Goal: Transaction & Acquisition: Purchase product/service

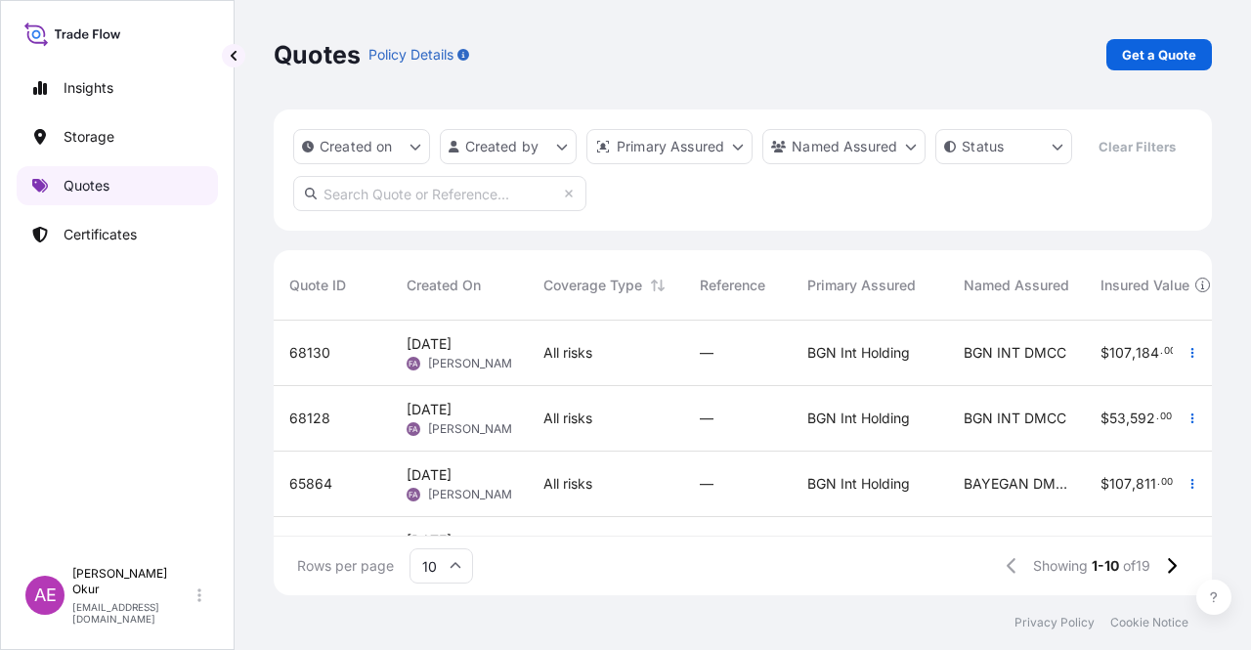
scroll to position [271, 922]
click at [1186, 58] on p "Get a Quote" at bounding box center [1159, 55] width 74 height 20
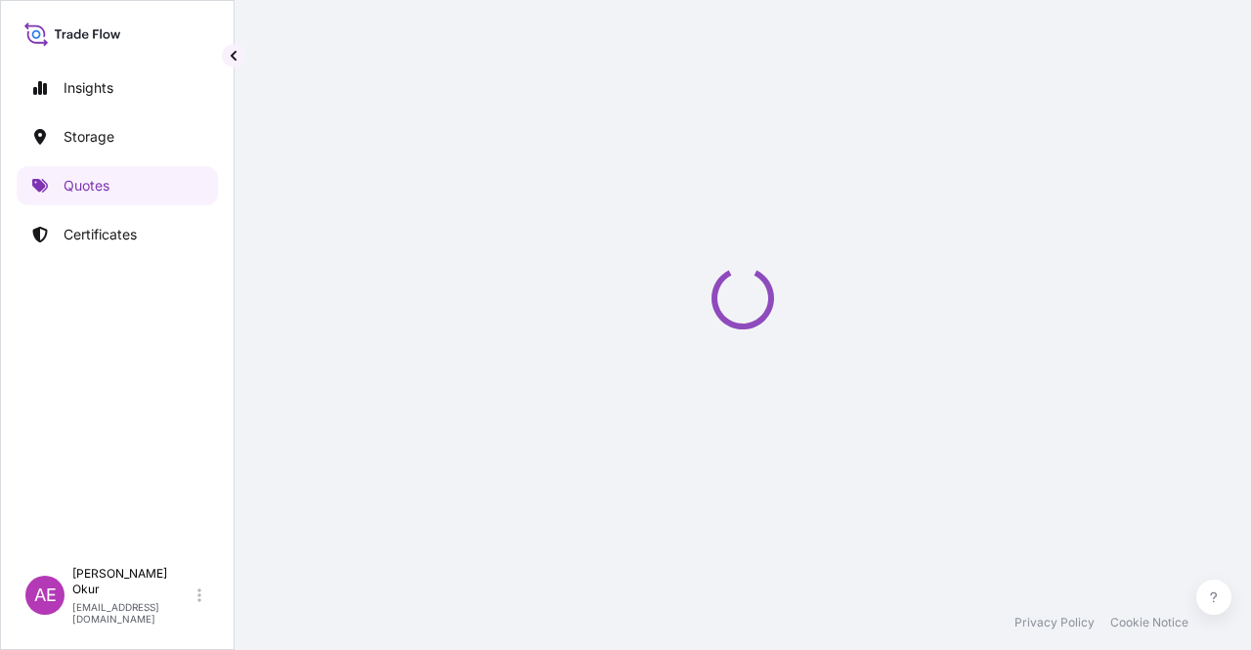
select select "Ocean Vessel"
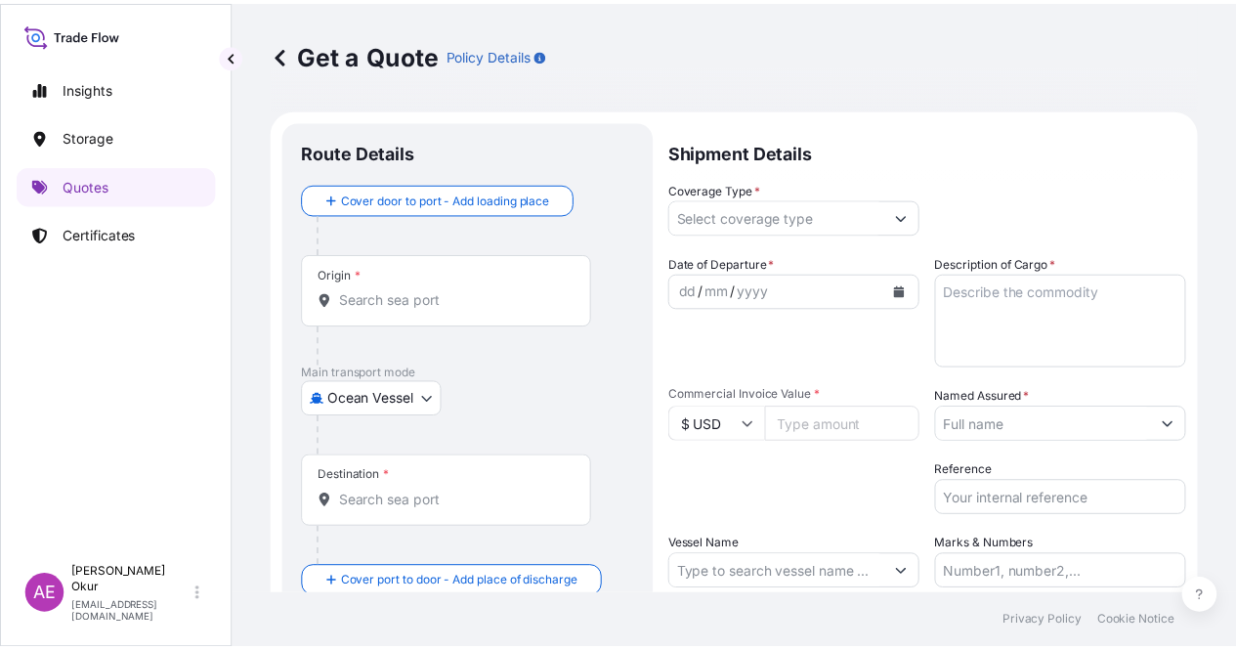
scroll to position [31, 0]
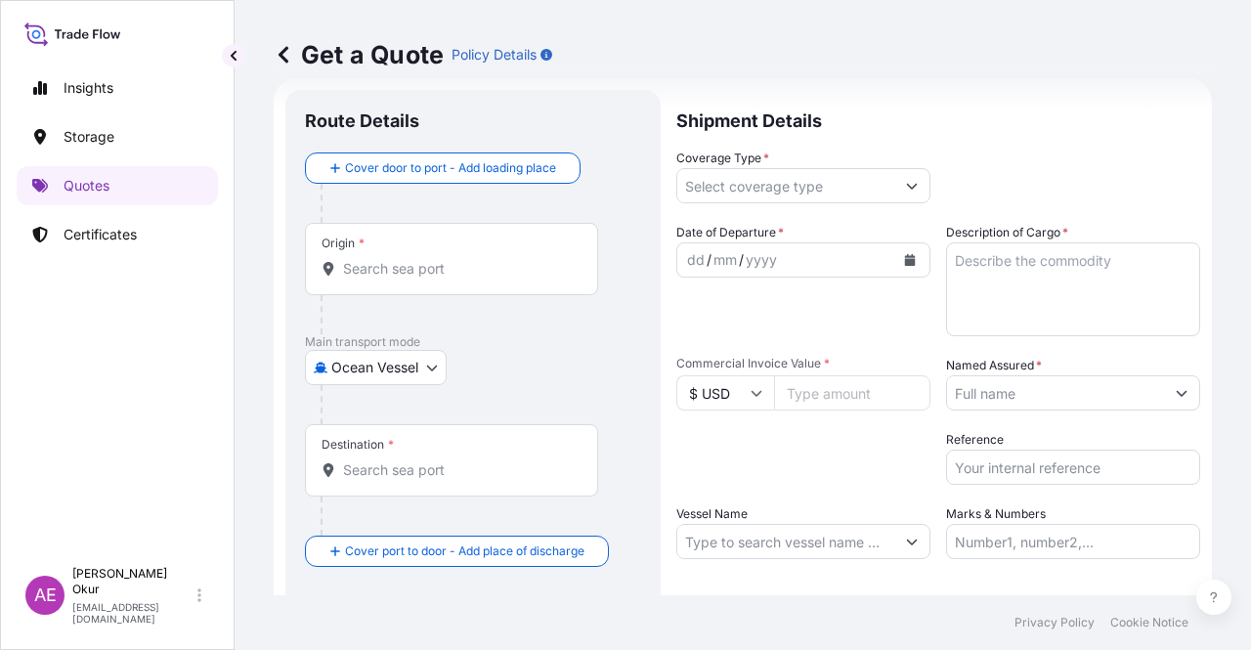
click at [414, 263] on input "Origin *" at bounding box center [458, 269] width 231 height 20
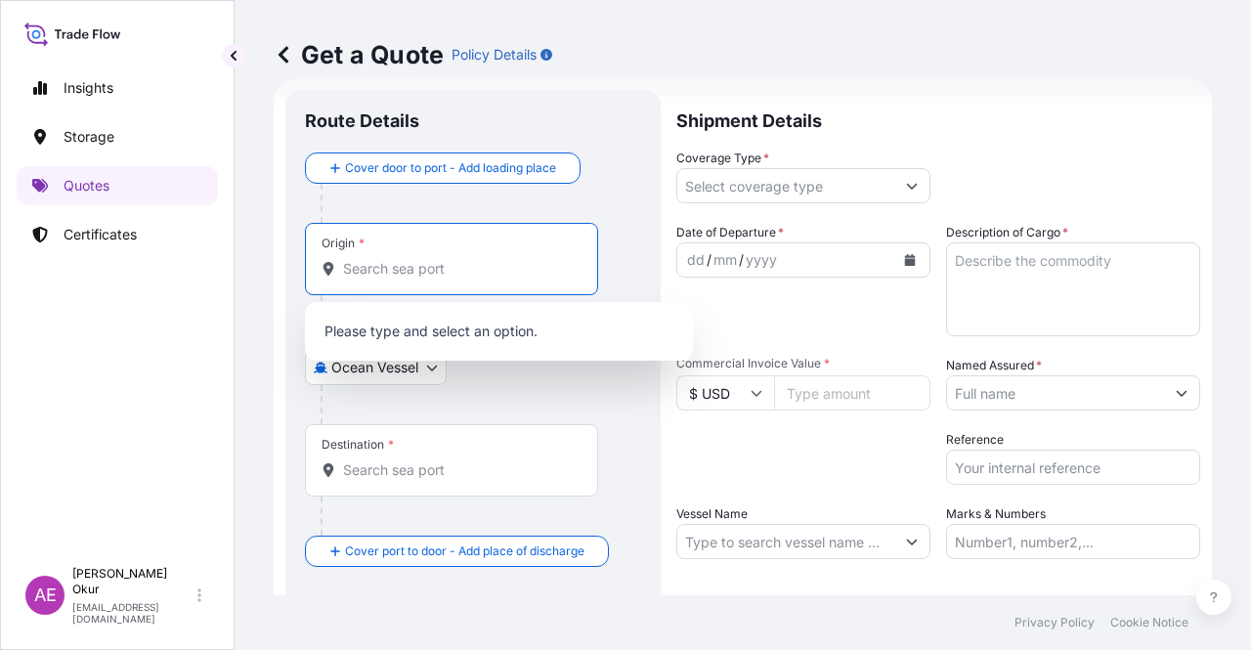
paste input "[GEOGRAPHIC_DATA], [GEOGRAPHIC_DATA]"
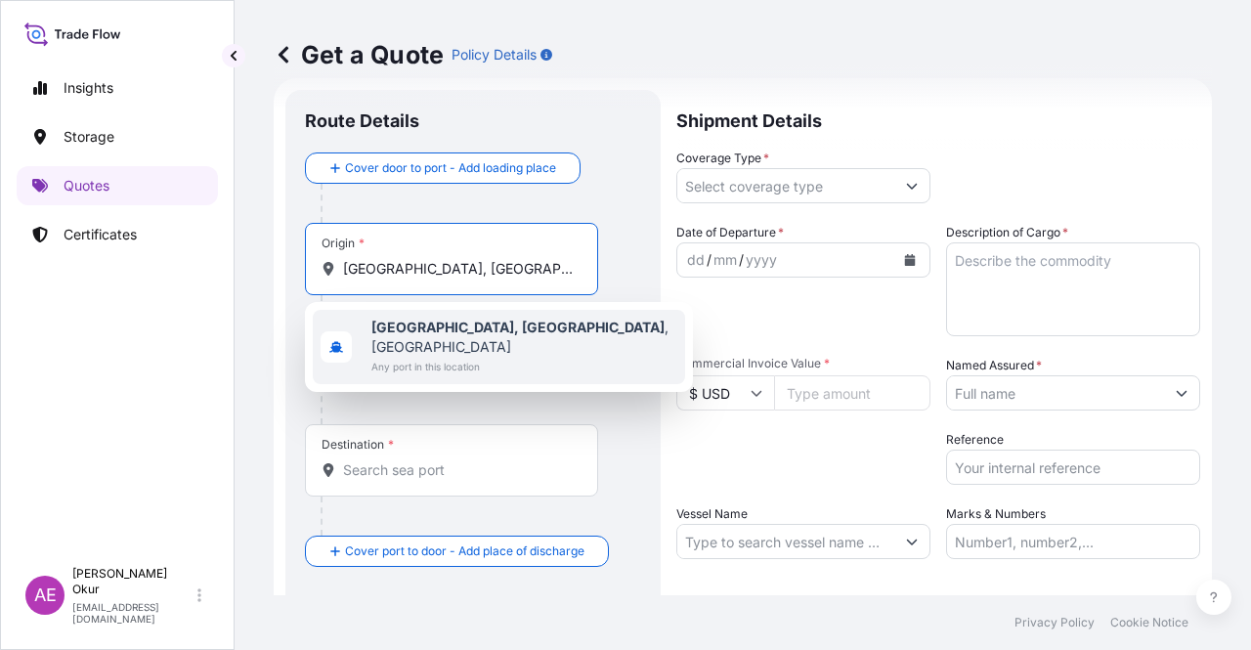
click at [415, 328] on b "[GEOGRAPHIC_DATA], [GEOGRAPHIC_DATA]" at bounding box center [517, 327] width 293 height 17
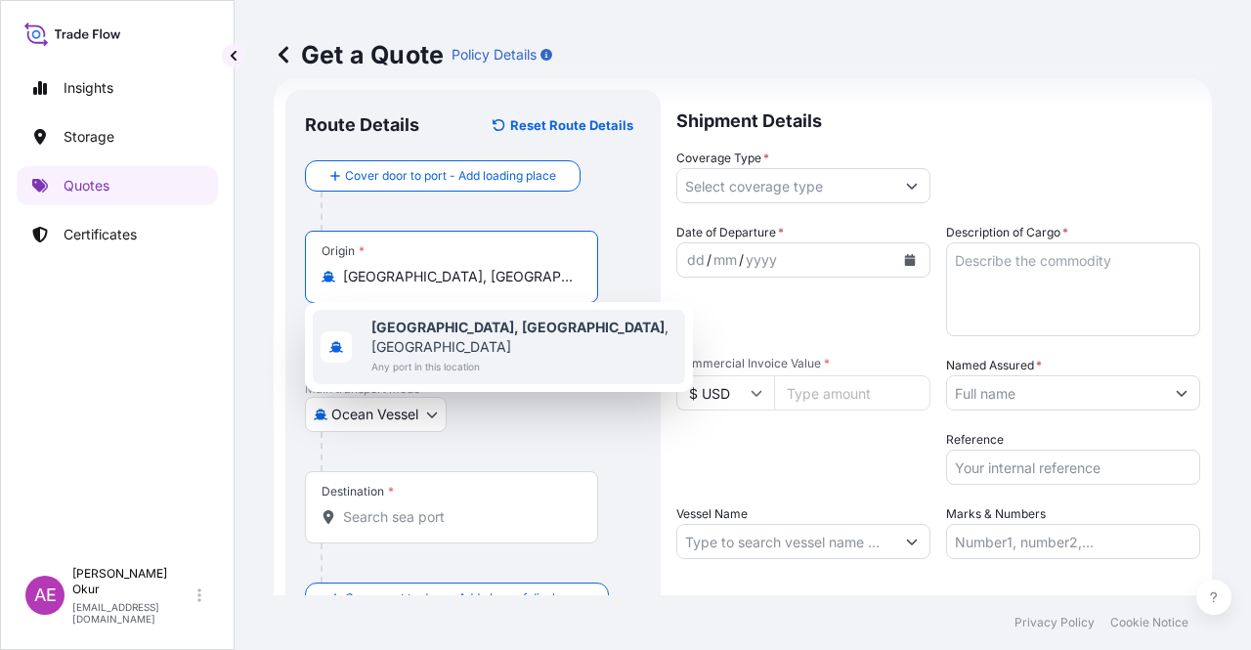
type input "[GEOGRAPHIC_DATA], [GEOGRAPHIC_DATA], [GEOGRAPHIC_DATA]"
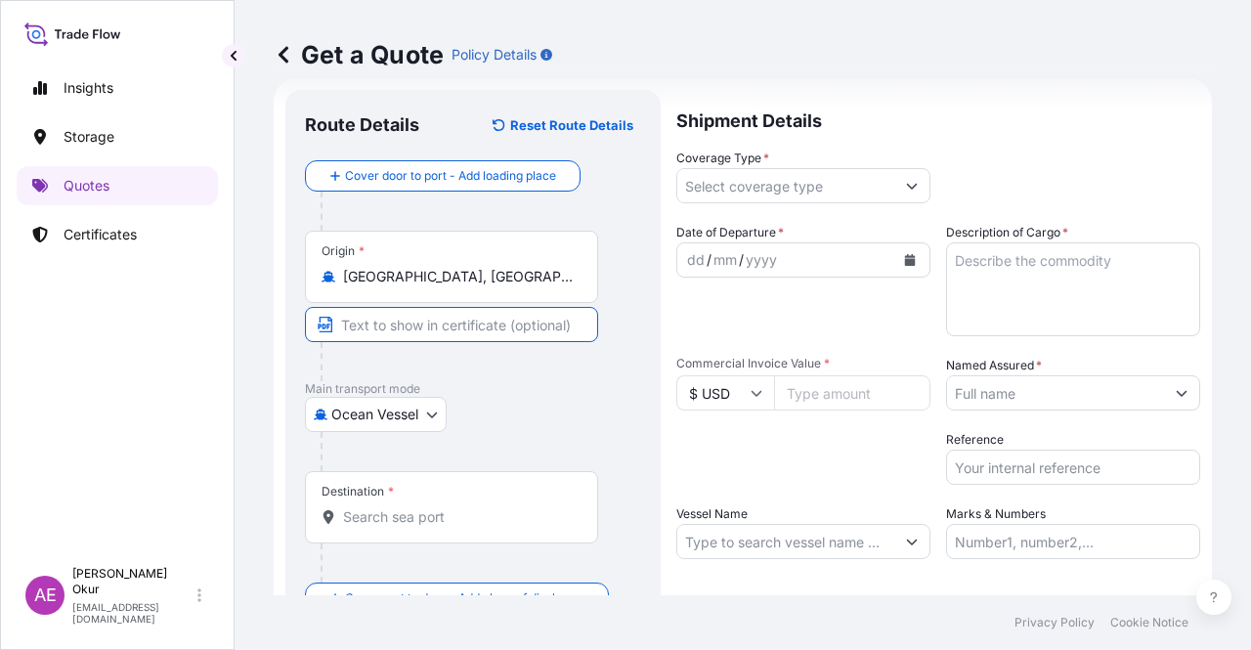
click at [408, 311] on input "Text to appear on certificate" at bounding box center [451, 324] width 293 height 35
paste input "[GEOGRAPHIC_DATA], [GEOGRAPHIC_DATA]"
type input "[GEOGRAPHIC_DATA], [GEOGRAPHIC_DATA] / [GEOGRAPHIC_DATA]"
click at [354, 499] on div "Destination *" at bounding box center [451, 507] width 293 height 72
click at [354, 507] on input "Destination *" at bounding box center [458, 517] width 231 height 20
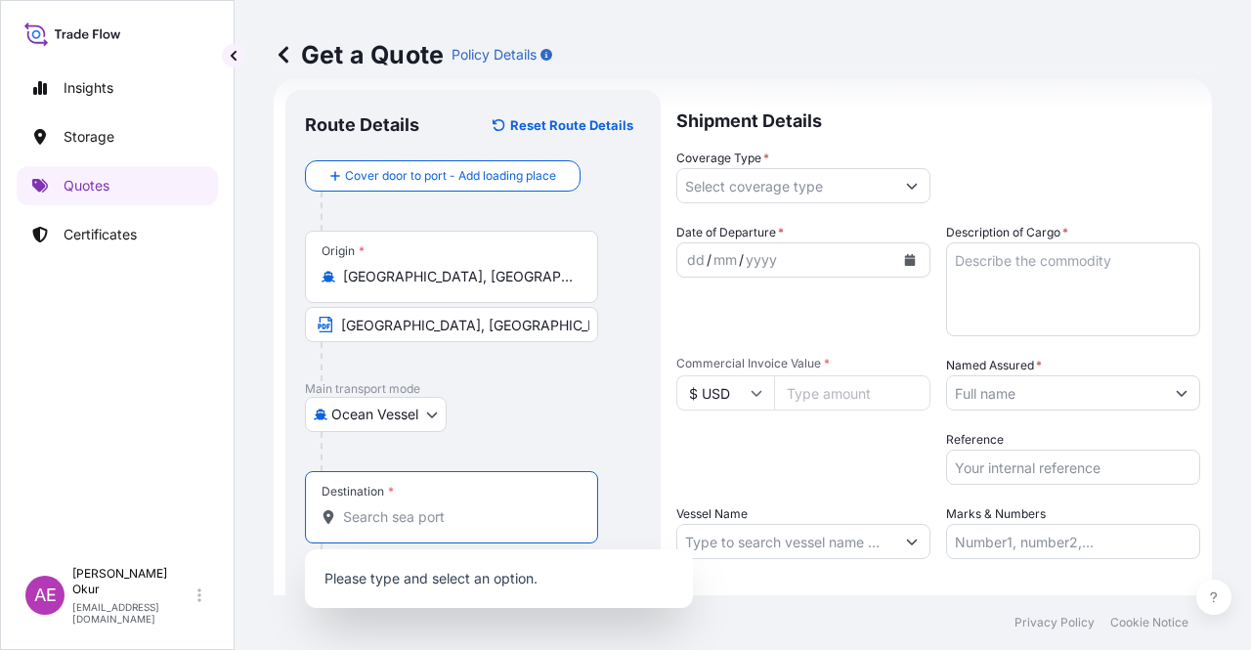
paste input "AIN SOKHNA"
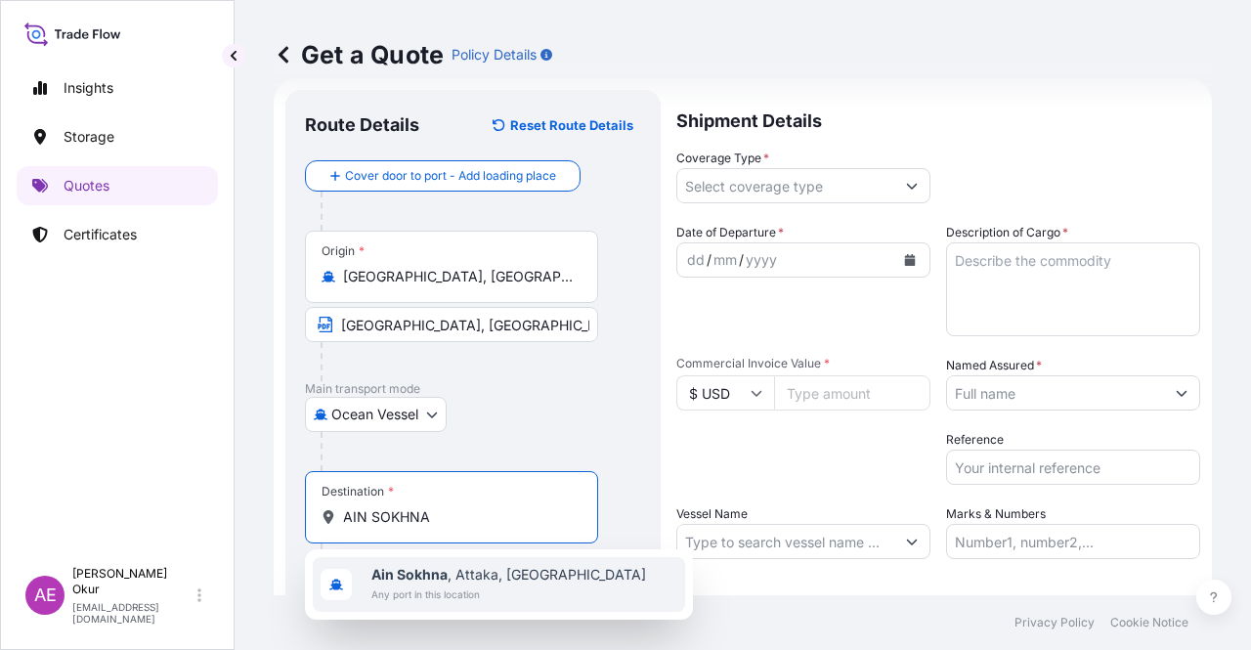
click at [471, 567] on span "Ain Sokhna , [GEOGRAPHIC_DATA], [GEOGRAPHIC_DATA]" at bounding box center [508, 575] width 275 height 20
type input "Ain Sokhna, [GEOGRAPHIC_DATA], [GEOGRAPHIC_DATA]"
click at [459, 567] on input "Text to appear on certificate" at bounding box center [451, 564] width 293 height 35
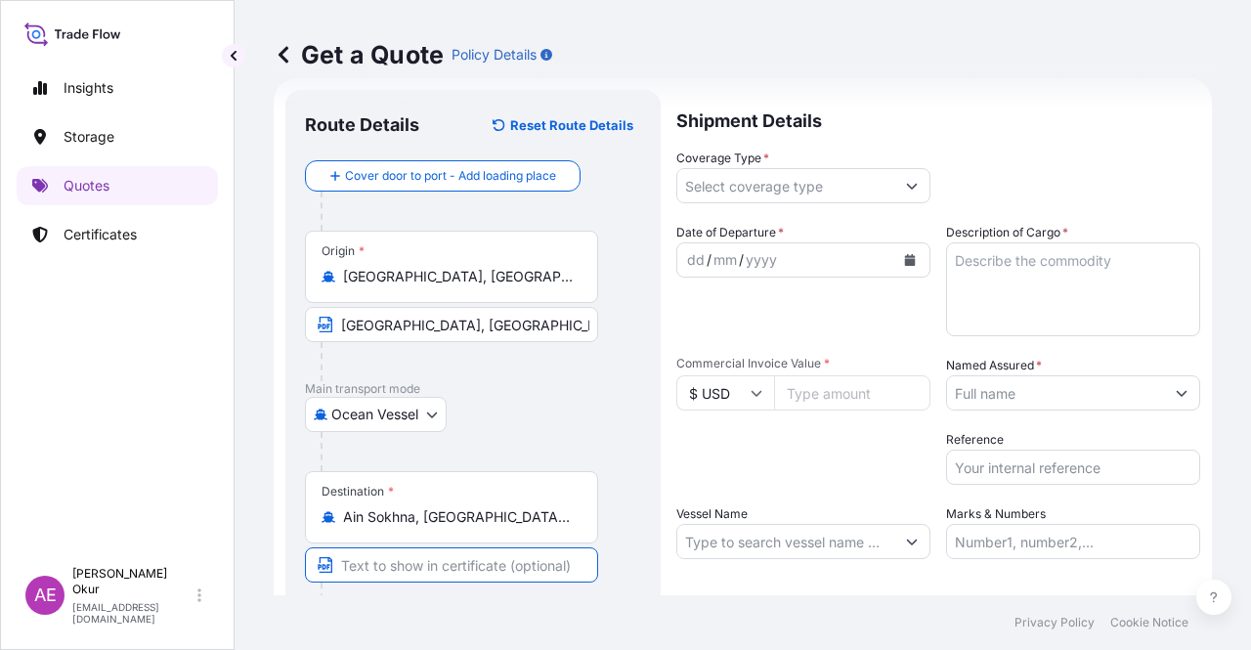
paste input "AIN SOKHNA"
type input "AIN SOKHNA / [GEOGRAPHIC_DATA]"
click at [755, 169] on input "Coverage Type *" at bounding box center [785, 185] width 217 height 35
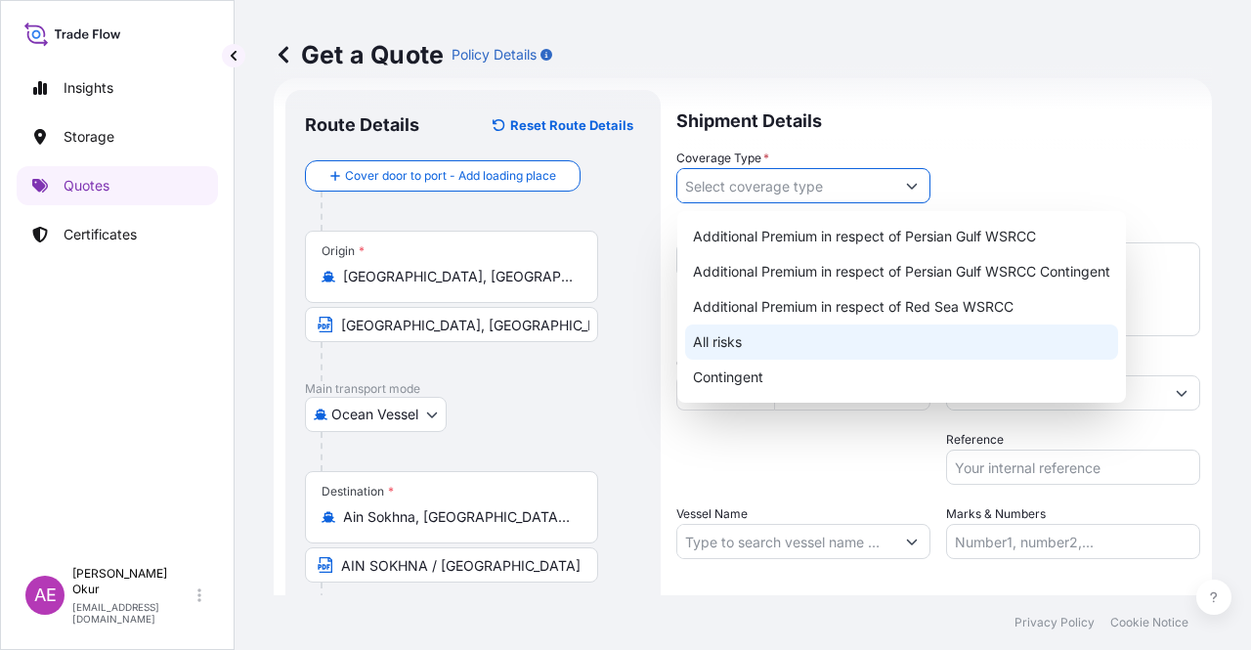
click at [771, 346] on div "All risks" at bounding box center [901, 341] width 433 height 35
type input "All risks"
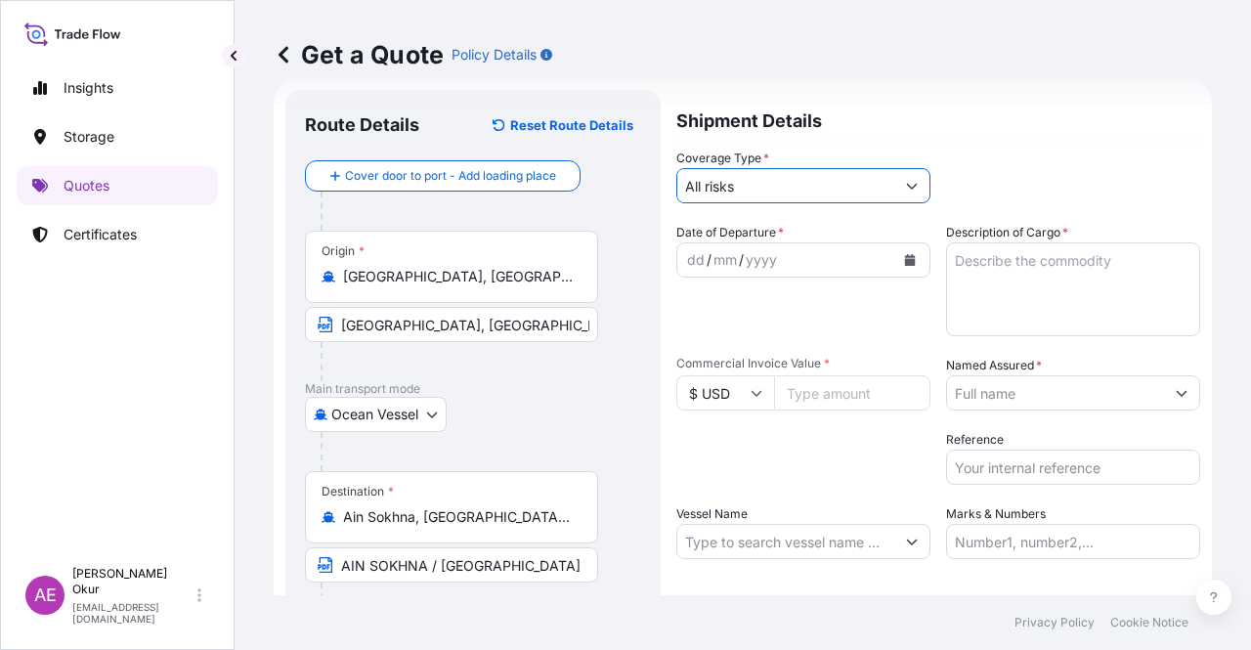
click at [683, 253] on div "dd / mm / yyyy" at bounding box center [785, 259] width 217 height 35
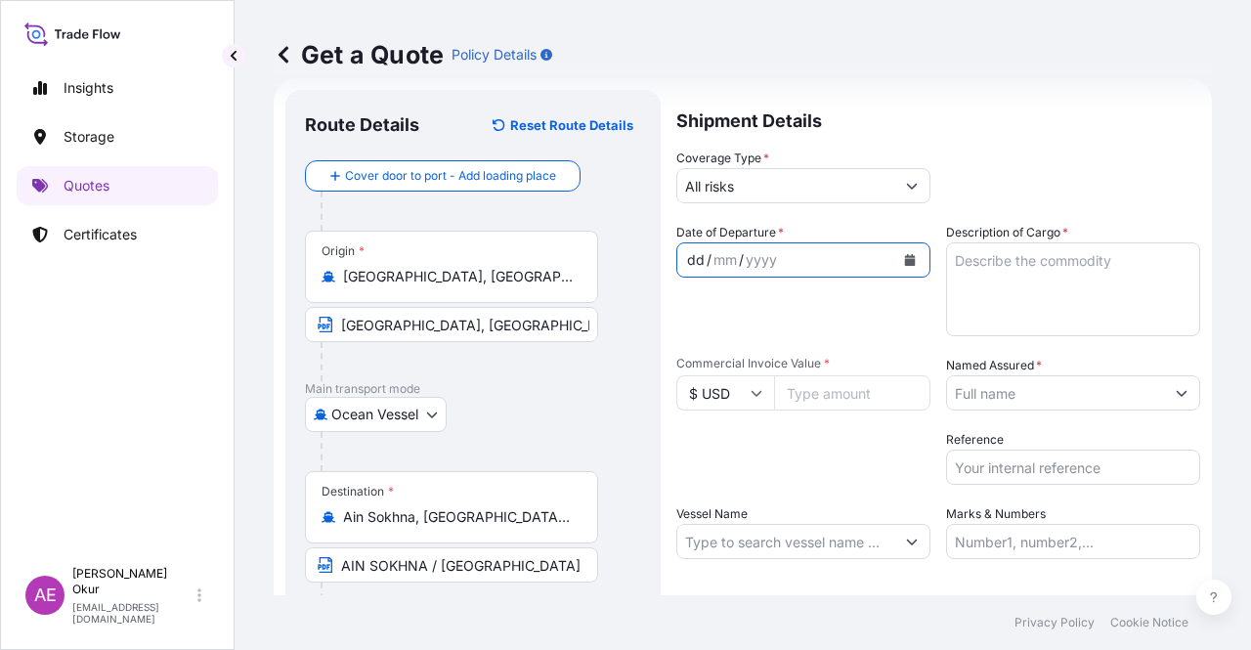
click at [686, 257] on div "dd" at bounding box center [695, 259] width 21 height 23
click at [1083, 253] on textarea "Description of Cargo *" at bounding box center [1073, 289] width 254 height 94
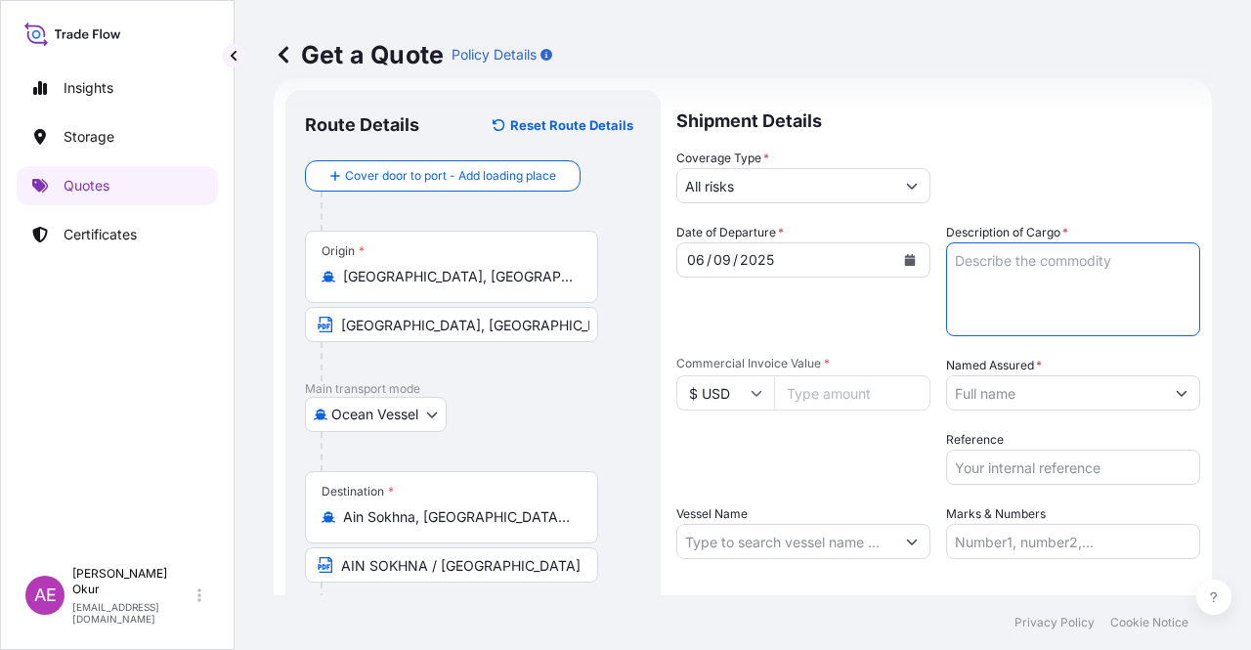
click at [804, 390] on input "Commercial Invoice Value *" at bounding box center [852, 392] width 156 height 35
paste input "9873955.86"
type input "9873955.86"
click at [1040, 247] on textarea "Description of Cargo *" at bounding box center [1073, 289] width 254 height 94
paste textarea "PROPANE"
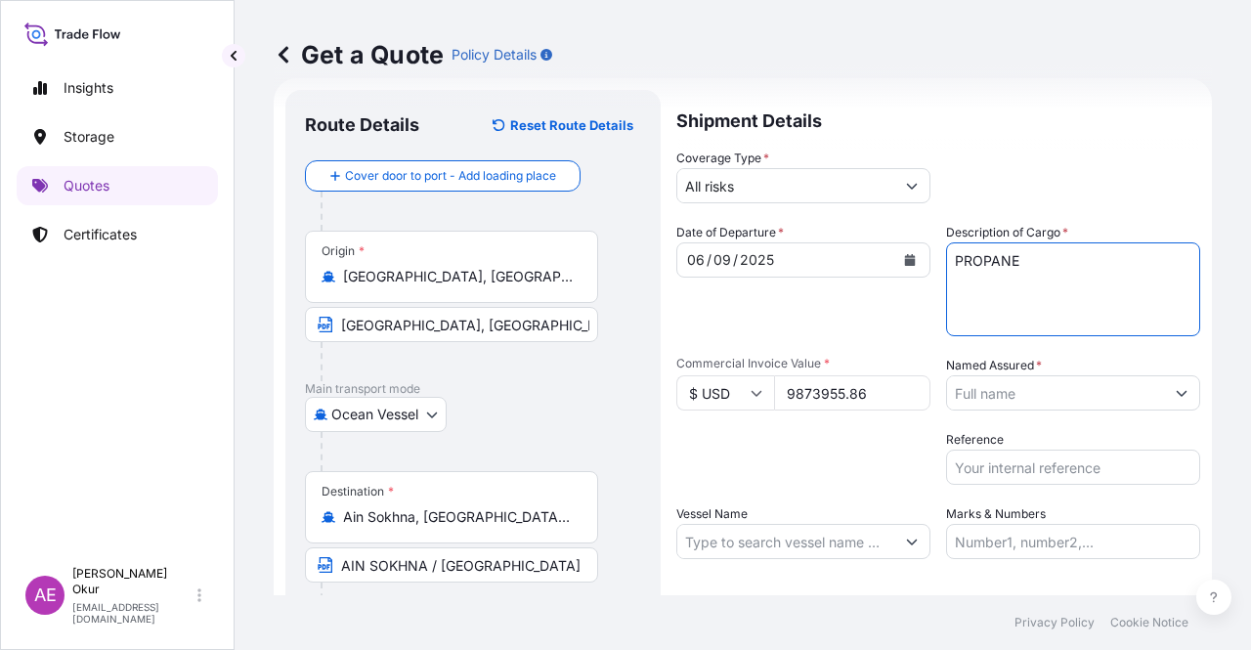
type textarea "PROPANE"
click at [1000, 316] on textarea "PROPANE" at bounding box center [1073, 289] width 254 height 94
click at [1005, 344] on div "Date of Departure * [DATE] Cargo Category * LPG, Crude Oil, Utility Fuel, Mid D…" at bounding box center [938, 391] width 524 height 336
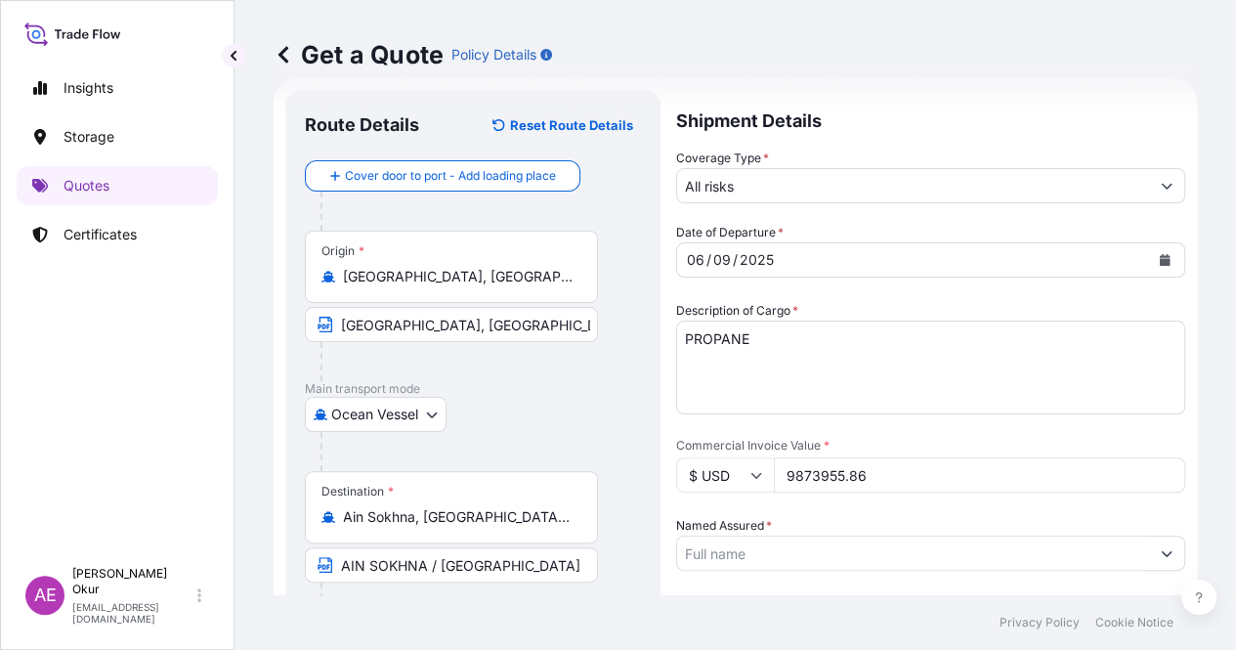
click at [1009, 535] on input "Named Assured *" at bounding box center [913, 552] width 472 height 35
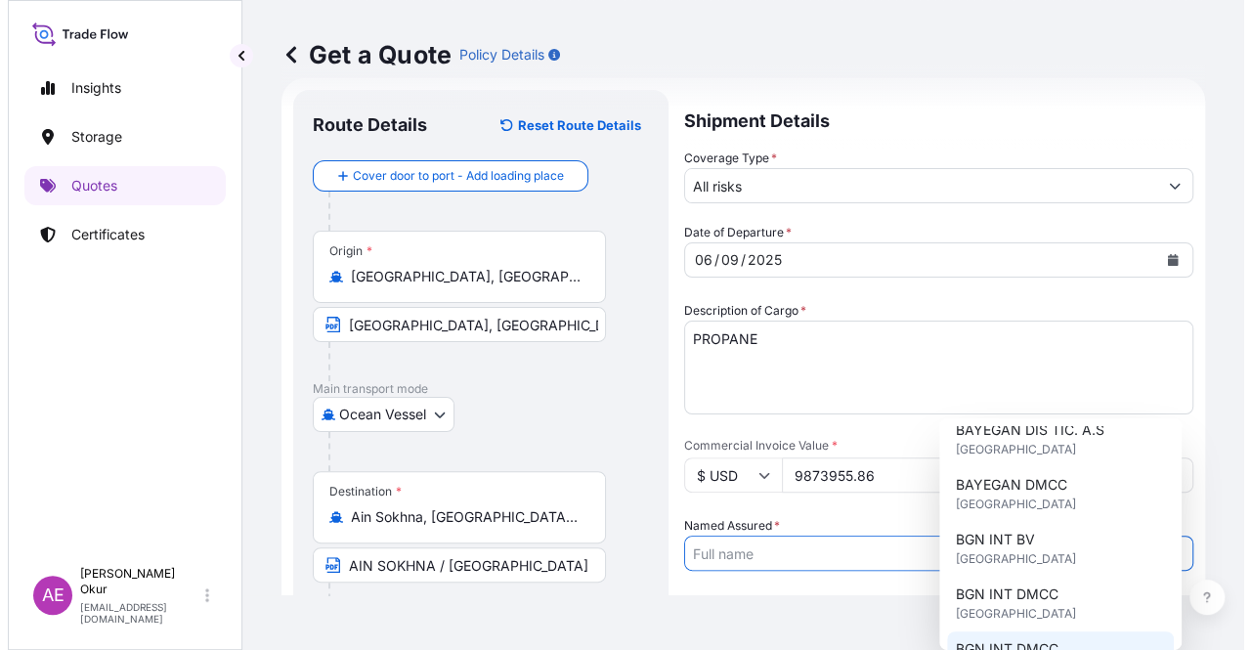
scroll to position [293, 0]
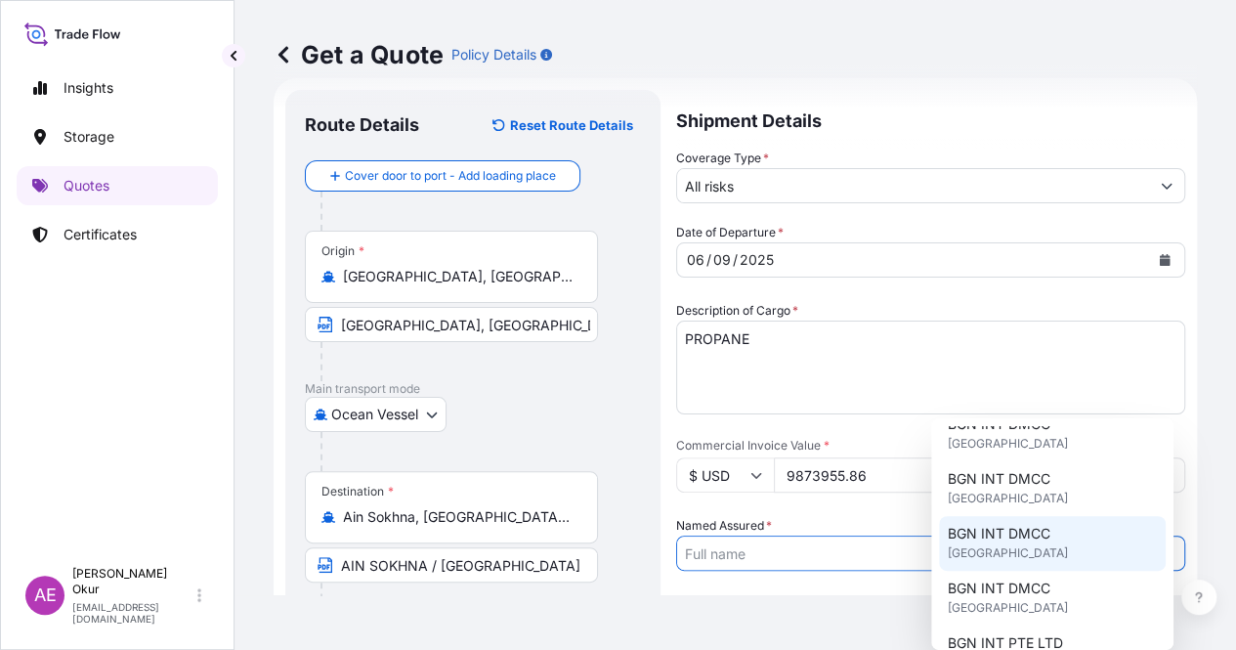
click at [1036, 543] on span "[GEOGRAPHIC_DATA]" at bounding box center [1007, 553] width 120 height 20
type input "BGN INT DMCC"
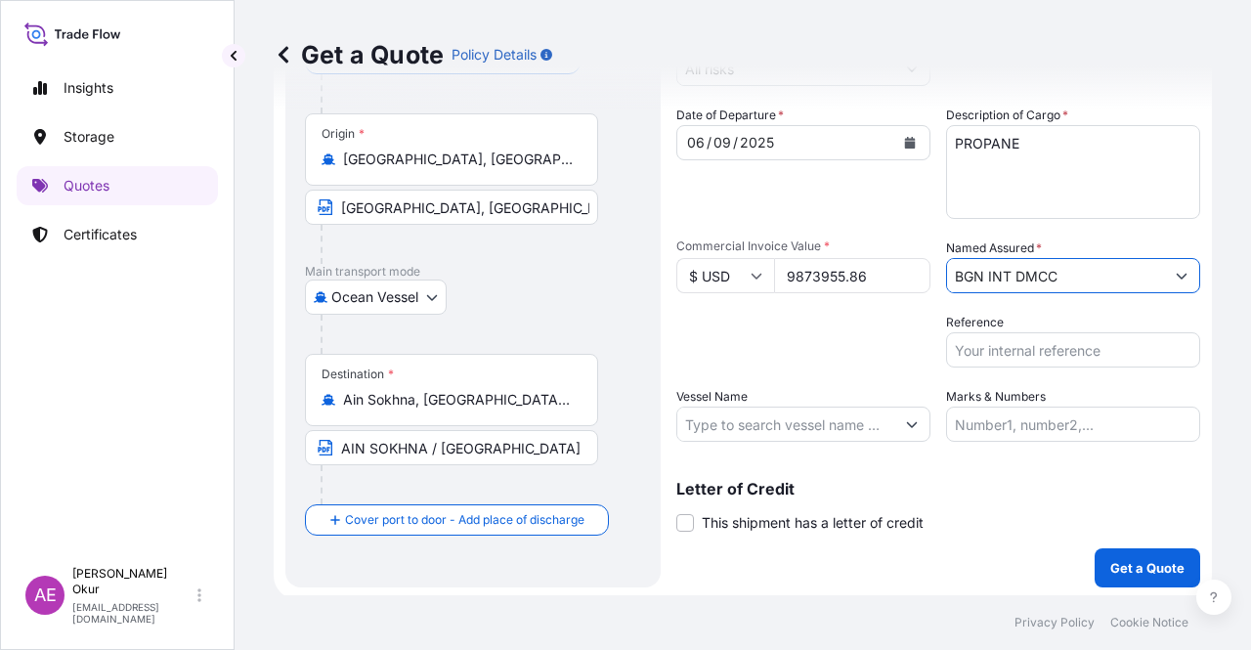
scroll to position [151, 0]
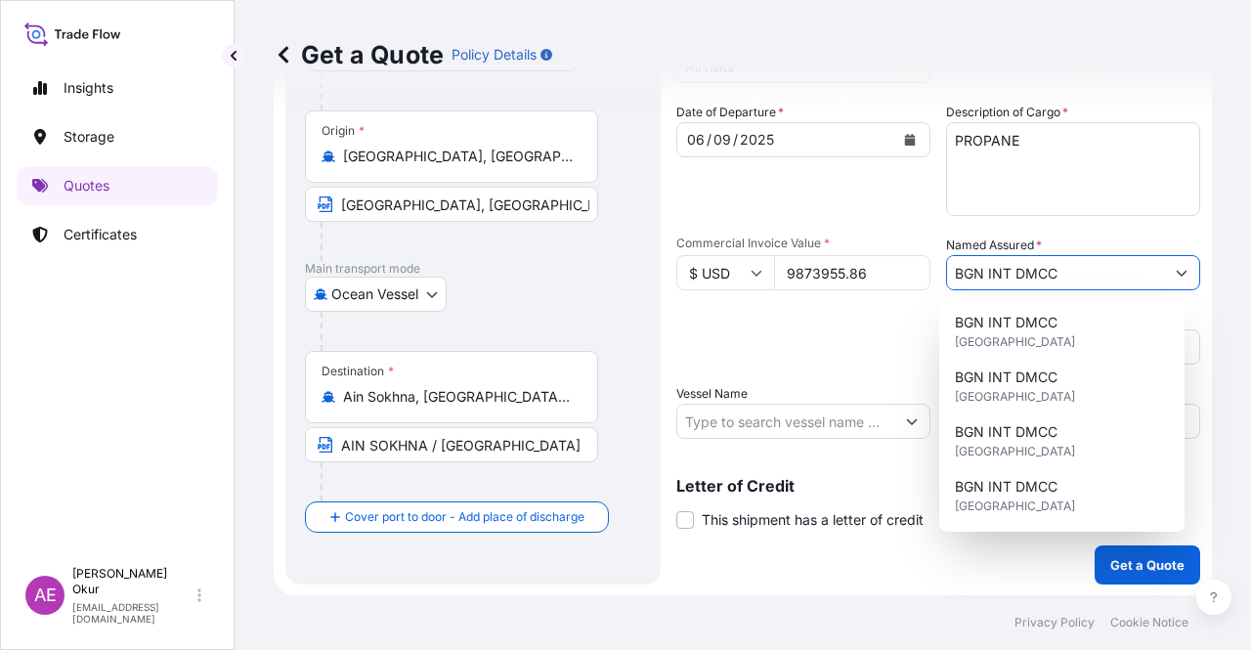
click at [767, 431] on input "Vessel Name" at bounding box center [785, 421] width 217 height 35
paste input "NORTH GAS"
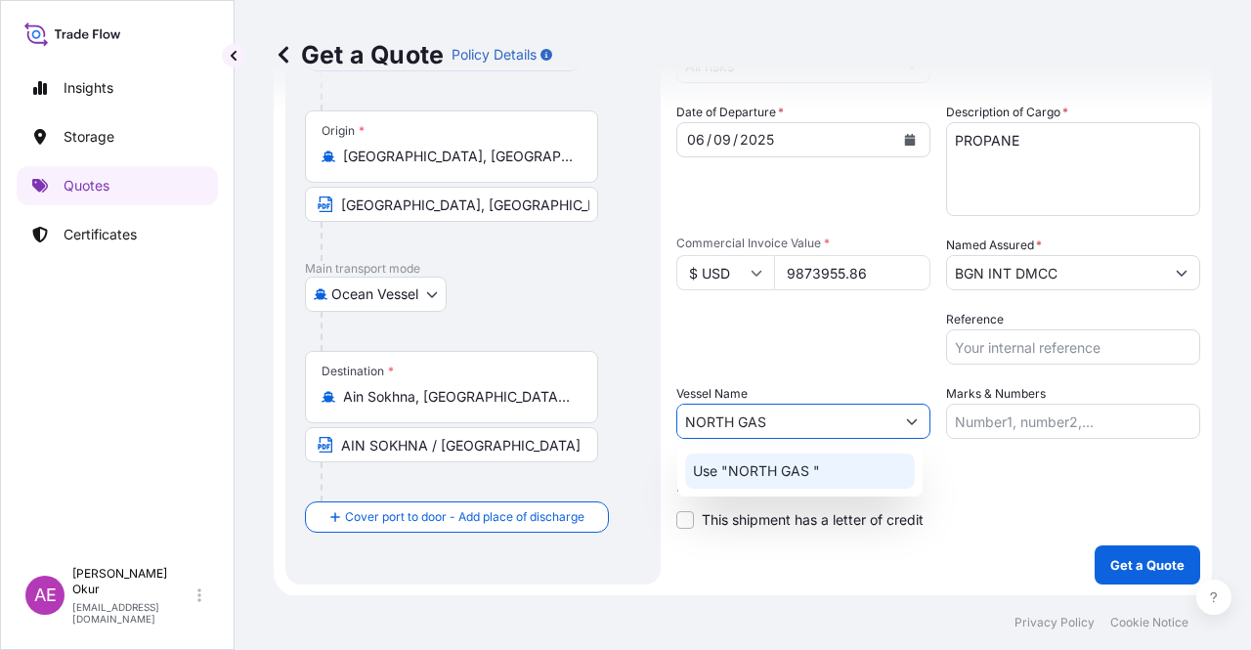
click at [787, 464] on p "Use "NORTH GAS "" at bounding box center [756, 471] width 127 height 20
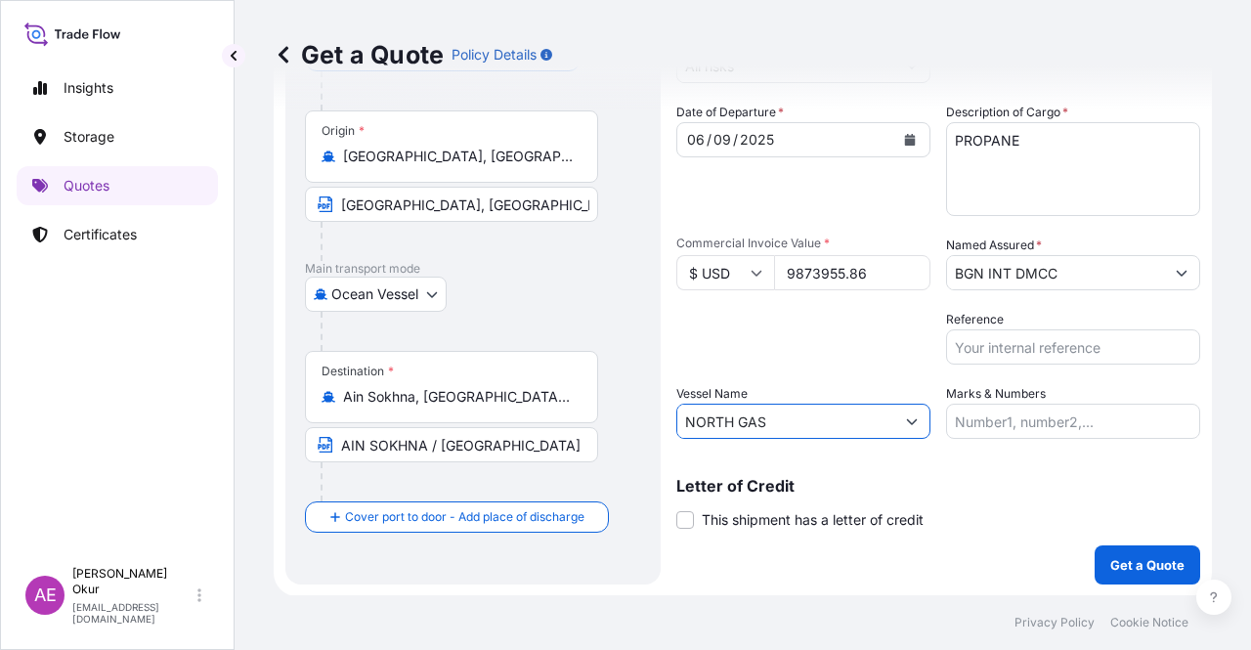
type input "NORTH GAS"
click at [1077, 413] on input "Marks & Numbers" at bounding box center [1073, 421] width 254 height 35
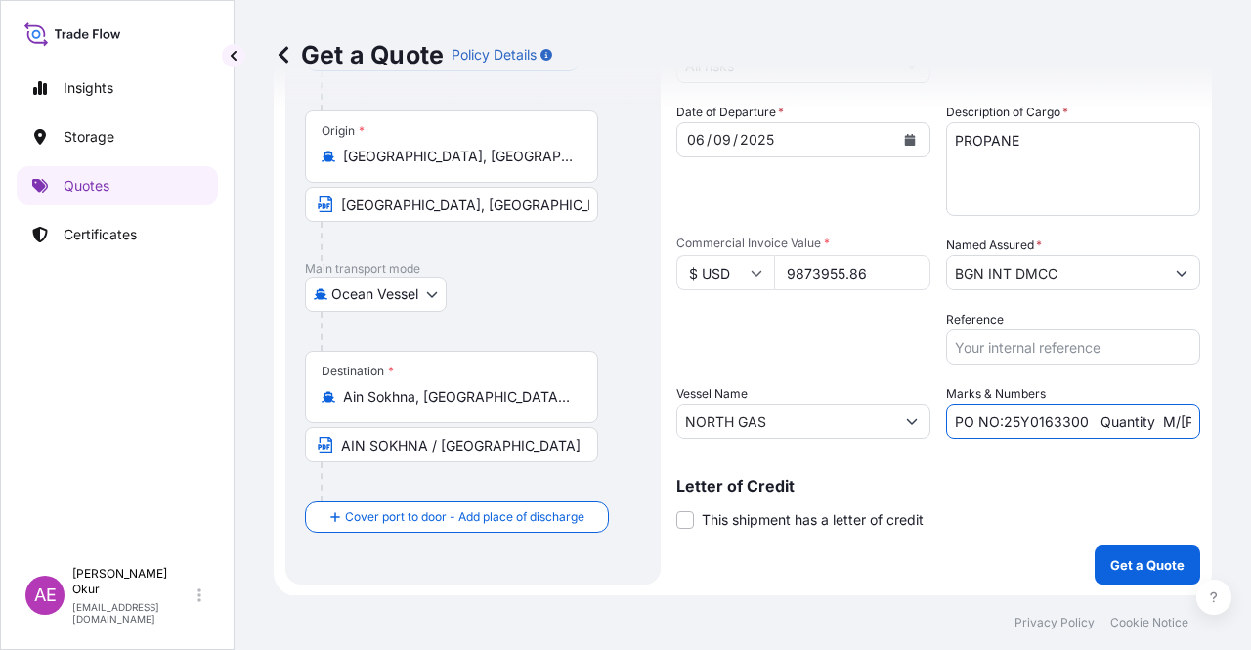
drag, startPoint x: 993, startPoint y: 418, endPoint x: 1074, endPoint y: 423, distance: 81.2
click at [1074, 423] on input "PO NO:25Y0163300 Quantity M/[PERSON_NAME]: 3.259,00 Premium: USD 105,35" at bounding box center [1073, 421] width 254 height 35
paste input "98200"
drag, startPoint x: 1131, startPoint y: 424, endPoint x: 1192, endPoint y: 425, distance: 60.6
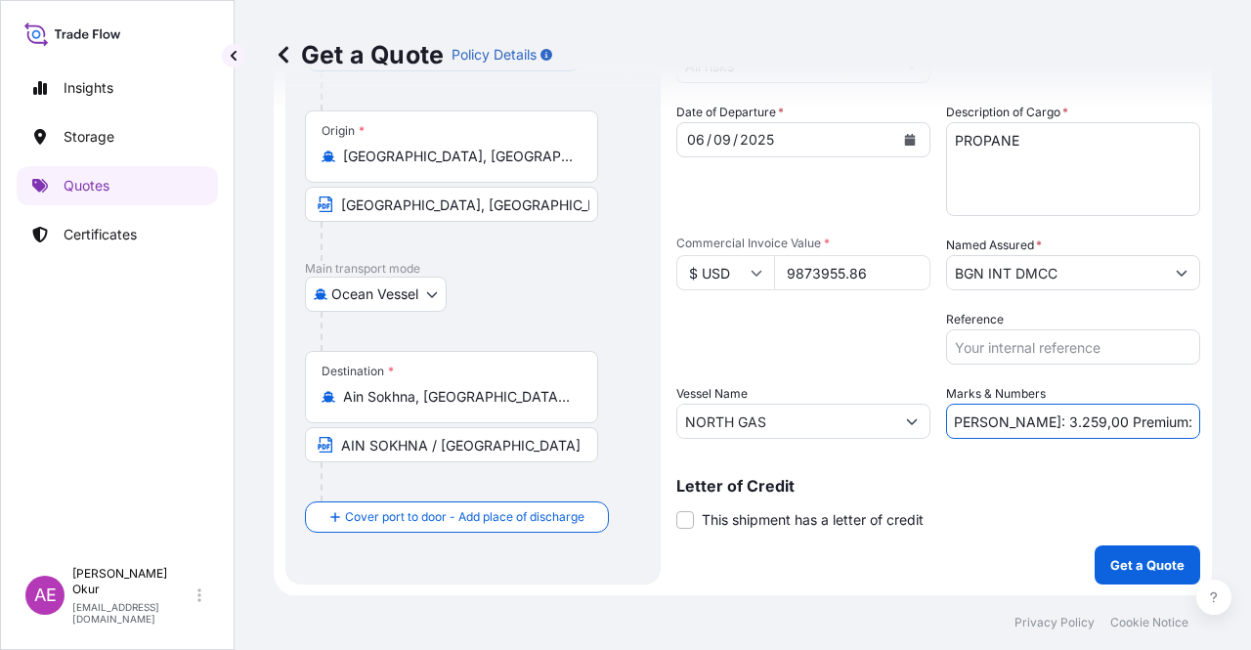
click at [1192, 425] on form "Route Details Reset Route Details Cover door to port - Add loading place Place …" at bounding box center [743, 277] width 938 height 638
click at [1039, 420] on input "PO NO:25Y0198200 Quantity M/[PERSON_NAME]: 3.259,00 Premium: USD 105,35" at bounding box center [1073, 421] width 254 height 35
drag, startPoint x: 977, startPoint y: 417, endPoint x: 1034, endPoint y: 416, distance: 56.7
click at [1034, 416] on input "PO NO:25Y0198200 Quantity M/[PERSON_NAME]: 3.259,00 Premium: USD 105,35" at bounding box center [1073, 421] width 254 height 35
paste input "18.024,75"
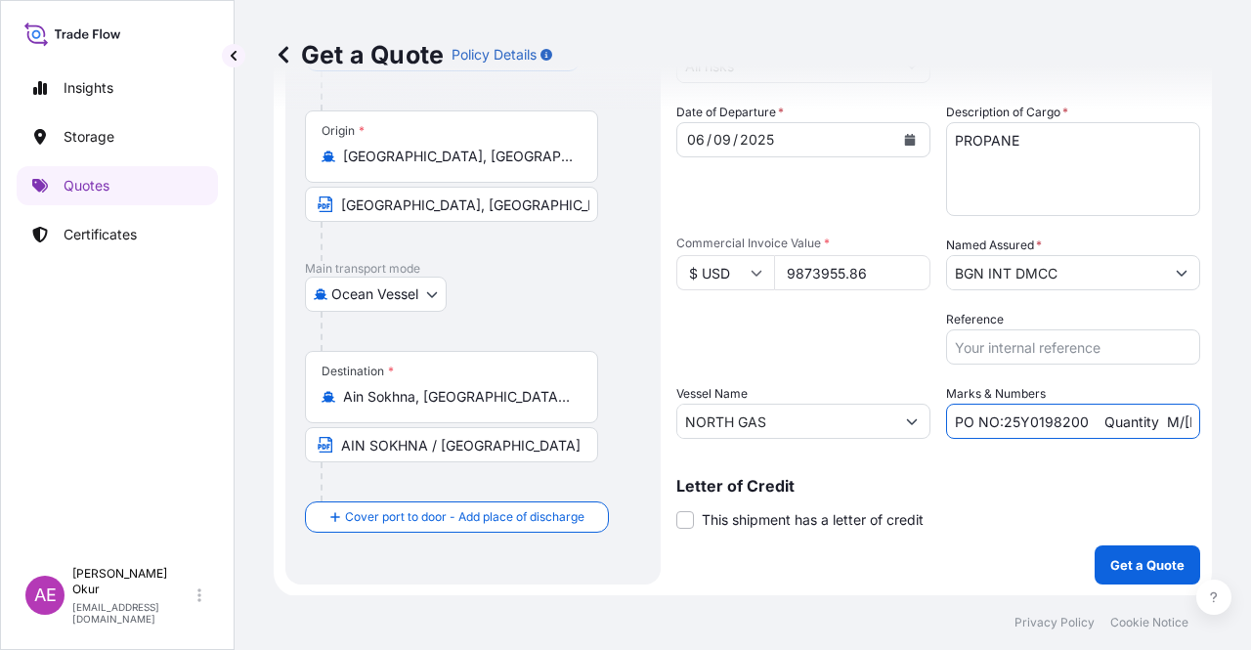
scroll to position [0, 240]
drag, startPoint x: 1122, startPoint y: 411, endPoint x: 1250, endPoint y: 413, distance: 128.0
click at [1250, 413] on div "Get a Quote Policy Details Route Details Reset Route Details Cover door to port…" at bounding box center [742, 297] width 1016 height 595
click at [1118, 419] on input "PO NO:25Y0198200 Quantity M/[PERSON_NAME]: 18.024,75 Premium: USD 105,35" at bounding box center [1073, 421] width 254 height 35
click at [1152, 420] on input "PO NO:25Y0198200 Quantity M/[PERSON_NAME]: 18.024,75 Premium: USD 105,35" at bounding box center [1073, 421] width 254 height 35
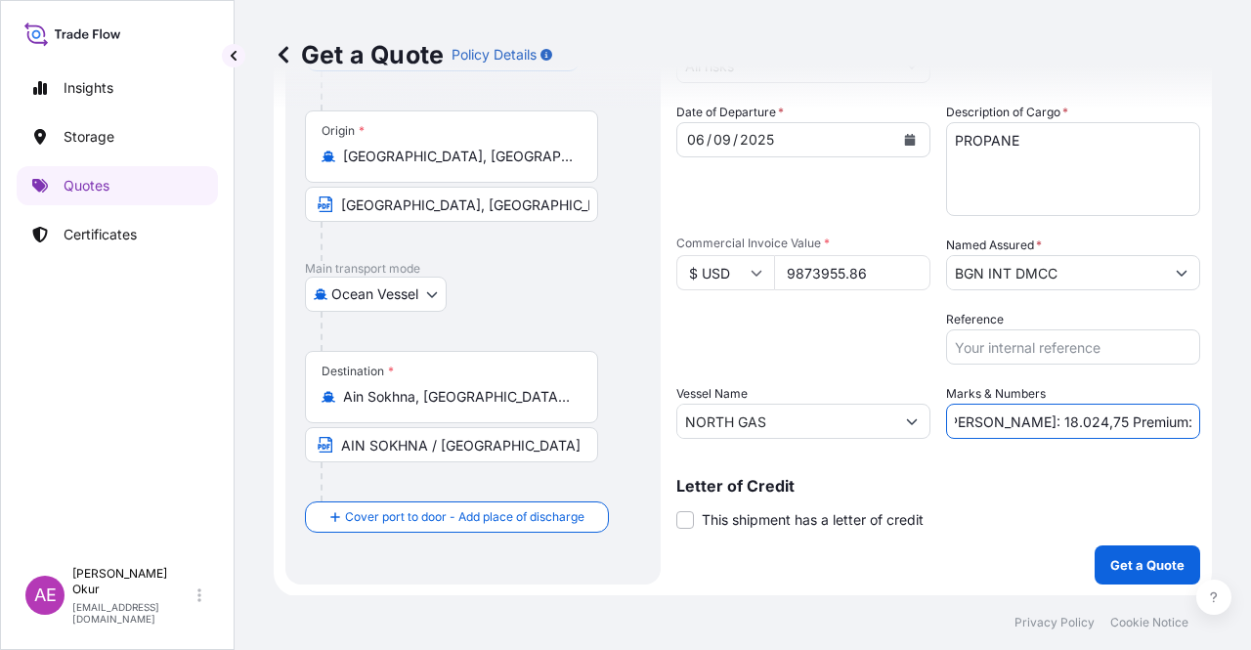
scroll to position [0, 0]
click at [1135, 422] on input "PO NO:25Y0198200 Quantity M/[PERSON_NAME]: 18.024,75 Premium: USD 105,35" at bounding box center [1073, 421] width 254 height 35
drag, startPoint x: 1089, startPoint y: 411, endPoint x: 1250, endPoint y: 432, distance: 161.5
click at [1250, 432] on div "Get a Quote Policy Details Route Details Reset Route Details Cover door to port…" at bounding box center [742, 297] width 1016 height 595
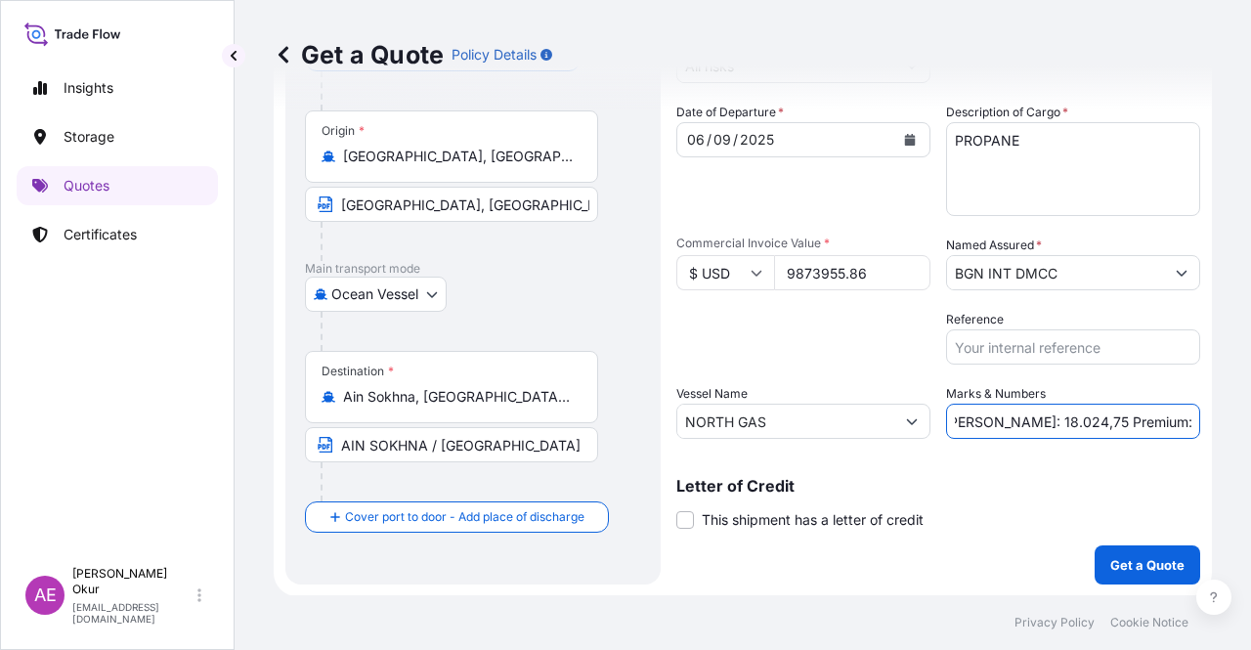
click at [1157, 422] on input "PO NO:25Y0198200 Quantity M/[PERSON_NAME]: 18.024,75 Premium: USD 105,35" at bounding box center [1073, 421] width 254 height 35
drag, startPoint x: 1136, startPoint y: 420, endPoint x: 1250, endPoint y: 424, distance: 113.4
click at [1250, 424] on div "Get a Quote Policy Details Route Details Reset Route Details Cover door to port…" at bounding box center [742, 297] width 1016 height 595
paste input ".086,14"
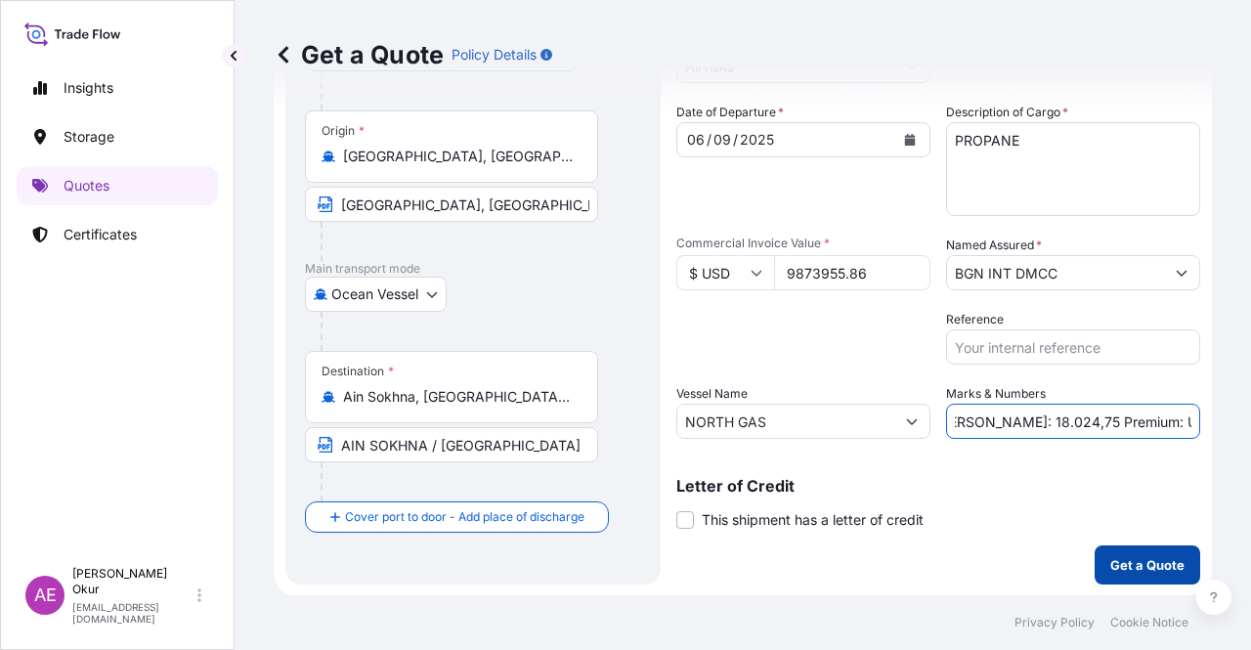
type input "PO NO:25Y0198200 Quantity M/[PERSON_NAME]: 18.024,75 Premium: USD 1.086,14"
click at [1112, 556] on p "Get a Quote" at bounding box center [1147, 565] width 74 height 20
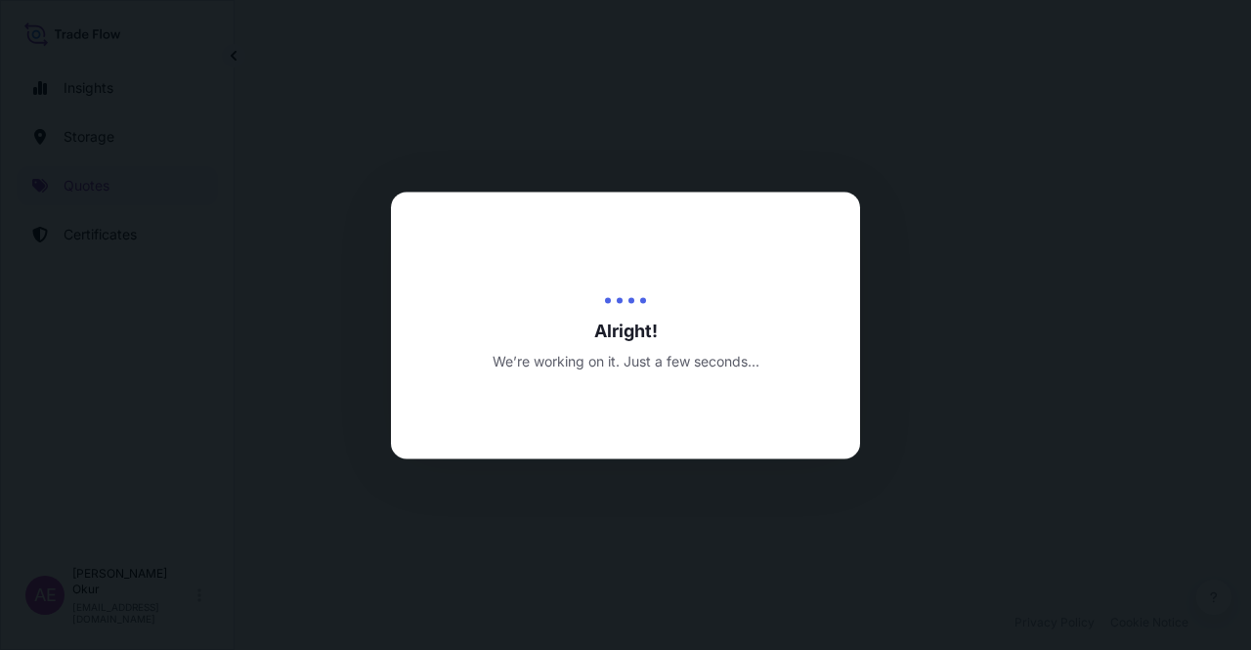
select select "Ocean Vessel"
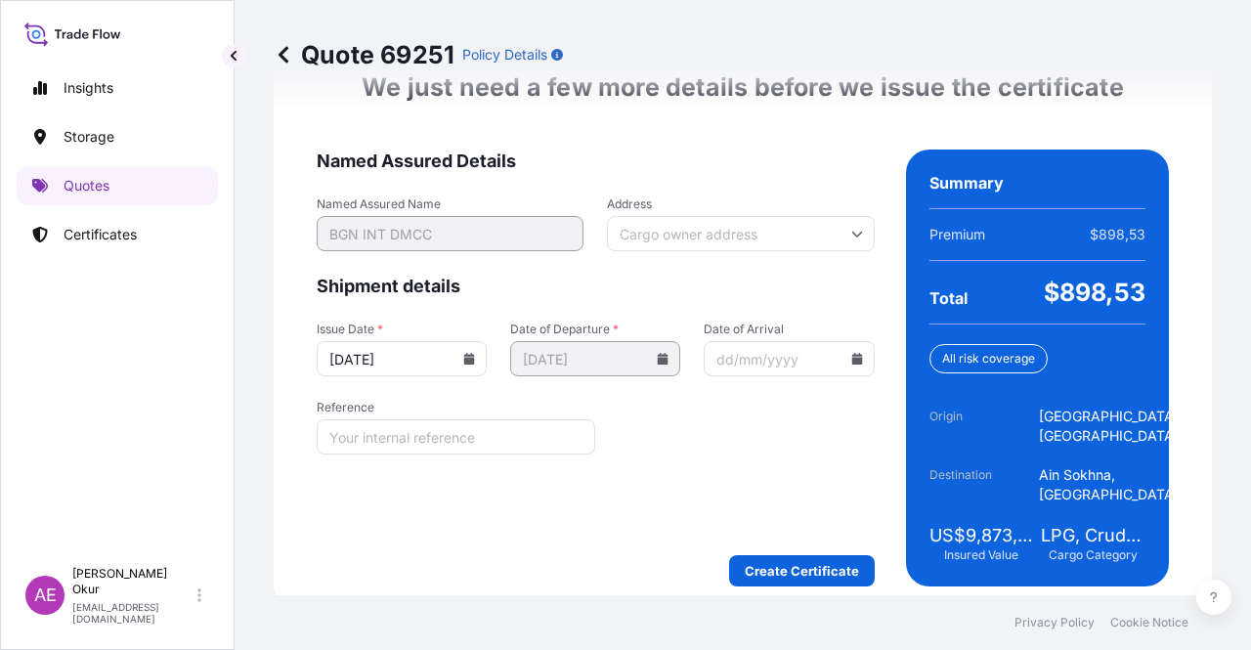
scroll to position [2536, 0]
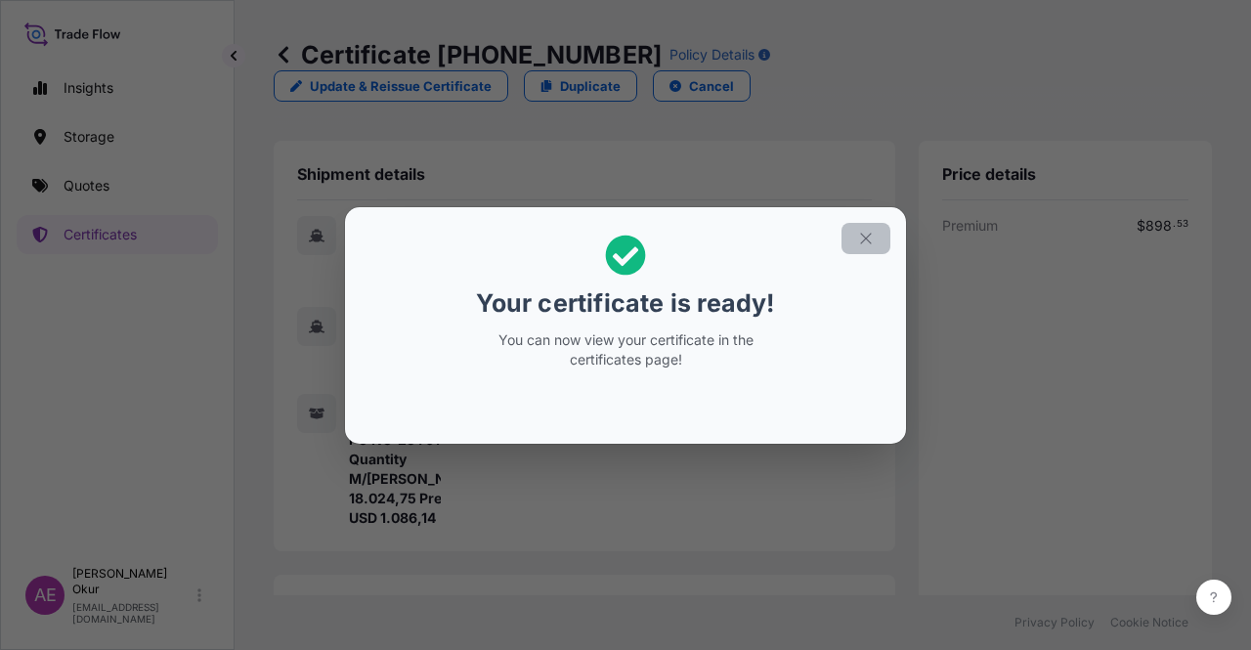
click at [874, 229] on button "button" at bounding box center [865, 238] width 49 height 31
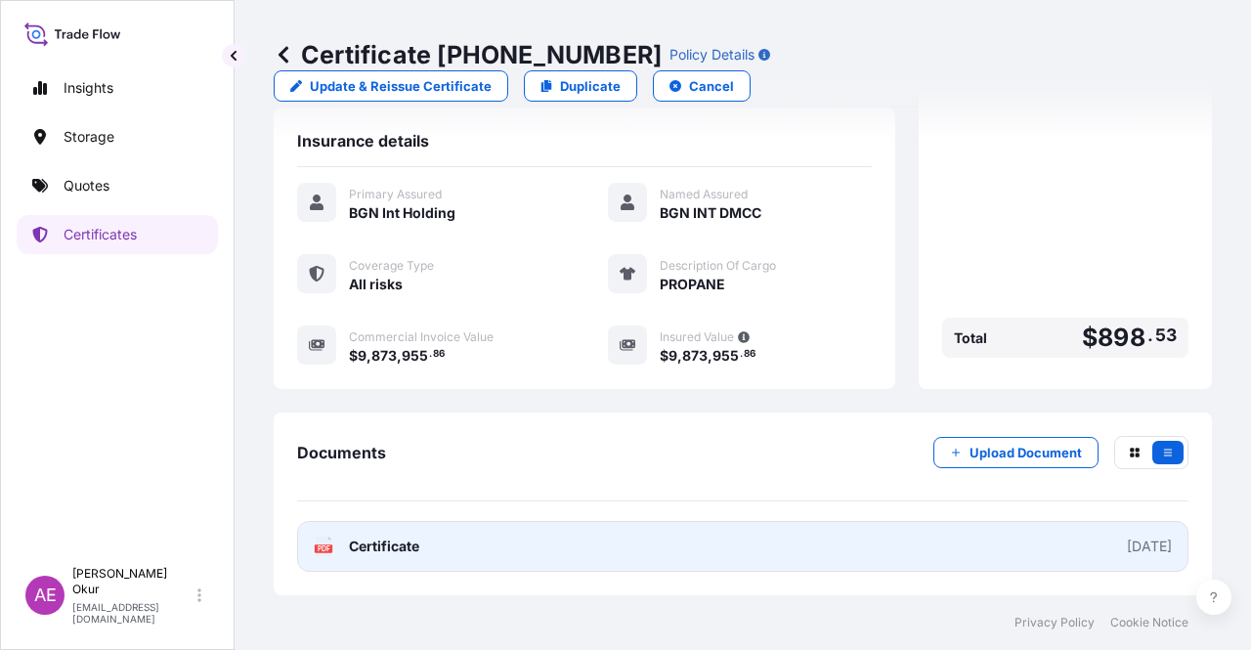
click at [354, 543] on span "Certificate" at bounding box center [384, 546] width 70 height 20
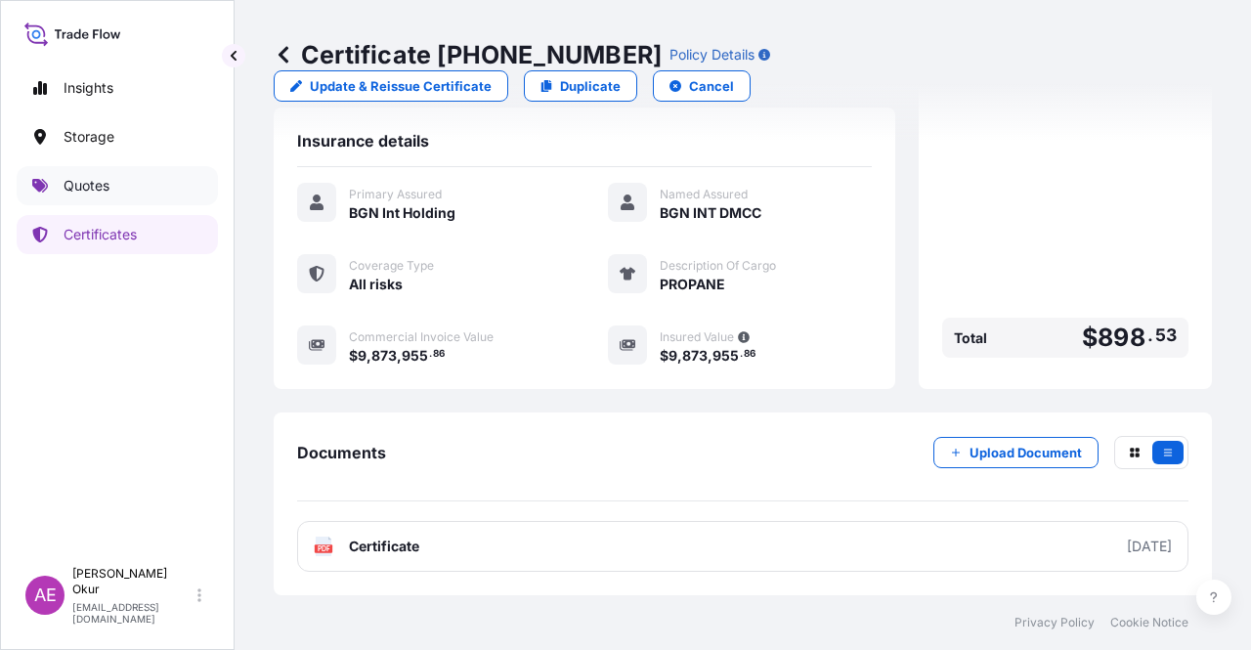
click at [96, 203] on link "Quotes" at bounding box center [117, 185] width 201 height 39
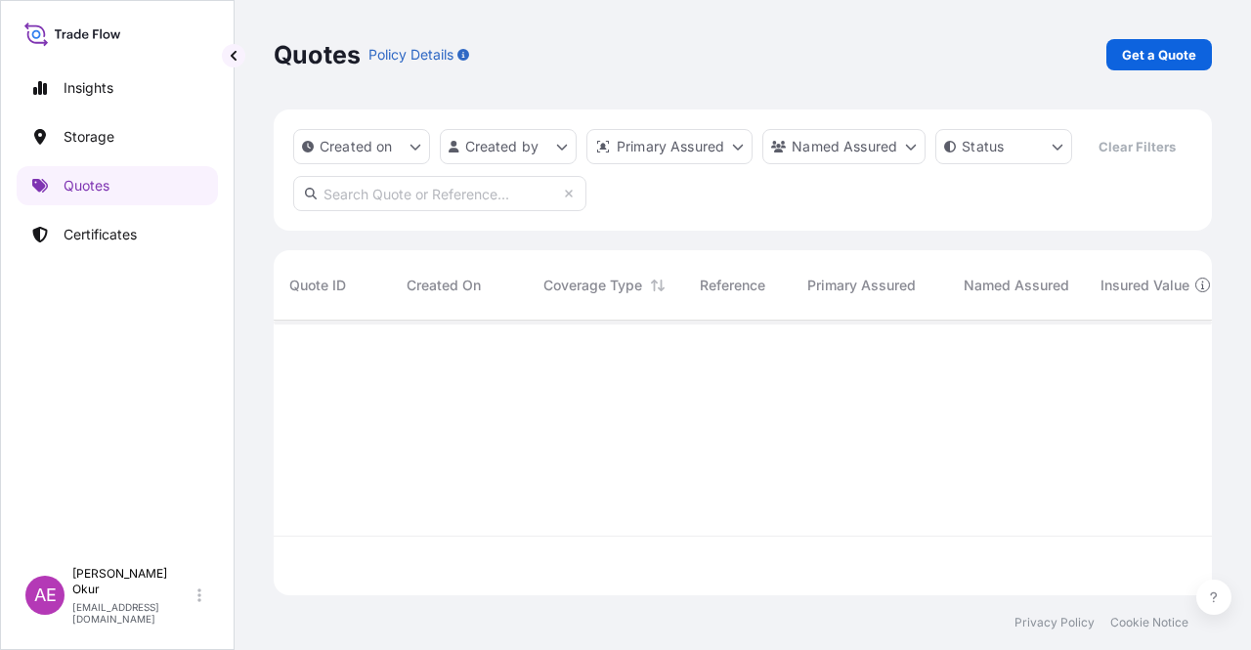
scroll to position [271, 922]
click at [1169, 50] on p "Get a Quote" at bounding box center [1159, 55] width 74 height 20
select select "Ocean Vessel"
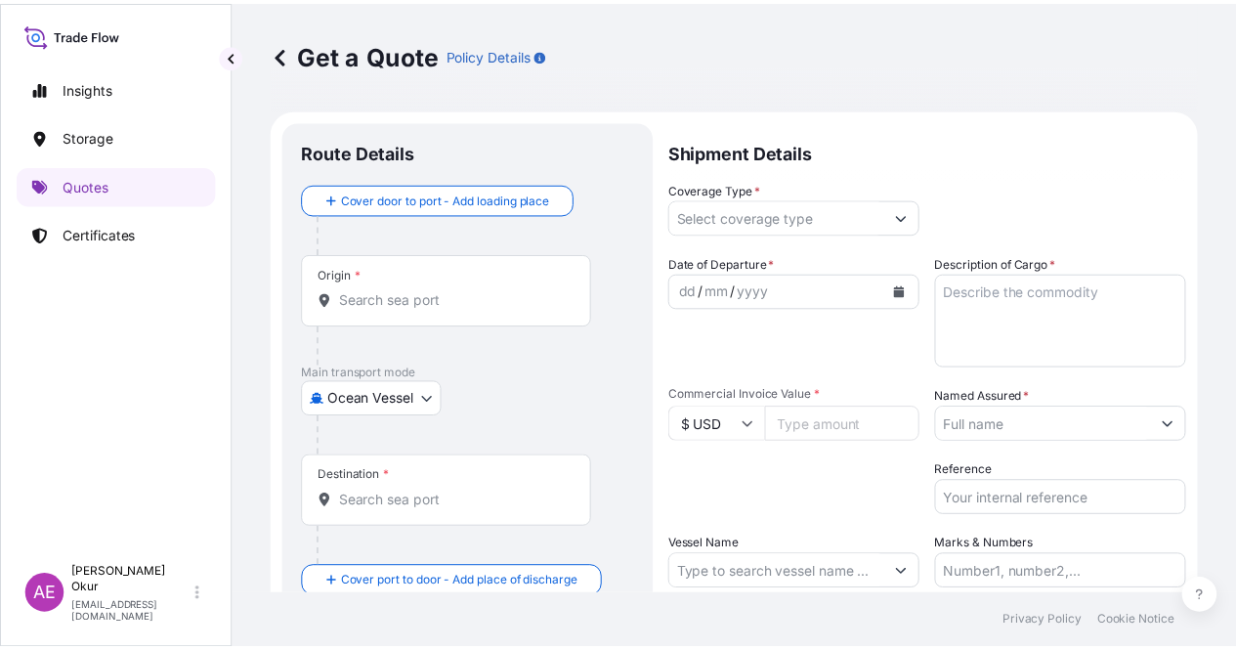
scroll to position [31, 0]
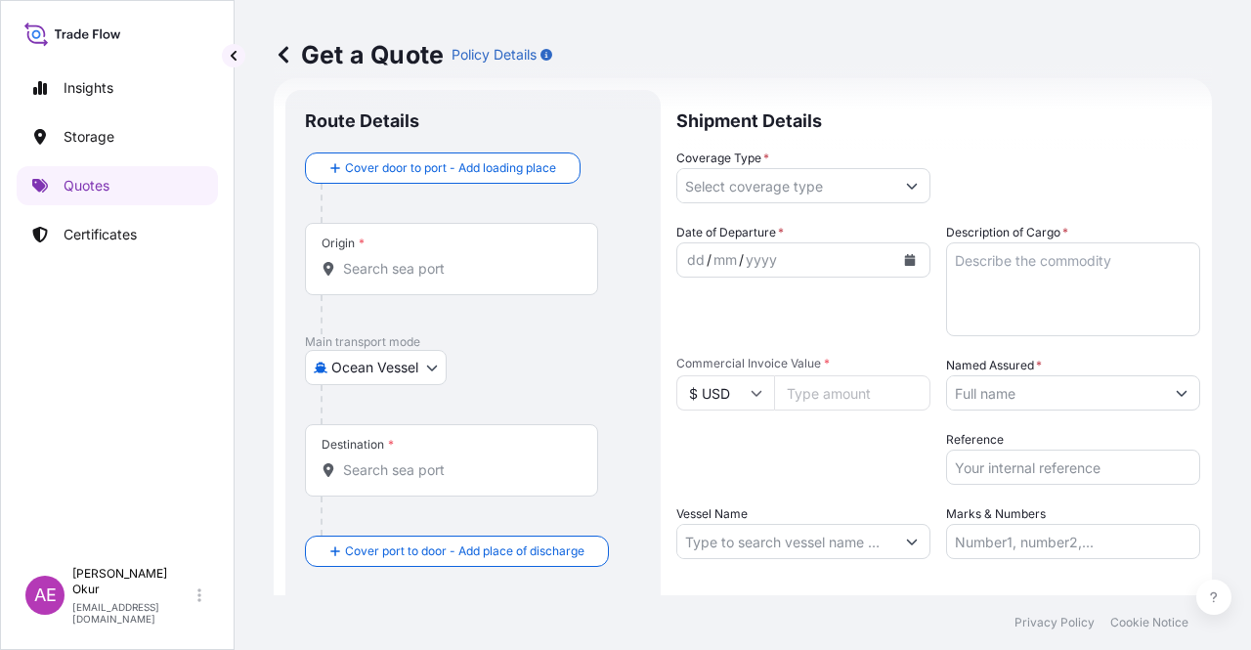
click at [440, 274] on input "Origin *" at bounding box center [458, 269] width 231 height 20
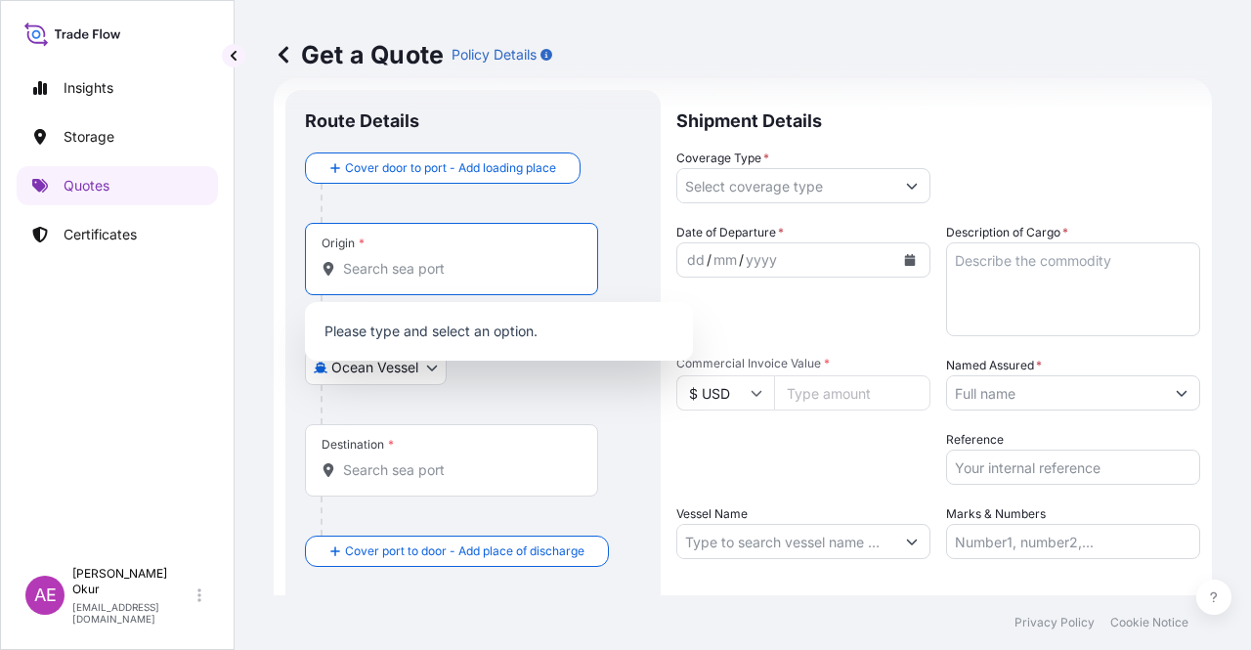
paste input "[GEOGRAPHIC_DATA], [GEOGRAPHIC_DATA]"
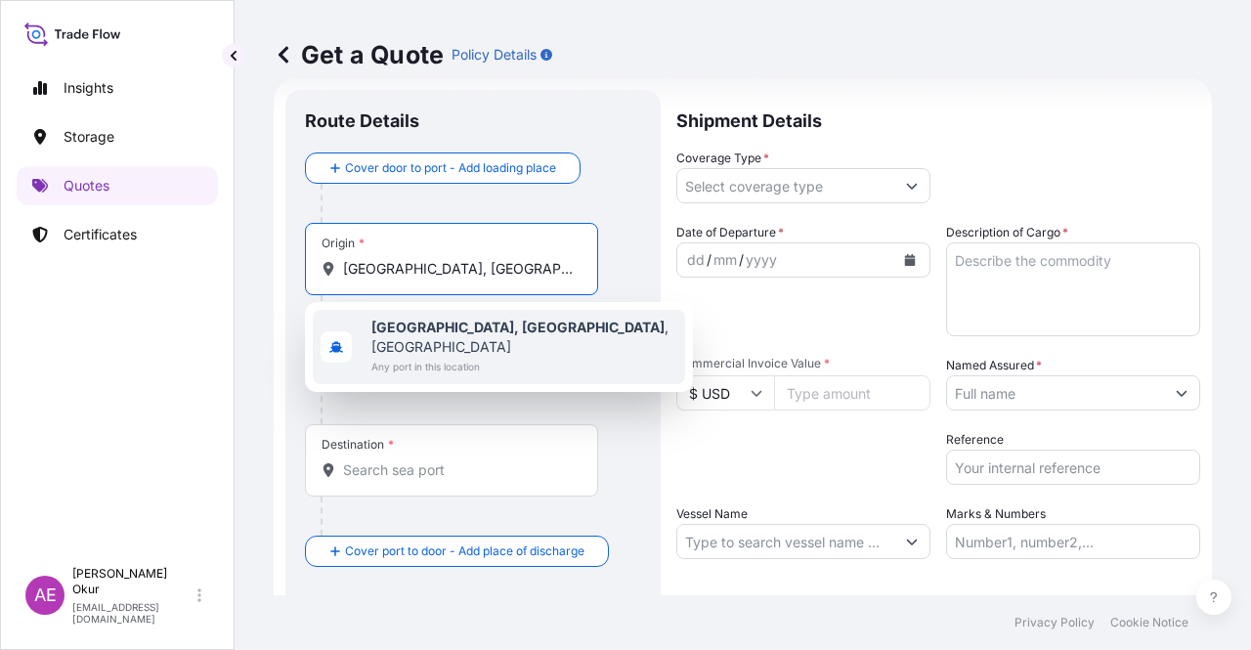
click at [474, 357] on span "Any port in this location" at bounding box center [524, 367] width 306 height 20
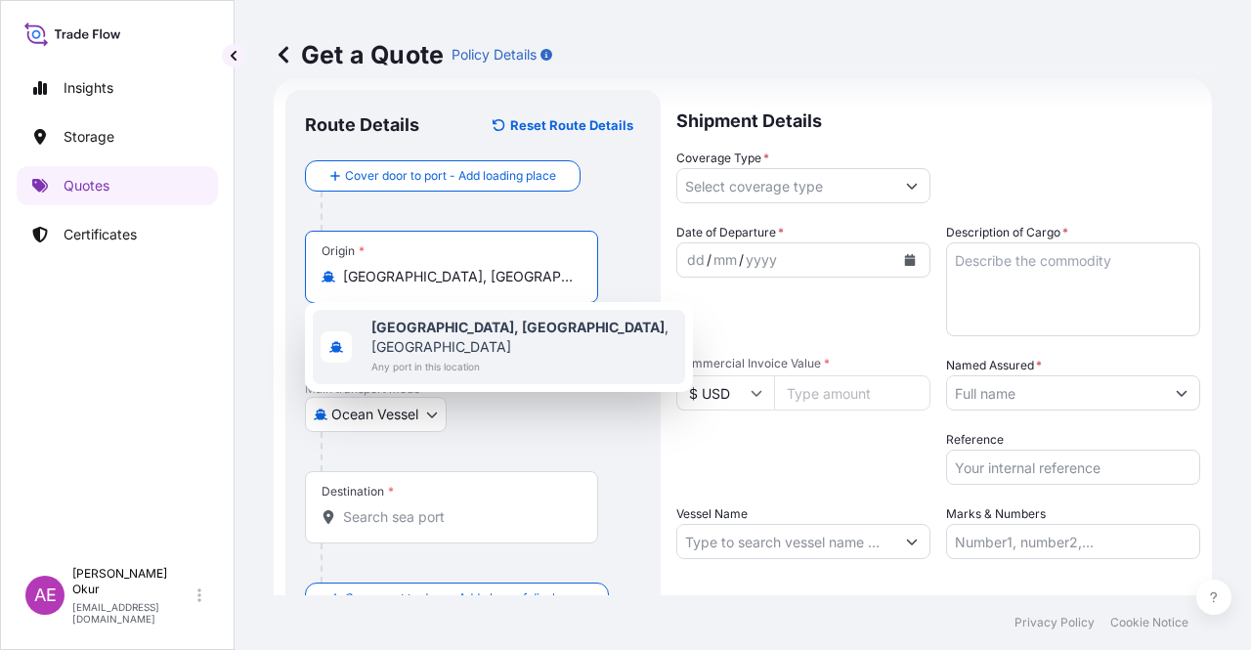
type input "[GEOGRAPHIC_DATA], [GEOGRAPHIC_DATA], [GEOGRAPHIC_DATA]"
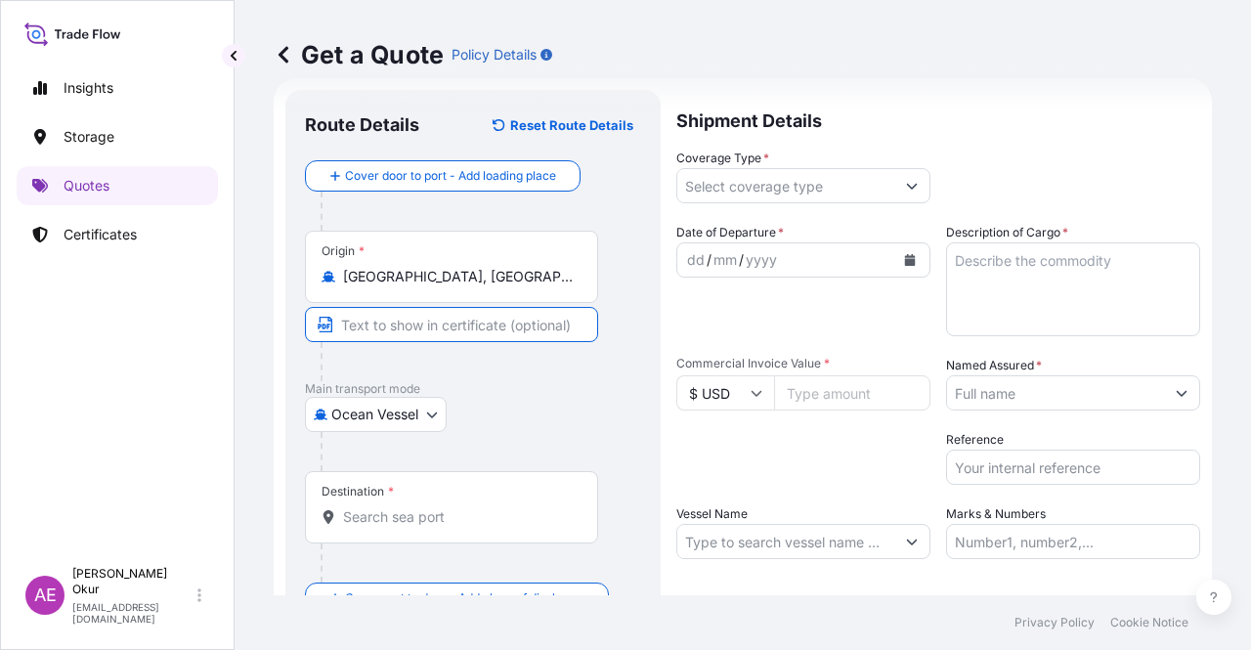
click at [463, 312] on input "Text to appear on certificate" at bounding box center [451, 324] width 293 height 35
paste input "[GEOGRAPHIC_DATA], [GEOGRAPHIC_DATA]"
type input "[GEOGRAPHIC_DATA], [GEOGRAPHIC_DATA] / [GEOGRAPHIC_DATA]"
click at [438, 514] on input "Destination *" at bounding box center [458, 517] width 231 height 20
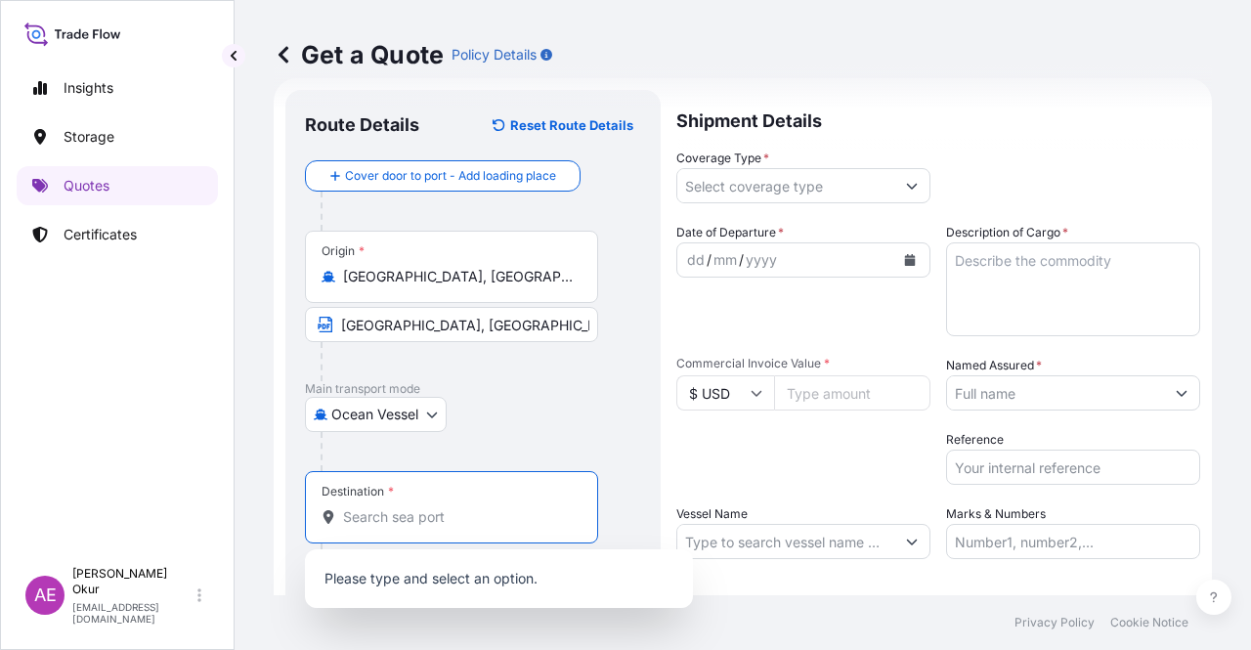
paste input "AIN SOKHNA"
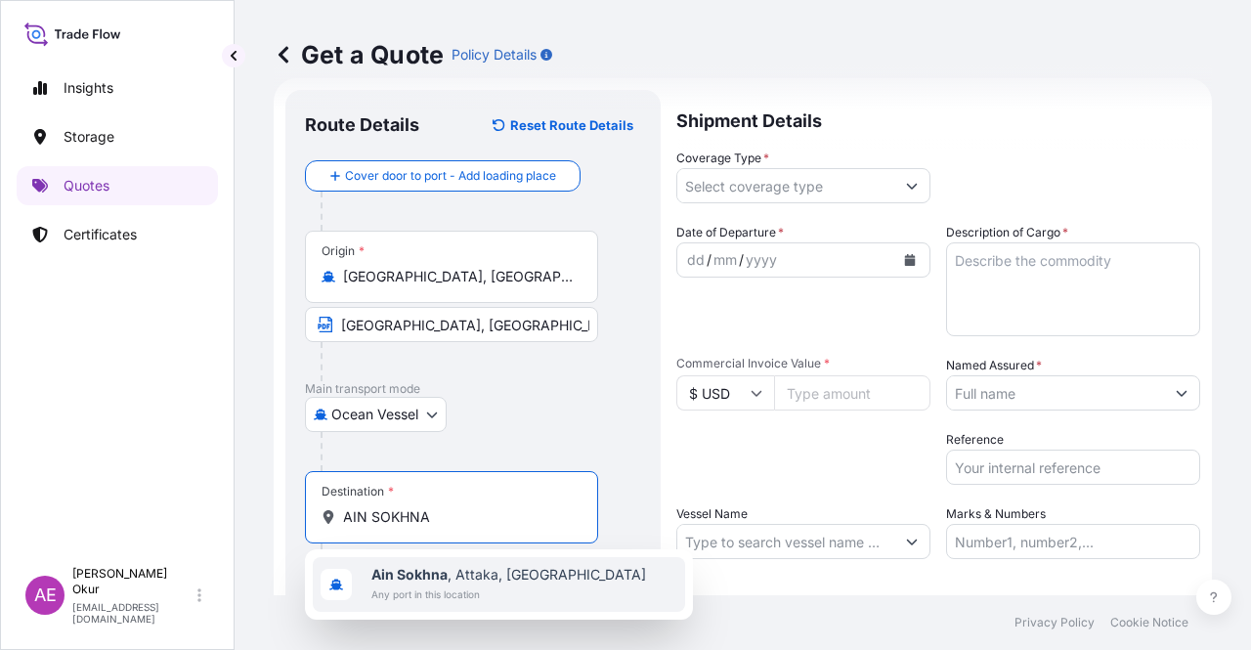
click at [482, 586] on span "Any port in this location" at bounding box center [508, 594] width 275 height 20
type input "Ain Sokhna, [GEOGRAPHIC_DATA], [GEOGRAPHIC_DATA]"
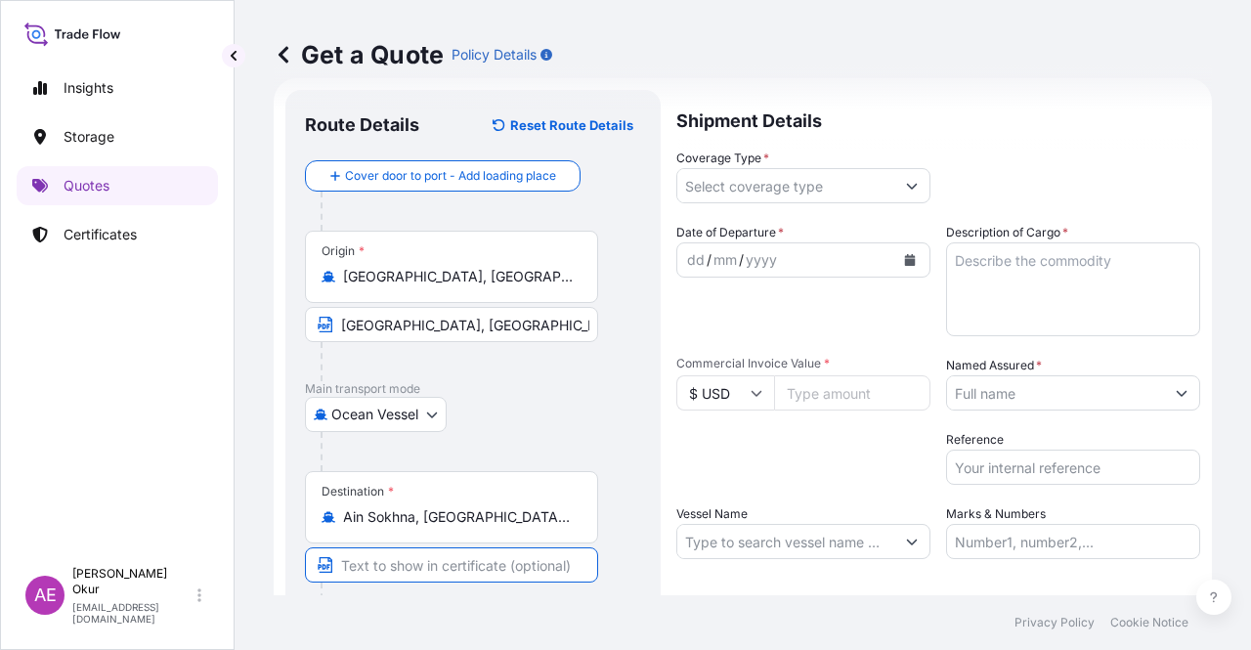
click at [441, 547] on input "Text to appear on certificate" at bounding box center [451, 564] width 293 height 35
paste input "AIN SOKHNA"
type input "AIN SOKHNA / [GEOGRAPHIC_DATA]"
click at [729, 203] on div "Shipment Details Coverage Type * Date of Departure * dd / mm / yyyy Cargo Categ…" at bounding box center [938, 397] width 524 height 615
click at [744, 189] on input "Coverage Type *" at bounding box center [785, 185] width 217 height 35
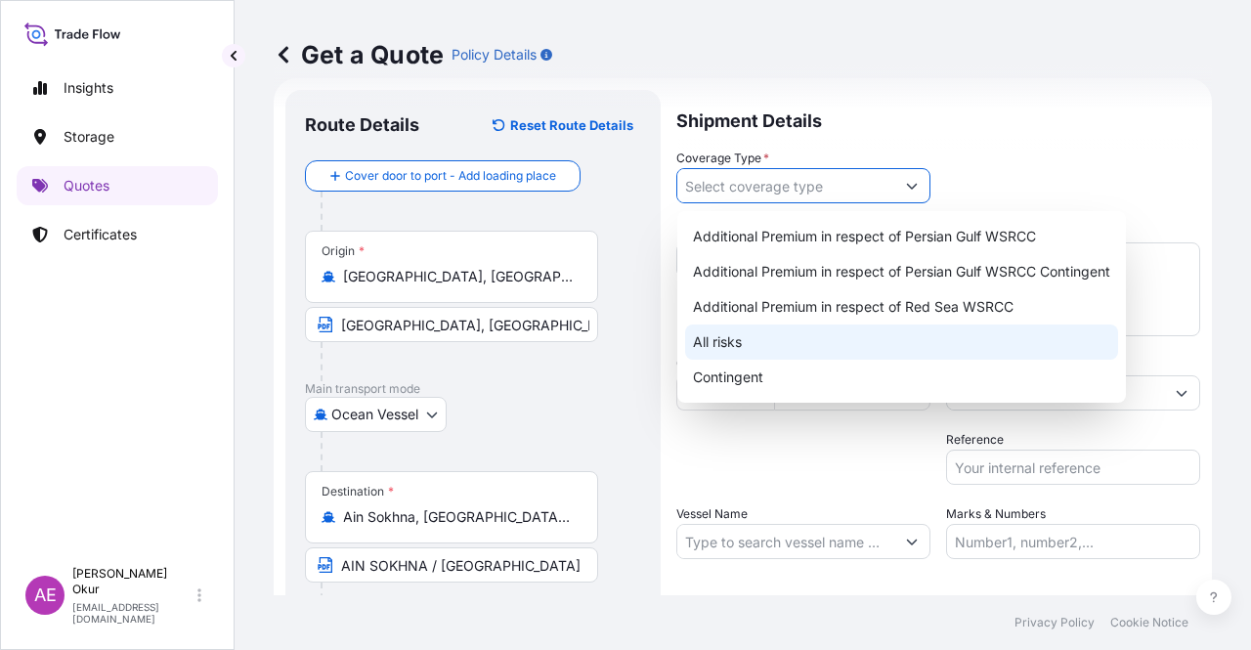
click at [735, 355] on div "All risks" at bounding box center [901, 341] width 433 height 35
type input "All risks"
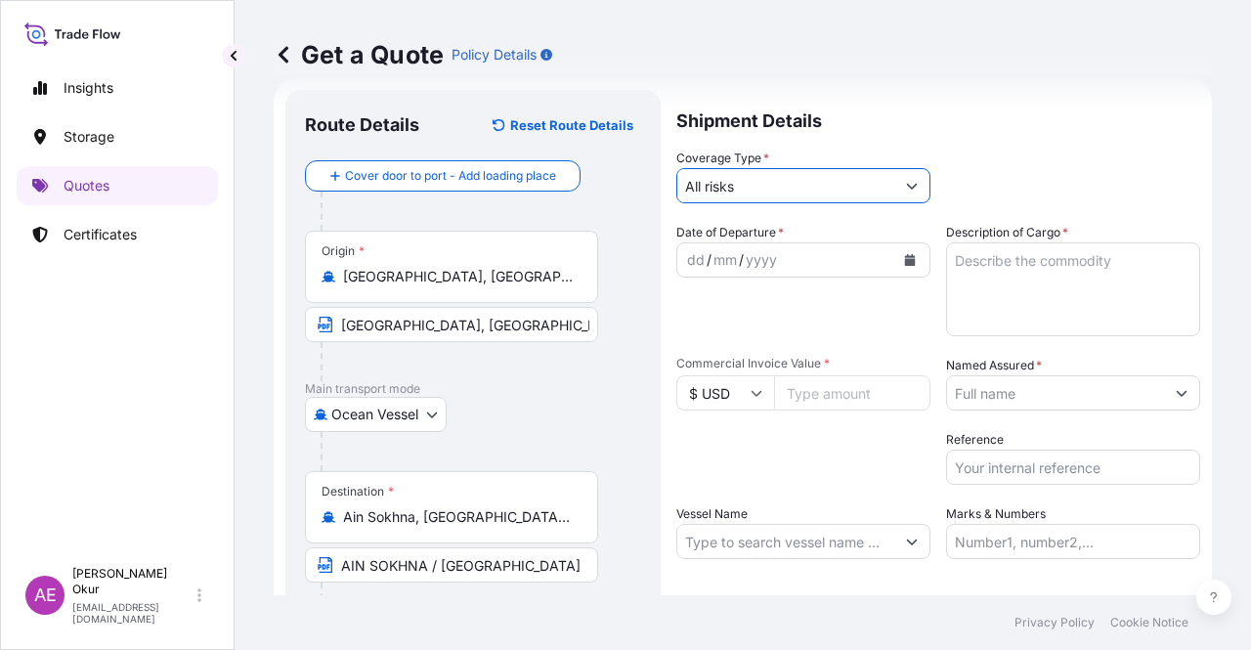
click at [697, 253] on div "dd" at bounding box center [695, 259] width 21 height 23
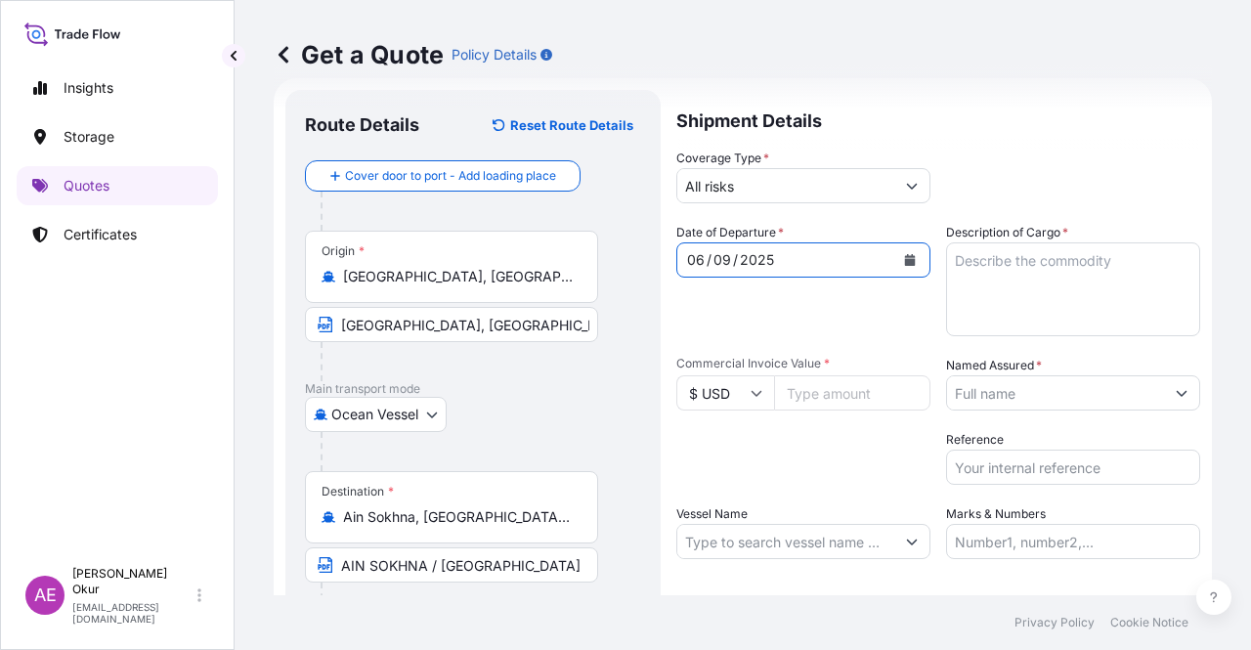
click at [1044, 320] on textarea "Description of Cargo *" at bounding box center [1073, 289] width 254 height 94
paste textarea "BUTANE"
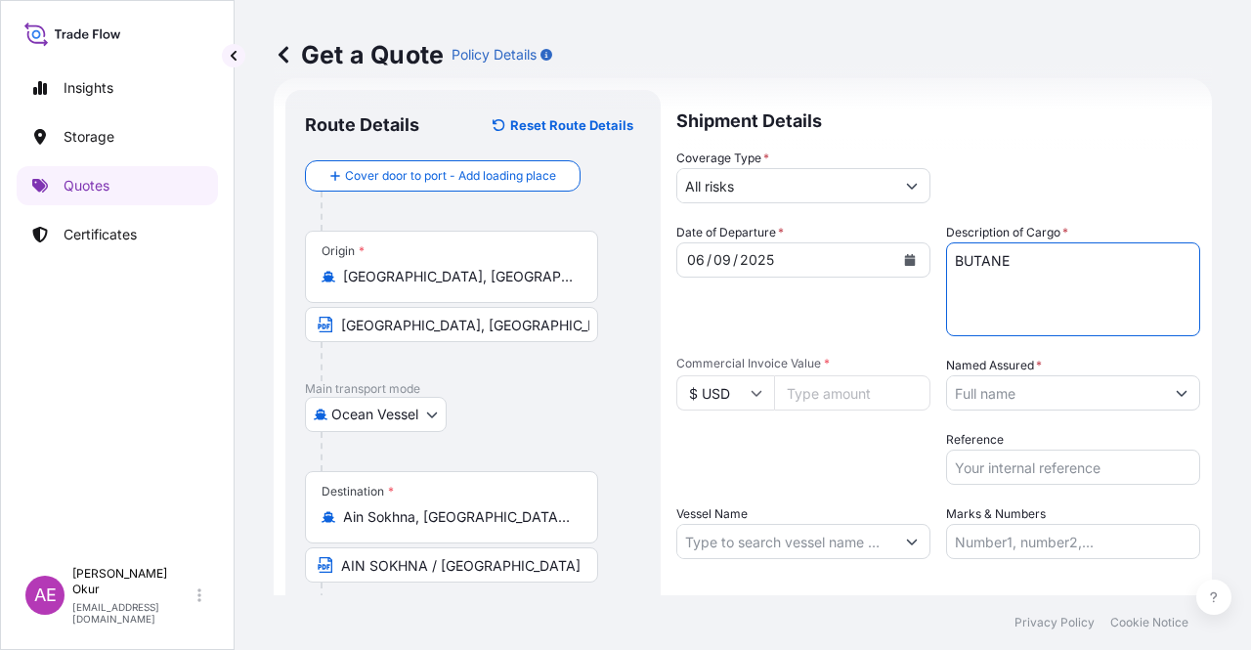
type textarea "BUTANE"
click at [865, 392] on input "Commercial Invoice Value *" at bounding box center [852, 392] width 156 height 35
paste input "13564277.94"
type input "13564277.94"
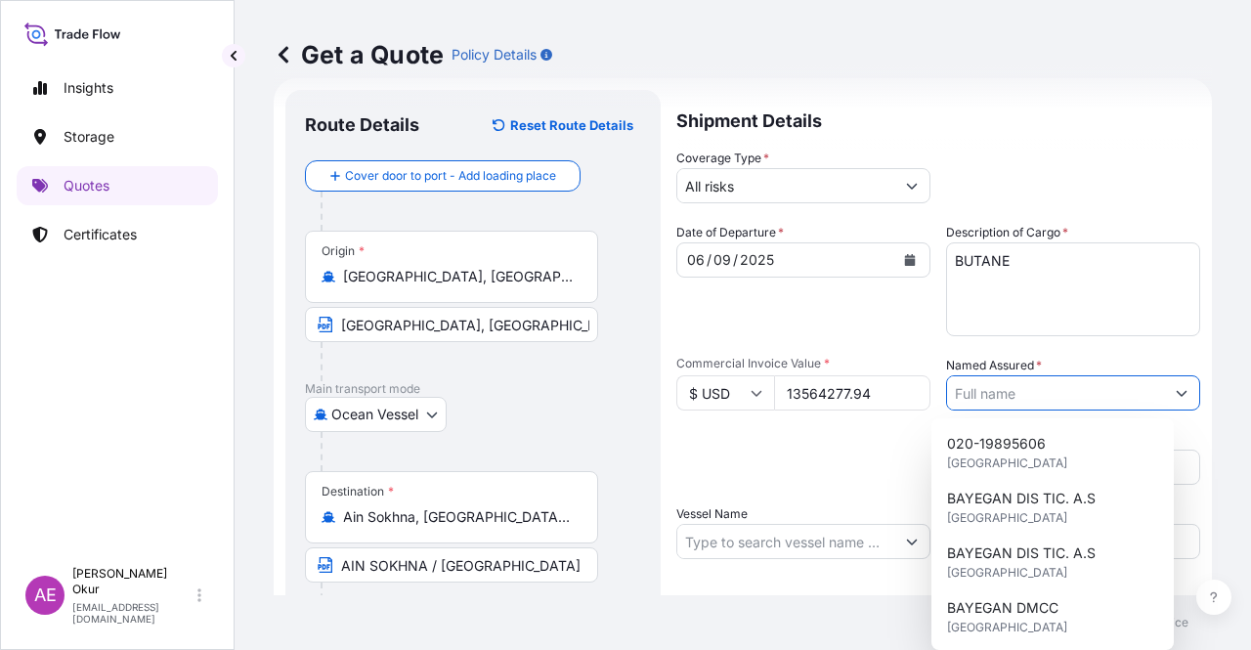
click at [1028, 407] on input "Named Assured *" at bounding box center [1055, 392] width 217 height 35
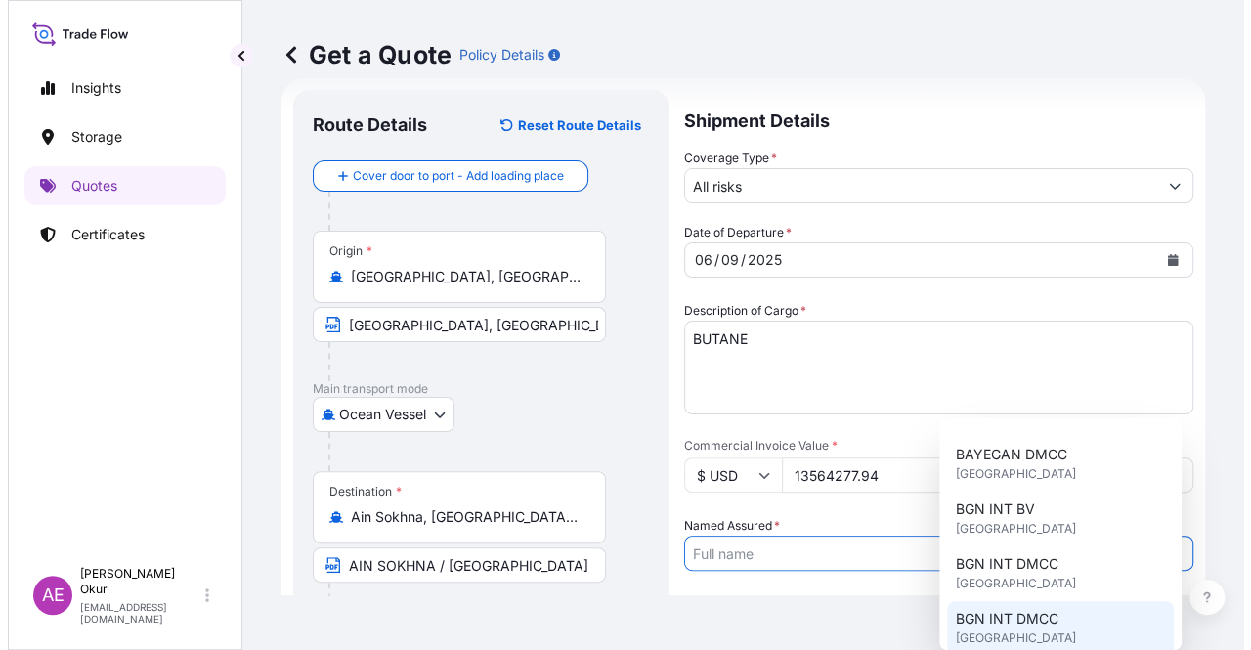
scroll to position [195, 0]
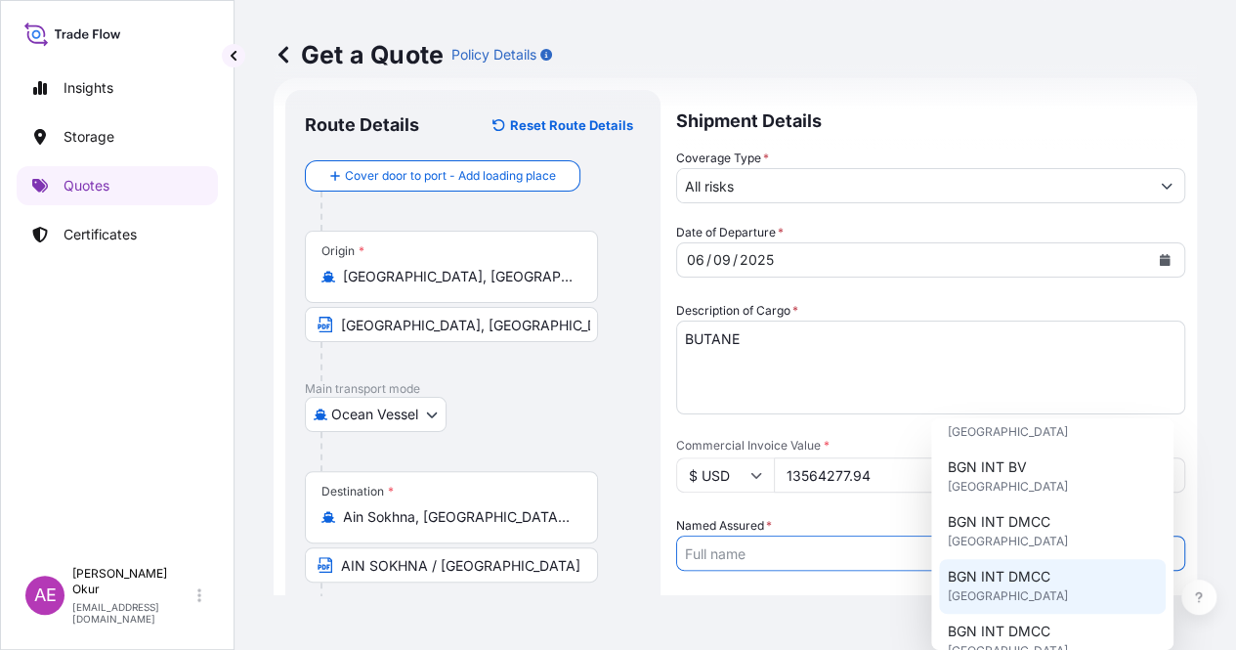
click at [1024, 592] on span "[GEOGRAPHIC_DATA]" at bounding box center [1007, 596] width 120 height 20
type input "BGN INT DMCC"
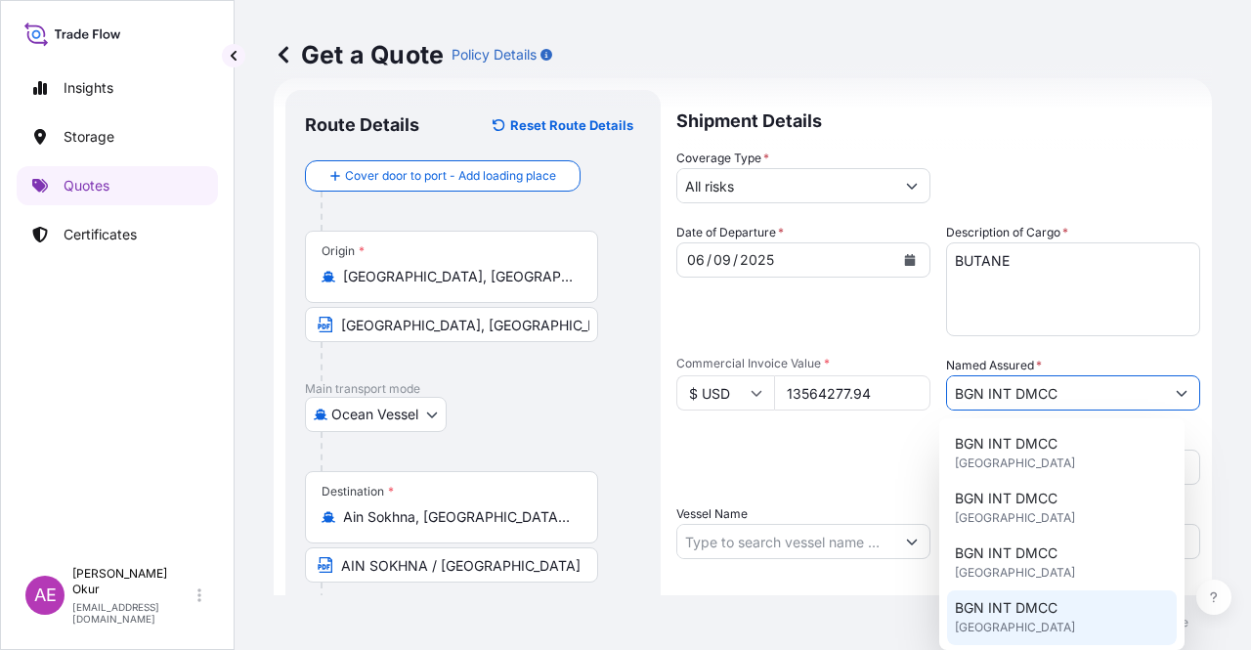
click at [826, 573] on div "Shipment Details Coverage Type * All risks Date of Departure * [DATE] Cargo Cat…" at bounding box center [938, 397] width 524 height 615
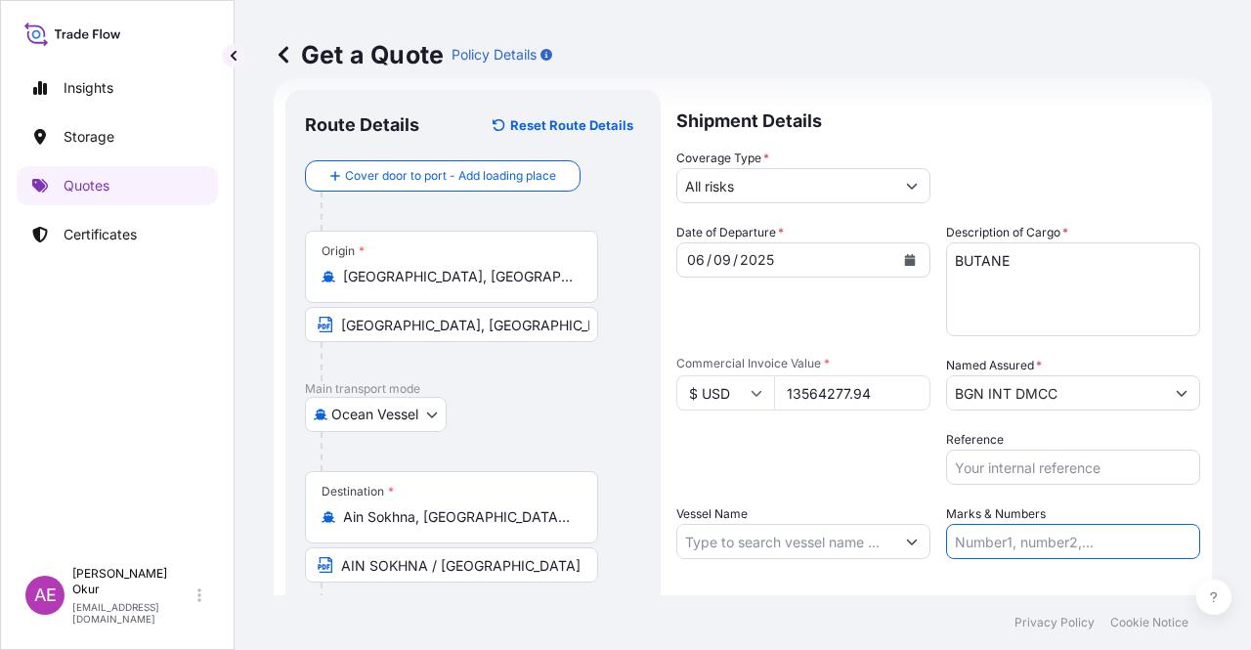
click at [1027, 529] on input "Marks & Numbers" at bounding box center [1073, 541] width 254 height 35
drag, startPoint x: 997, startPoint y: 540, endPoint x: 1077, endPoint y: 546, distance: 80.3
click at [1077, 546] on input "PO NO:25Y0221600 Quantity M/[PERSON_NAME]: 25.042,46 Premium: USD 1.705,97" at bounding box center [1073, 541] width 254 height 35
paste input "198300"
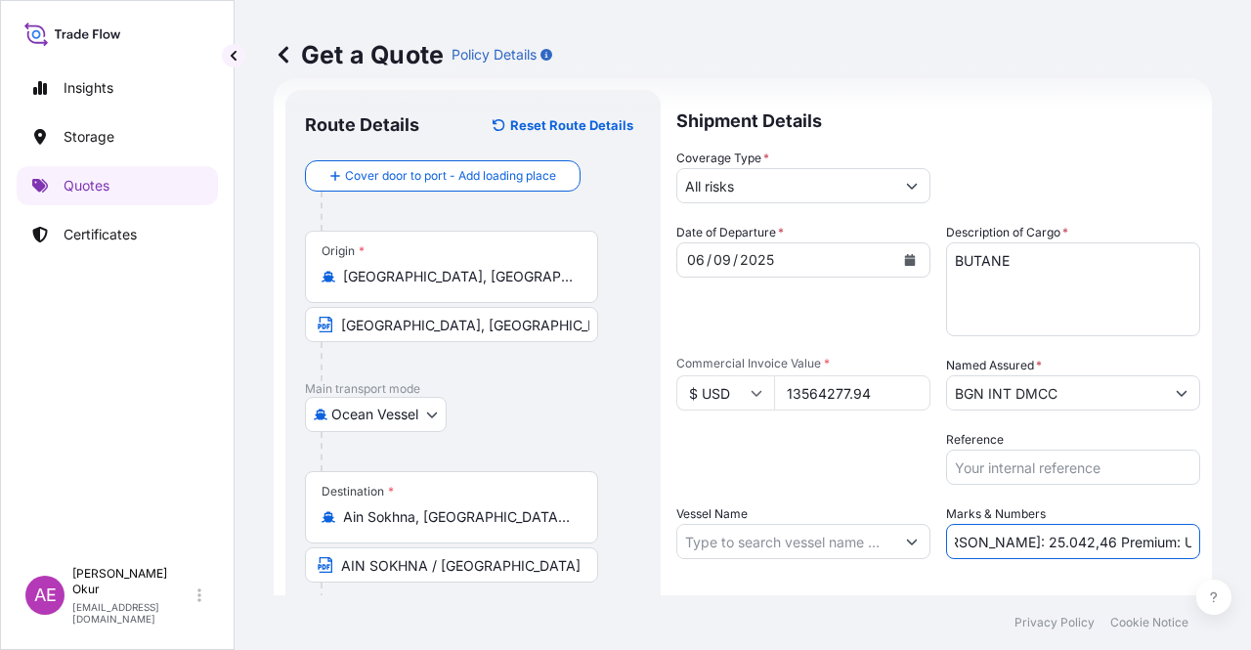
drag, startPoint x: 1137, startPoint y: 534, endPoint x: 1204, endPoint y: 540, distance: 66.7
click at [1204, 540] on div "Get a Quote Policy Details Route Details Reset Route Details Cover door to port…" at bounding box center [742, 297] width 1016 height 595
click at [1102, 532] on input "PO NO:25Y0198300 Quantity M/[PERSON_NAME]: 25.042,46 Premium: USD 1.705,97" at bounding box center [1073, 541] width 254 height 35
drag, startPoint x: 957, startPoint y: 538, endPoint x: 1022, endPoint y: 540, distance: 64.5
click at [1022, 540] on input "PO NO:25Y0198300 Quantity M/[PERSON_NAME]: 25.042,46 Premium: USD 1.705,97" at bounding box center [1073, 541] width 254 height 35
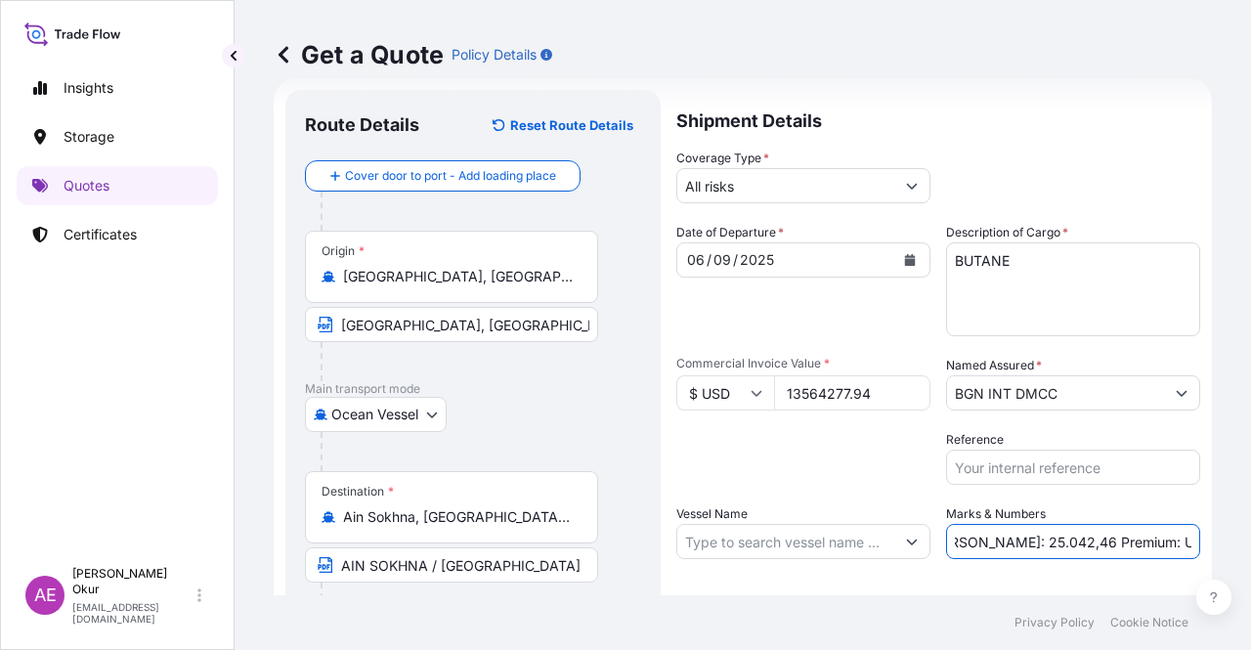
paste input "4.761,37"
type input "PO NO:25Y0198300 Quantity M/[PERSON_NAME]: 24.761,37 Premium: USD 1.705,97"
click at [764, 540] on input "Vessel Name" at bounding box center [785, 541] width 217 height 35
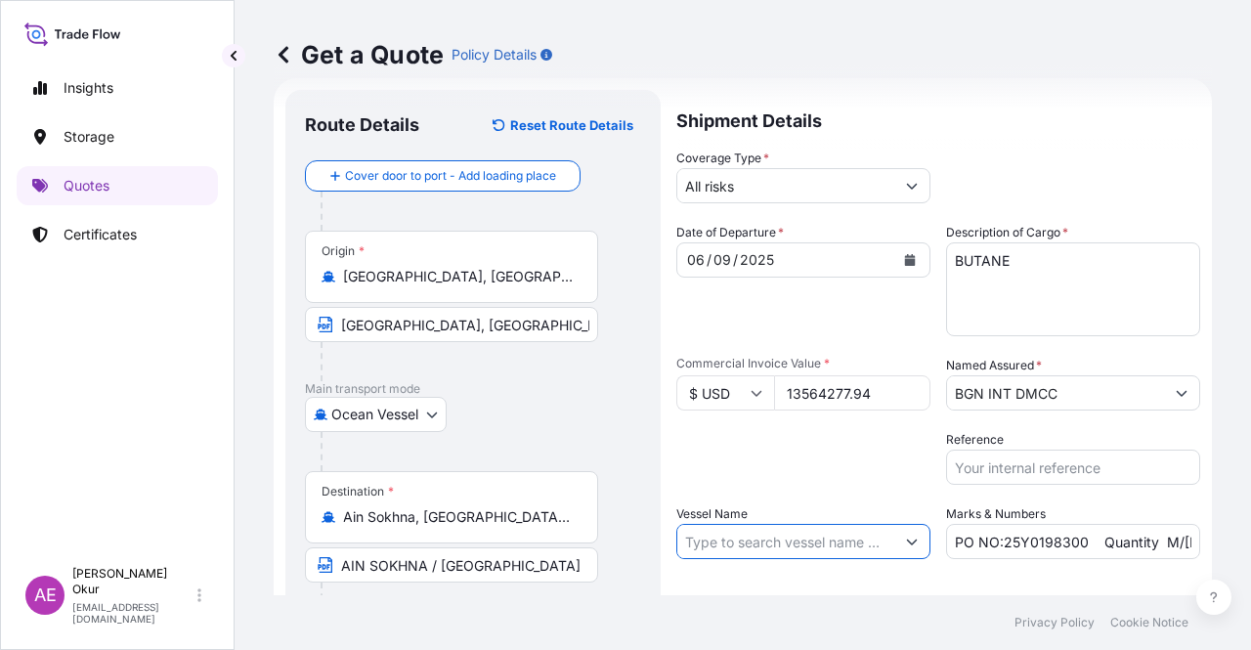
paste input "NORTH GAS"
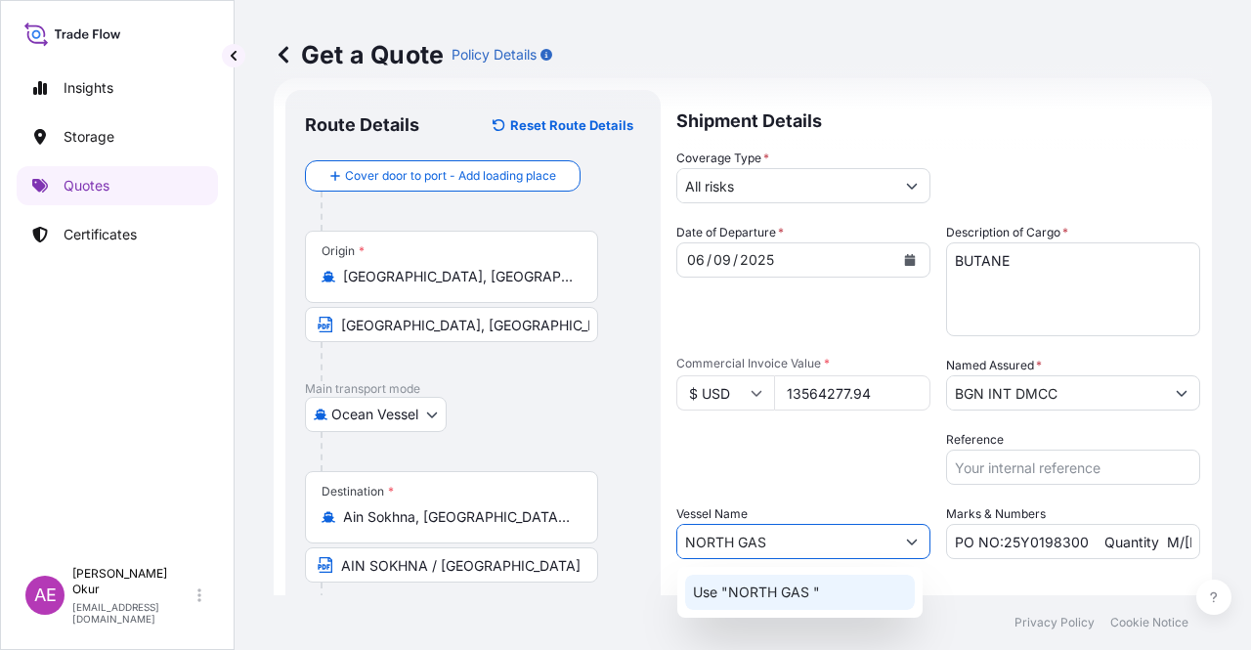
click at [793, 601] on p "Use "NORTH GAS "" at bounding box center [756, 592] width 127 height 20
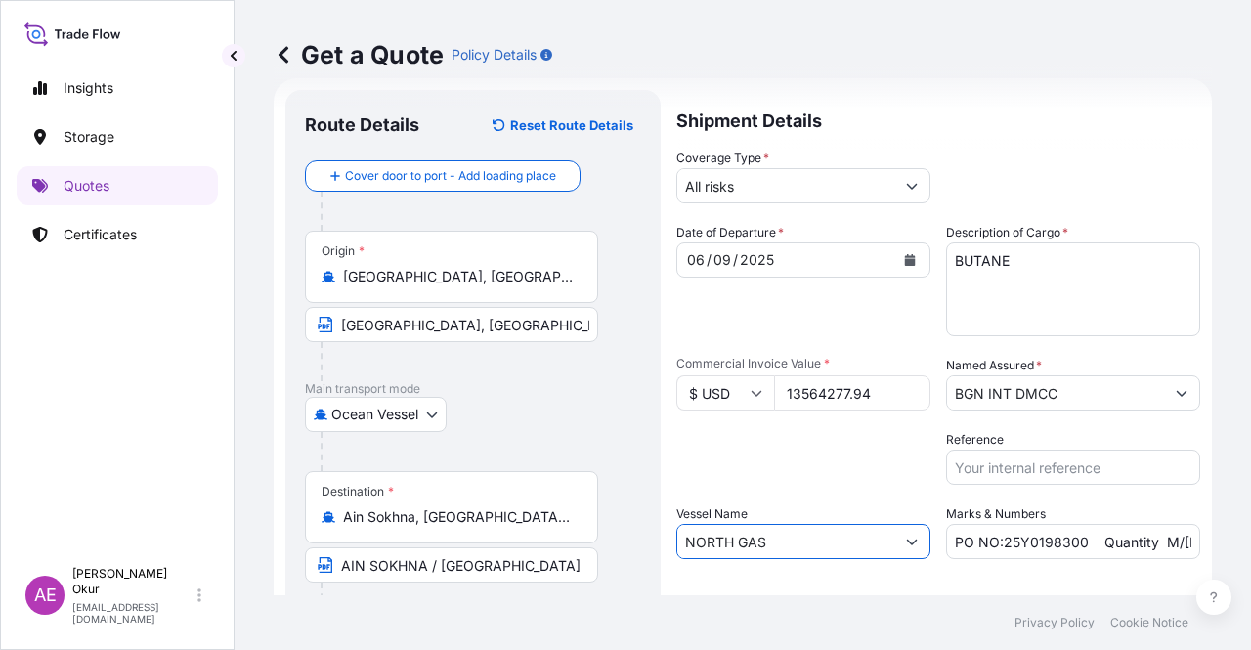
type input "NORTH GAS"
drag, startPoint x: 1127, startPoint y: 546, endPoint x: 1250, endPoint y: 543, distance: 122.2
click at [1250, 543] on div "Get a Quote Policy Details Route Details Reset Route Details Cover door to port…" at bounding box center [742, 297] width 1016 height 595
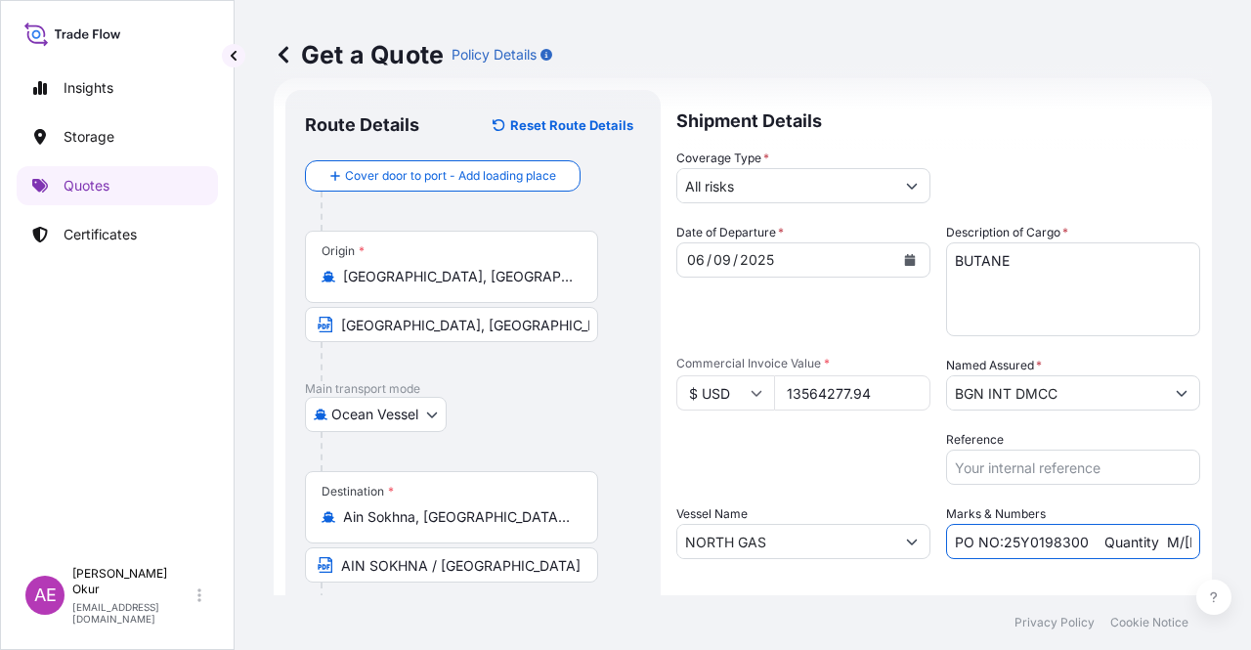
click at [1137, 540] on input "PO NO:25Y0198300 Quantity M/[PERSON_NAME]: 24.761,37 Premium: USD 1.705,97" at bounding box center [1073, 541] width 254 height 35
drag, startPoint x: 1168, startPoint y: 545, endPoint x: 1250, endPoint y: 554, distance: 82.5
click at [1250, 554] on div "Get a Quote Policy Details Route Details Reset Route Details Cover door to port…" at bounding box center [742, 297] width 1016 height 595
click at [1121, 540] on input "PO NO:25Y0198300 Quantity M/[PERSON_NAME]: 24.761,37 Premium: USD 1.705,97" at bounding box center [1073, 541] width 254 height 35
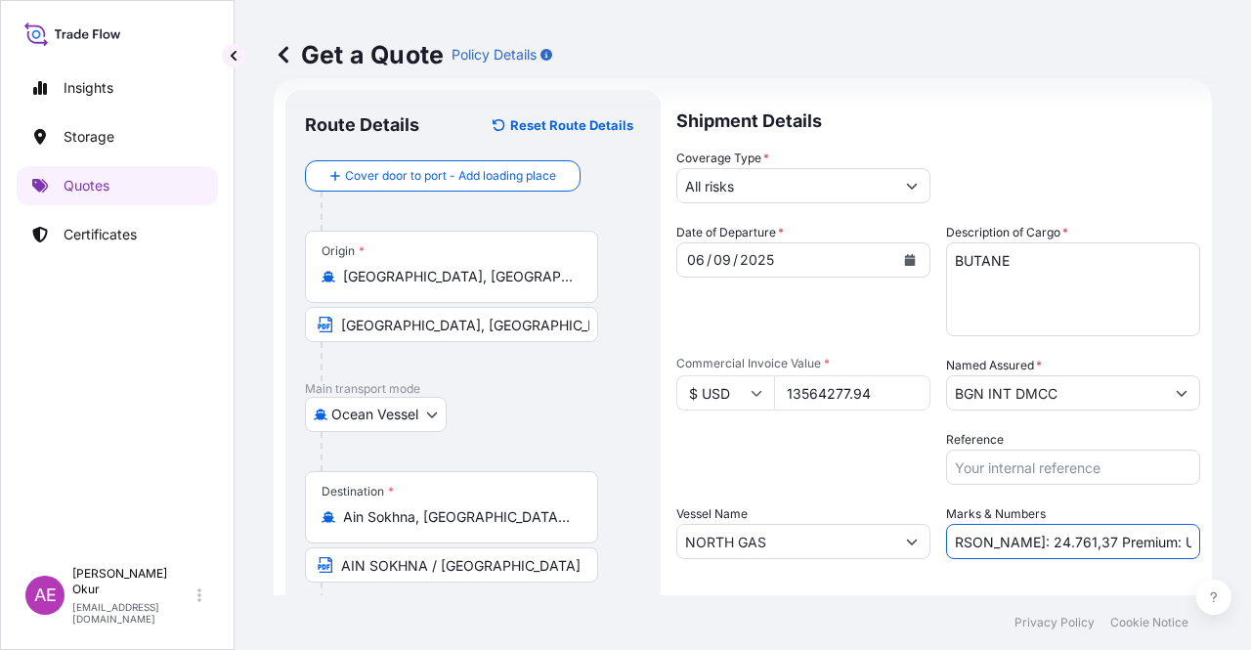
drag, startPoint x: 1122, startPoint y: 538, endPoint x: 1250, endPoint y: 552, distance: 128.7
click at [1250, 552] on div "Get a Quote Policy Details Route Details Reset Route Details Cover door to port…" at bounding box center [742, 297] width 1016 height 595
paste input "492,0"
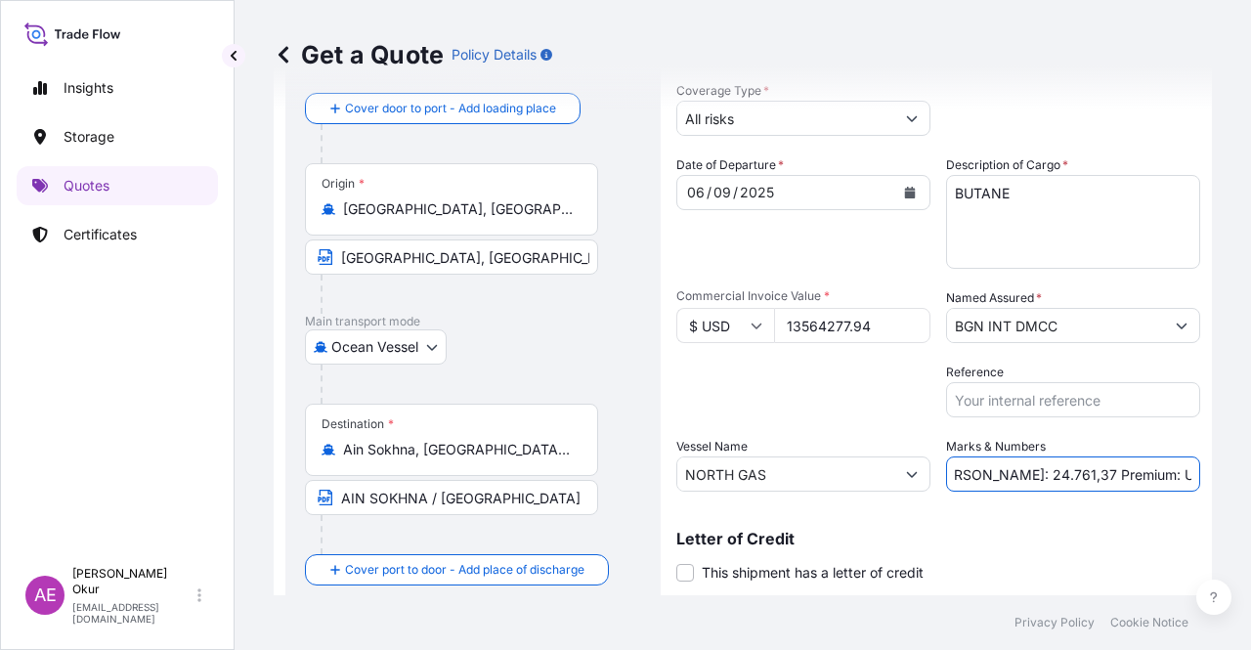
scroll to position [151, 0]
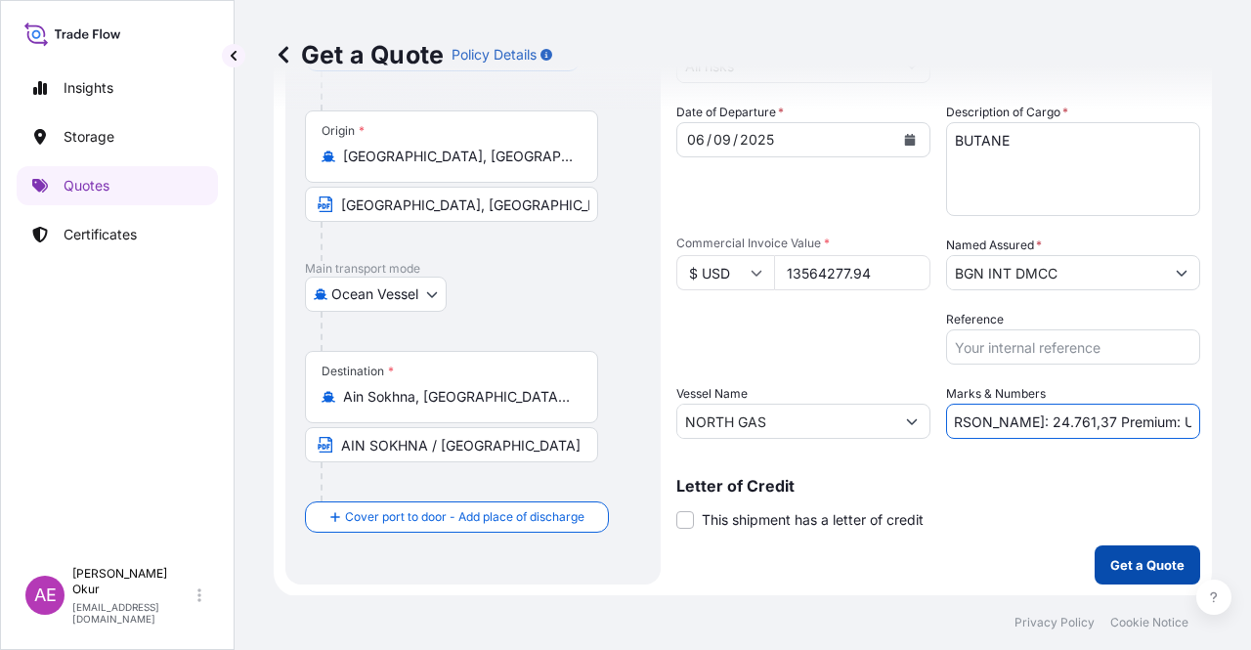
type input "PO NO:25Y0198300 Quantity M/[PERSON_NAME]: 24.761,37 Premium: USD 1.492,07"
click at [1127, 576] on button "Get a Quote" at bounding box center [1147, 564] width 106 height 39
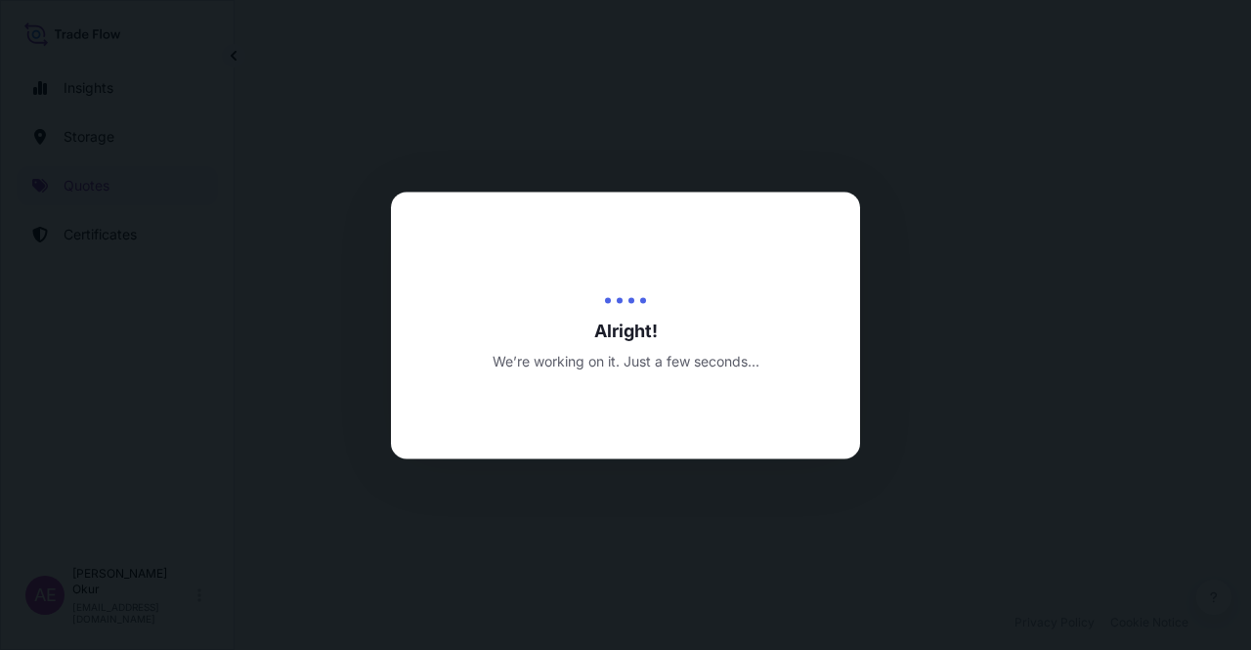
select select "Ocean Vessel"
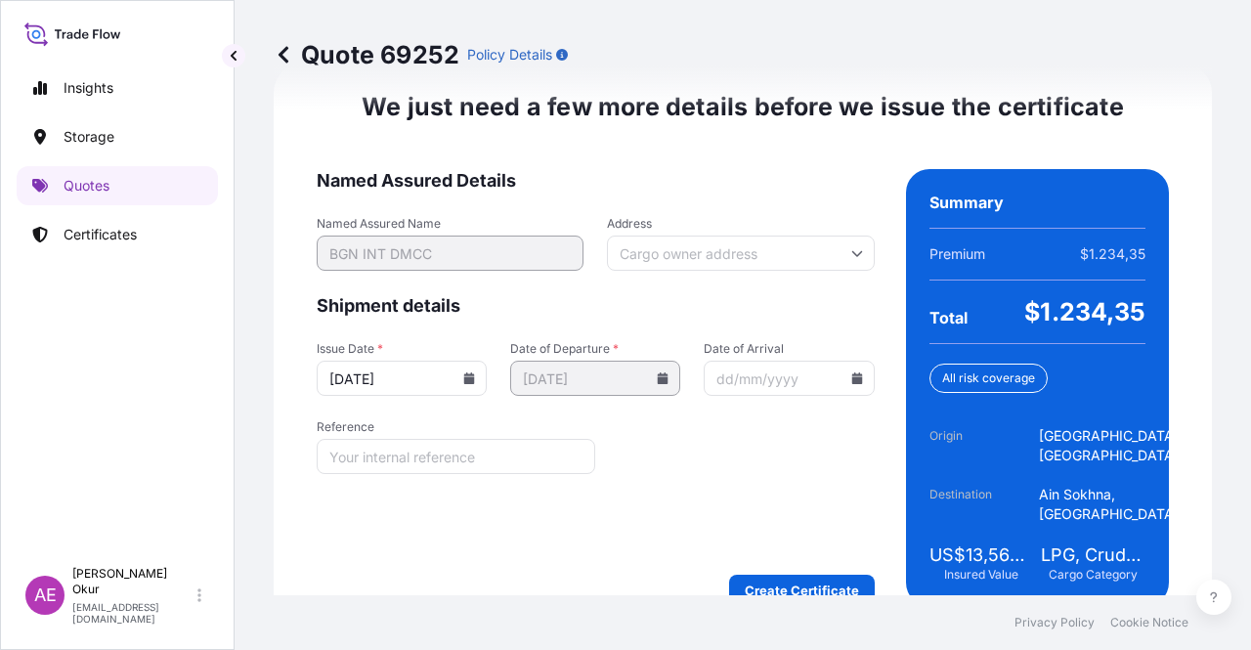
scroll to position [2536, 0]
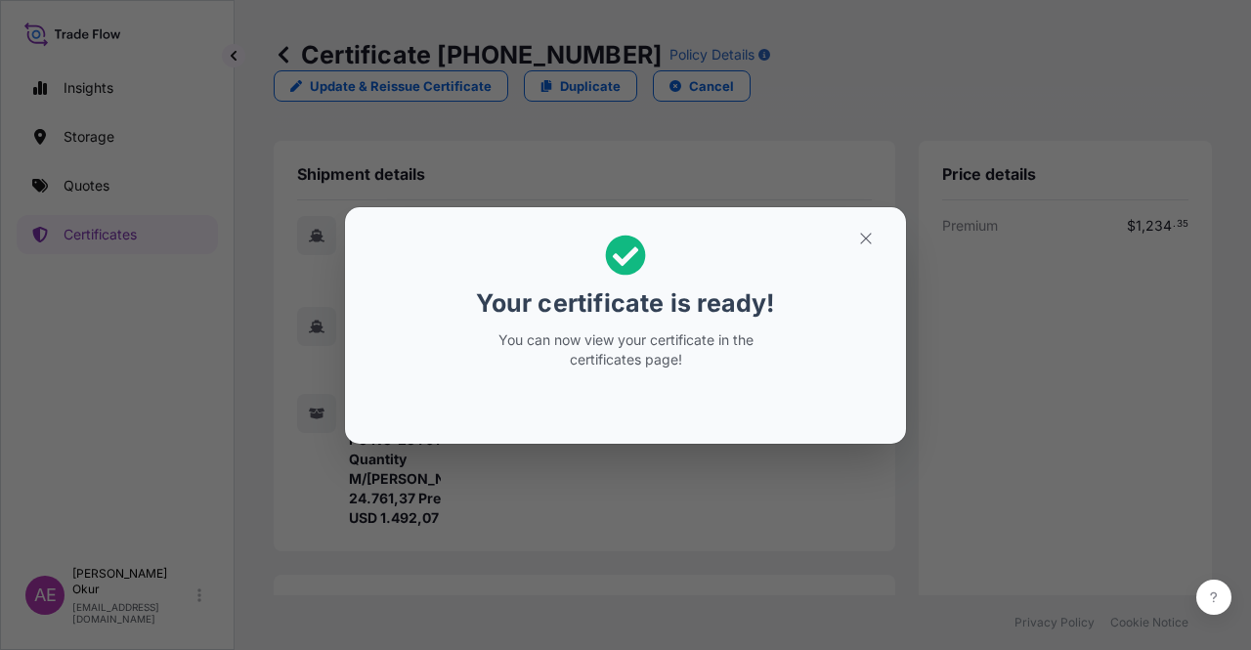
click at [883, 220] on section "Your certificate is ready! You can now view your certificate in the certificate…" at bounding box center [625, 325] width 561 height 236
click at [872, 248] on button "button" at bounding box center [865, 238] width 49 height 31
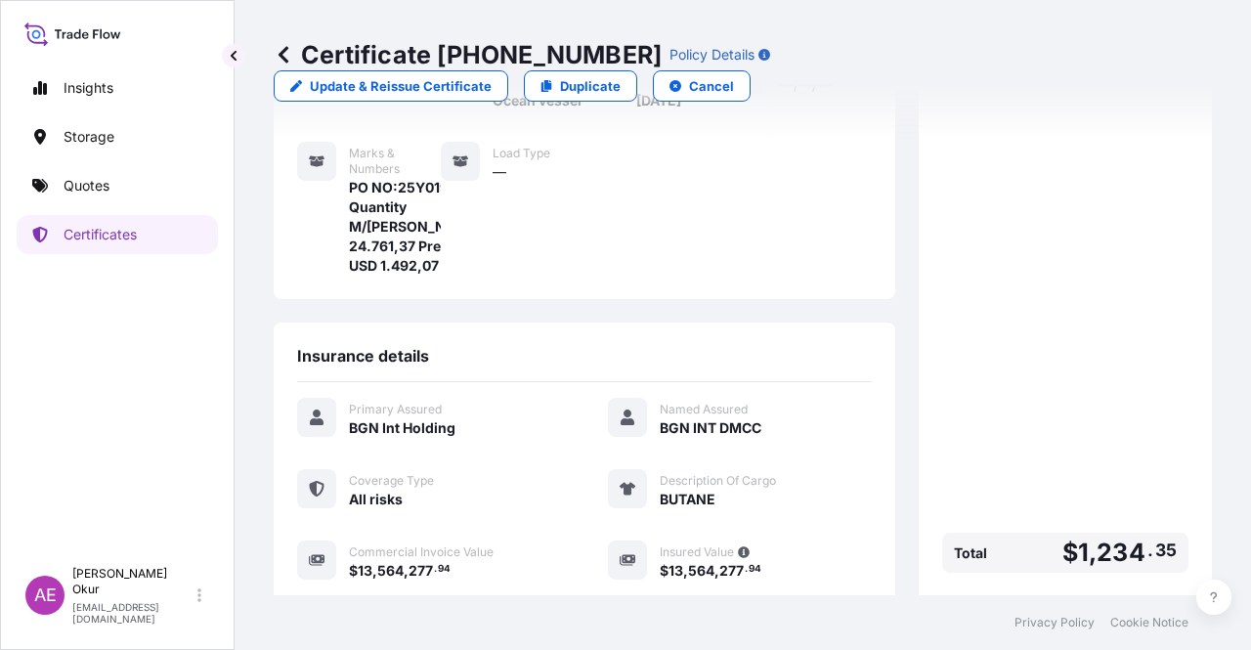
scroll to position [508, 0]
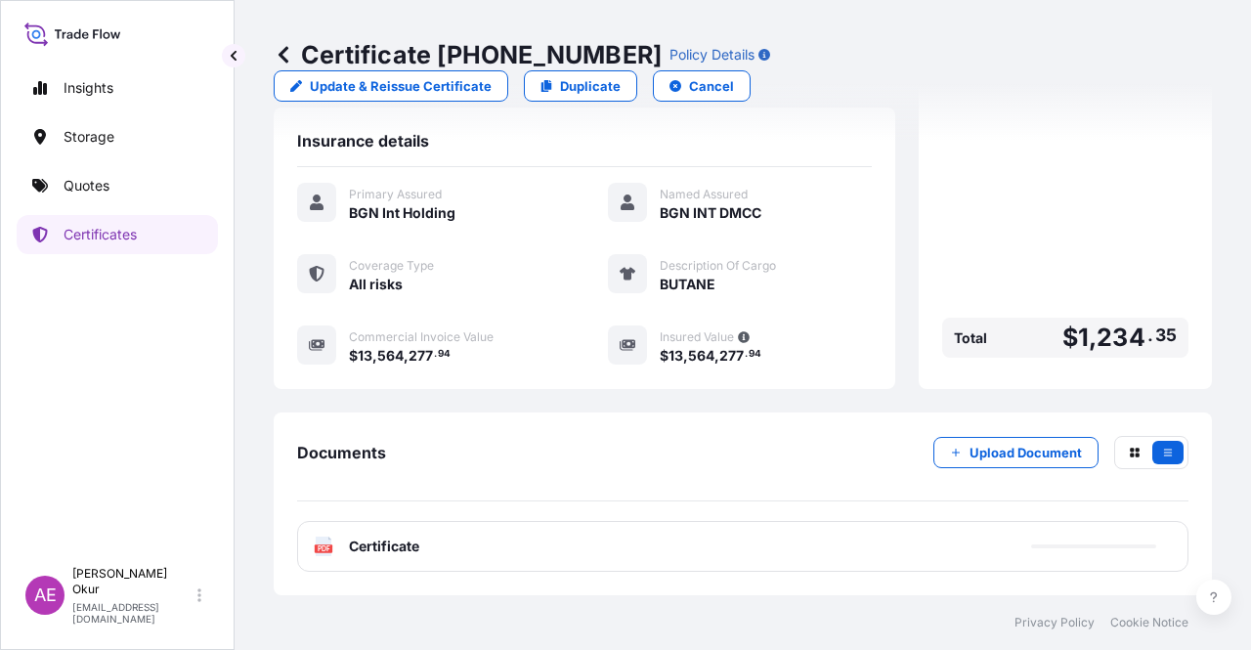
click at [416, 550] on span "Certificate" at bounding box center [384, 546] width 70 height 20
click at [385, 556] on span "Certificate" at bounding box center [384, 546] width 70 height 20
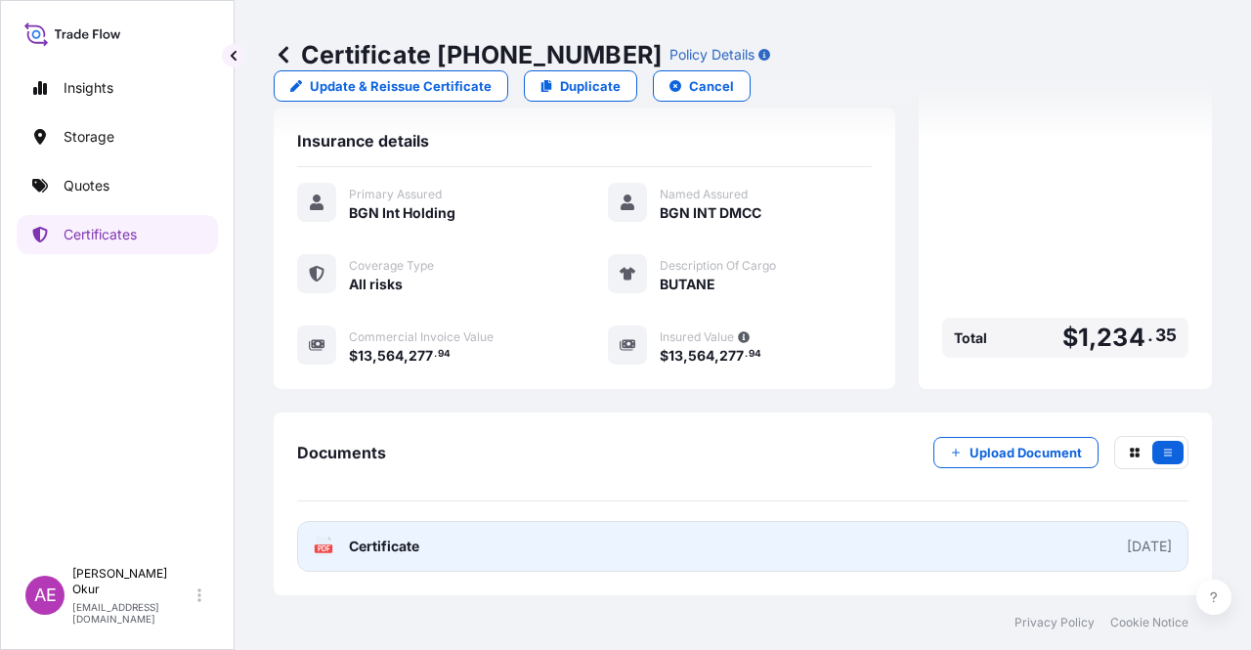
click at [408, 551] on span "Certificate" at bounding box center [384, 546] width 70 height 20
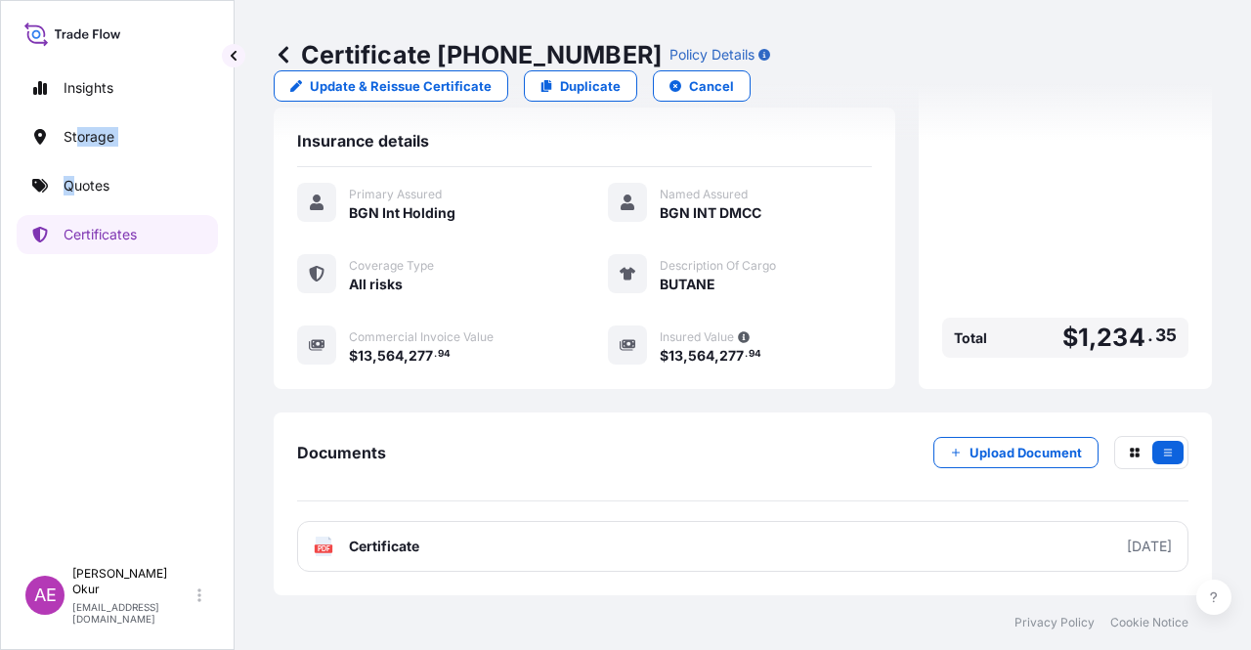
click at [74, 162] on div "Insights Storage Quotes Certificates" at bounding box center [117, 304] width 201 height 506
click at [80, 174] on link "Quotes" at bounding box center [117, 185] width 201 height 39
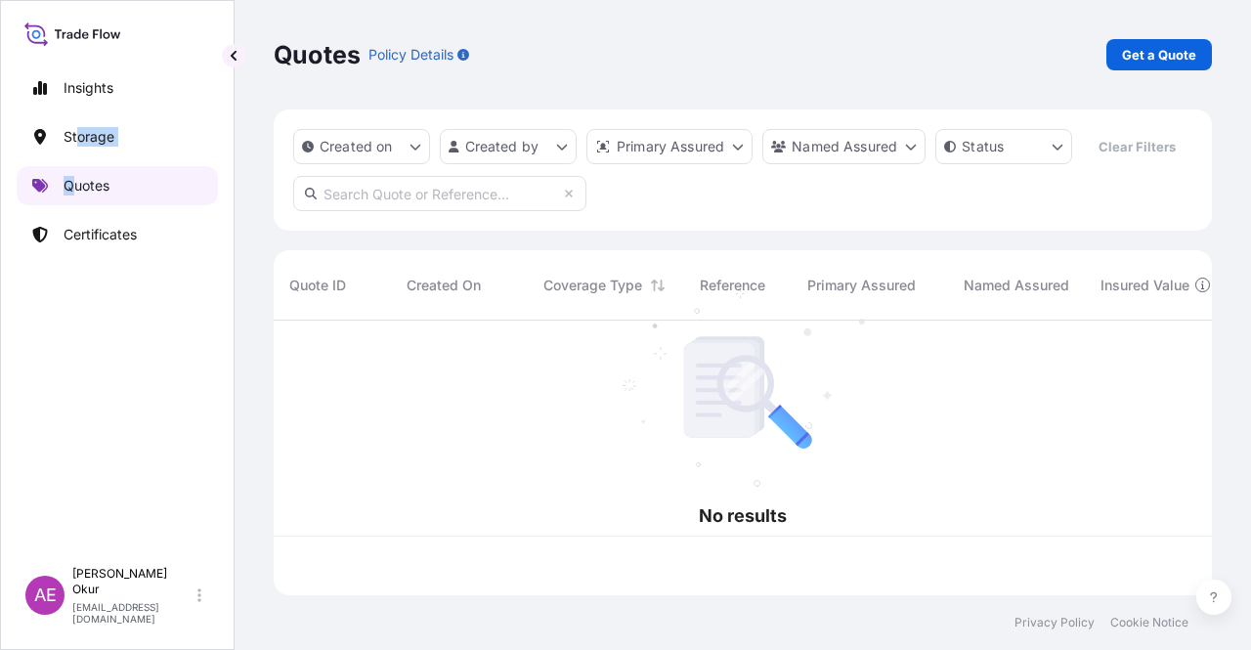
scroll to position [271, 922]
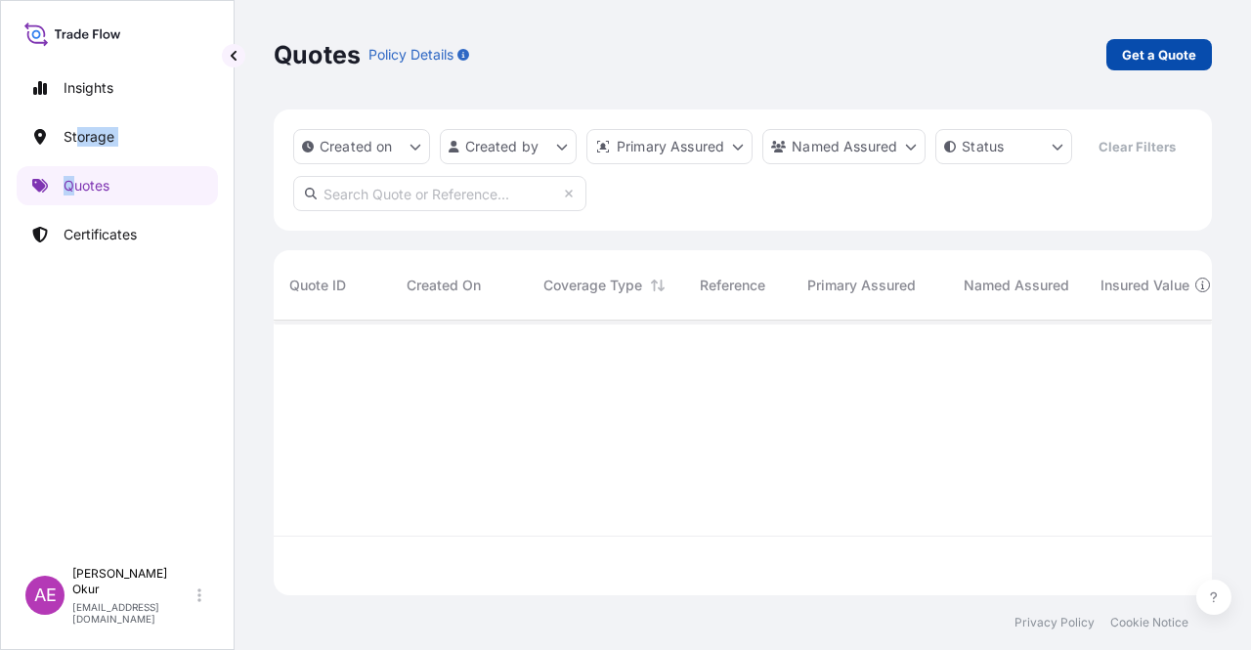
click at [1159, 48] on p "Get a Quote" at bounding box center [1159, 55] width 74 height 20
select select "Ocean Vessel"
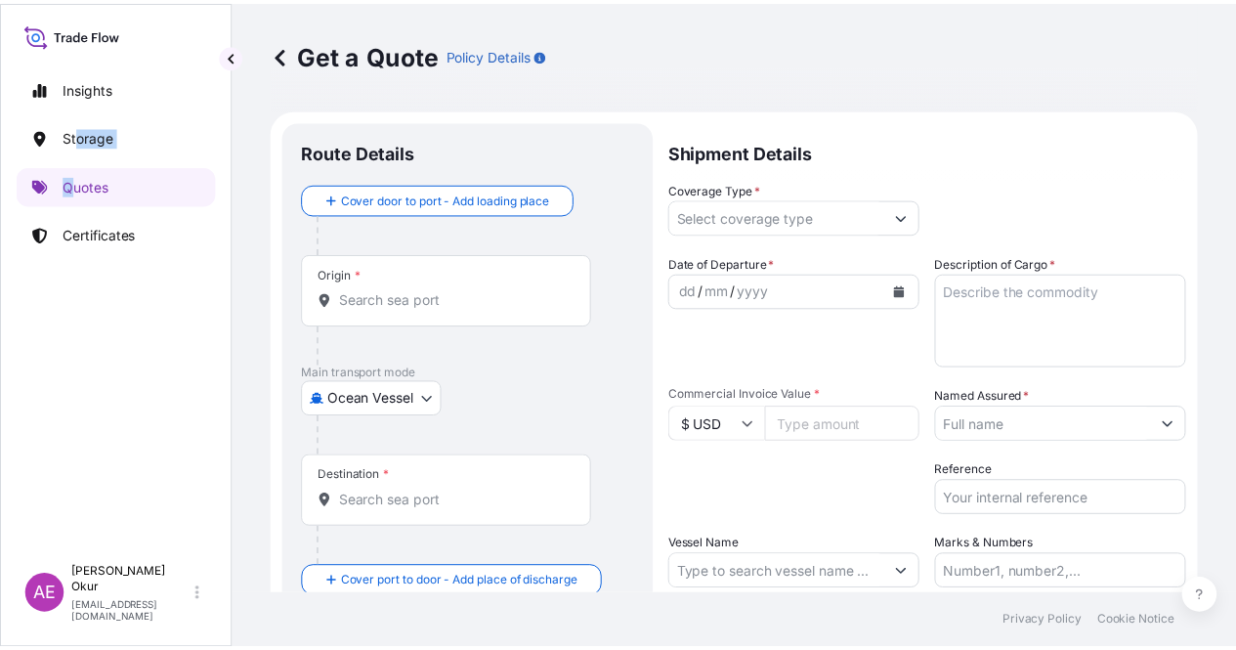
scroll to position [31, 0]
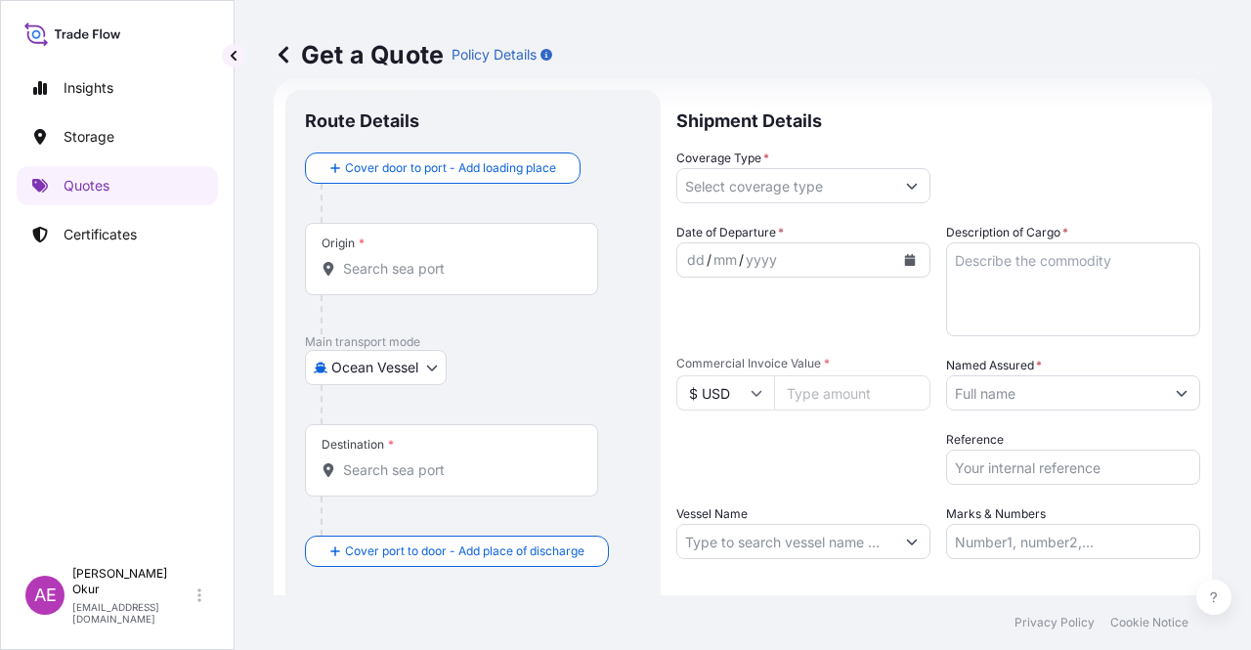
click at [481, 268] on input "Origin *" at bounding box center [458, 269] width 231 height 20
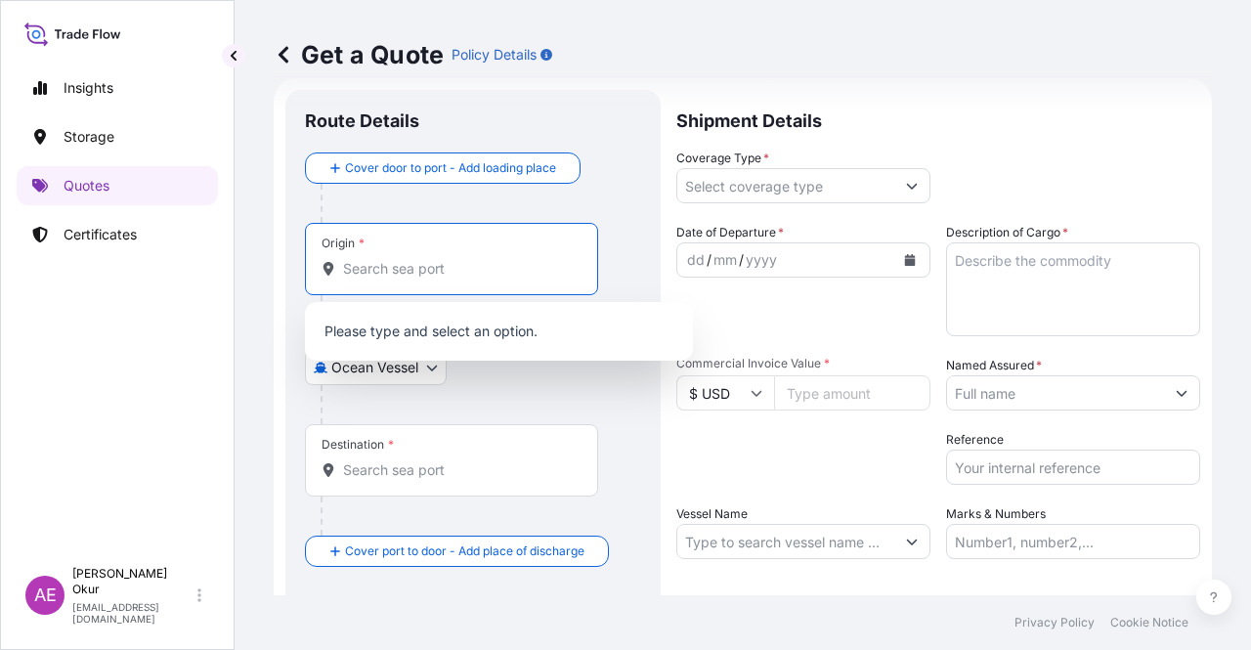
paste input "KOCAELI"
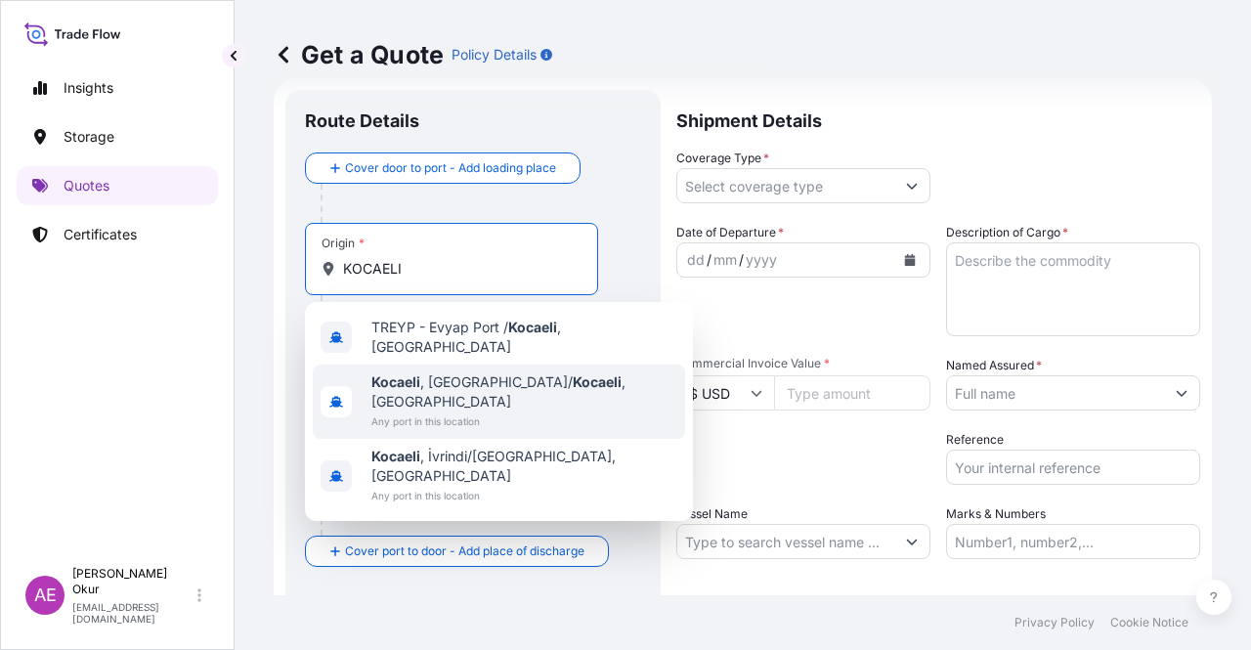
click at [451, 411] on span "Any port in this location" at bounding box center [524, 421] width 306 height 20
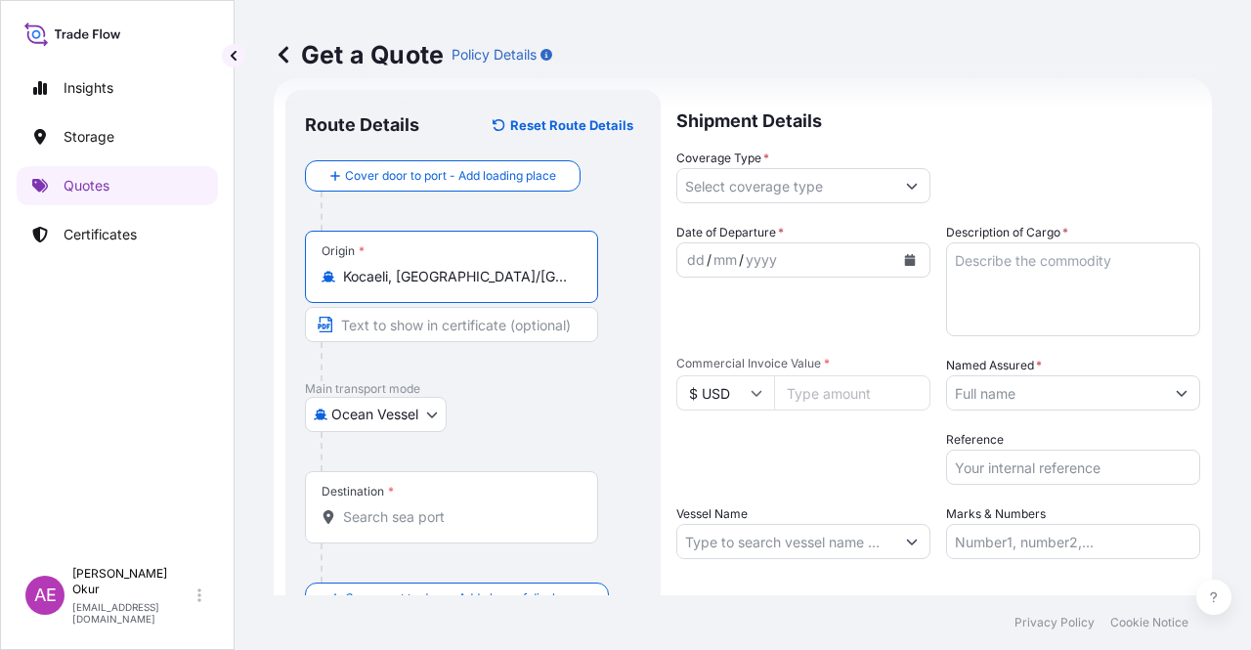
type input "Kocaeli, [GEOGRAPHIC_DATA]/[GEOGRAPHIC_DATA], [GEOGRAPHIC_DATA]"
click at [430, 338] on input "Text to appear on certificate" at bounding box center [451, 324] width 293 height 35
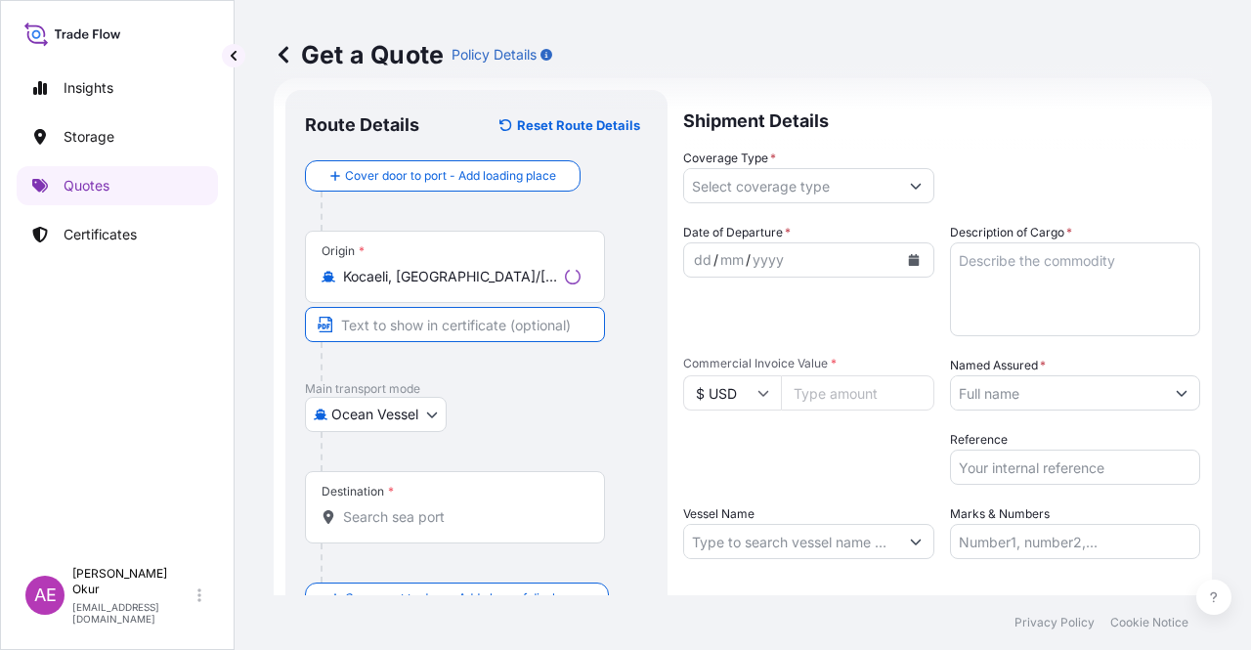
paste input "KOCAELI"
type input "KOCAELI / [GEOGRAPHIC_DATA]"
click at [445, 493] on div "Destination *" at bounding box center [451, 507] width 293 height 72
click at [445, 507] on input "Destination *" at bounding box center [458, 517] width 231 height 20
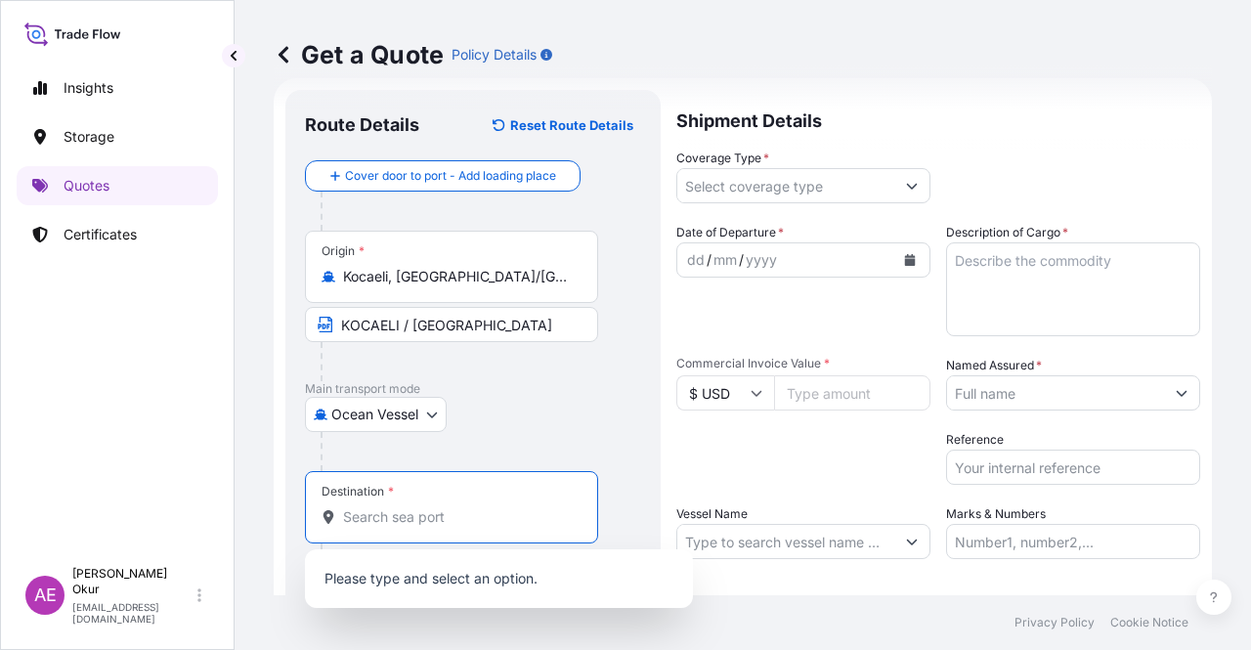
paste input "[GEOGRAPHIC_DATA]"
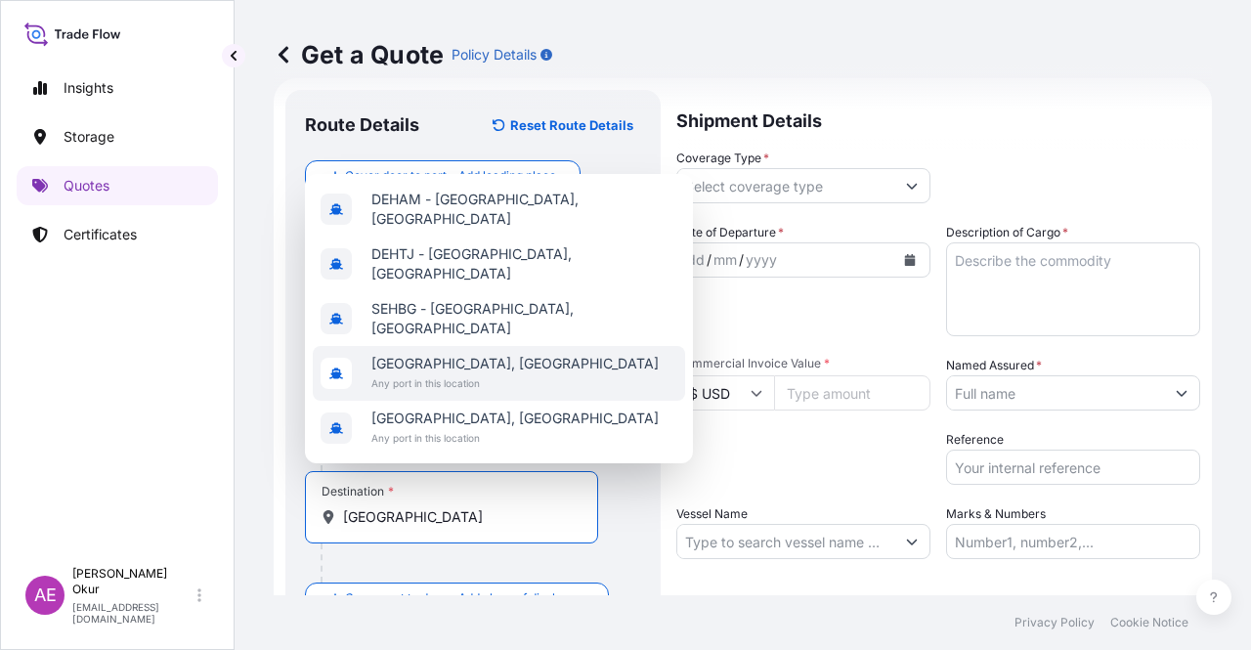
click at [485, 349] on div "[GEOGRAPHIC_DATA], [GEOGRAPHIC_DATA] Any port in this location" at bounding box center [499, 373] width 372 height 55
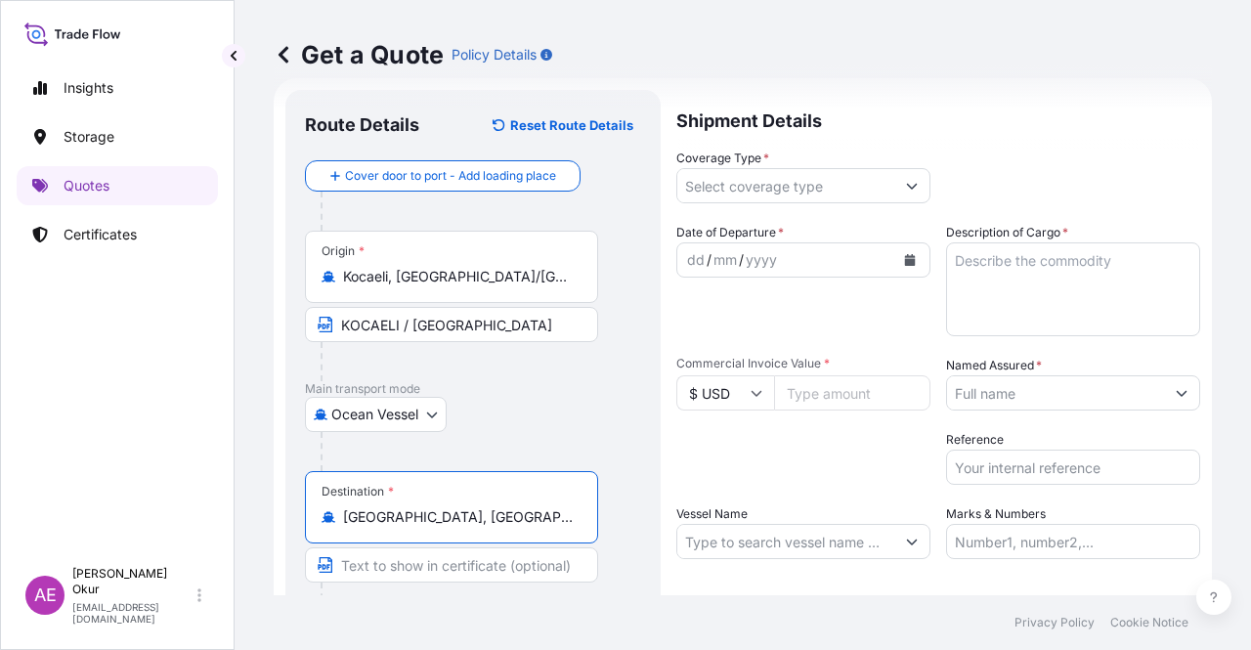
type input "[GEOGRAPHIC_DATA], [GEOGRAPHIC_DATA]"
click at [424, 566] on input "Text to appear on certificate" at bounding box center [451, 564] width 293 height 35
paste input "[GEOGRAPHIC_DATA]"
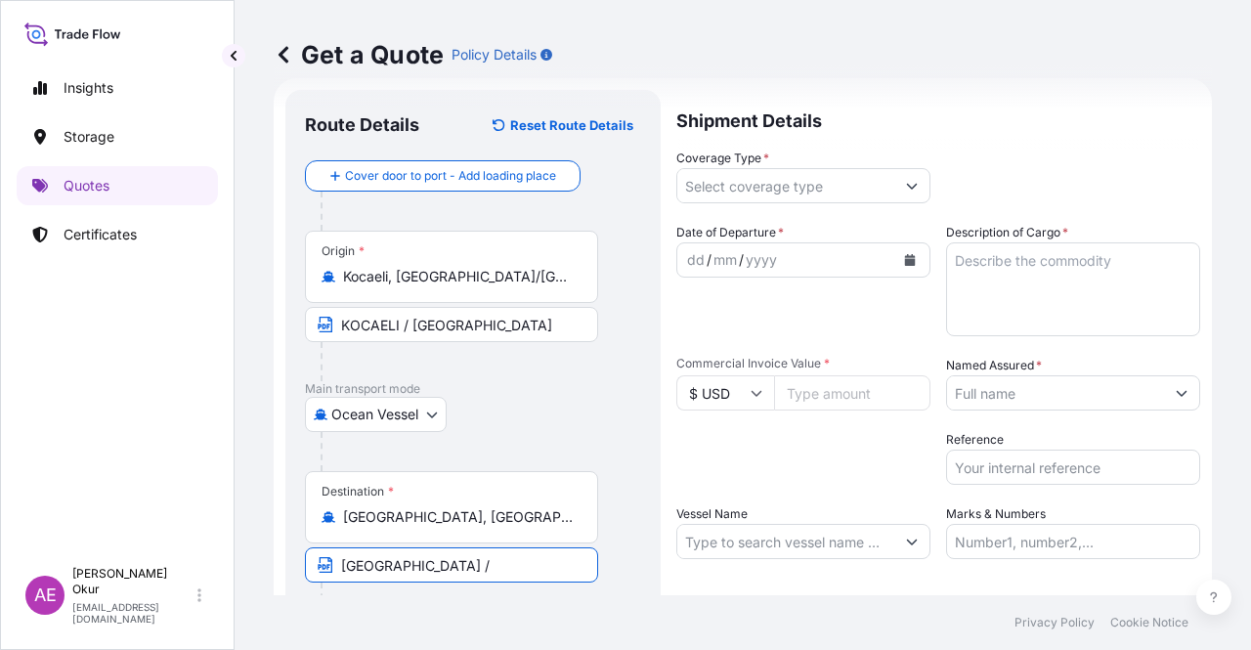
paste input "[GEOGRAPHIC_DATA]"
type input "[GEOGRAPHIC_DATA] / [GEOGRAPHIC_DATA]"
click at [782, 174] on input "Coverage Type *" at bounding box center [785, 185] width 217 height 35
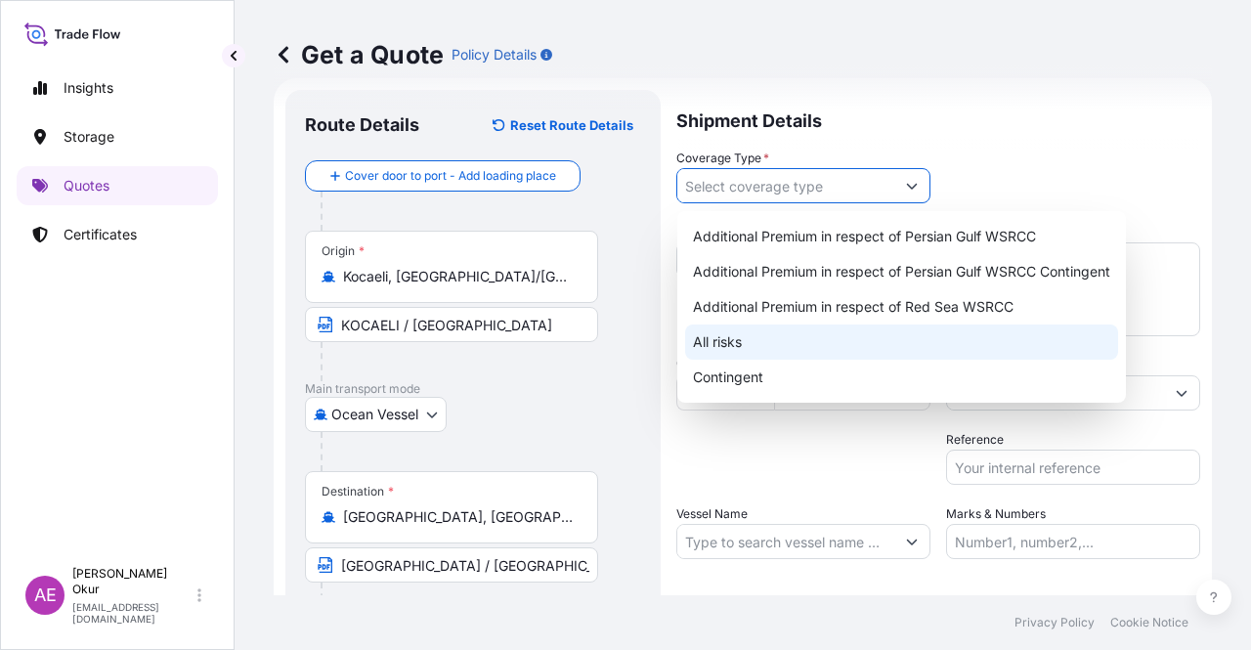
click at [727, 351] on div "All risks" at bounding box center [901, 341] width 433 height 35
type input "All risks"
click at [752, 348] on div "All risks" at bounding box center [901, 341] width 433 height 35
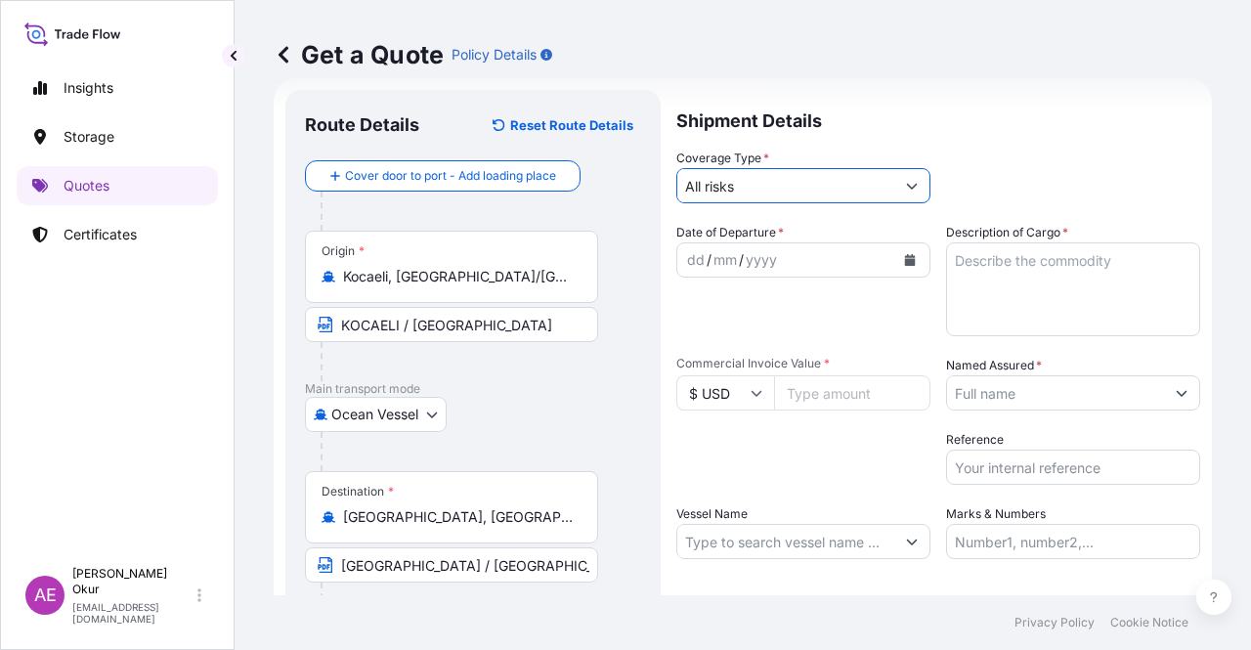
click at [691, 251] on div "dd" at bounding box center [695, 259] width 21 height 23
click at [832, 390] on input "Commercial Invoice Value *" at bounding box center [852, 392] width 156 height 35
paste input "116886"
type input "116886"
click at [1035, 210] on div "Shipment Details Coverage Type * All risks Date of Departure * [DATE] Cargo Cat…" at bounding box center [938, 397] width 524 height 615
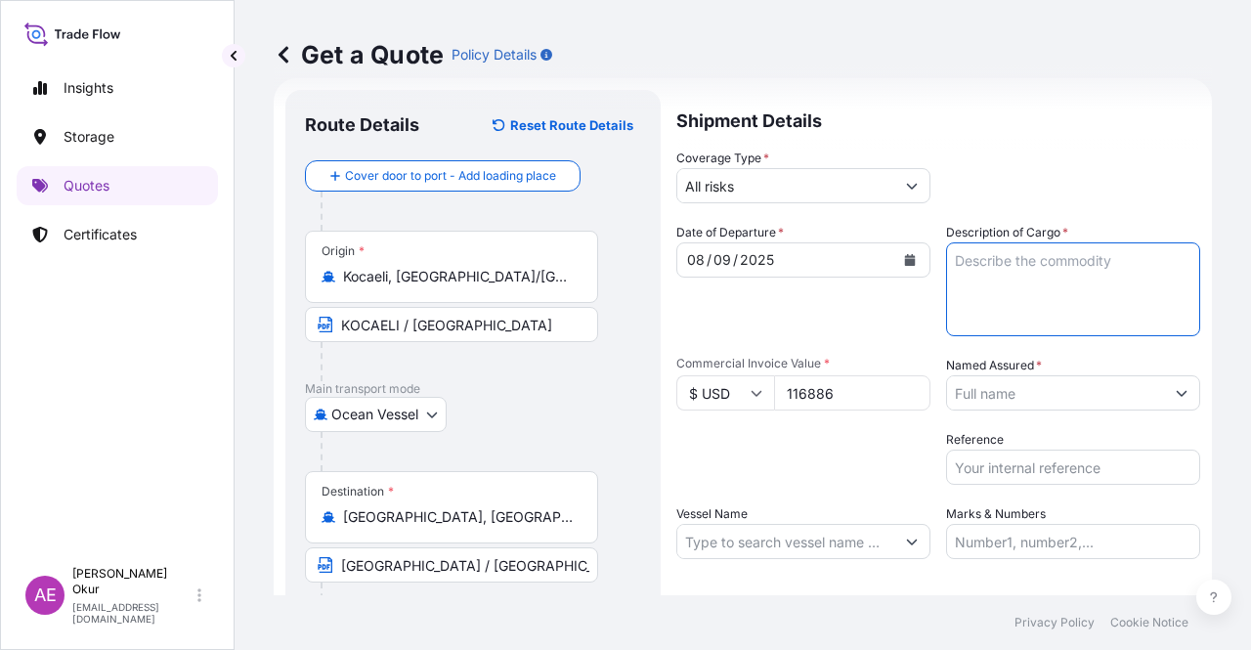
click at [1032, 260] on textarea "Description of Cargo *" at bounding box center [1073, 289] width 254 height 94
paste textarea "DIOCTYL TEREPHTHALATE"
type textarea "DIOCTYL TEREPHTHALATE"
click at [1057, 412] on div "Date of Departure * [DATE] Cargo Category * LPG, Crude Oil, Utility Fuel, Mid D…" at bounding box center [938, 391] width 524 height 336
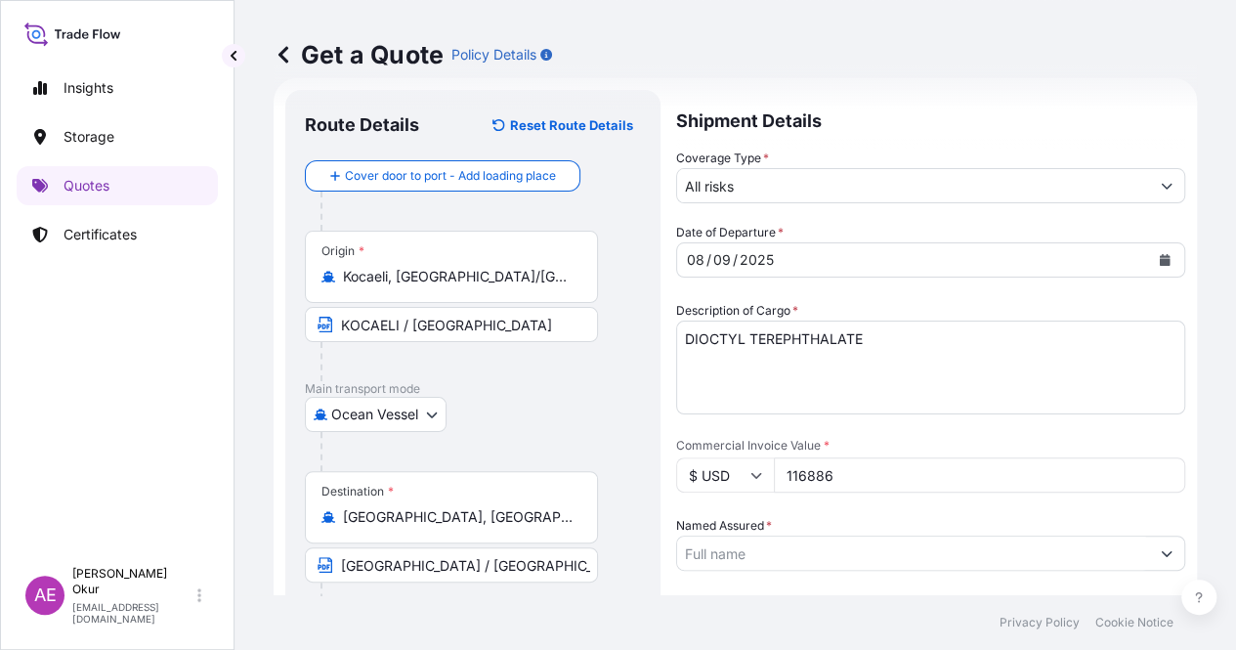
click at [1059, 535] on input "Named Assured *" at bounding box center [913, 552] width 472 height 35
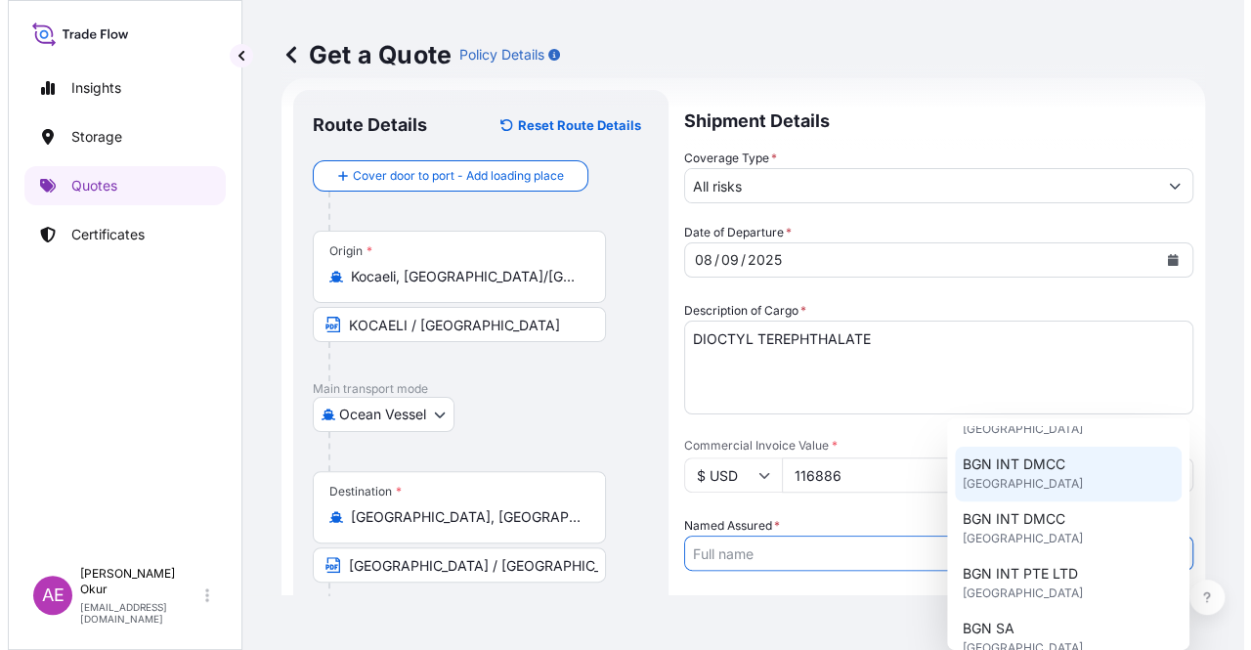
scroll to position [391, 0]
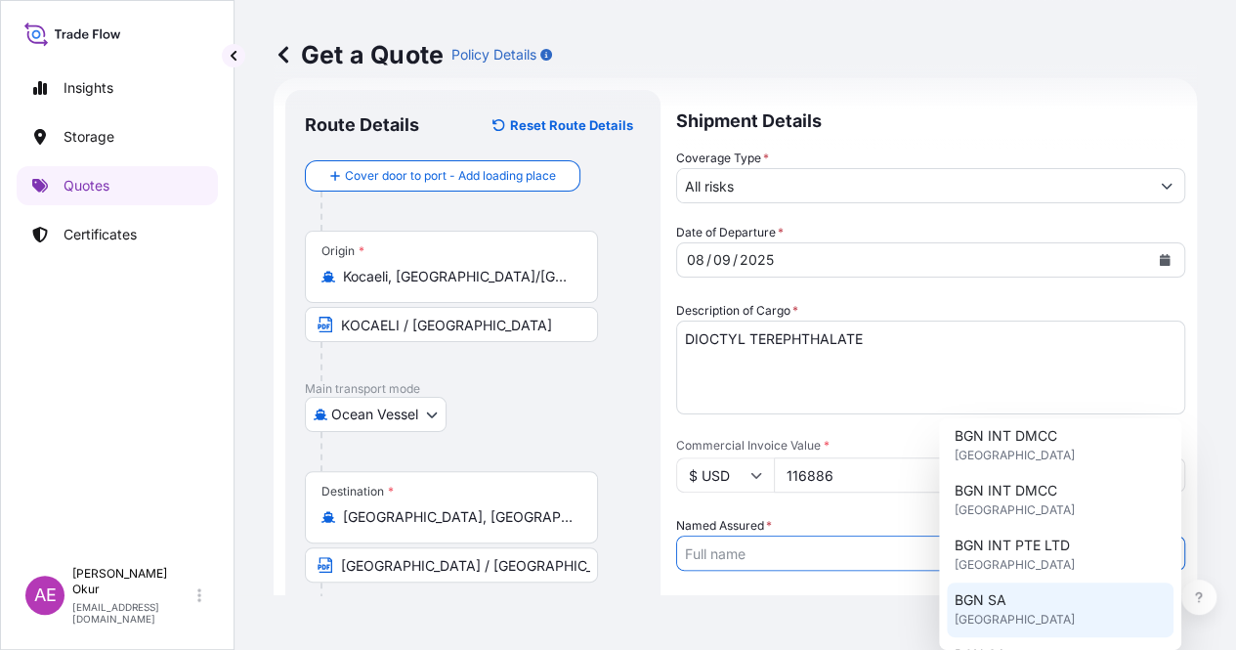
click at [1021, 608] on div "BGN SA [GEOGRAPHIC_DATA]" at bounding box center [1060, 609] width 227 height 55
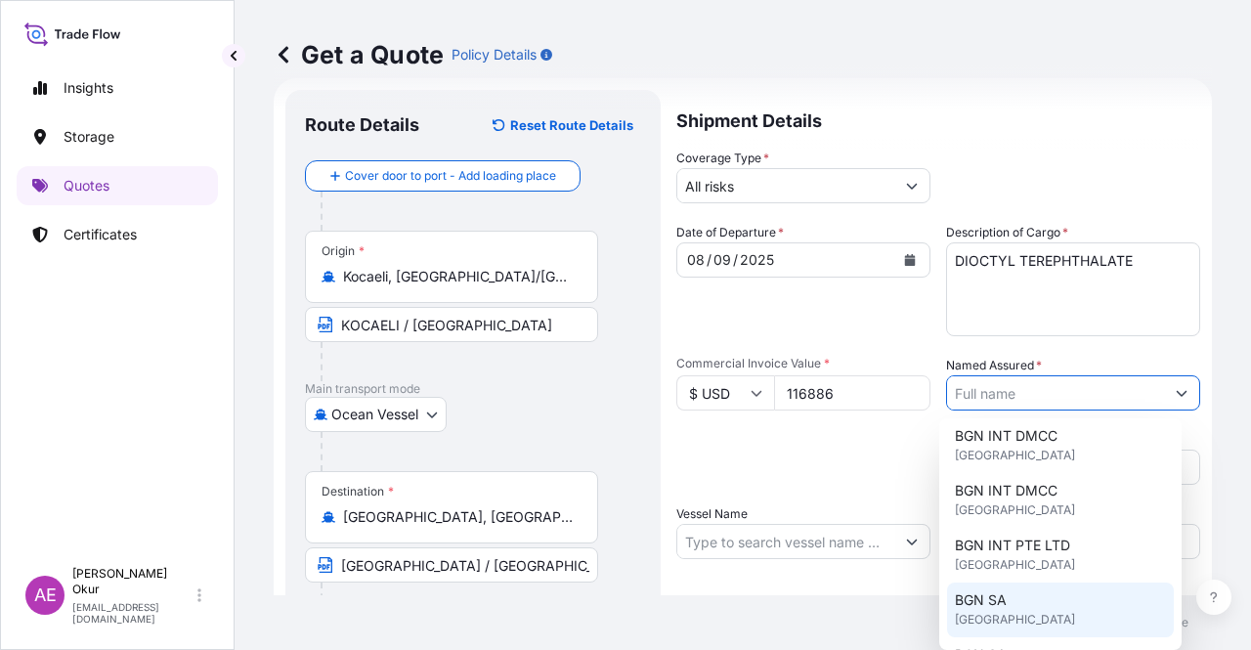
type input "BGN SA"
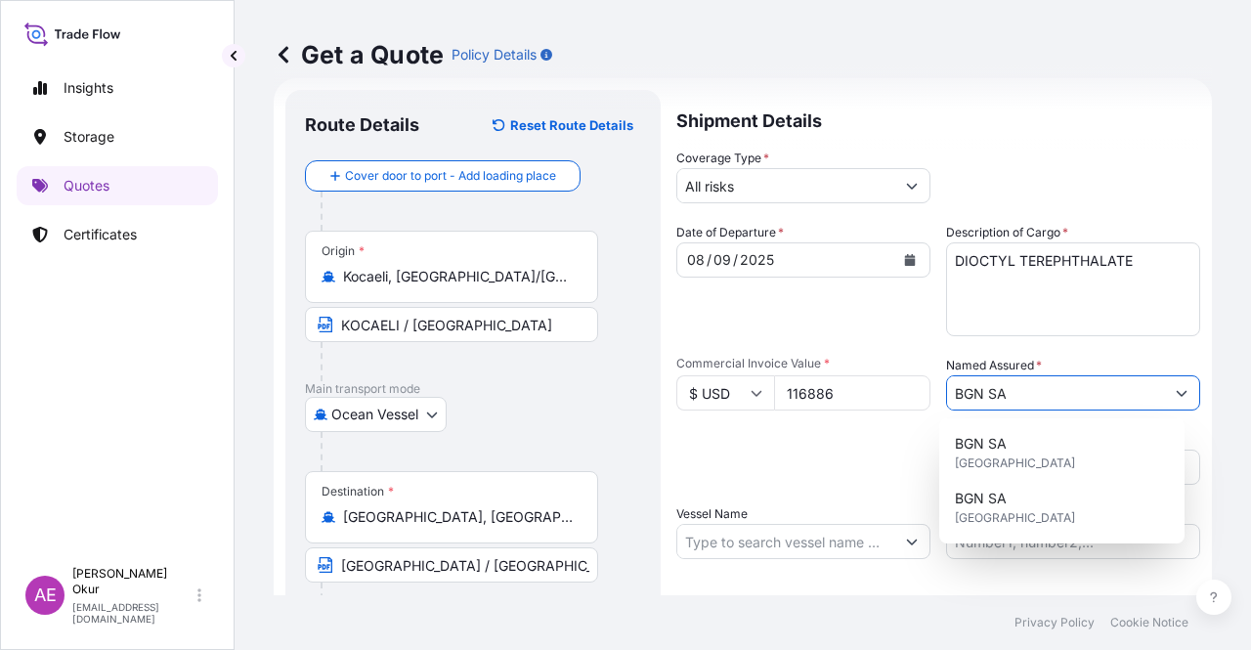
click at [771, 534] on input "Vessel Name" at bounding box center [785, 541] width 217 height 35
paste input "GSL [PERSON_NAME]"
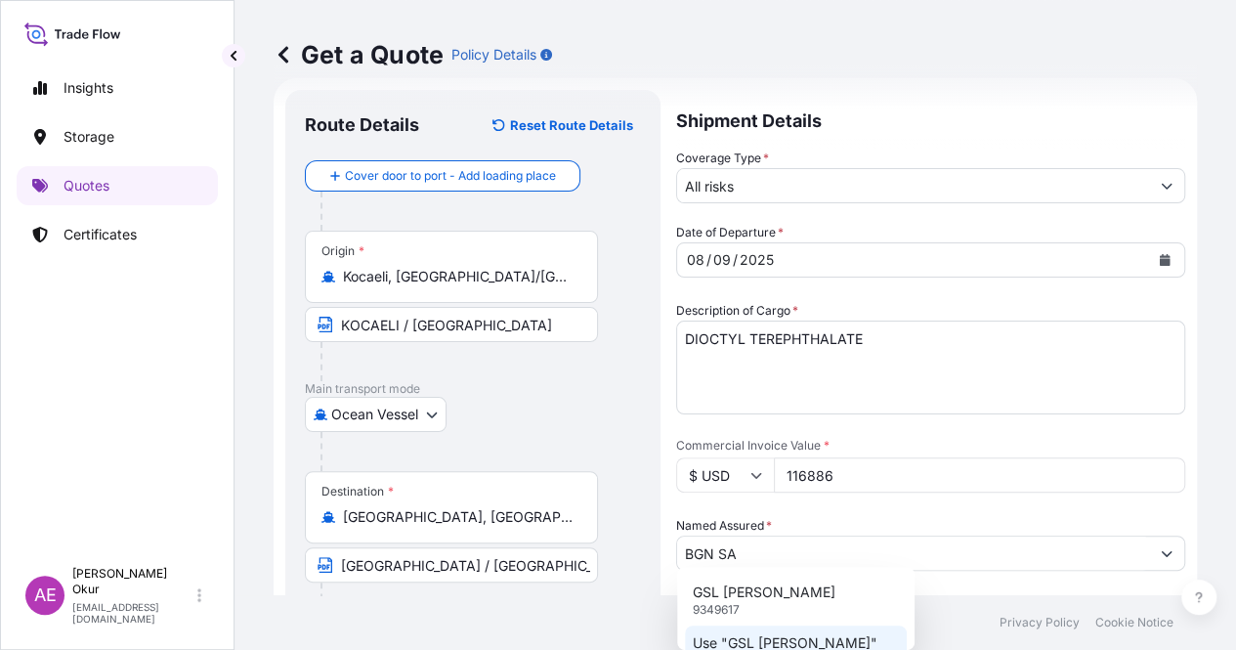
click at [754, 638] on p "Use "GSL [PERSON_NAME]"" at bounding box center [785, 643] width 185 height 20
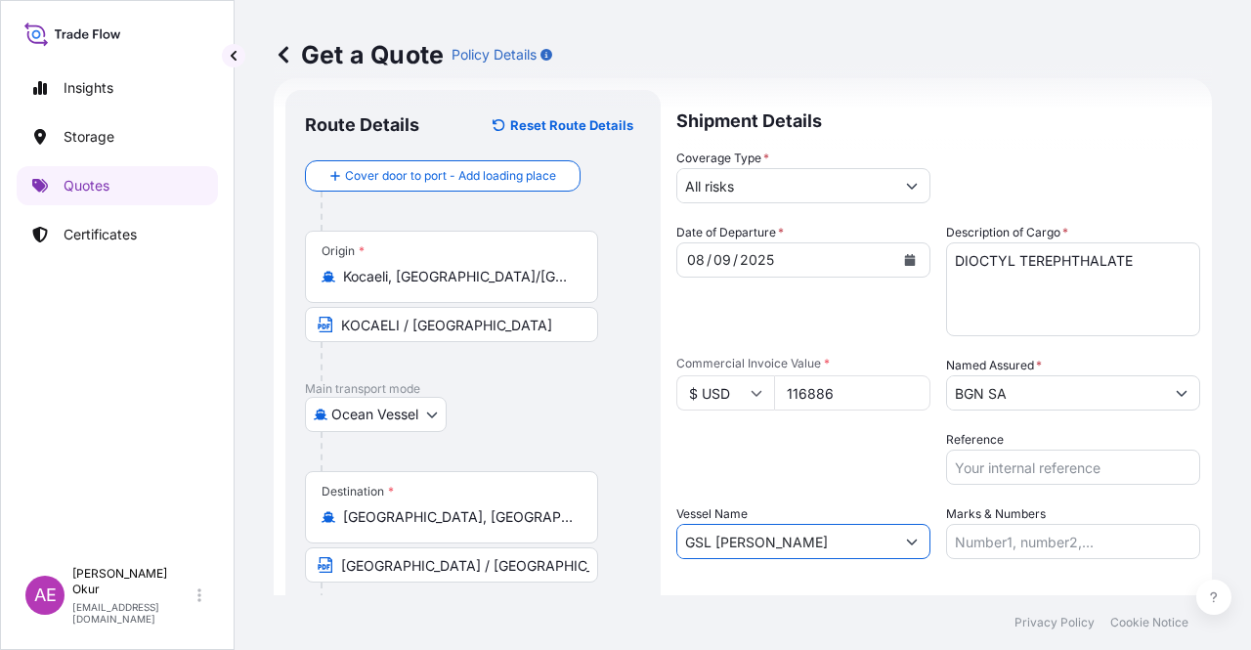
type input "GSL [PERSON_NAME]"
click at [1002, 536] on input "Marks & Numbers" at bounding box center [1073, 541] width 254 height 35
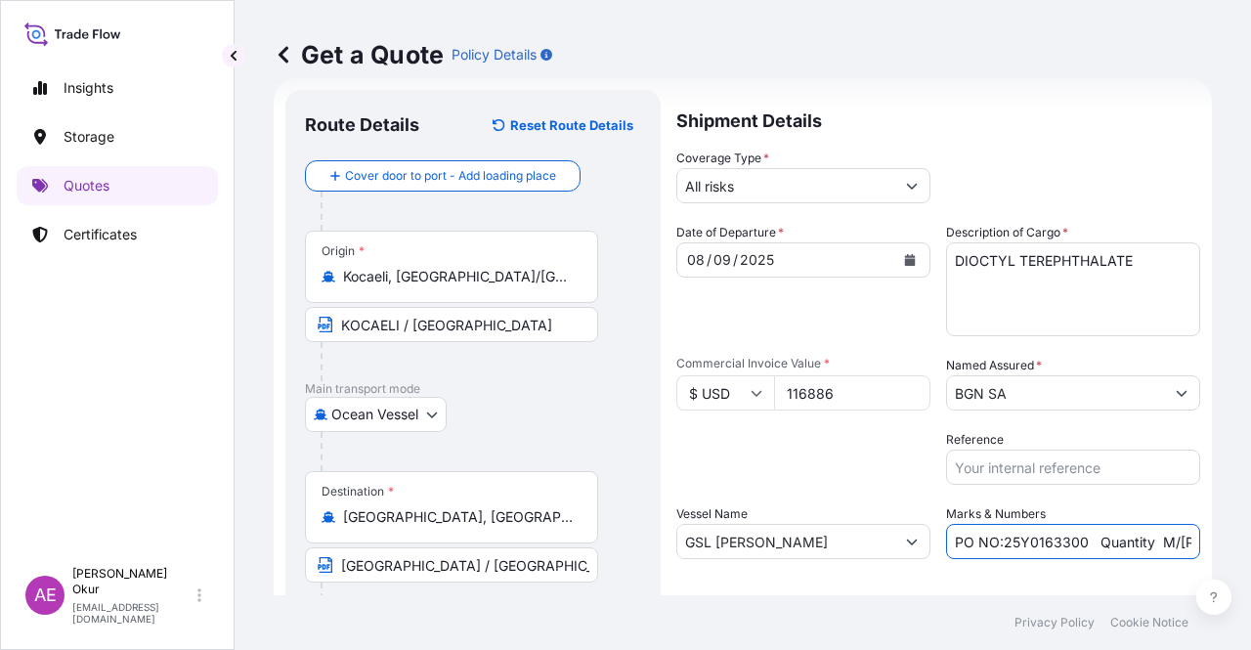
drag, startPoint x: 998, startPoint y: 541, endPoint x: 1074, endPoint y: 546, distance: 76.4
click at [1074, 546] on input "PO NO:25Y0163300 Quantity M/[PERSON_NAME]: 3.259,00 Premium: USD 105,35" at bounding box center [1073, 541] width 254 height 35
paste input "08000058 – 2508000057 – 2508000064 – 2508000060"
drag, startPoint x: 1174, startPoint y: 542, endPoint x: 1250, endPoint y: 544, distance: 75.3
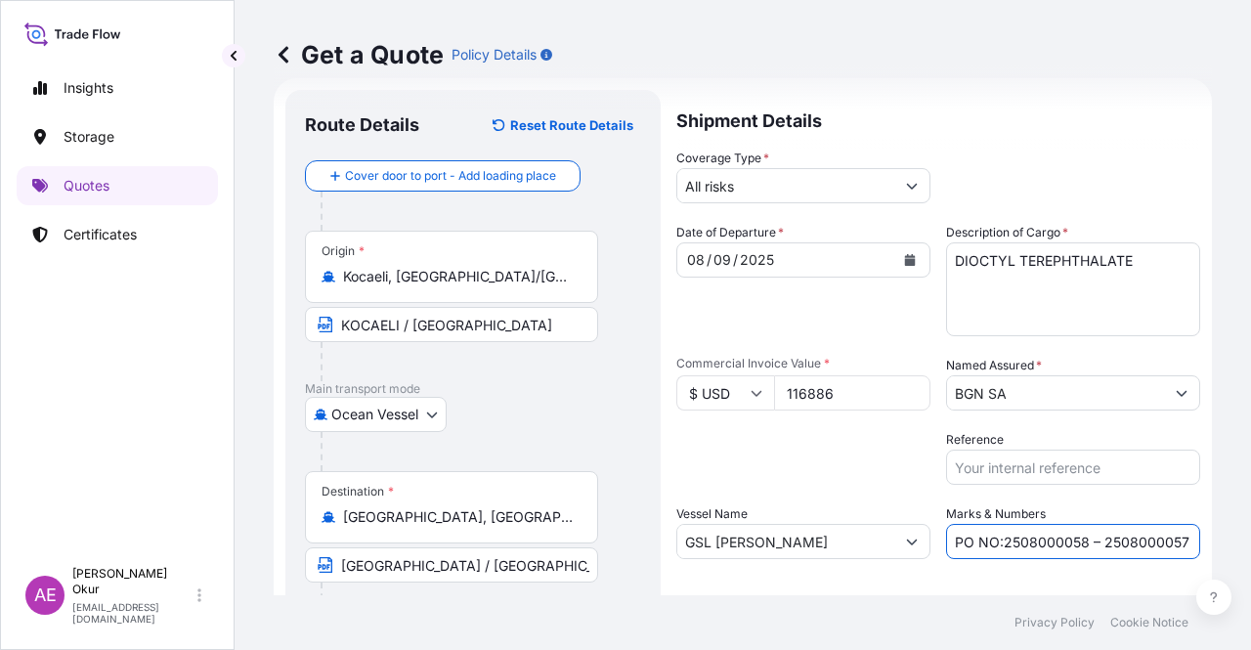
click at [1250, 544] on div "Get a Quote Policy Details Route Details Reset Route Details Cover door to port…" at bounding box center [742, 297] width 1016 height 595
drag, startPoint x: 1172, startPoint y: 539, endPoint x: 1250, endPoint y: 546, distance: 77.5
click at [1250, 546] on div "Get a Quote Policy Details Route Details Reset Route Details Cover door to port…" at bounding box center [742, 297] width 1016 height 595
click at [1077, 537] on input "PO NO:2508000058 – 2508000057 – 2508000064 – 2508000060 Quantity M/[PERSON_NAME…" at bounding box center [1073, 541] width 254 height 35
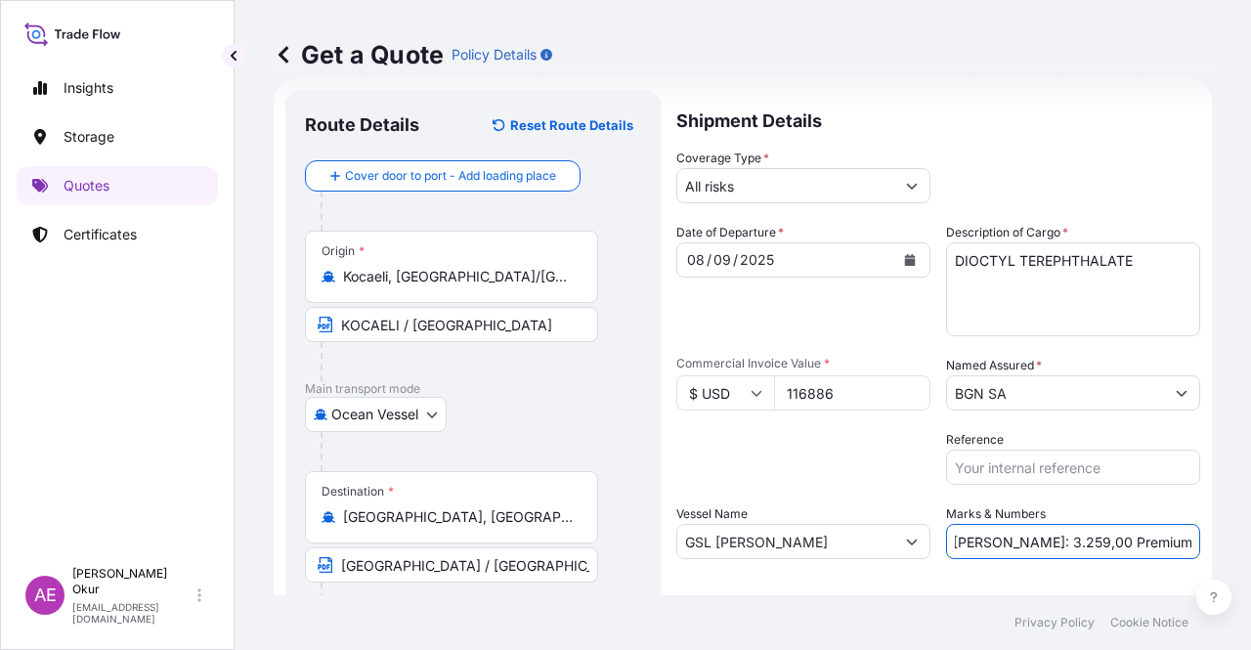
drag, startPoint x: 977, startPoint y: 541, endPoint x: 1033, endPoint y: 541, distance: 55.7
click at [1033, 541] on input "PO NO:2508000058 – 2508000057 – 2508000064 – 2508000060 Quantity M/[PERSON_NAME…" at bounding box center [1073, 541] width 254 height 35
paste input "92,0"
drag, startPoint x: 1149, startPoint y: 547, endPoint x: 1250, endPoint y: 551, distance: 100.7
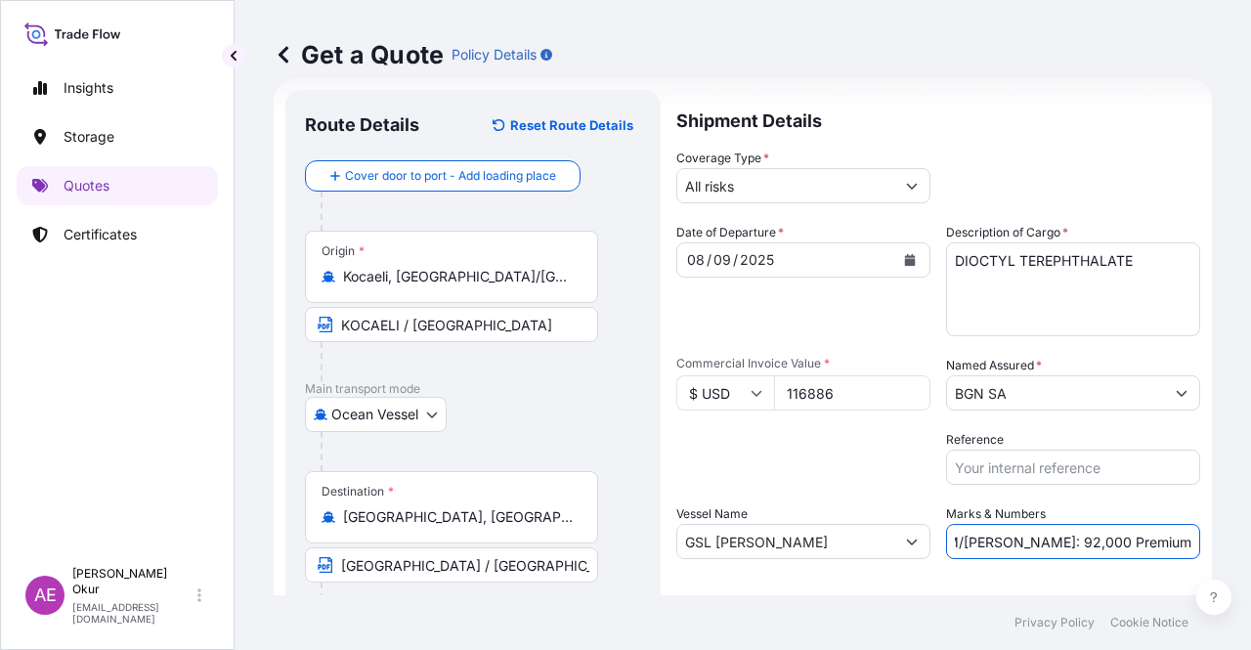
click at [1250, 551] on div "Get a Quote Policy Details Route Details Reset Route Details Cover door to port…" at bounding box center [742, 297] width 1016 height 595
click at [1108, 525] on input "PO NO:2508000058 – 2508000057 – 2508000064 – 2508000060 Quantity M/[PERSON_NAME…" at bounding box center [1073, 541] width 254 height 35
drag, startPoint x: 1135, startPoint y: 539, endPoint x: 1238, endPoint y: 544, distance: 102.7
click at [1237, 544] on div "Get a Quote Policy Details Route Details Reset Route Details Cover door to port…" at bounding box center [742, 297] width 1016 height 595
paste input "2,86"
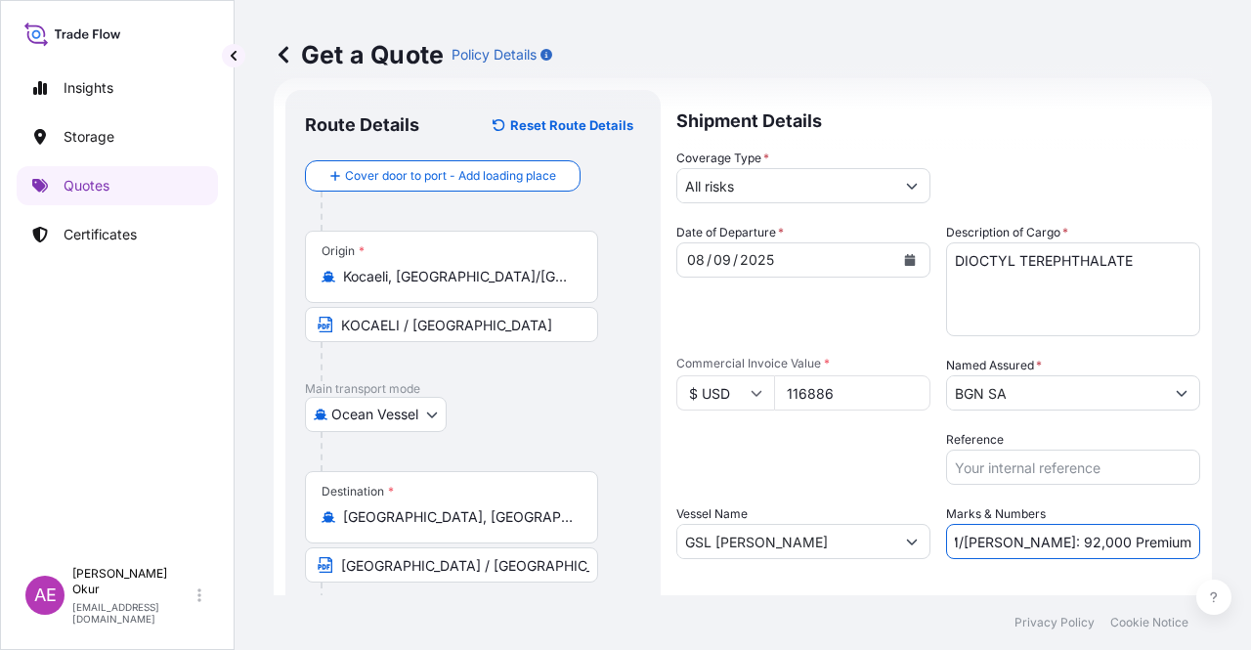
scroll to position [0, 517]
click at [1140, 541] on input "PO NO:2508000058 – 2508000057 – 2508000064 – 2508000060 Quantity M/[PERSON_NAME…" at bounding box center [1073, 541] width 254 height 35
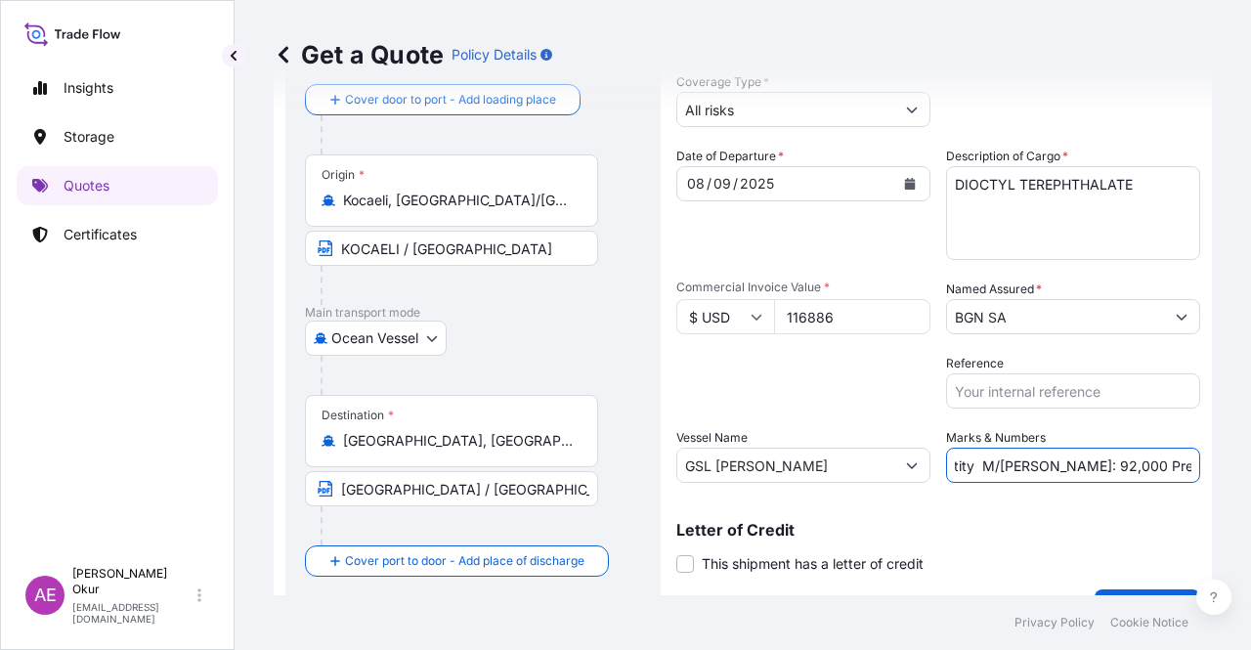
scroll to position [151, 0]
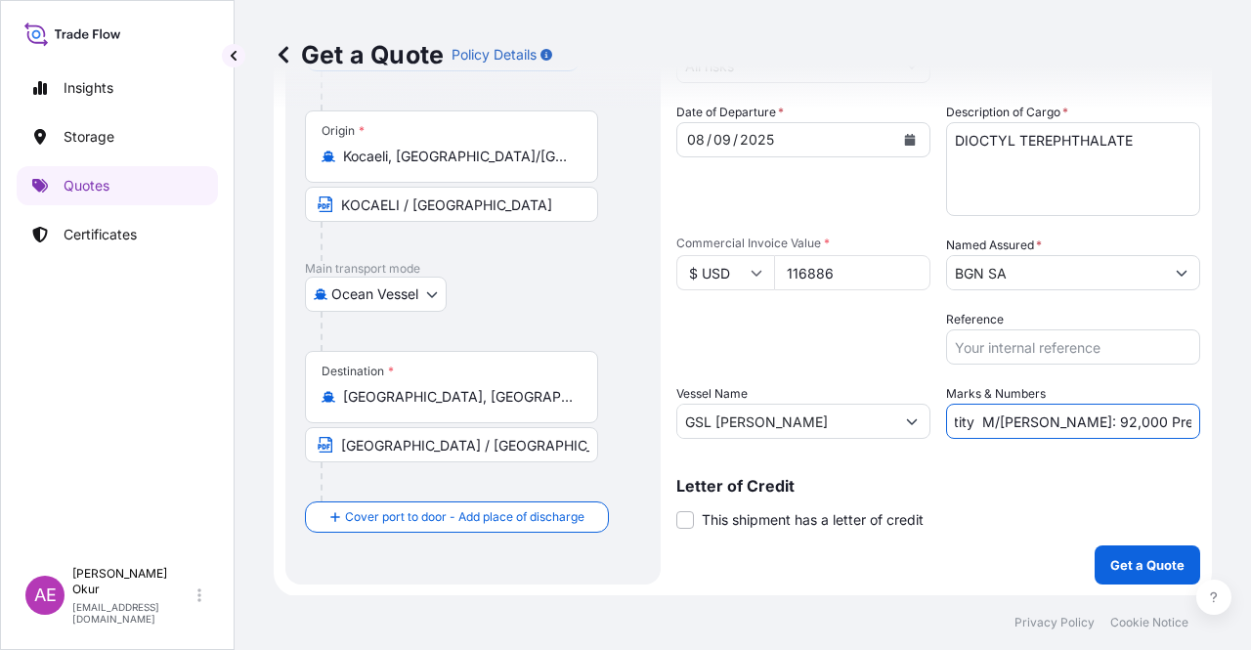
type input "PO NO:2508000058 – 2508000057 – 2508000064 – 2508000060 Quantity M/[PERSON_NAME…"
click at [1088, 542] on div "Shipment Details Coverage Type * All risks Date of Departure * [DATE] Cargo Cat…" at bounding box center [938, 277] width 524 height 615
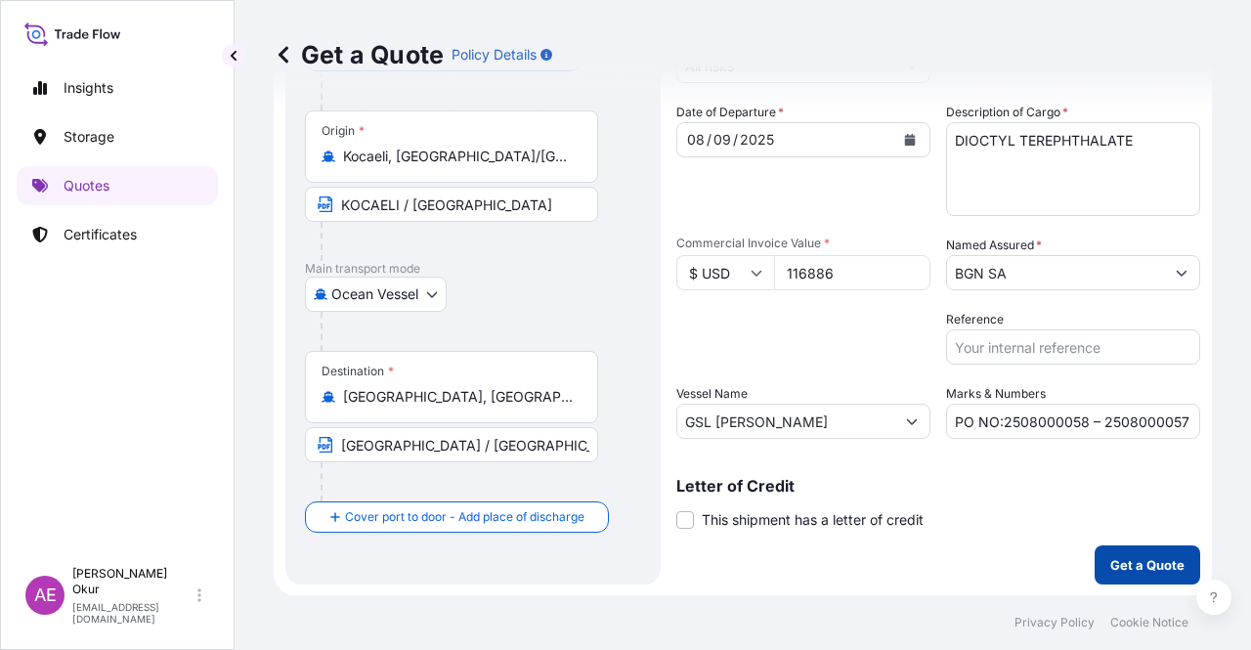
click at [1094, 545] on button "Get a Quote" at bounding box center [1147, 564] width 106 height 39
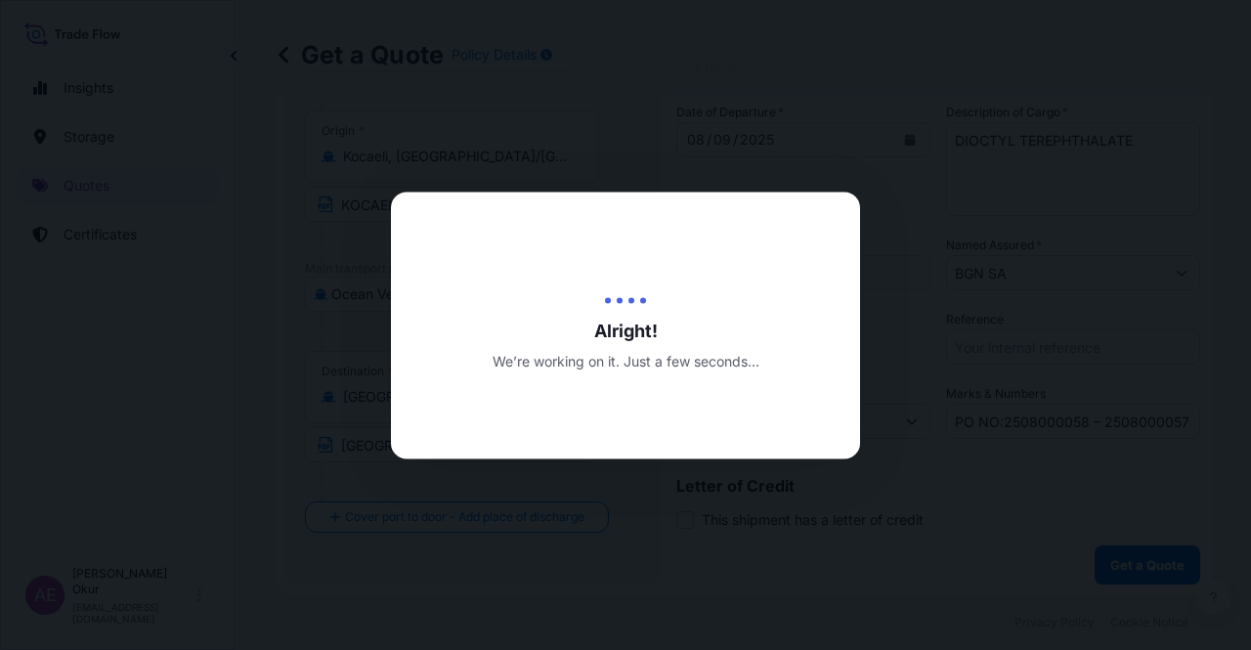
select select "Ocean Vessel"
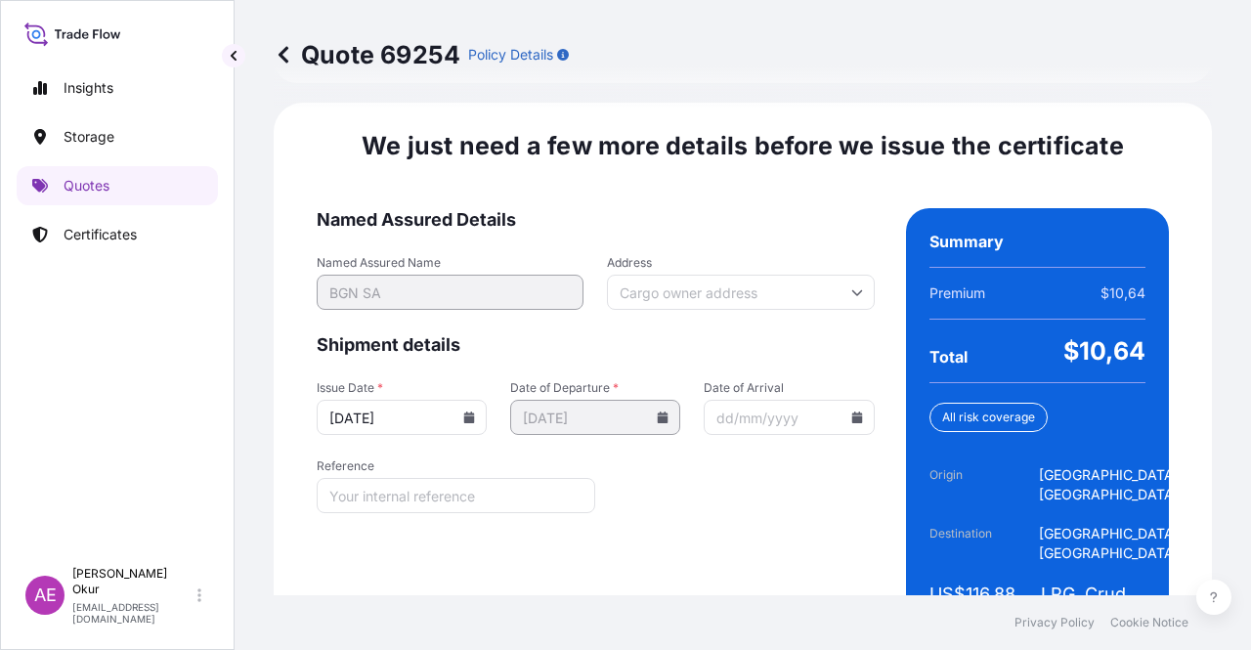
scroll to position [2497, 0]
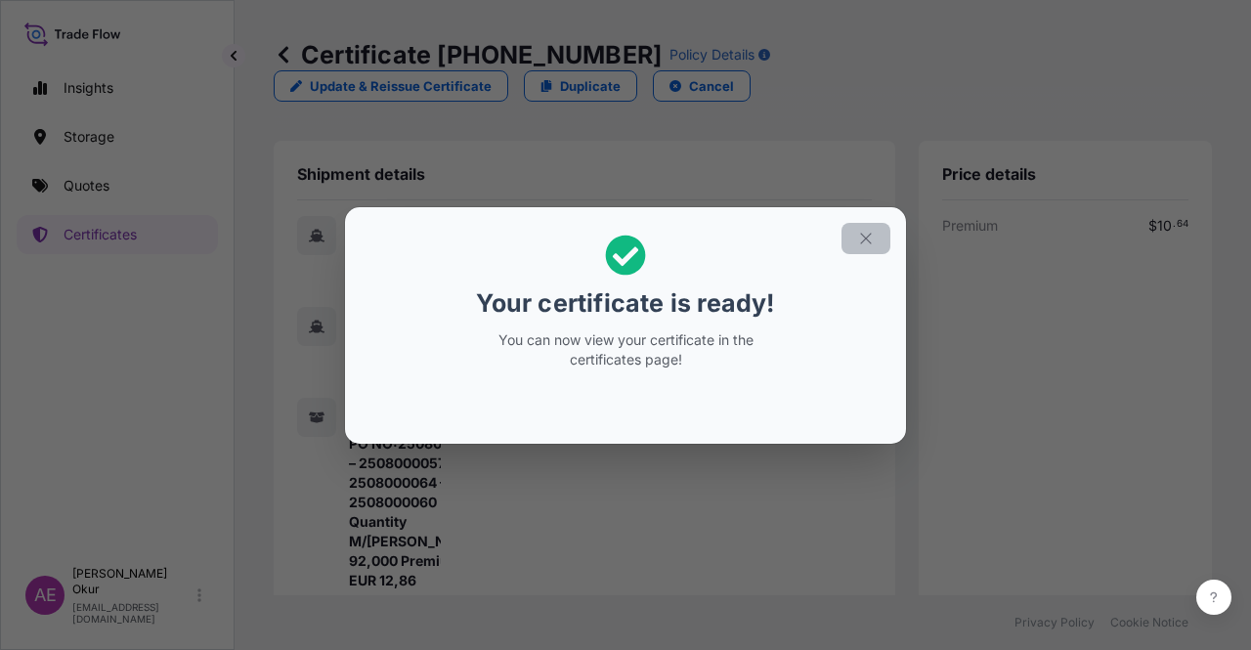
click at [848, 228] on button "button" at bounding box center [865, 238] width 49 height 31
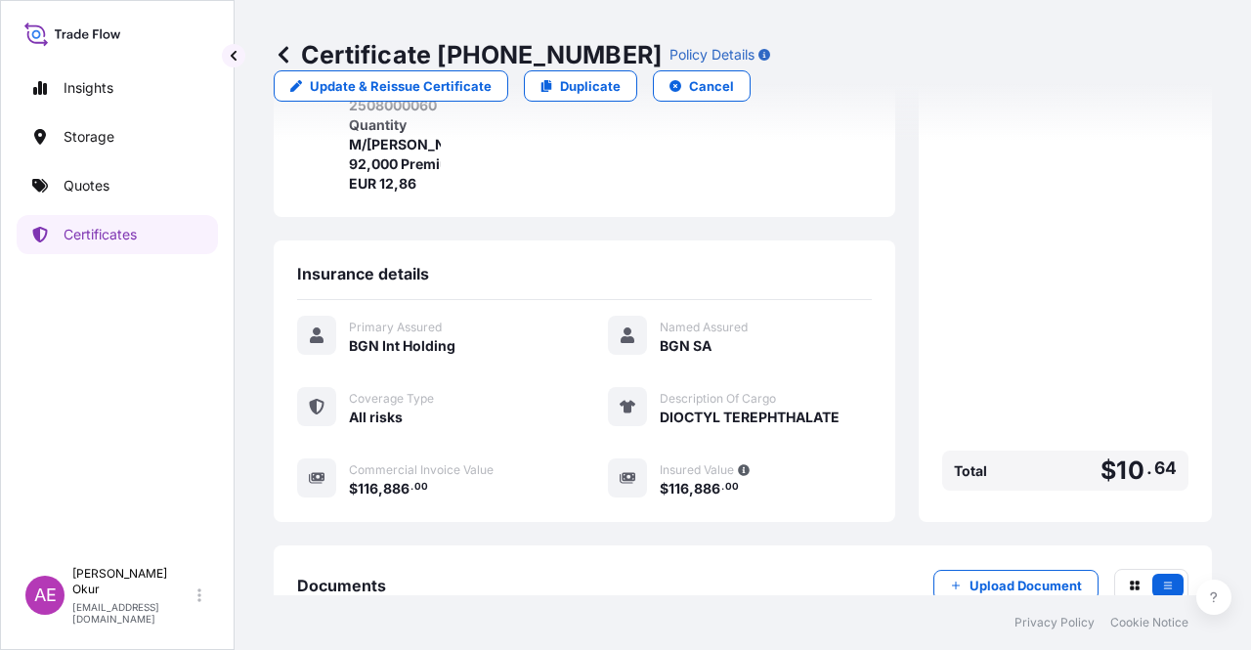
scroll to position [528, 0]
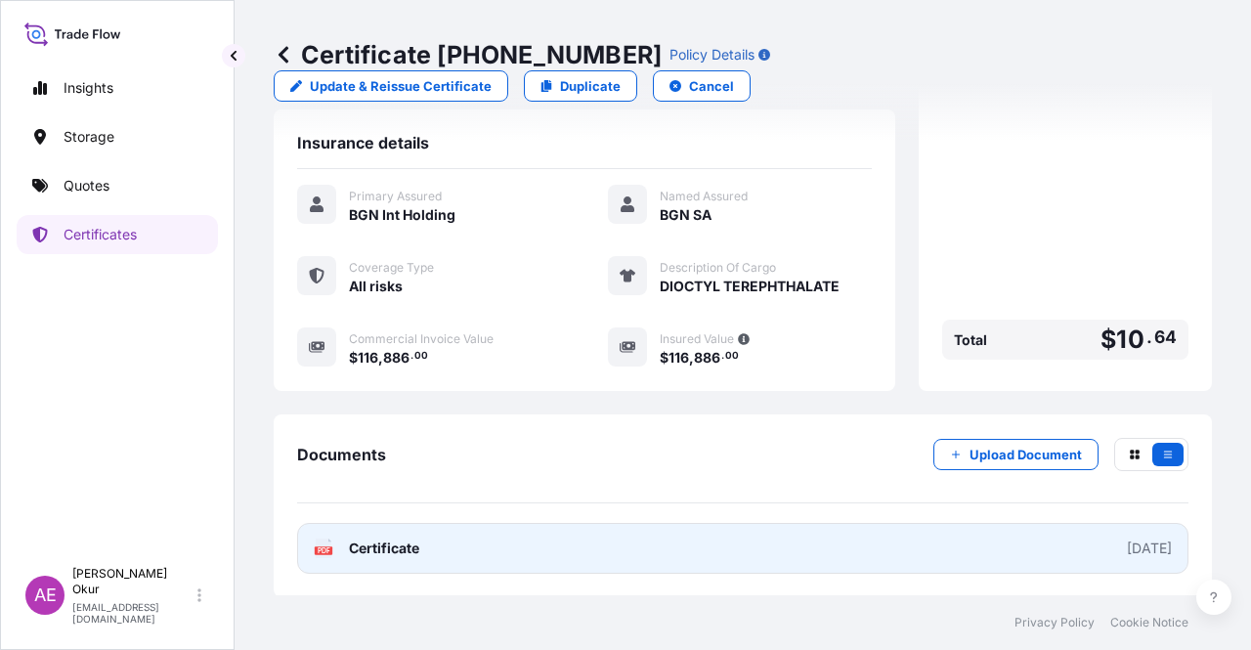
click at [362, 550] on span "Certificate" at bounding box center [384, 548] width 70 height 20
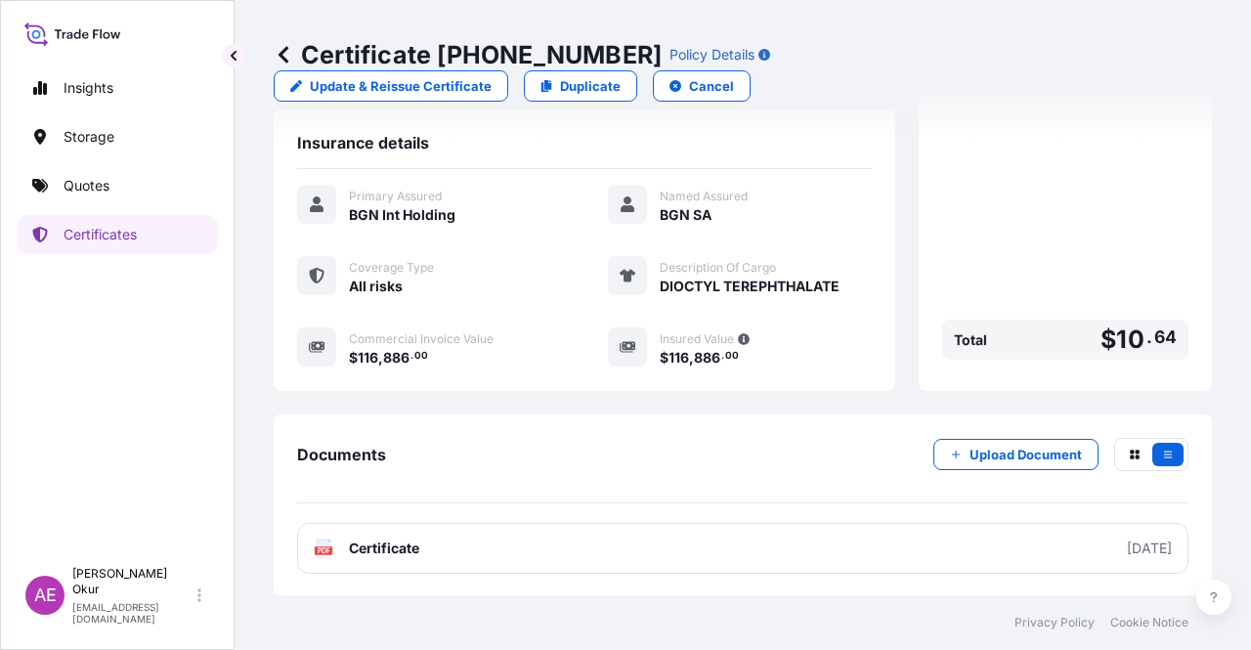
drag, startPoint x: 34, startPoint y: 164, endPoint x: 50, endPoint y: 171, distance: 17.1
click at [34, 164] on div "Insights Storage Quotes Certificates" at bounding box center [117, 304] width 201 height 506
click at [70, 177] on p "Quotes" at bounding box center [87, 186] width 46 height 20
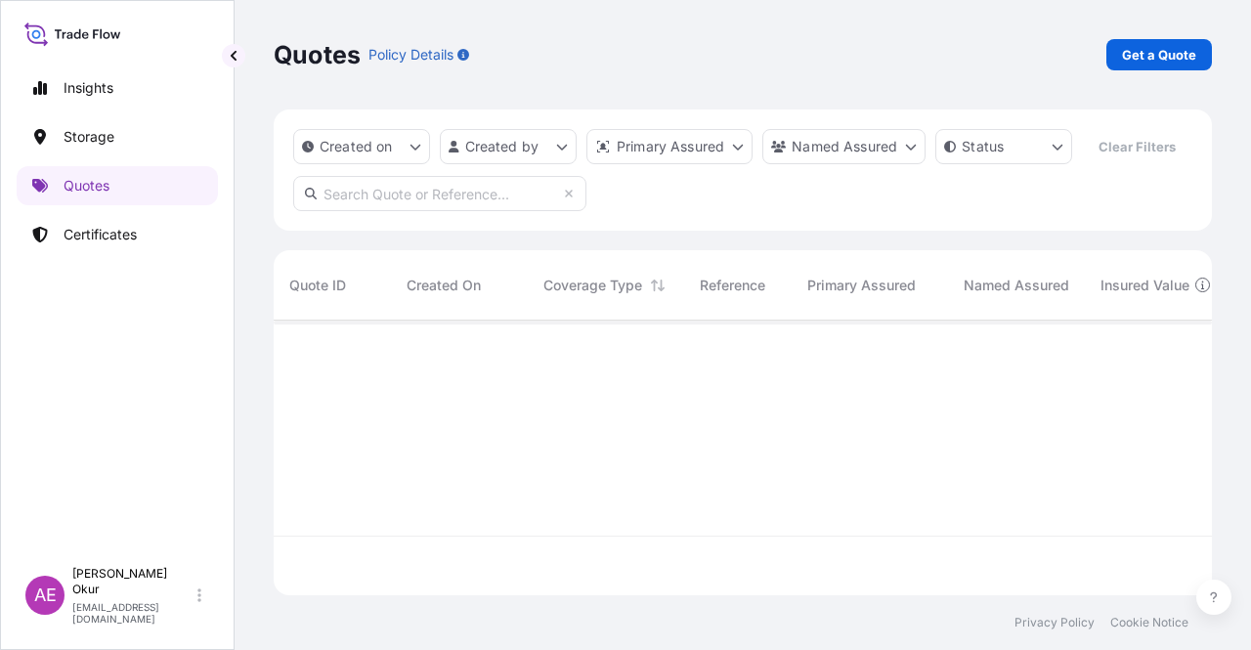
scroll to position [271, 922]
click at [1100, 56] on div "Quotes Policy Details Get a Quote" at bounding box center [743, 54] width 938 height 31
click at [1139, 50] on p "Get a Quote" at bounding box center [1159, 55] width 74 height 20
select select "Ocean Vessel"
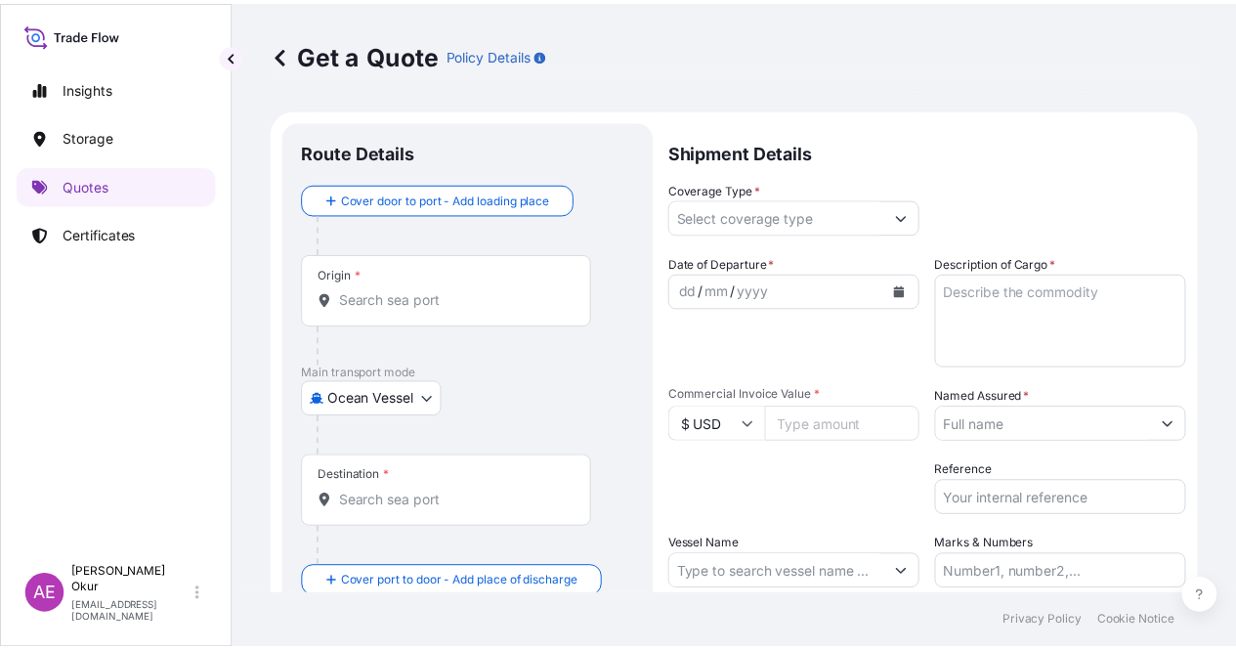
scroll to position [31, 0]
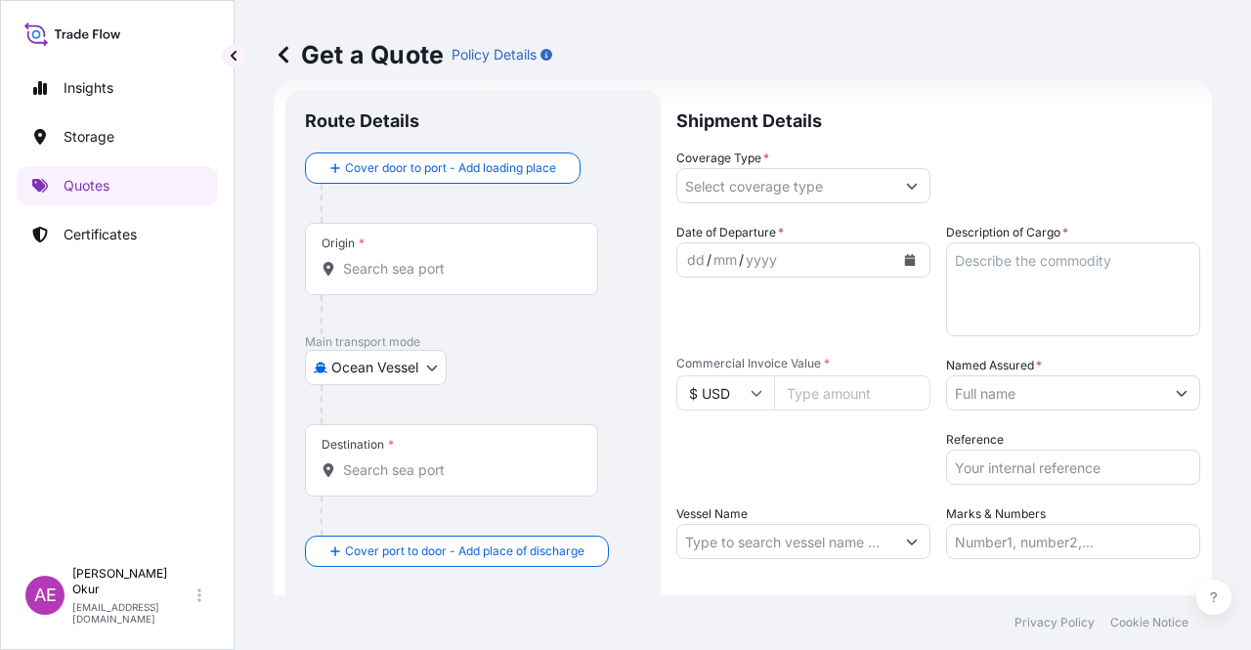
click at [435, 255] on div "Origin *" at bounding box center [451, 259] width 293 height 72
click at [435, 259] on input "Origin *" at bounding box center [458, 269] width 231 height 20
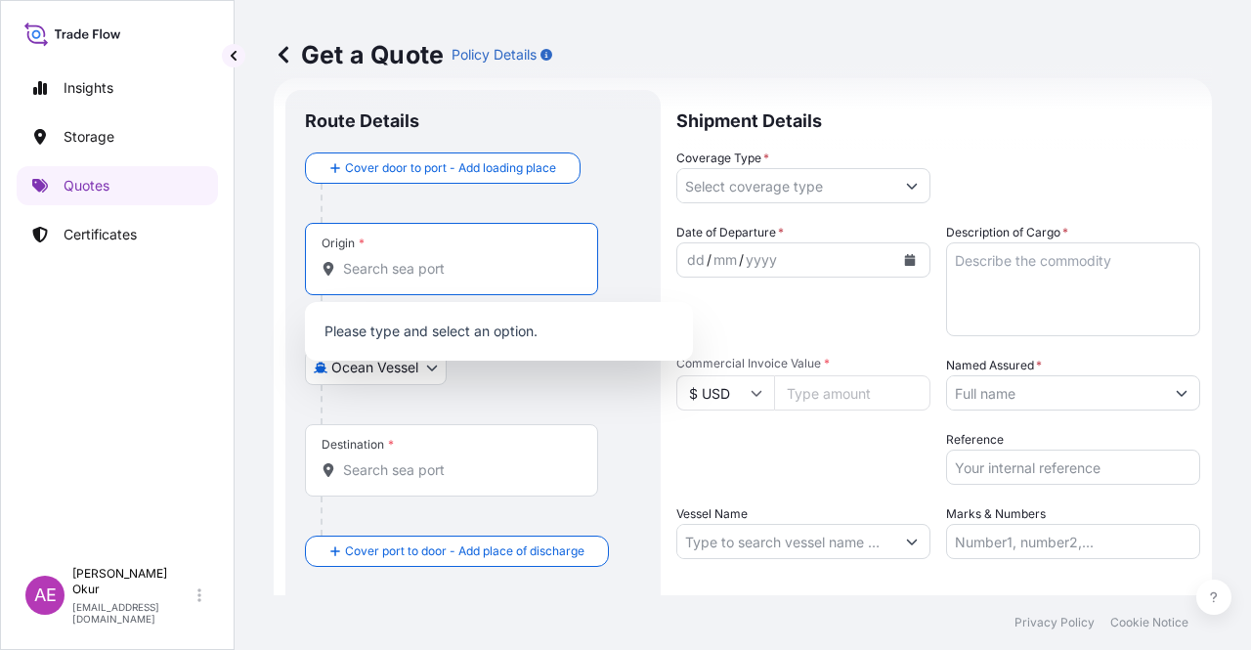
paste input "KOCAELI"
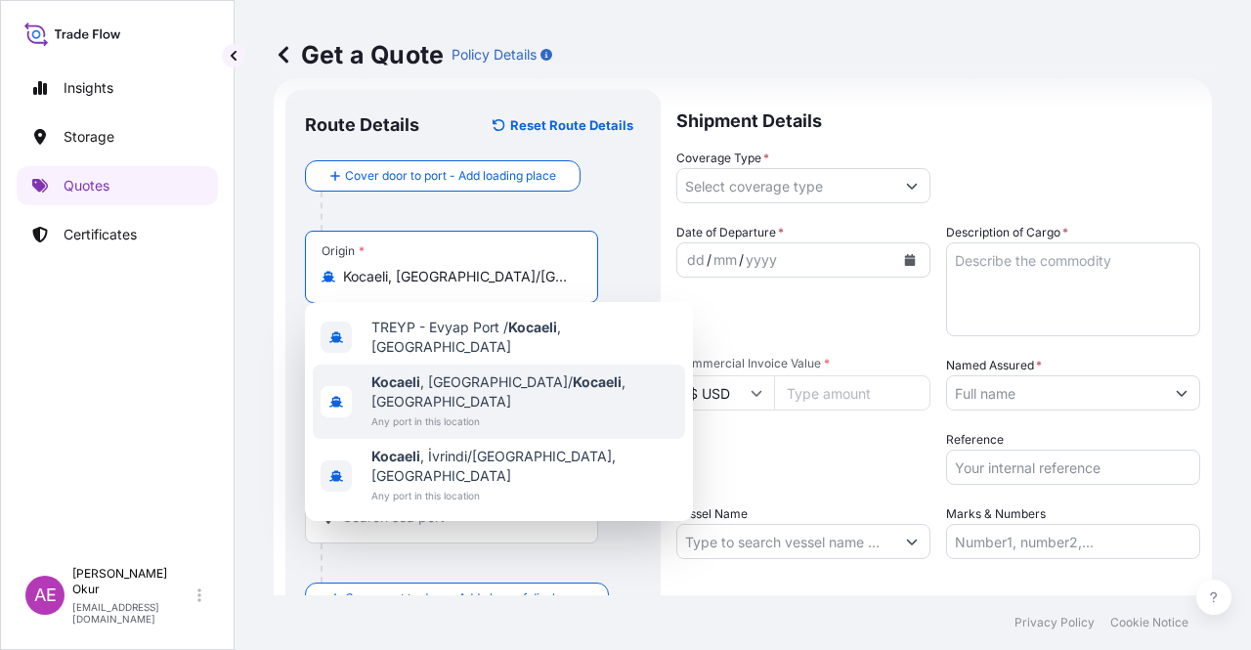
type input "Kocaeli, [GEOGRAPHIC_DATA]/[GEOGRAPHIC_DATA], [GEOGRAPHIC_DATA]"
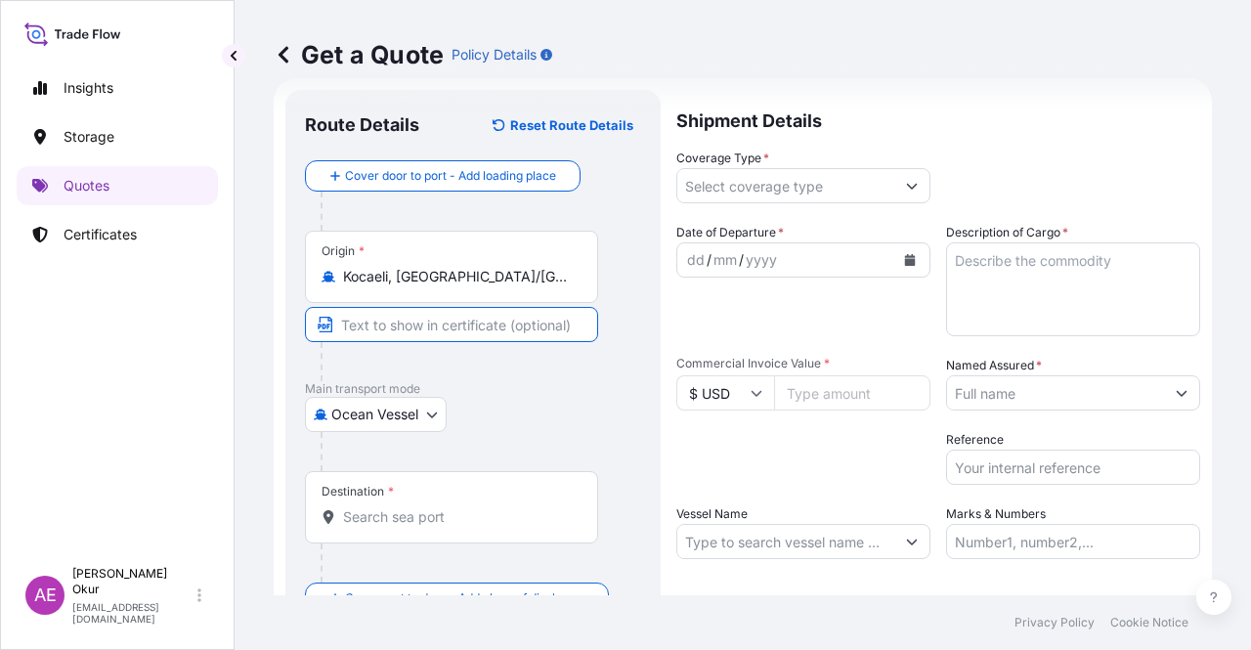
click at [415, 322] on input "Text to appear on certificate" at bounding box center [451, 324] width 293 height 35
paste input "KOCAELI"
type input "KOCAELI / [GEOGRAPHIC_DATA]"
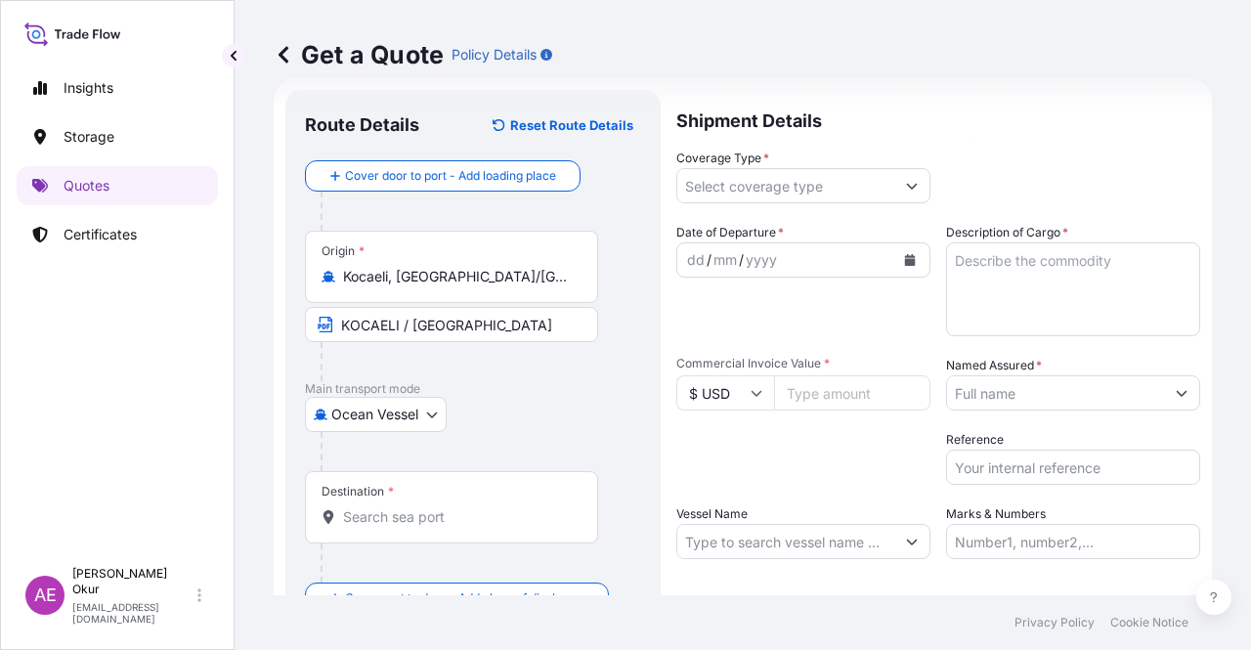
click at [420, 490] on div "Destination *" at bounding box center [451, 507] width 293 height 72
click at [420, 507] on input "Destination *" at bounding box center [458, 517] width 231 height 20
paste input "[GEOGRAPHIC_DATA]"
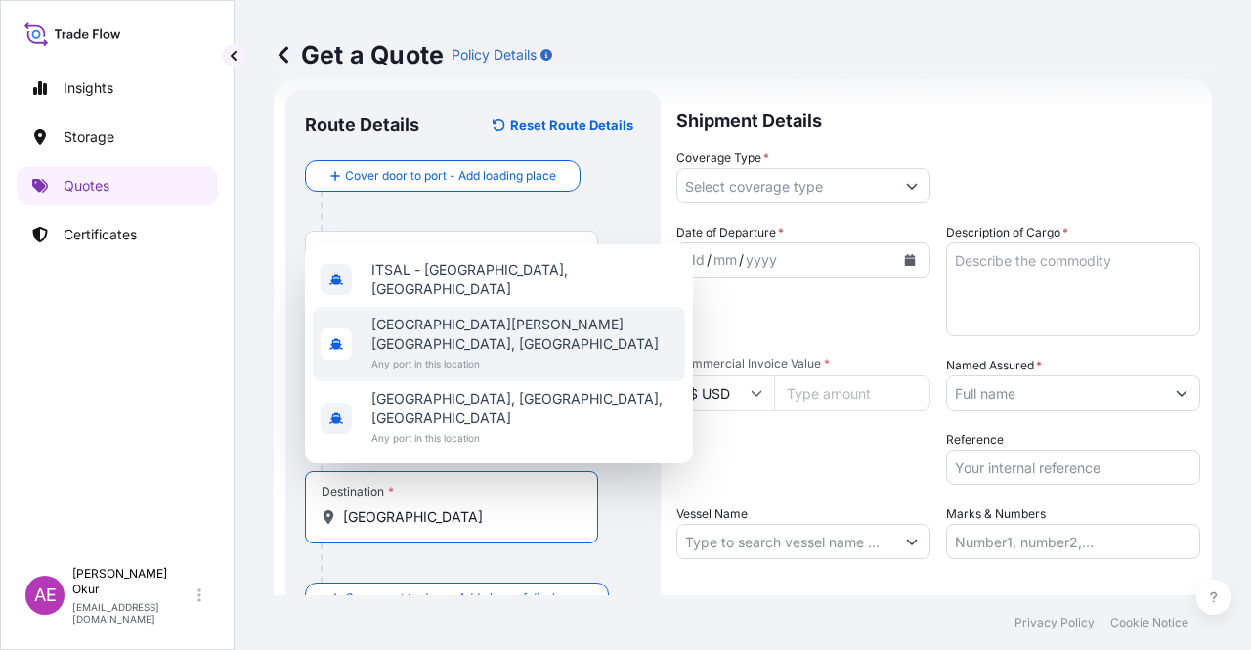
click at [503, 348] on div "[GEOGRAPHIC_DATA][PERSON_NAME][GEOGRAPHIC_DATA], [GEOGRAPHIC_DATA] Any port in …" at bounding box center [499, 344] width 372 height 74
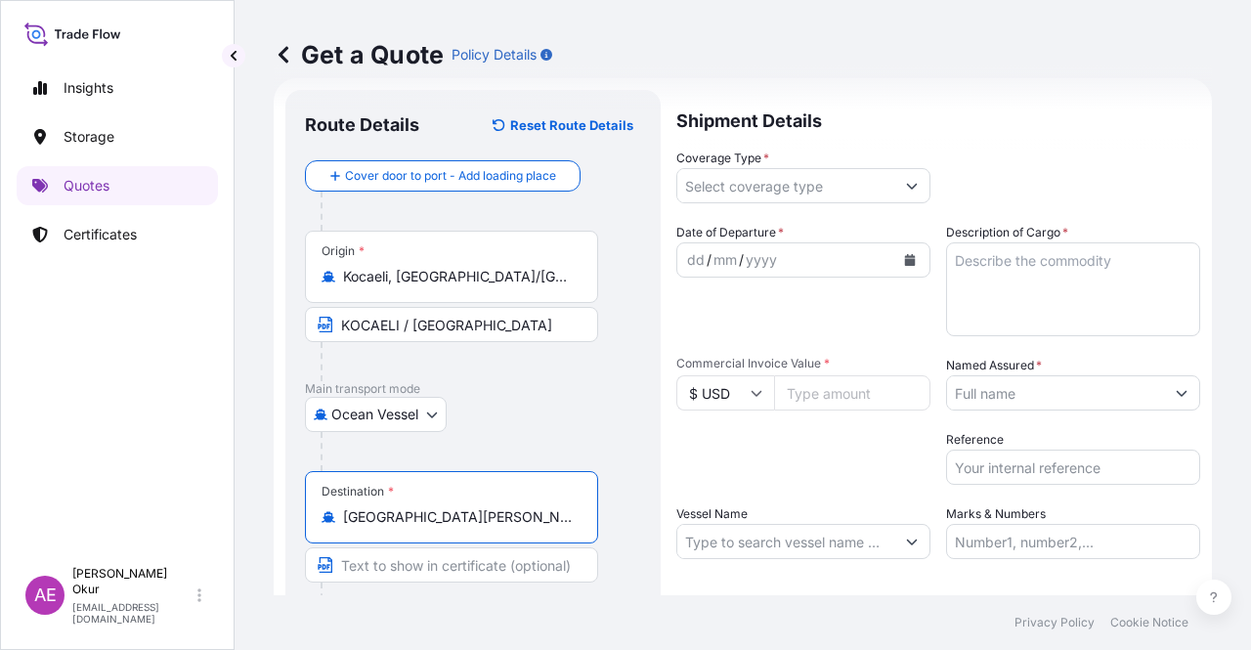
type input "[GEOGRAPHIC_DATA][PERSON_NAME][GEOGRAPHIC_DATA], [GEOGRAPHIC_DATA]"
click at [452, 552] on input "Text to appear on certificate" at bounding box center [451, 564] width 293 height 35
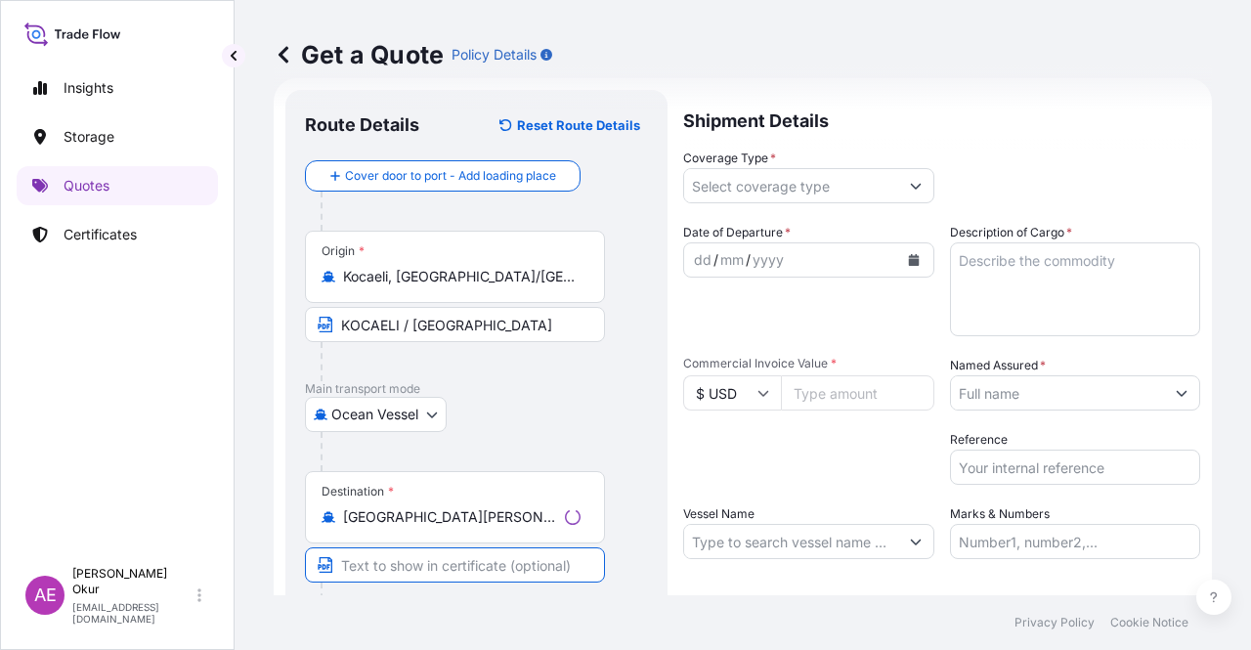
paste input "[GEOGRAPHIC_DATA]"
type input "[GEOGRAPHIC_DATA] / [GEOGRAPHIC_DATA]"
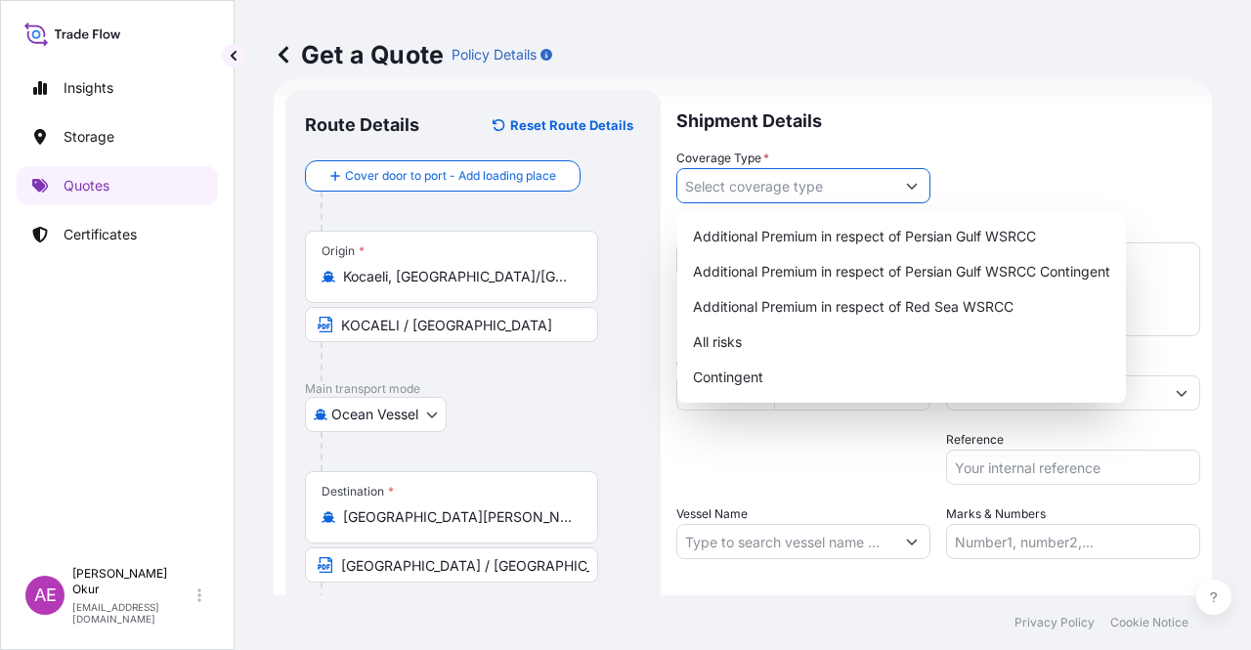
click at [751, 190] on input "Coverage Type *" at bounding box center [785, 185] width 217 height 35
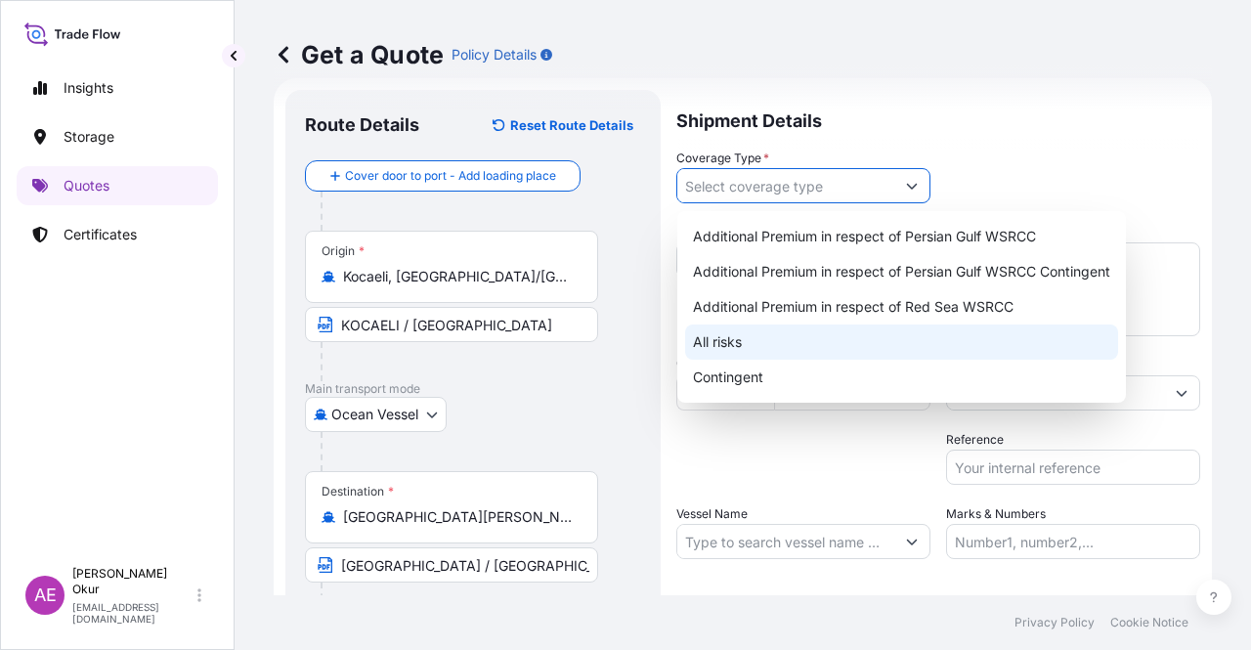
click at [737, 343] on div "All risks" at bounding box center [901, 341] width 433 height 35
type input "All risks"
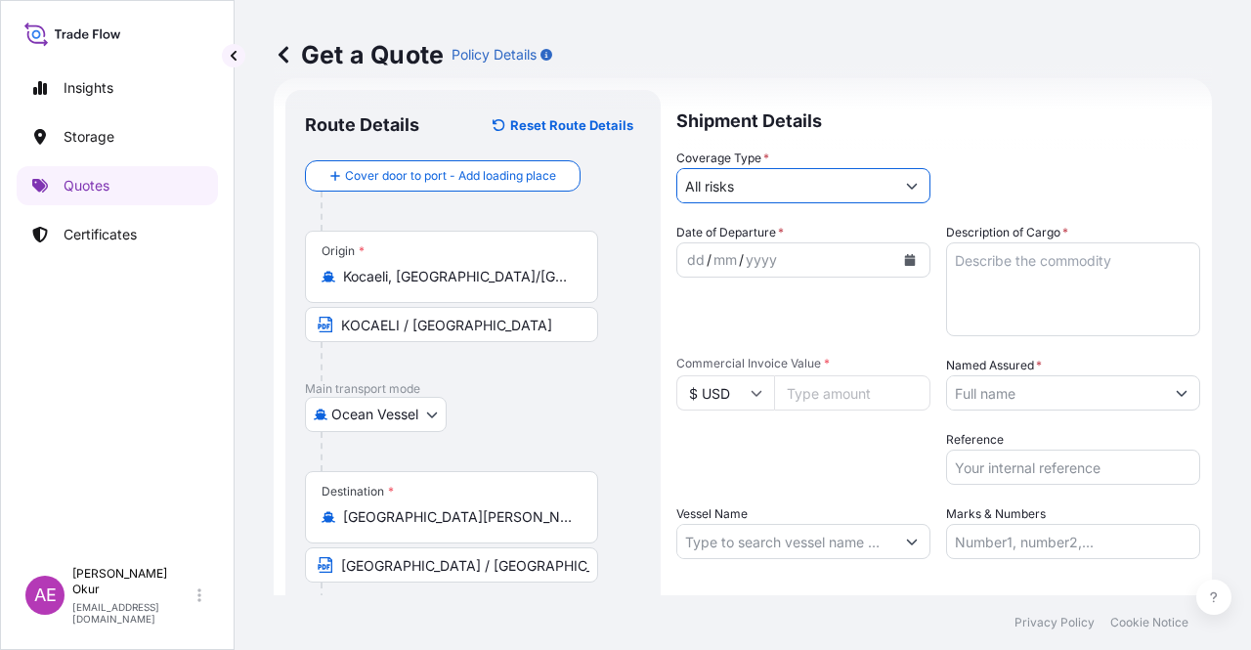
click at [688, 241] on div "Date of Departure * dd / mm / yyyy" at bounding box center [803, 279] width 254 height 113
click at [692, 255] on div "dd" at bounding box center [695, 259] width 21 height 23
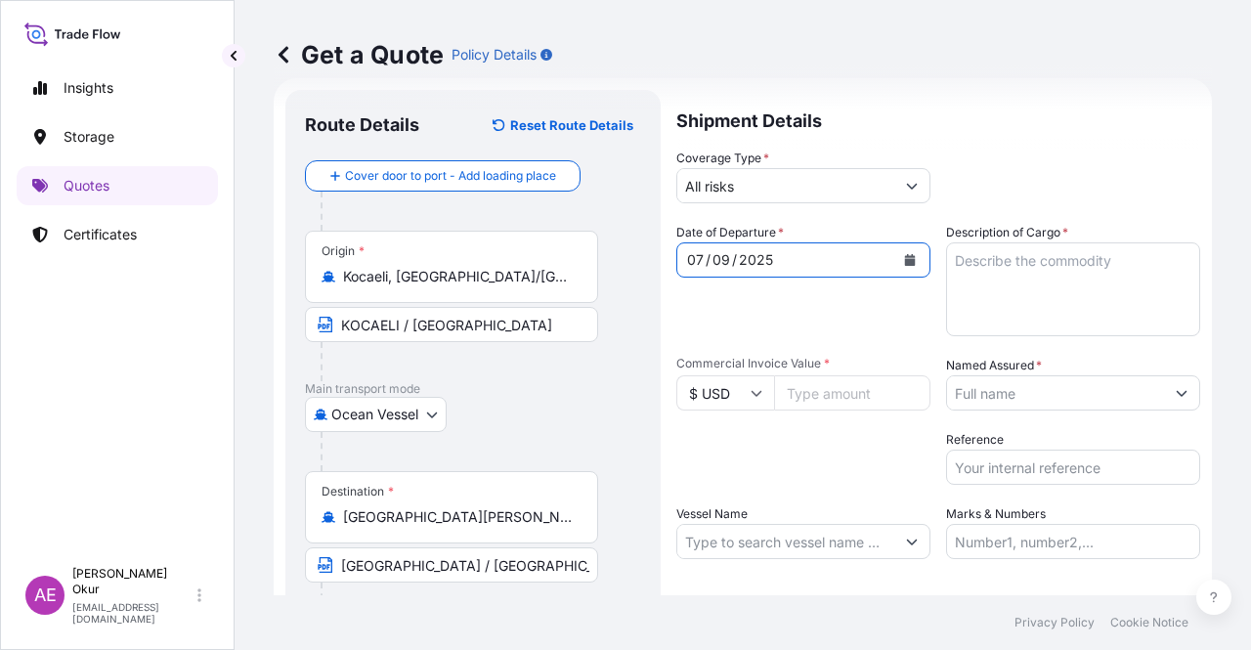
click at [819, 392] on input "Commercial Invoice Value *" at bounding box center [852, 392] width 156 height 35
click at [737, 382] on input "$ USD" at bounding box center [725, 392] width 98 height 35
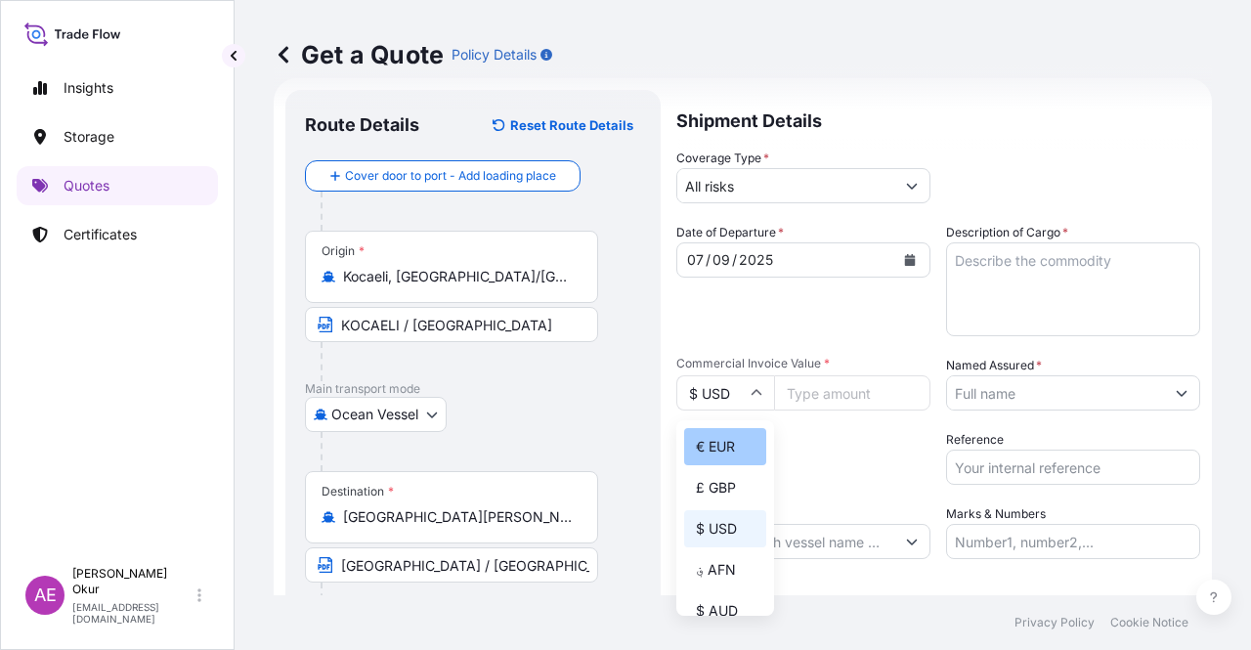
click at [734, 441] on div "€ EUR" at bounding box center [725, 446] width 82 height 37
type input "€ EUR"
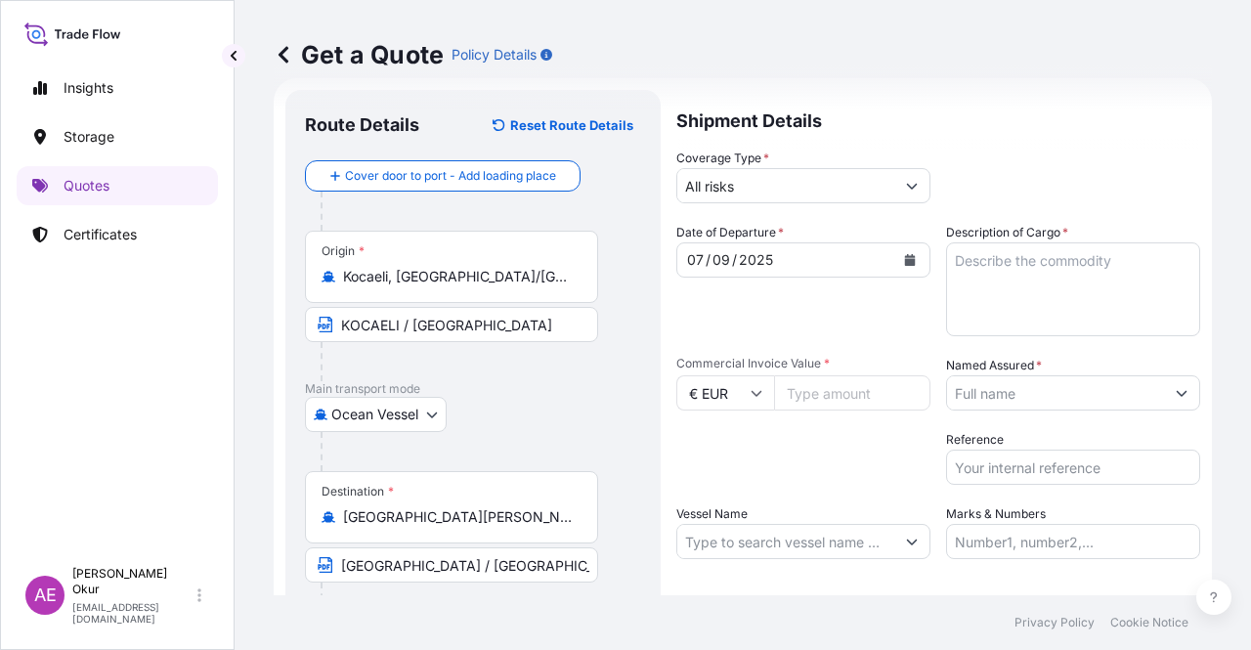
click at [829, 382] on input "Commercial Invoice Value *" at bounding box center [852, 392] width 156 height 35
paste input "31152"
type input "31152"
click at [1071, 287] on textarea "Description of Cargo *" at bounding box center [1073, 289] width 254 height 94
paste textarea "DIOCTYL TEREPHTHALATE"
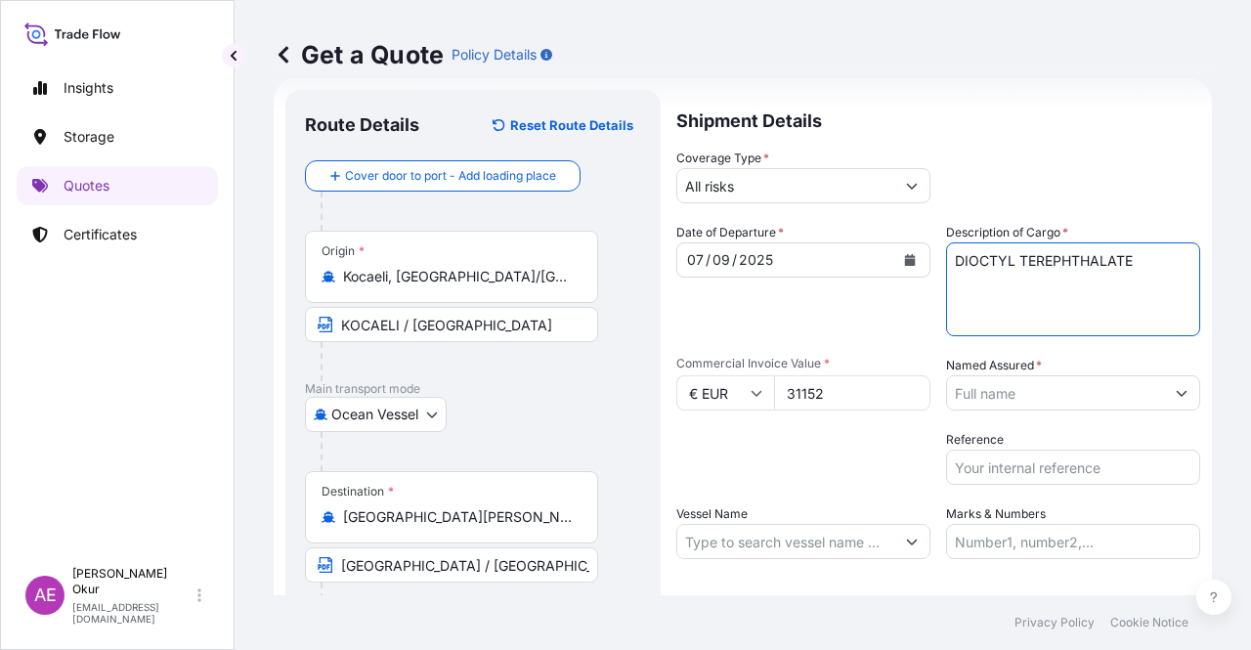
type textarea "DIOCTYL TEREPHTHALATE"
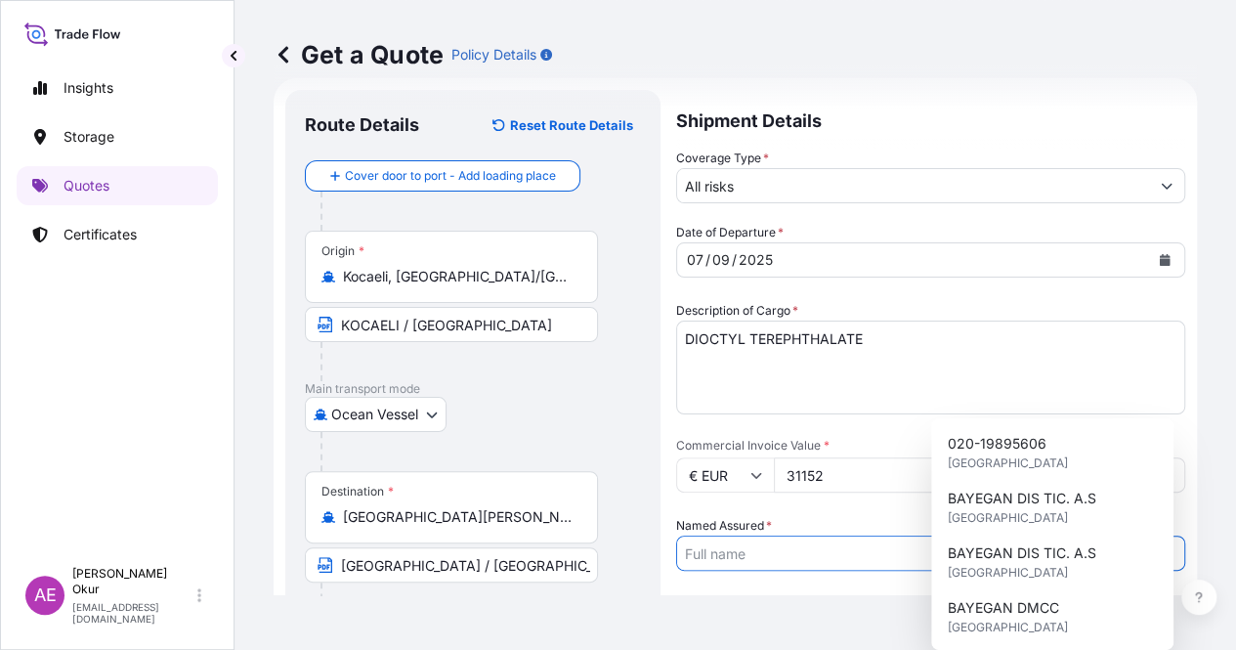
click at [1099, 535] on input "Named Assured *" at bounding box center [913, 552] width 472 height 35
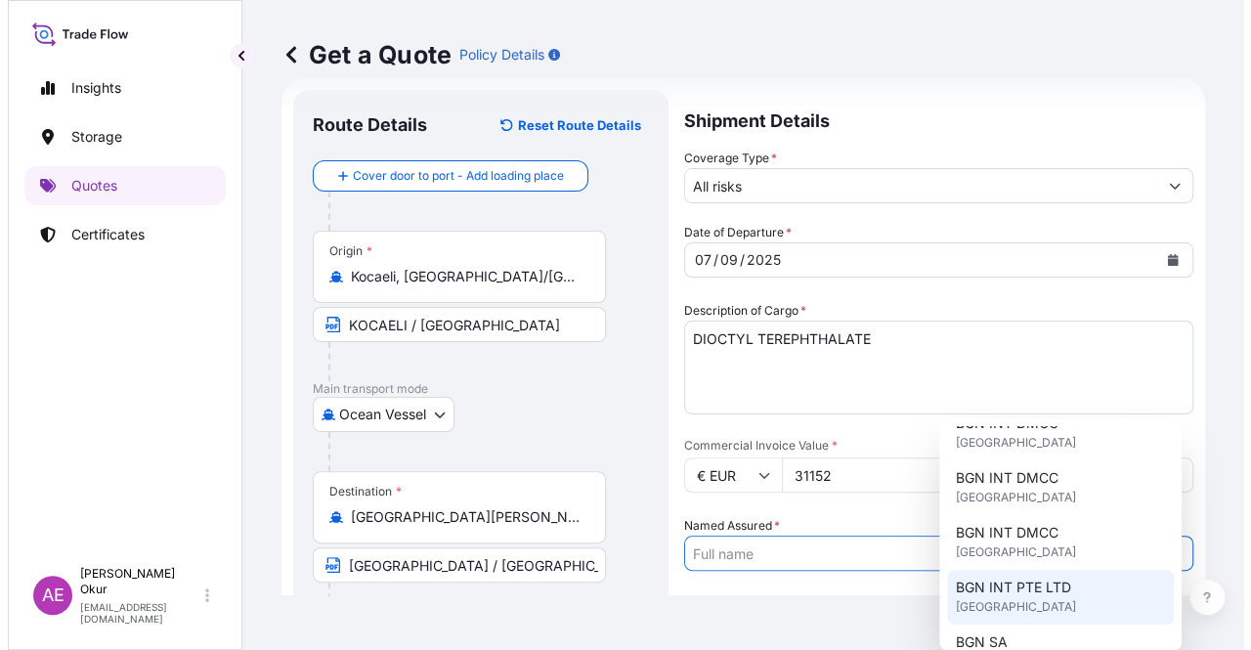
scroll to position [391, 0]
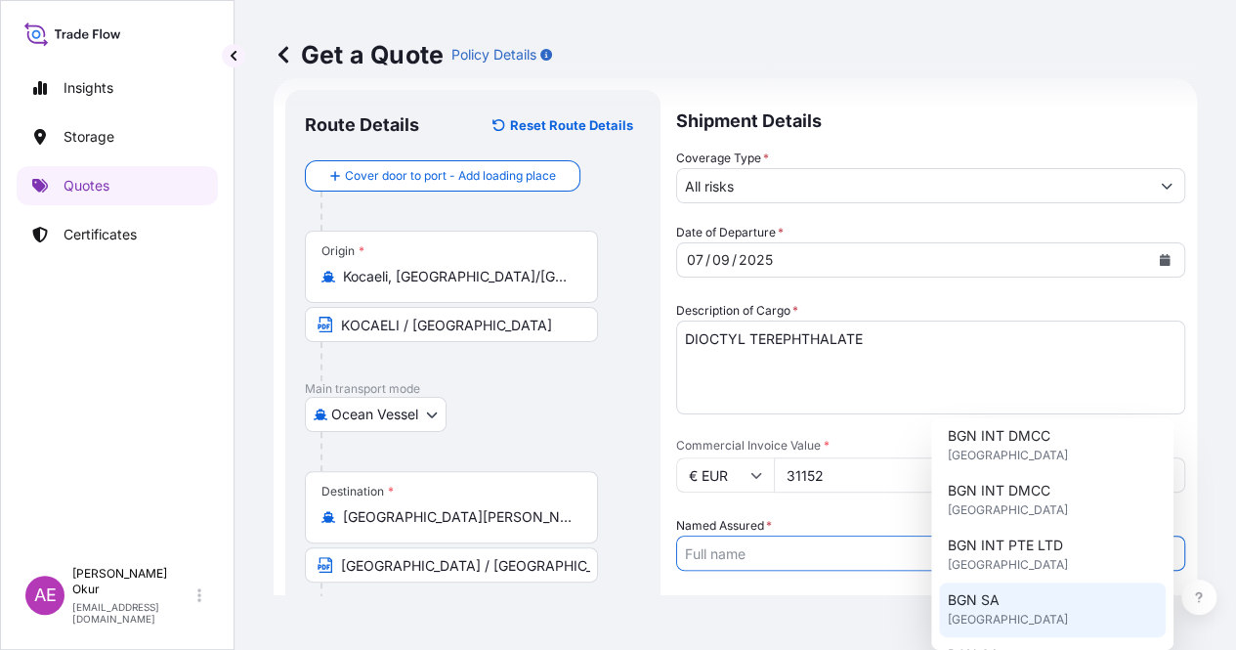
click at [1004, 607] on div "BGN SA [GEOGRAPHIC_DATA]" at bounding box center [1052, 609] width 227 height 55
type input "BGN SA"
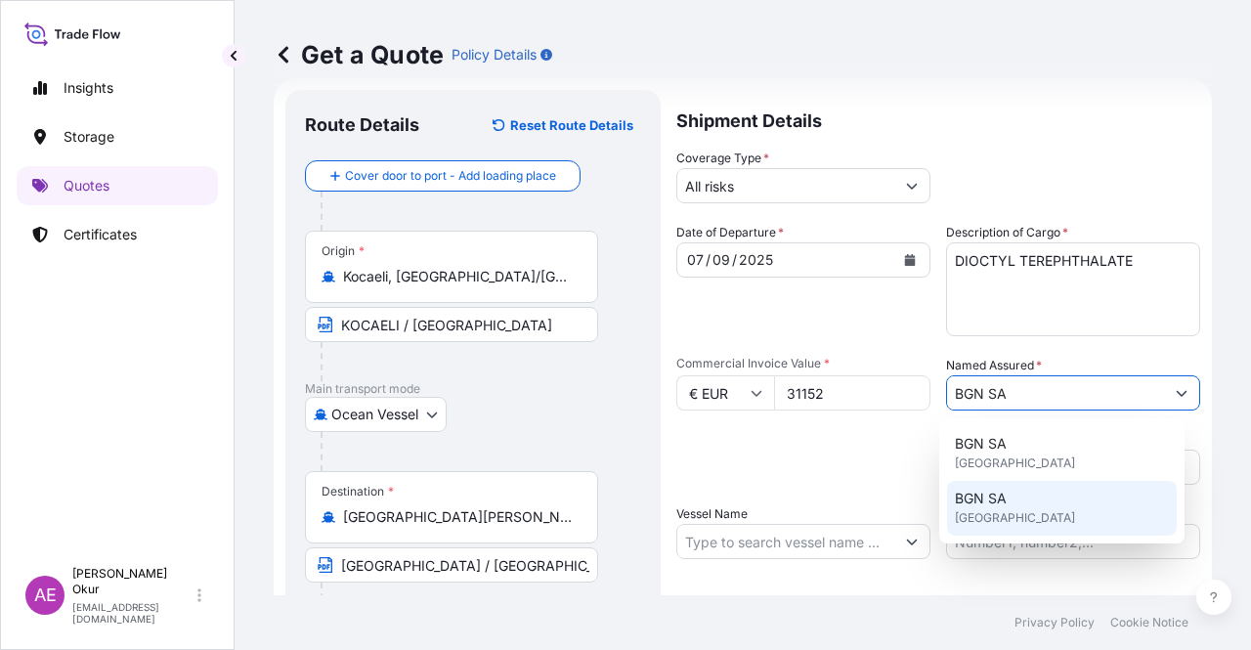
click at [1004, 506] on span "BGN SA" at bounding box center [981, 499] width 52 height 20
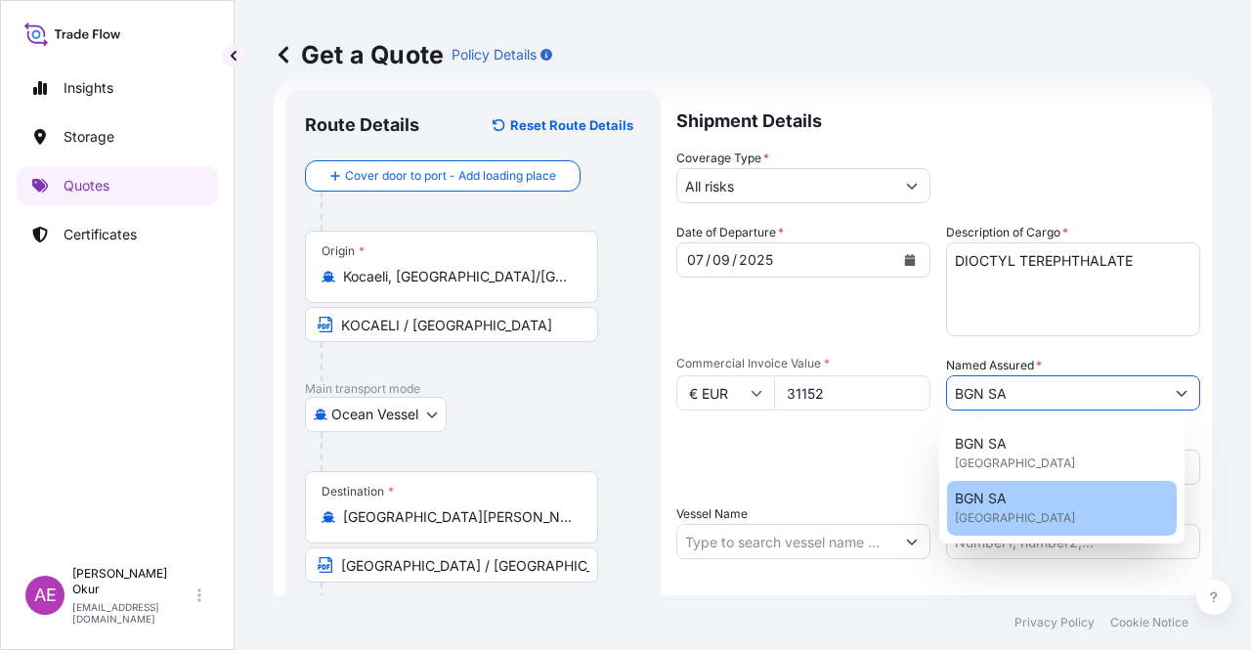
click at [994, 528] on input "Marks & Numbers" at bounding box center [1073, 541] width 254 height 35
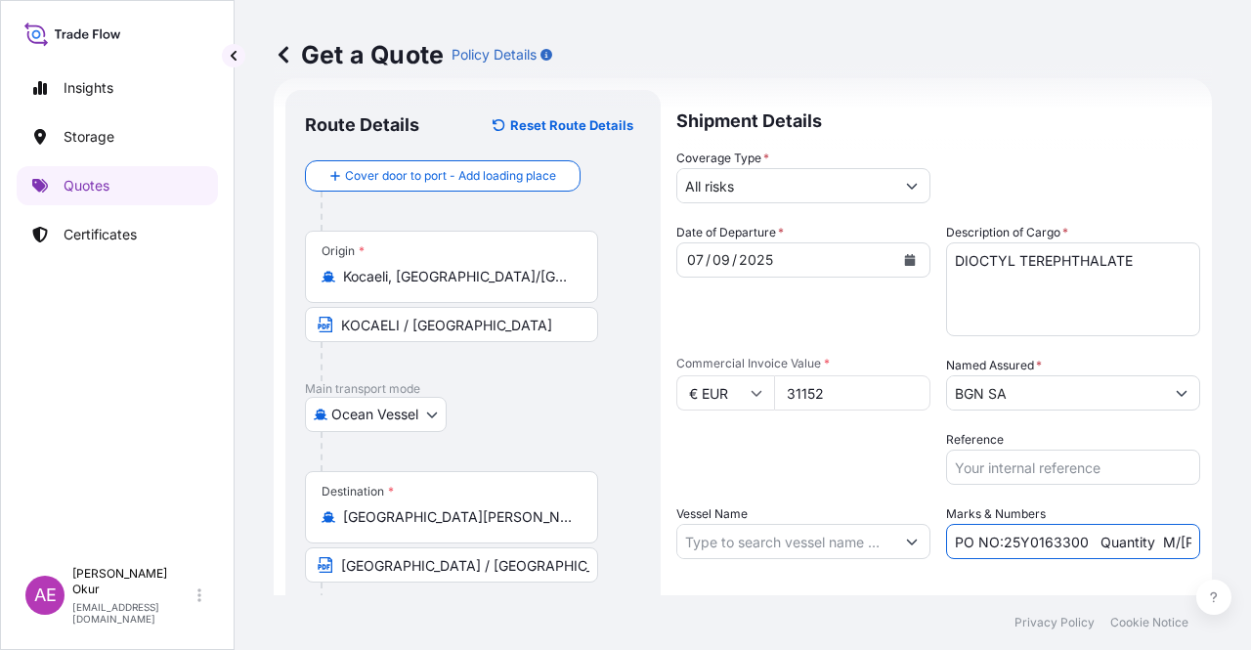
drag, startPoint x: 1077, startPoint y: 545, endPoint x: 996, endPoint y: 547, distance: 81.1
click at [996, 547] on input "PO NO:25Y0163300 Quantity M/[PERSON_NAME]: 3.259,00 Premium: USD 105,35" at bounding box center [1073, 541] width 254 height 35
paste input "07000165"
click at [1184, 544] on input "PO NO:2507000165 Quantity M/[PERSON_NAME]: 3.259,00 Premium: USD 105,35" at bounding box center [1073, 541] width 254 height 35
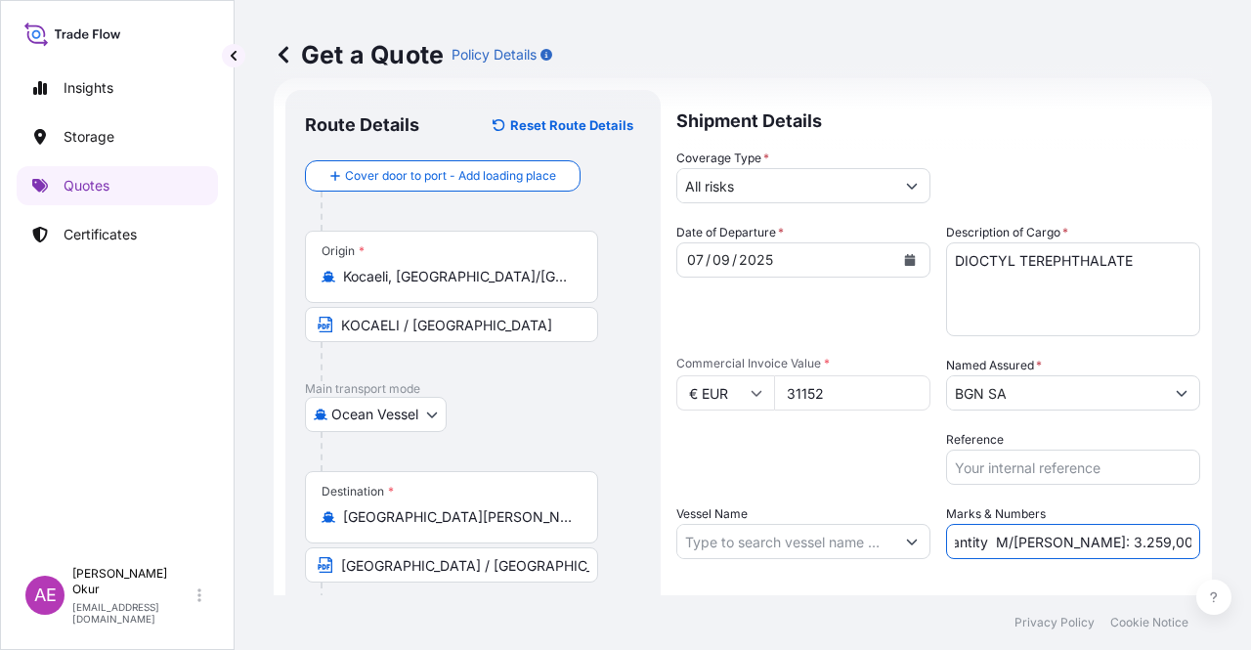
click at [1003, 547] on input "PO NO:2507000165 Quantity M/[PERSON_NAME]: 3.259,00 Premium: USD 105,35" at bounding box center [1073, 541] width 254 height 35
drag, startPoint x: 1040, startPoint y: 539, endPoint x: 1096, endPoint y: 544, distance: 56.9
click at [1096, 544] on input "PO NO:2507000165 Quantity M/[PERSON_NAME]: 3.259,00 Premium: USD 105,35" at bounding box center [1073, 541] width 254 height 35
paste input "24,0"
type input "PO NO:2507000165 Quantity M/[PERSON_NAME]:24,000 Premium: USD 105,35"
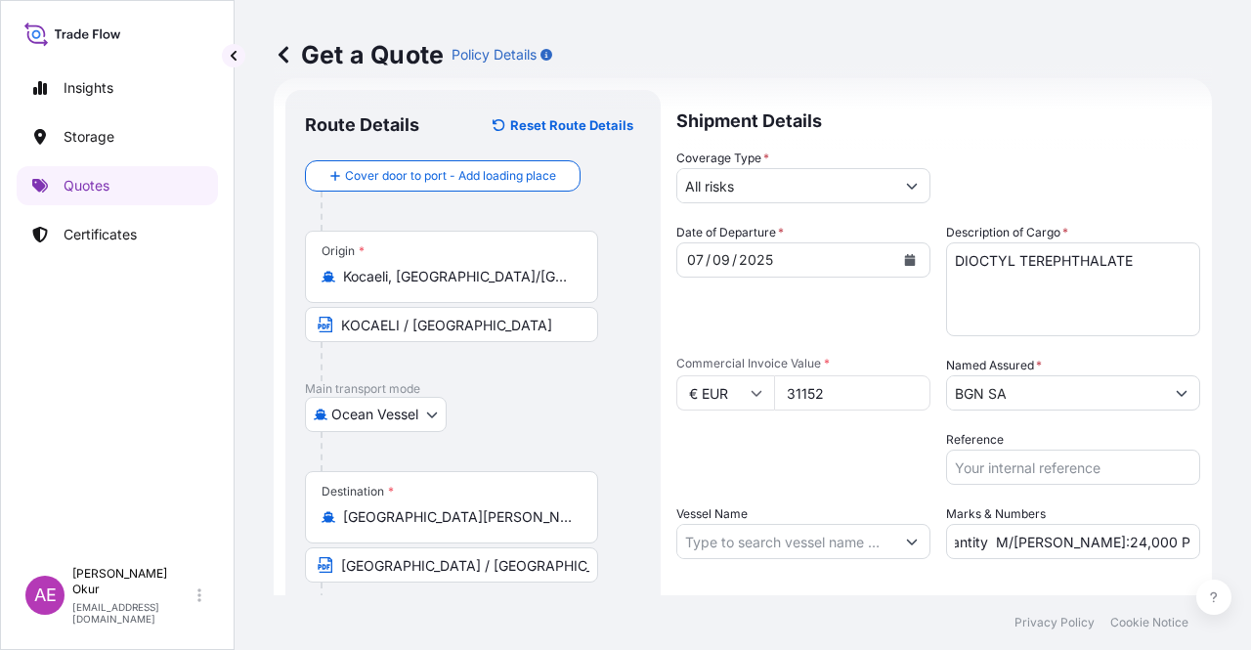
scroll to position [0, 0]
click at [766, 534] on input "Vessel Name" at bounding box center [785, 541] width 217 height 35
paste input "CONTSHIP BOX"
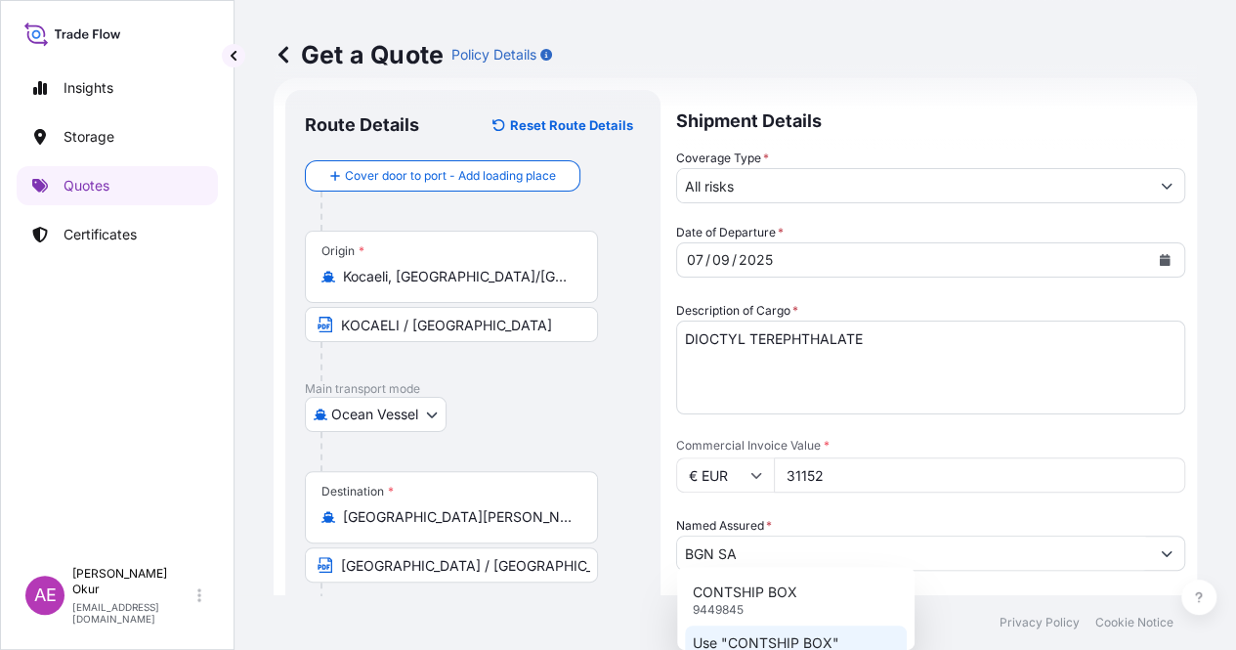
click at [759, 644] on p "Use "CONTSHIP BOX"" at bounding box center [766, 643] width 147 height 20
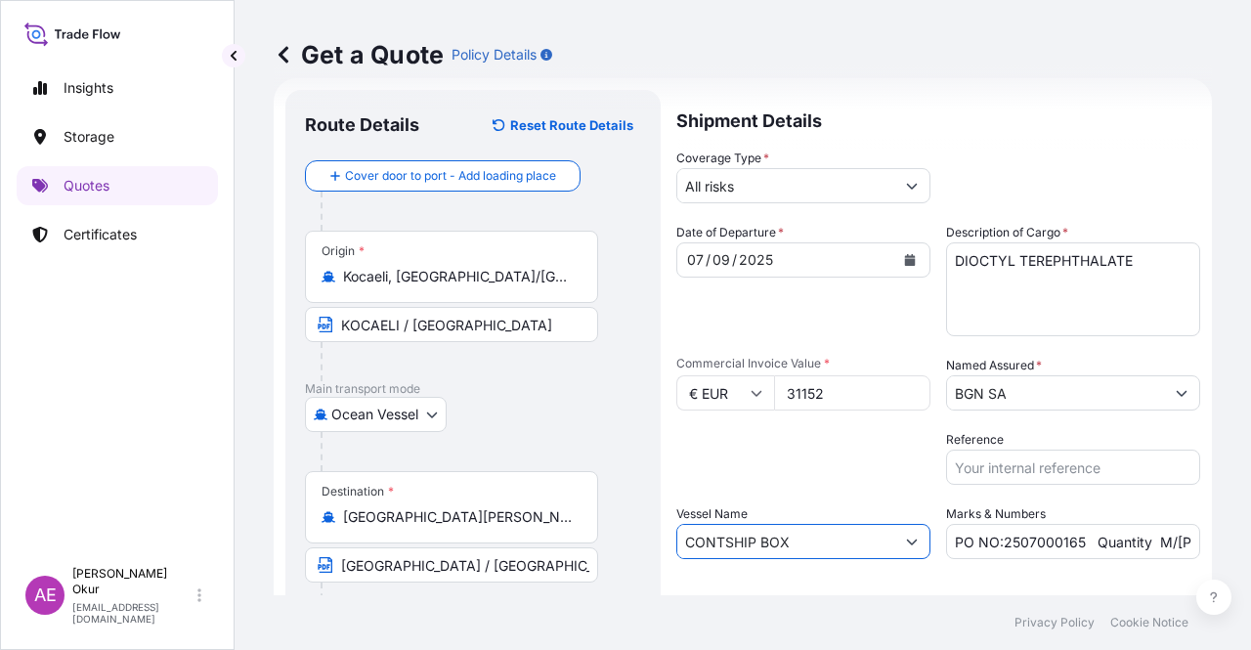
type input "CONTSHIP BOX"
drag, startPoint x: 1115, startPoint y: 540, endPoint x: 1250, endPoint y: 548, distance: 135.1
click at [1250, 548] on div "Get a Quote Policy Details Route Details Reset Route Details Cover door to port…" at bounding box center [742, 297] width 1016 height 595
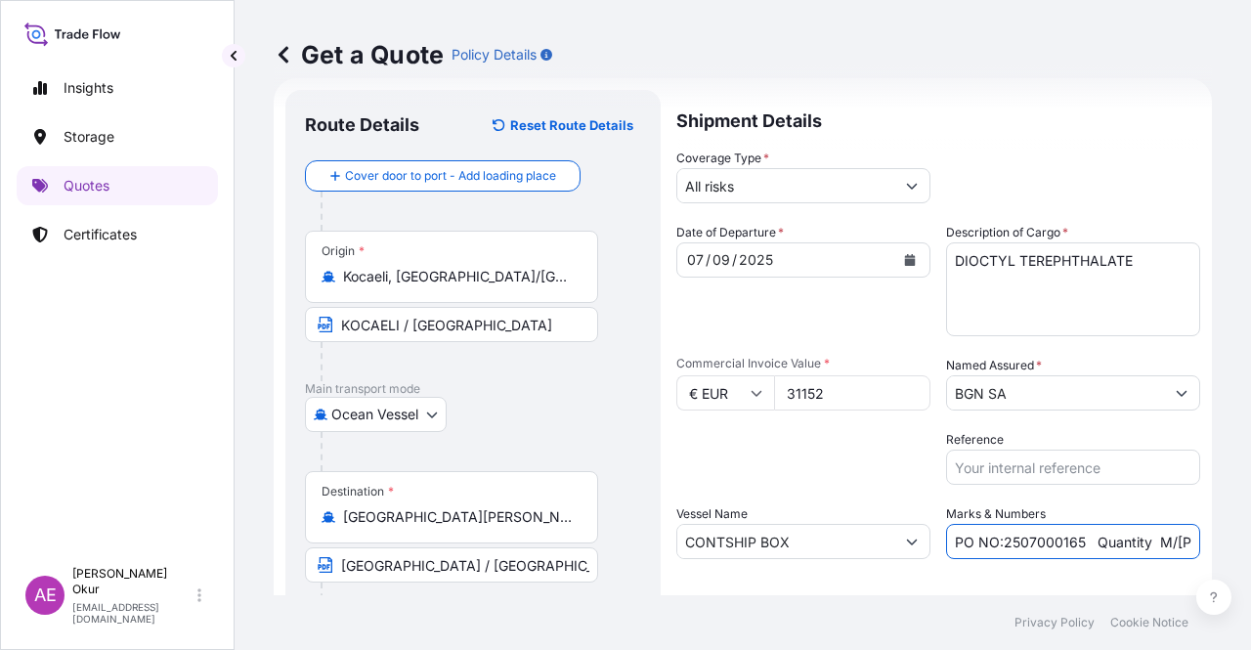
click at [1154, 546] on input "PO NO:2507000165 Quantity M/[PERSON_NAME]:24,000 Premium: USD 105,35" at bounding box center [1073, 541] width 254 height 35
drag, startPoint x: 1153, startPoint y: 542, endPoint x: 1250, endPoint y: 562, distance: 98.7
click at [1250, 562] on div "Get a Quote Policy Details Route Details Reset Route Details Cover door to port…" at bounding box center [742, 297] width 1016 height 595
click at [1075, 556] on input "PO NO:2507000165 Quantity M/[PERSON_NAME]:24,000 Premium: USD 105,35" at bounding box center [1073, 541] width 254 height 35
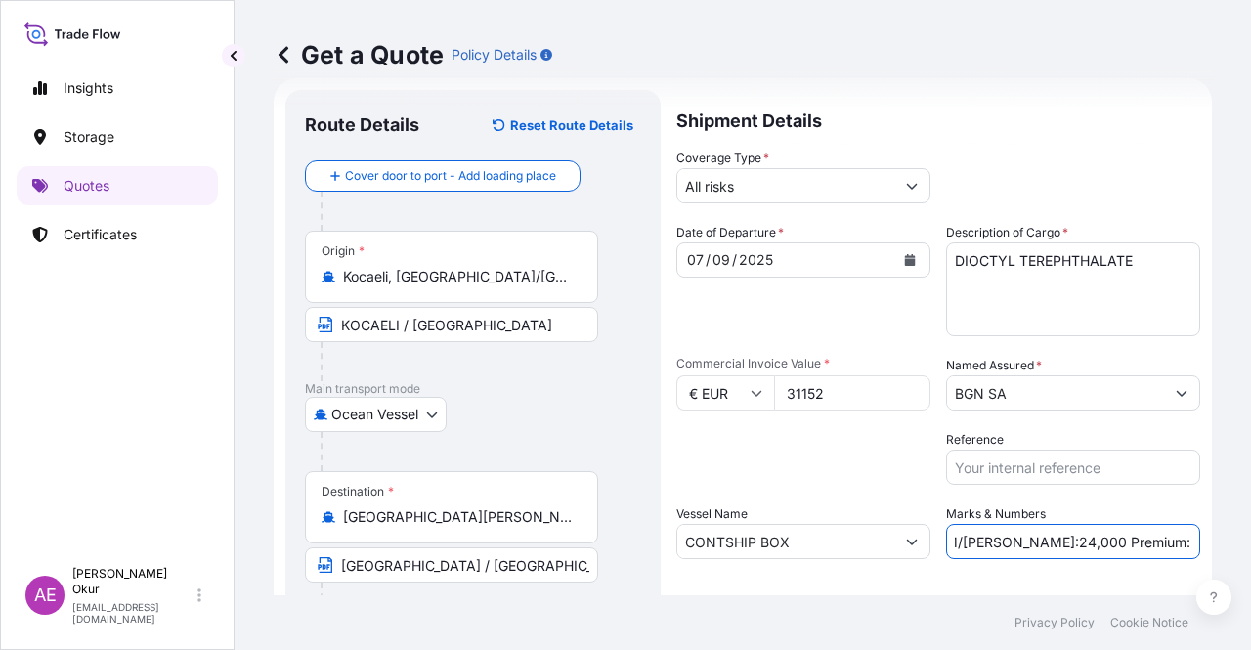
click at [1129, 540] on input "PO NO:2507000165 Quantity M/[PERSON_NAME]:24,000 Premium: USD 105,35" at bounding box center [1073, 541] width 254 height 35
drag, startPoint x: 1103, startPoint y: 540, endPoint x: 1210, endPoint y: 547, distance: 106.7
click at [1210, 547] on div "Get a Quote Policy Details Route Details Reset Route Details Cover door to port…" at bounding box center [742, 297] width 1016 height 595
paste input "3,43"
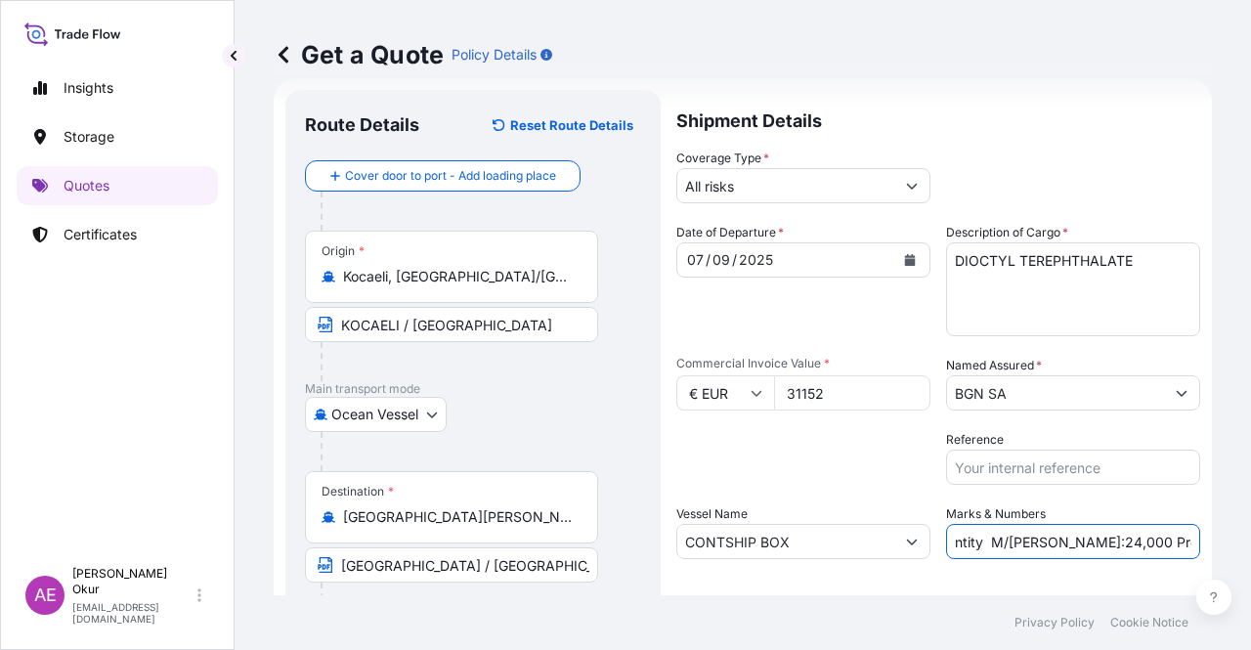
click at [1145, 541] on input "PO NO:2507000165 Quantity M/[PERSON_NAME]:24,000 Premium: 3,43" at bounding box center [1073, 541] width 254 height 35
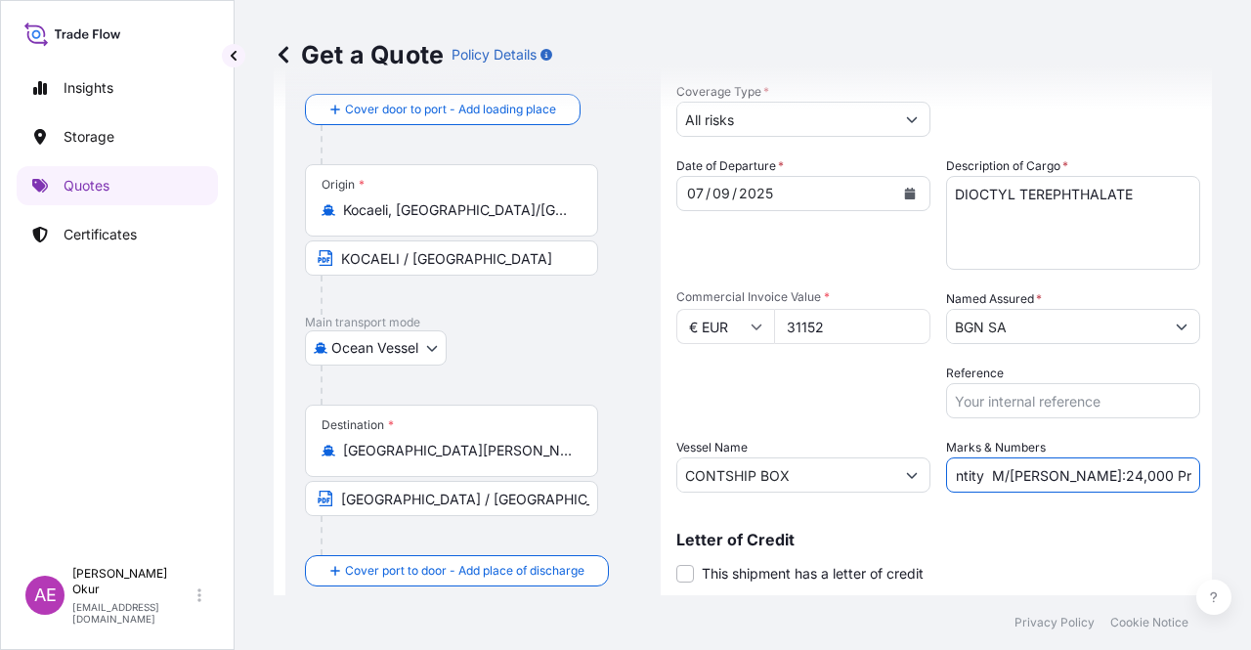
scroll to position [151, 0]
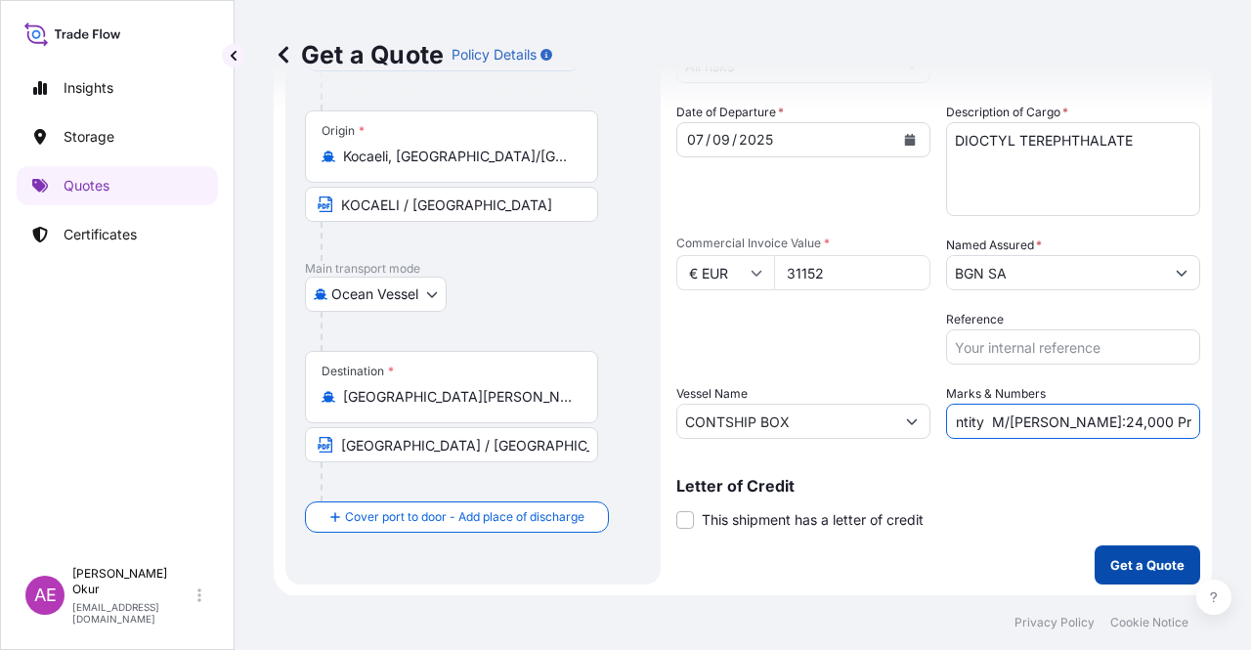
type input "PO NO:2507000165 Quantity M/[PERSON_NAME]:24,000 Premium:EUR 3,43"
click at [1127, 555] on p "Get a Quote" at bounding box center [1147, 565] width 74 height 20
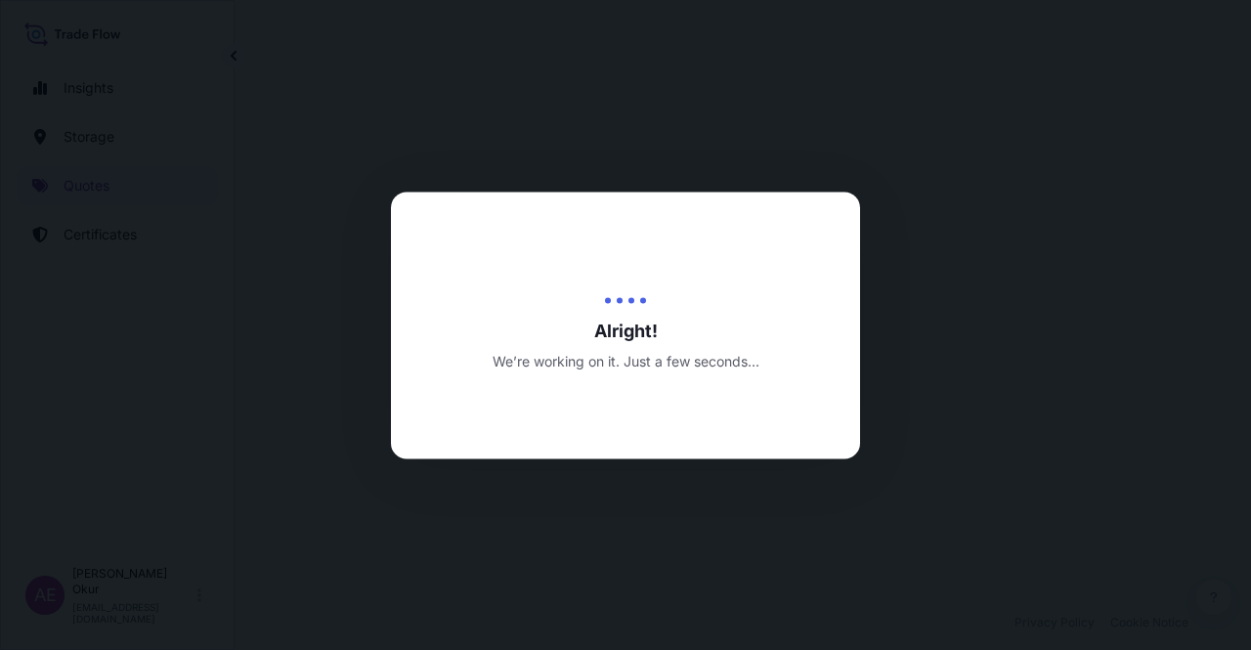
select select "Ocean Vessel"
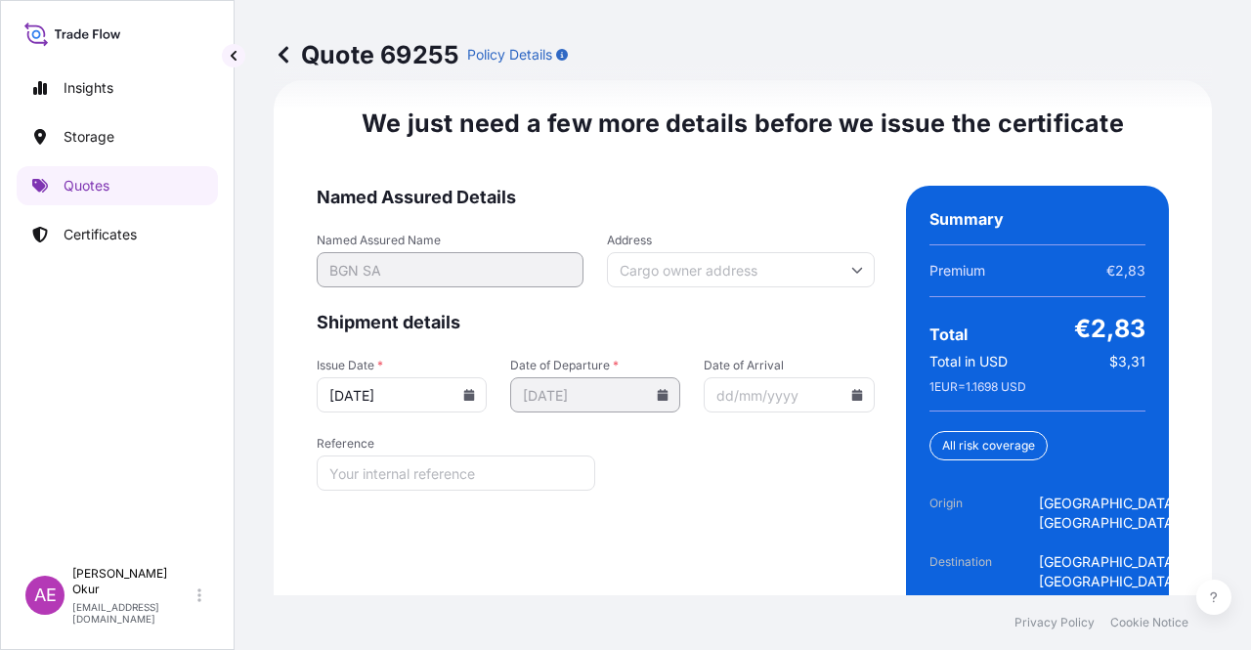
scroll to position [2560, 0]
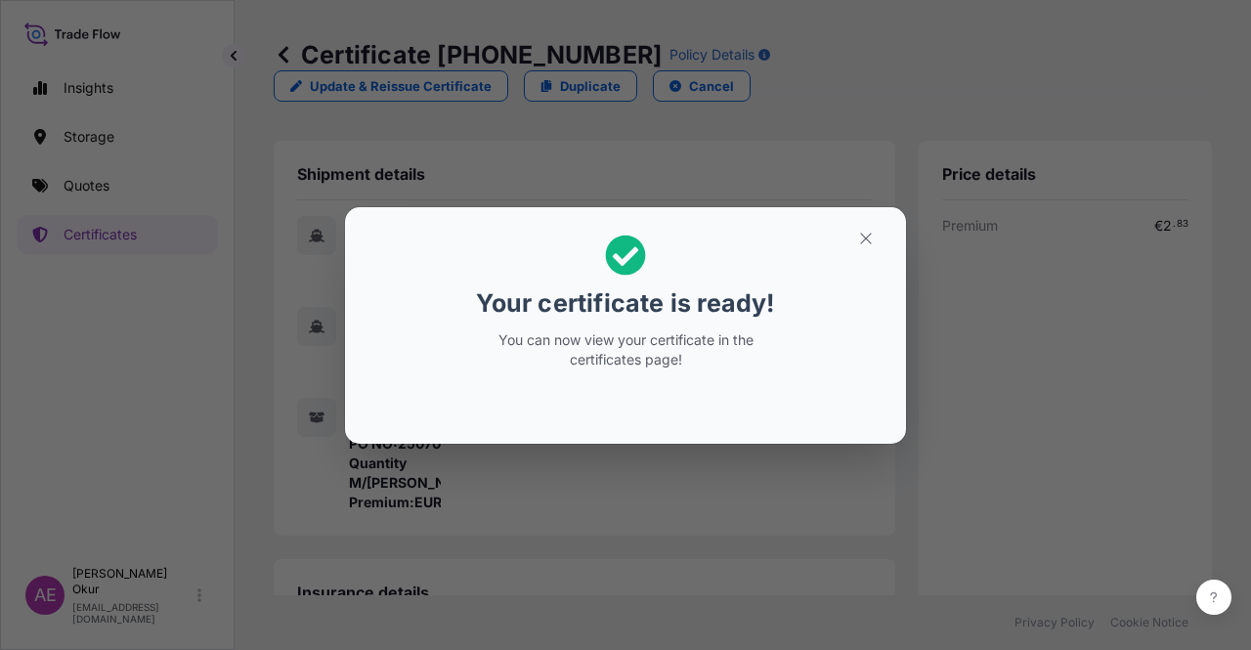
click at [864, 254] on h2 "Your certificate is ready! You can now view your certificate in the certificate…" at bounding box center [626, 302] width 530 height 158
click at [860, 237] on icon "button" at bounding box center [866, 239] width 18 height 18
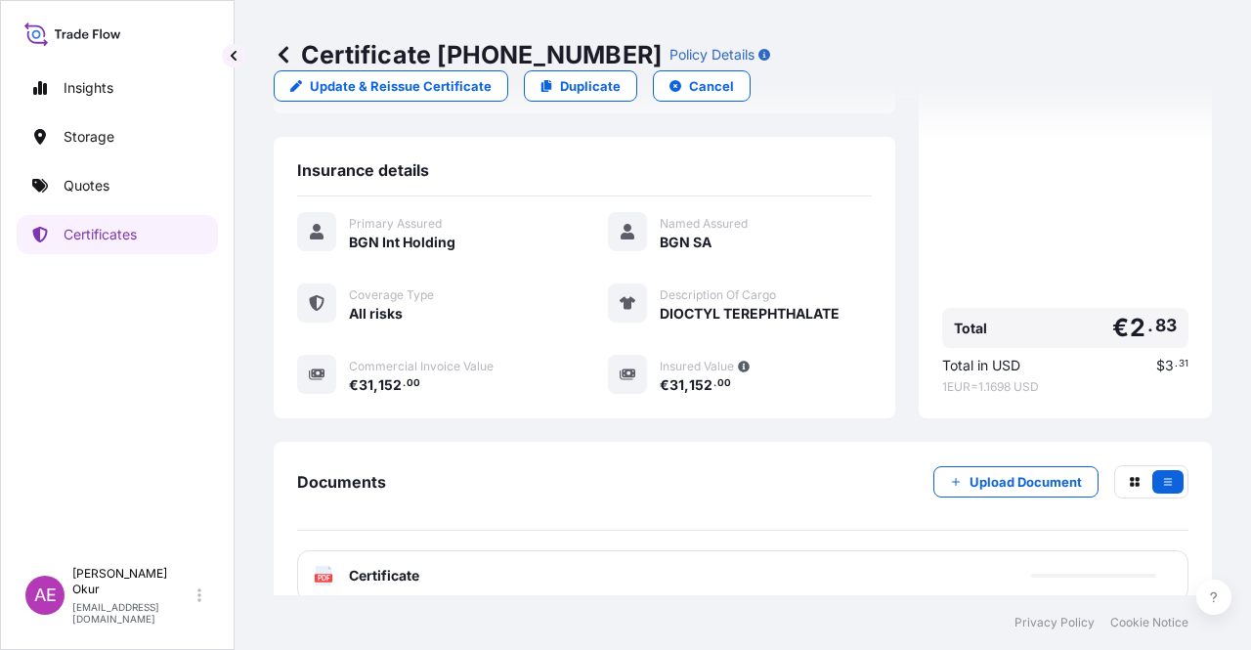
scroll to position [469, 0]
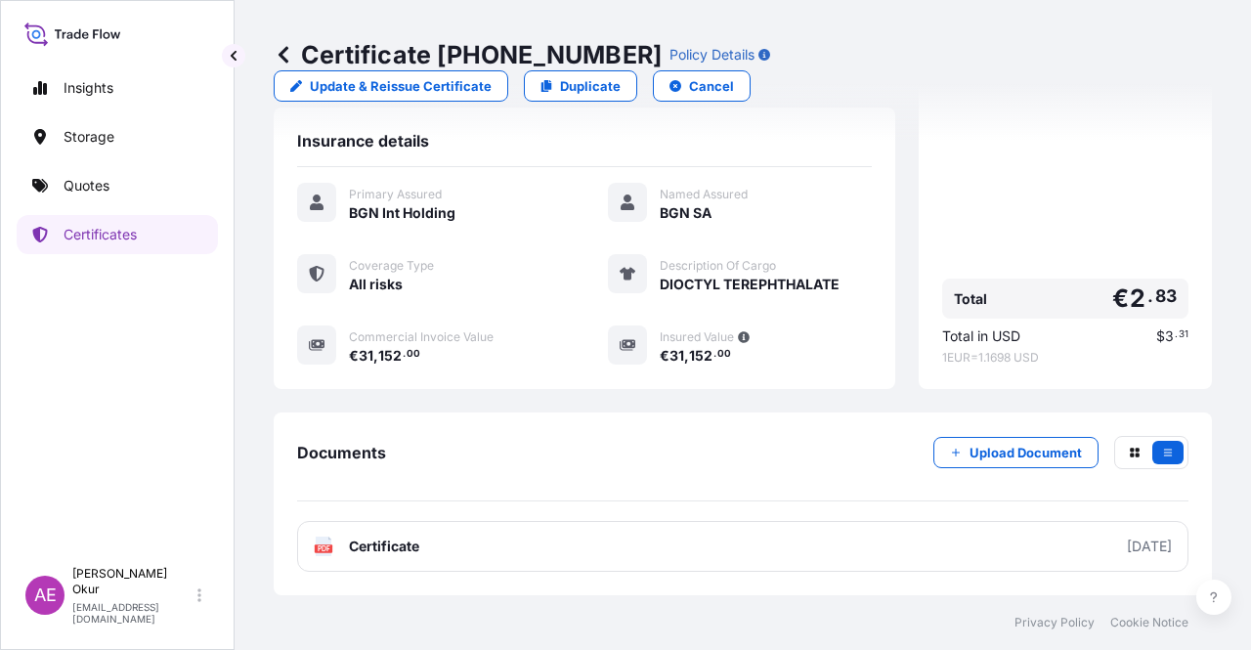
click at [393, 539] on span "Certificate" at bounding box center [384, 546] width 70 height 20
click at [187, 193] on link "Quotes" at bounding box center [117, 185] width 201 height 39
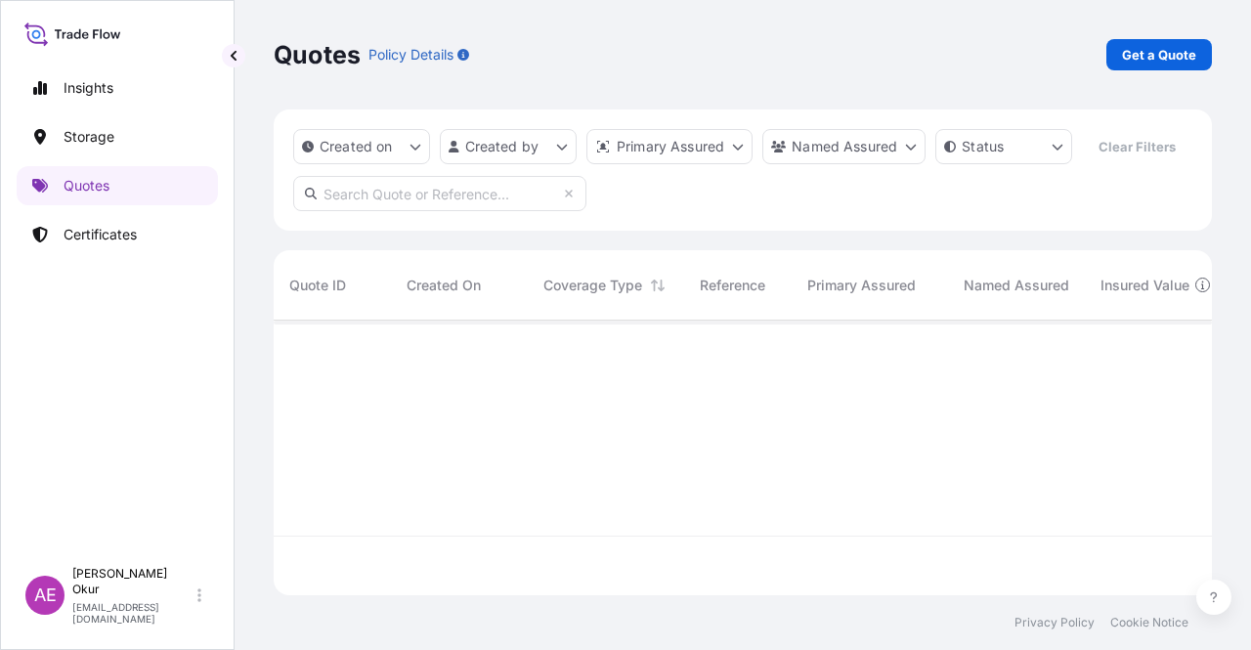
scroll to position [271, 922]
click at [1163, 57] on p "Get a Quote" at bounding box center [1159, 55] width 74 height 20
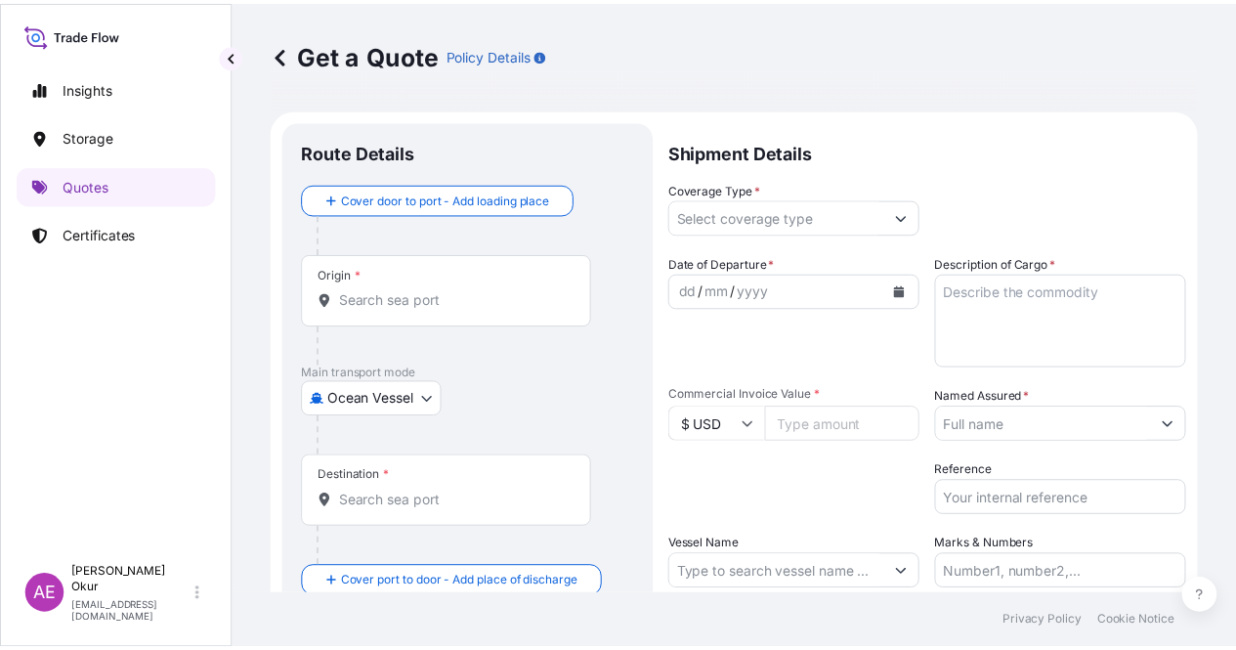
scroll to position [31, 0]
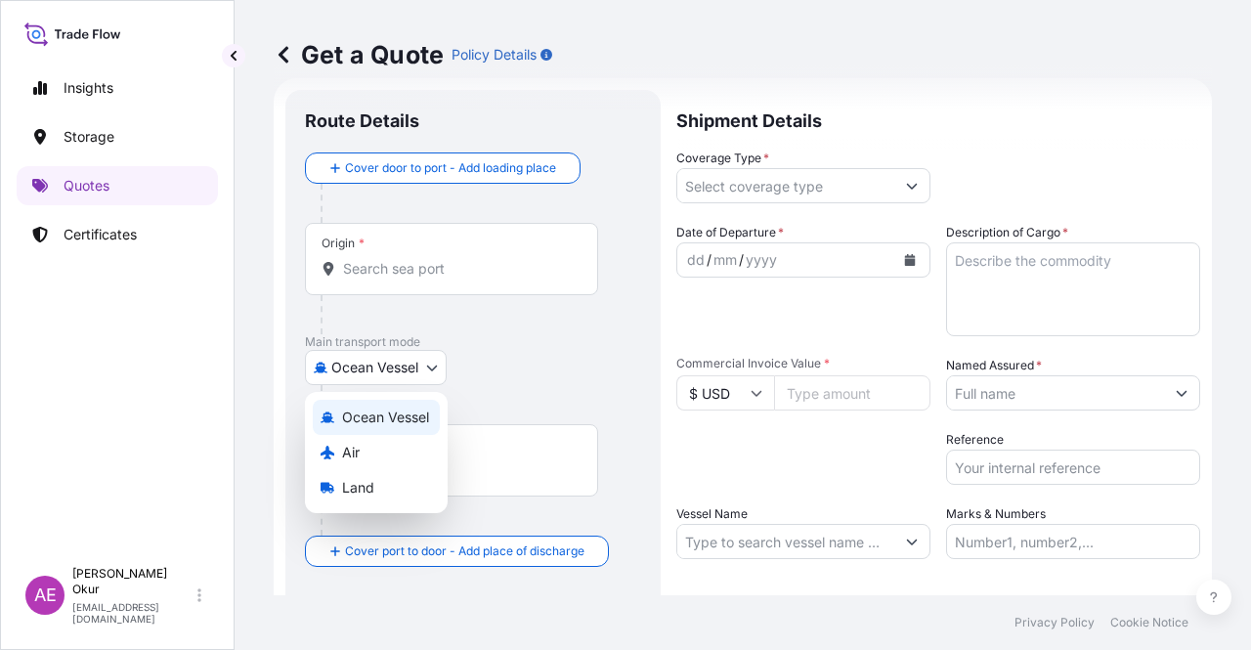
click at [406, 366] on body "Insights Storage Quotes Certificates AE Alp Eren Okur [EMAIL_ADDRESS][DOMAIN_NA…" at bounding box center [625, 325] width 1251 height 650
click at [395, 483] on div "Land" at bounding box center [376, 487] width 127 height 35
select select "Land"
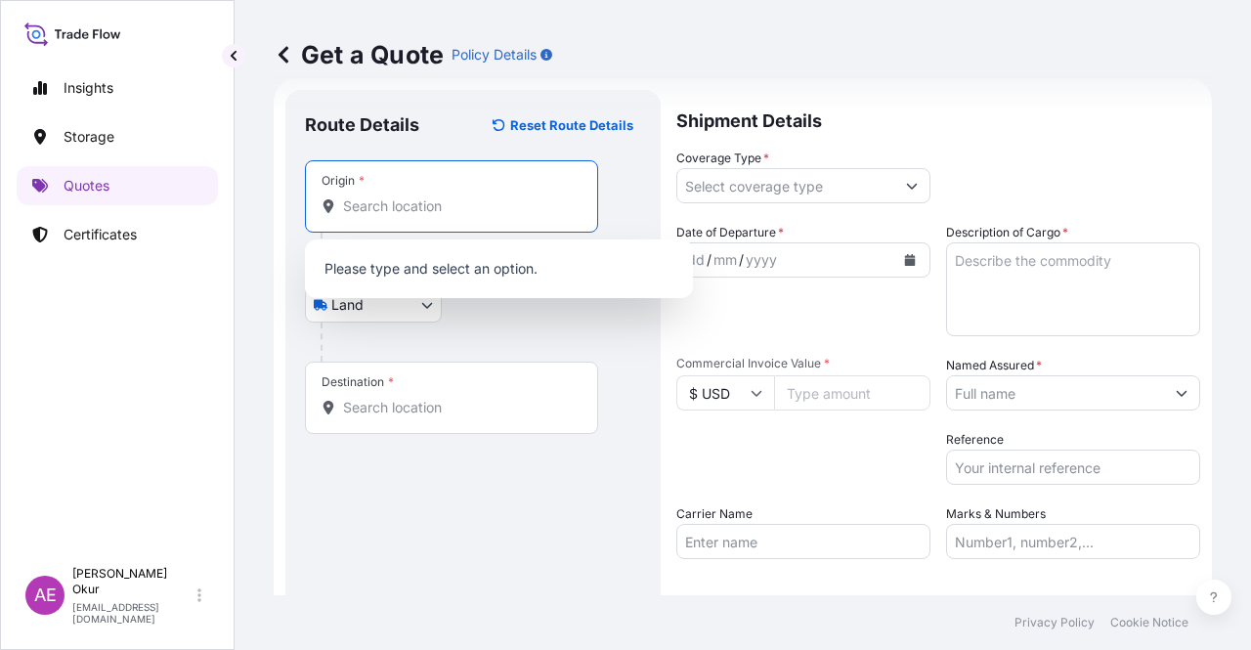
click at [436, 199] on input "Origin *" at bounding box center [458, 206] width 231 height 20
paste input "KOCAELI"
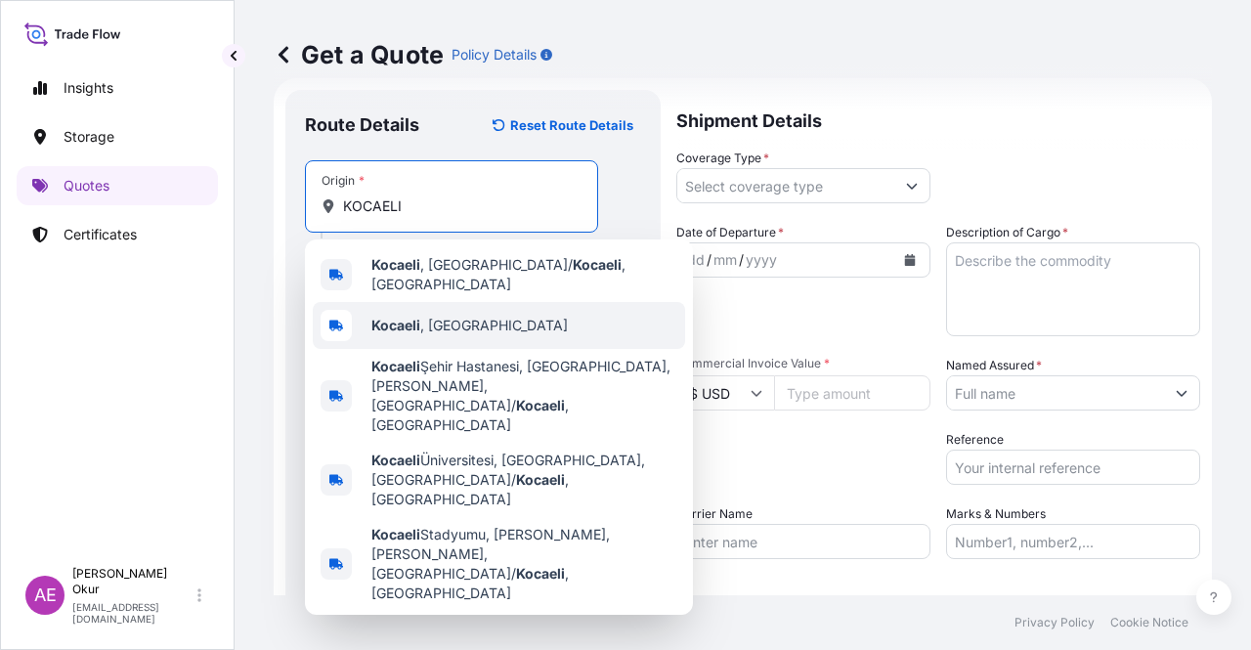
click at [449, 307] on div "Kocaeli , [GEOGRAPHIC_DATA]" at bounding box center [499, 325] width 372 height 47
type input "Kocaeli, [GEOGRAPHIC_DATA]"
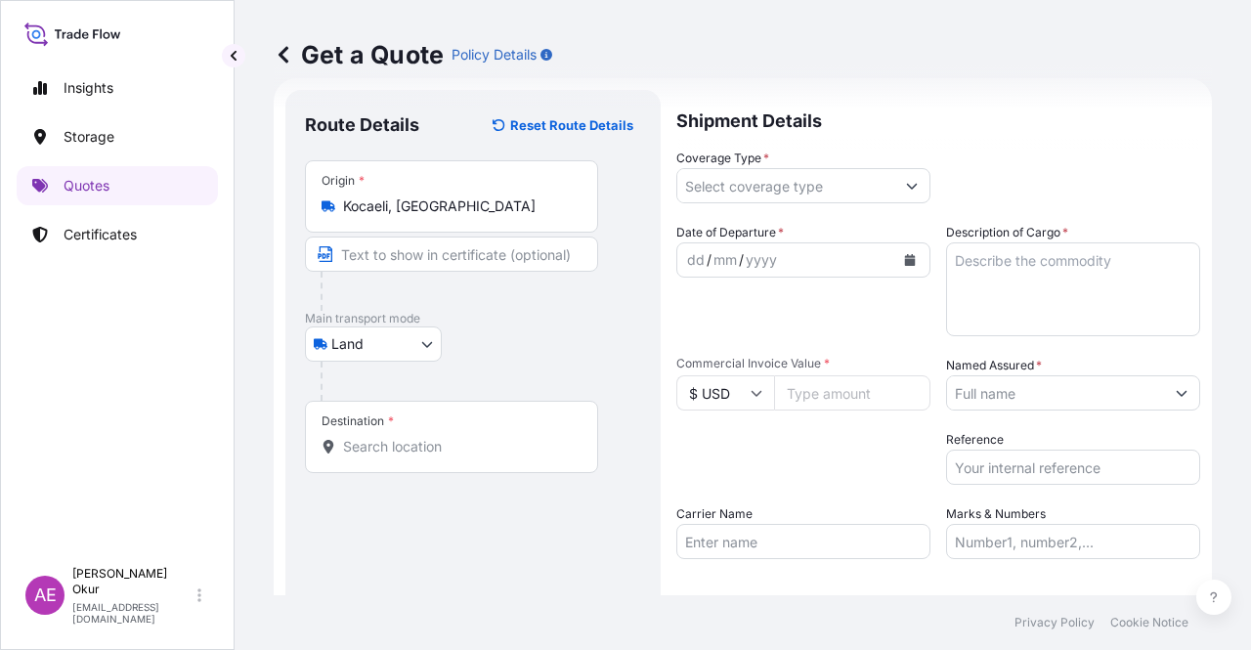
click at [413, 233] on div "Origin * [GEOGRAPHIC_DATA], [GEOGRAPHIC_DATA]" at bounding box center [473, 235] width 336 height 150
click at [408, 243] on input "Text to appear on certificate" at bounding box center [455, 253] width 300 height 35
paste input "KOCAELI"
type input "KOCAELI / [GEOGRAPHIC_DATA]"
click at [440, 456] on div "Destination *" at bounding box center [451, 437] width 293 height 72
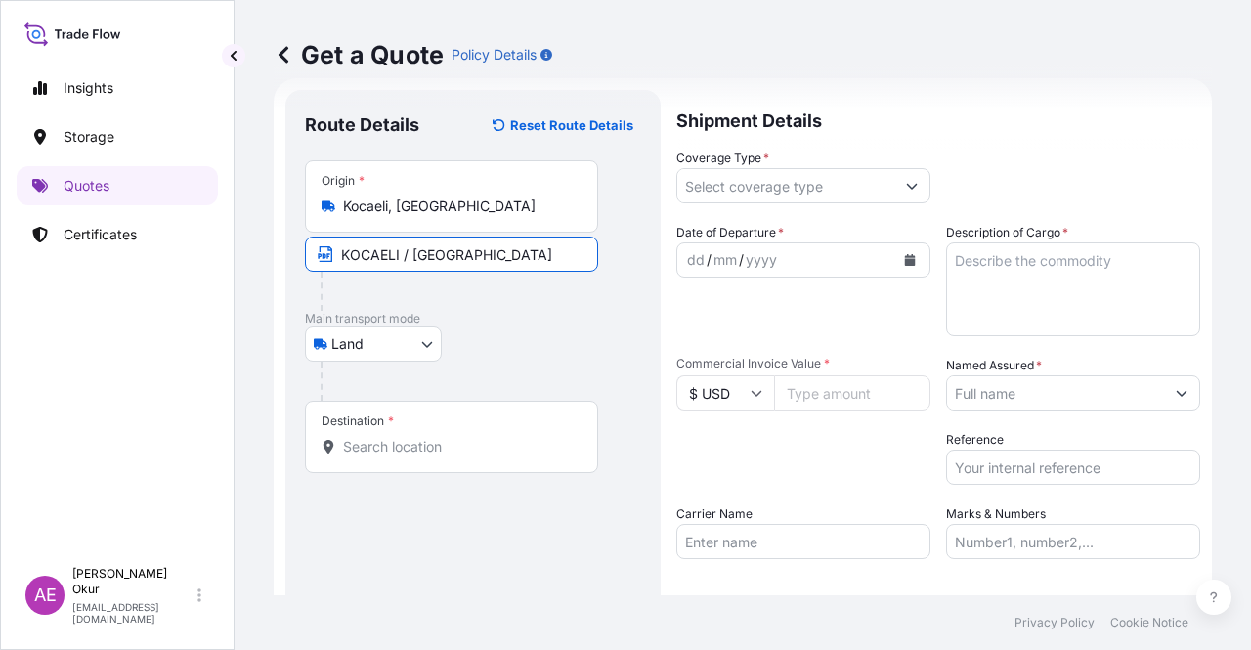
click at [440, 456] on input "Destination *" at bounding box center [458, 447] width 231 height 20
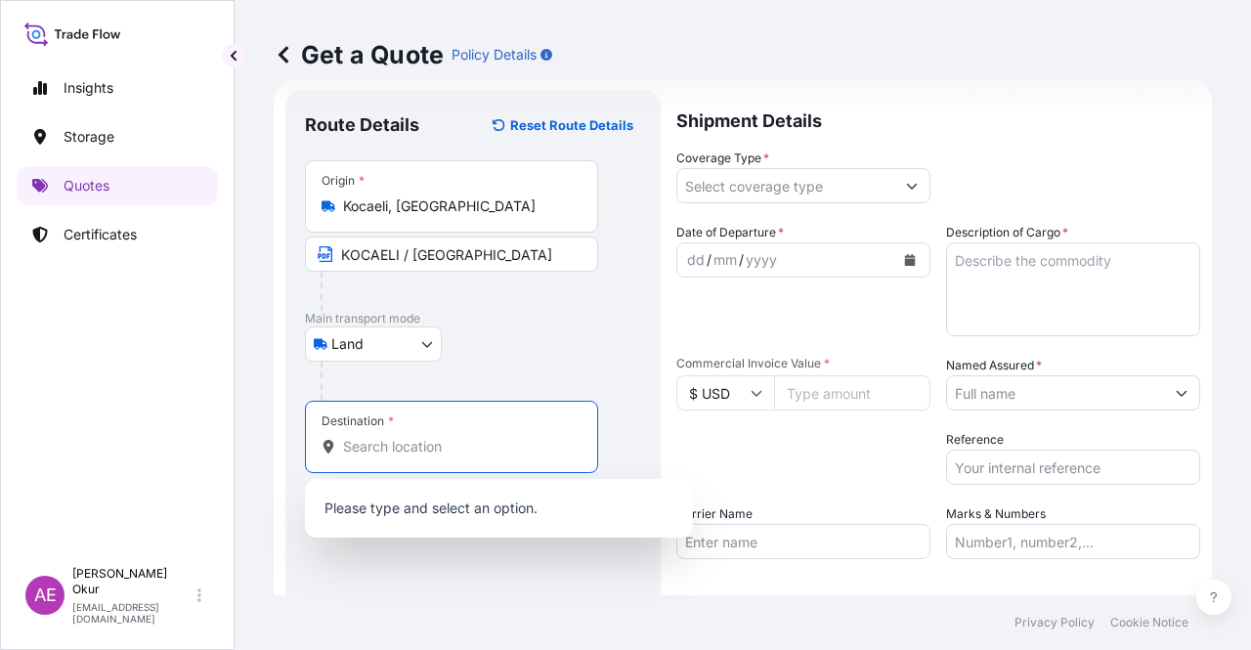
paste input "[GEOGRAPHIC_DATA]"
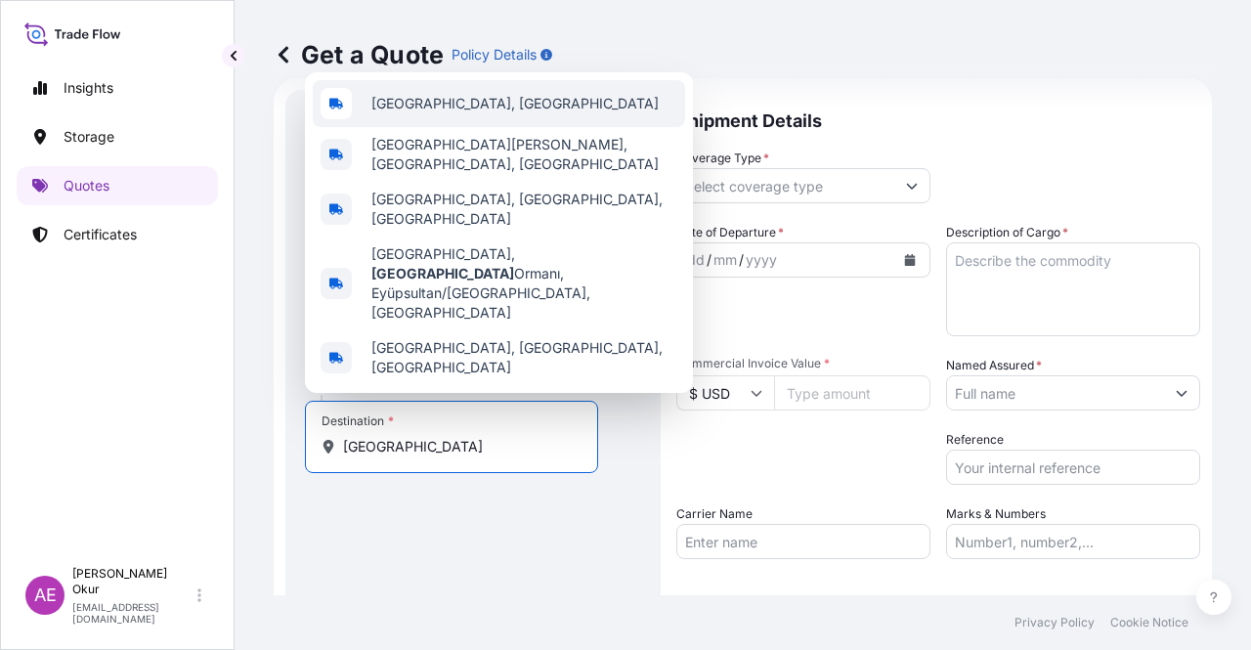
click at [486, 127] on div "[GEOGRAPHIC_DATA], [GEOGRAPHIC_DATA]" at bounding box center [499, 103] width 372 height 47
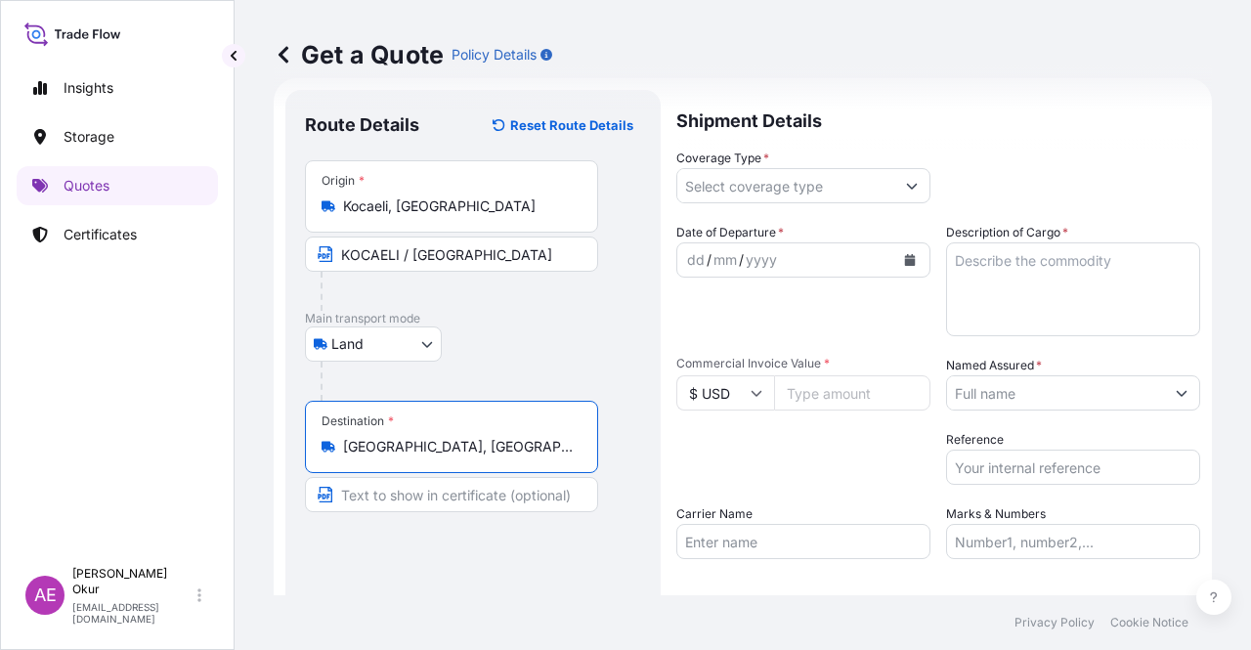
type input "[GEOGRAPHIC_DATA], [GEOGRAPHIC_DATA]"
click at [425, 493] on input "Text to appear on certificate" at bounding box center [451, 494] width 293 height 35
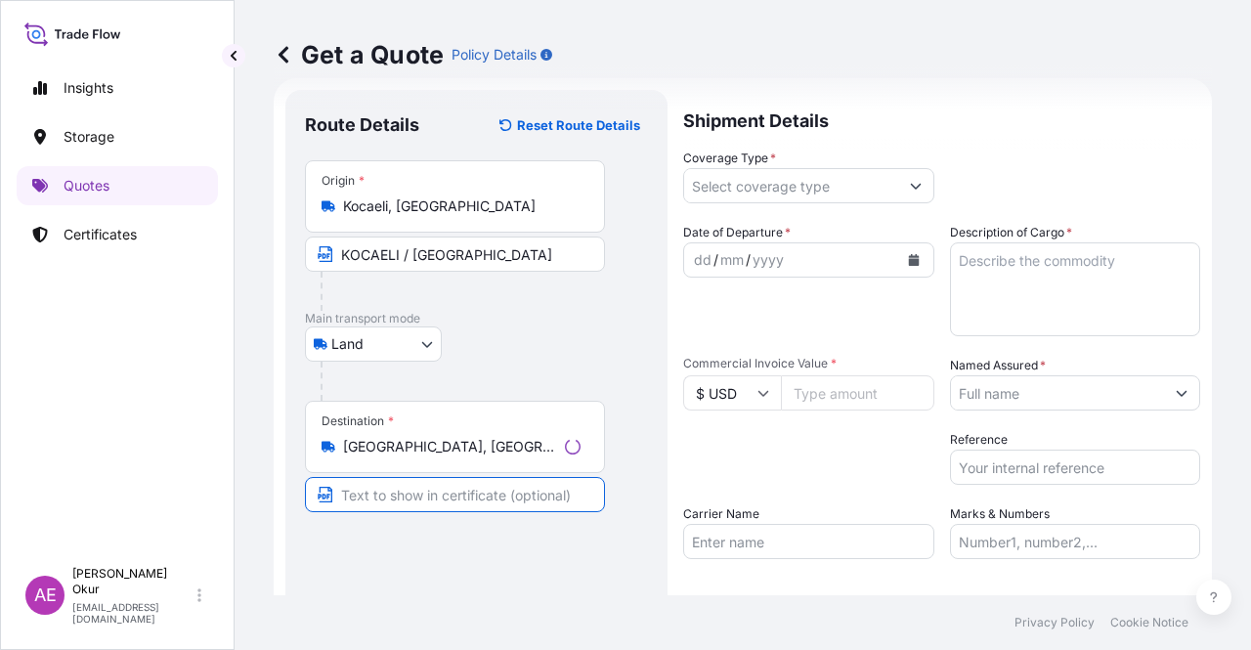
paste input "[GEOGRAPHIC_DATA]"
type input "[GEOGRAPHIC_DATA] / [GEOGRAPHIC_DATA]"
click at [840, 177] on input "Coverage Type *" at bounding box center [785, 185] width 217 height 35
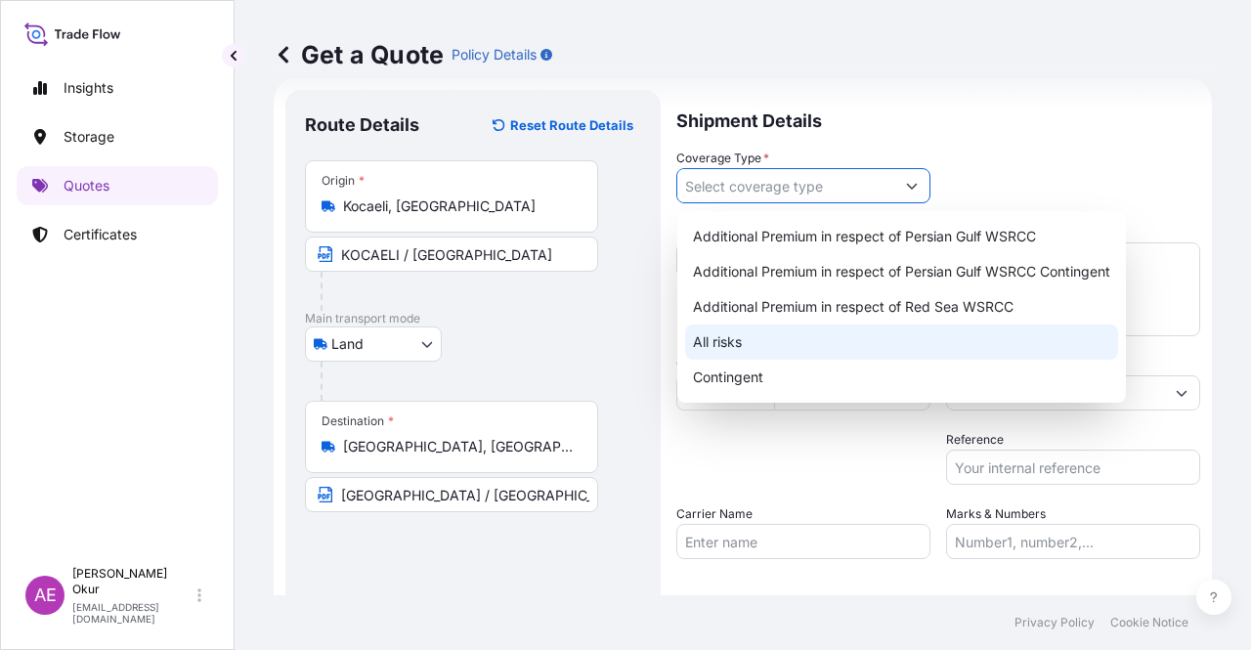
click at [722, 351] on div "All risks" at bounding box center [901, 341] width 433 height 35
type input "All risks"
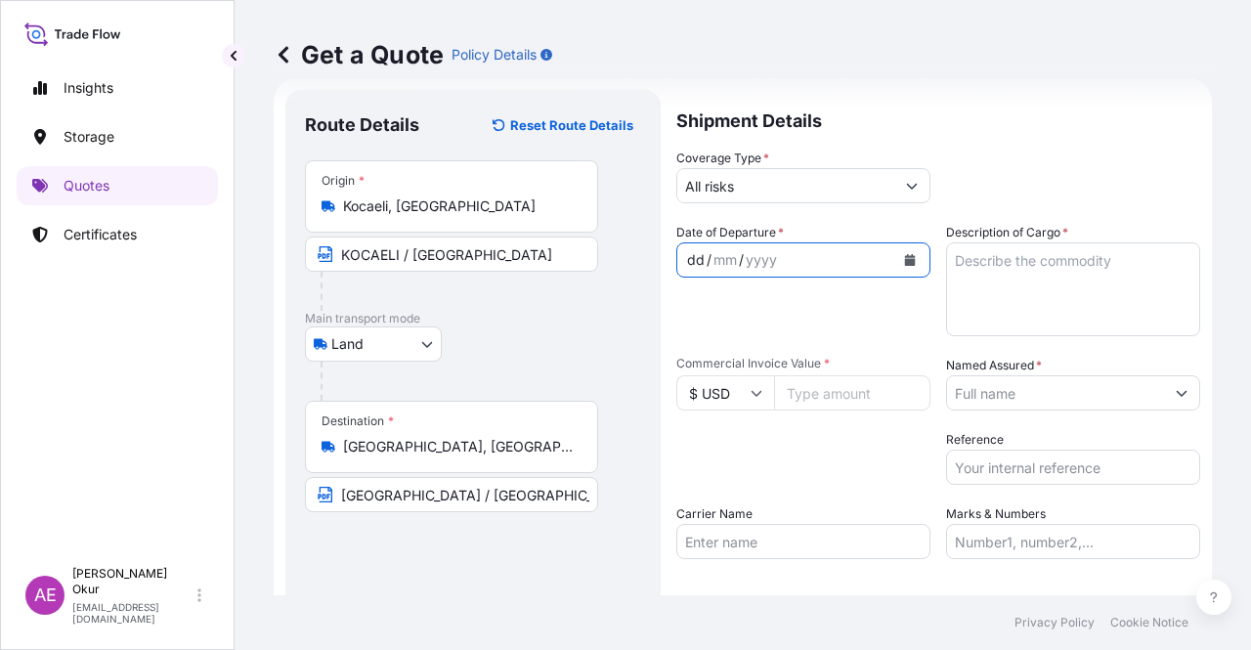
click at [691, 260] on div "dd" at bounding box center [695, 259] width 21 height 23
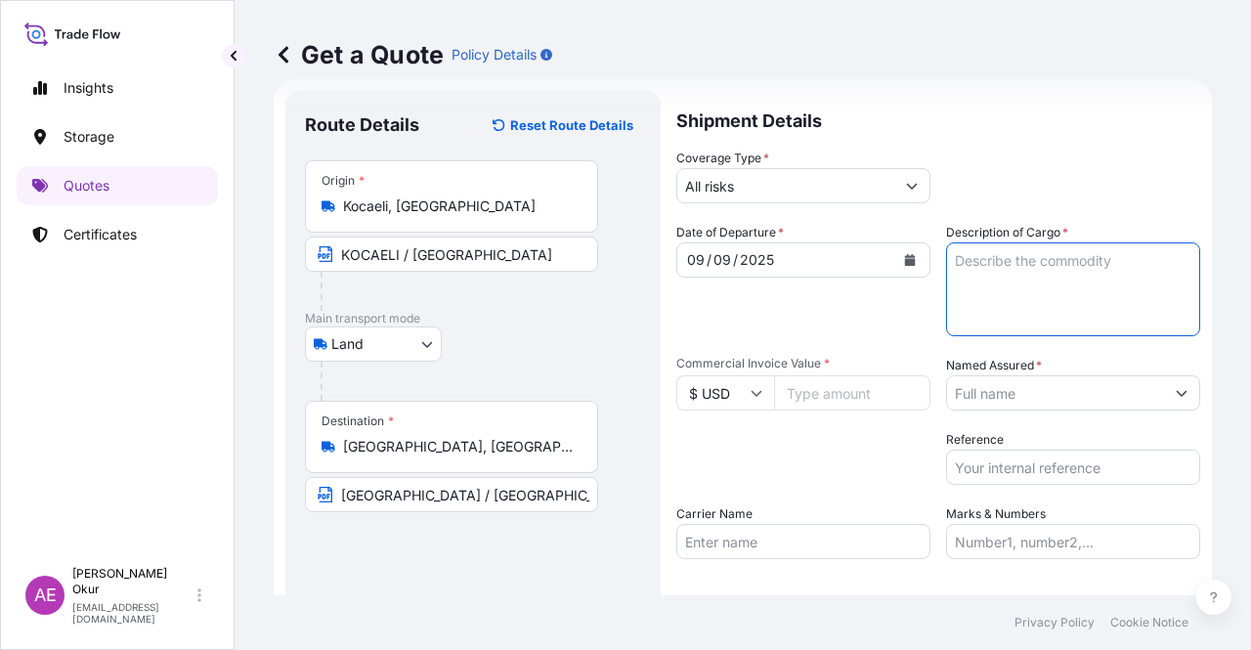
click at [1001, 282] on textarea "Description of Cargo *" at bounding box center [1073, 289] width 254 height 94
paste textarea "30976"
type textarea "30976"
click at [821, 400] on input "Commercial Invoice Value *" at bounding box center [852, 392] width 156 height 35
paste input "30976"
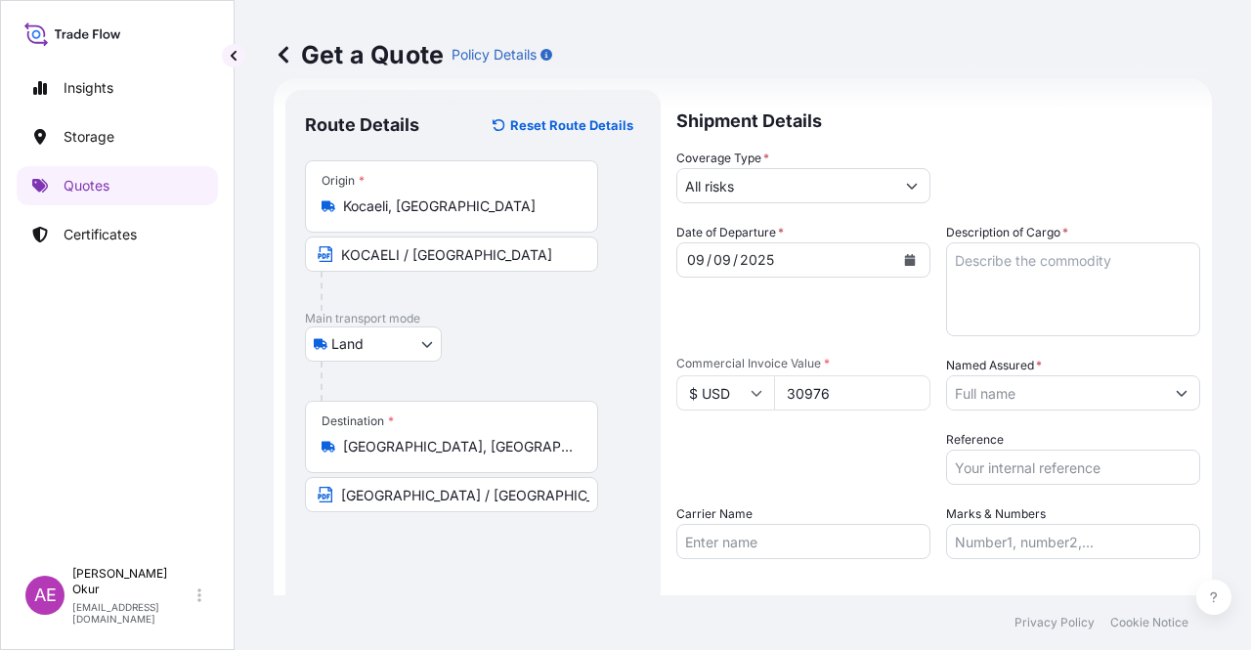
type input "30976"
click at [751, 393] on icon at bounding box center [756, 393] width 12 height 12
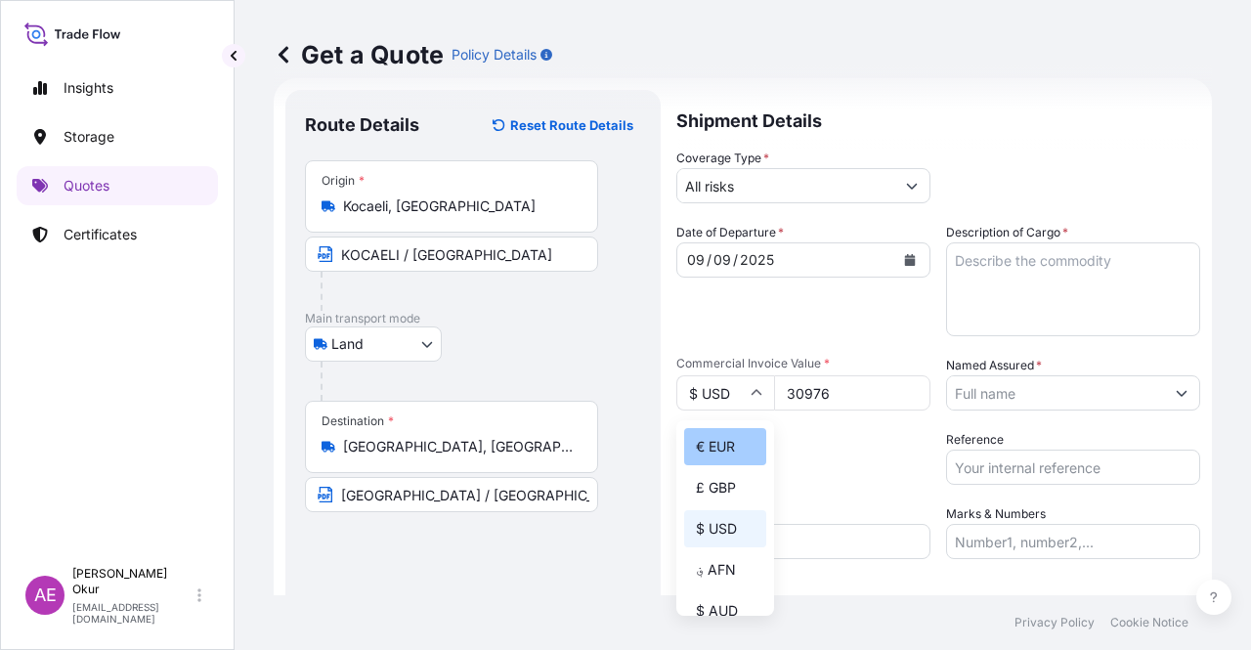
click at [725, 449] on div "€ EUR" at bounding box center [725, 446] width 82 height 37
type input "€ EUR"
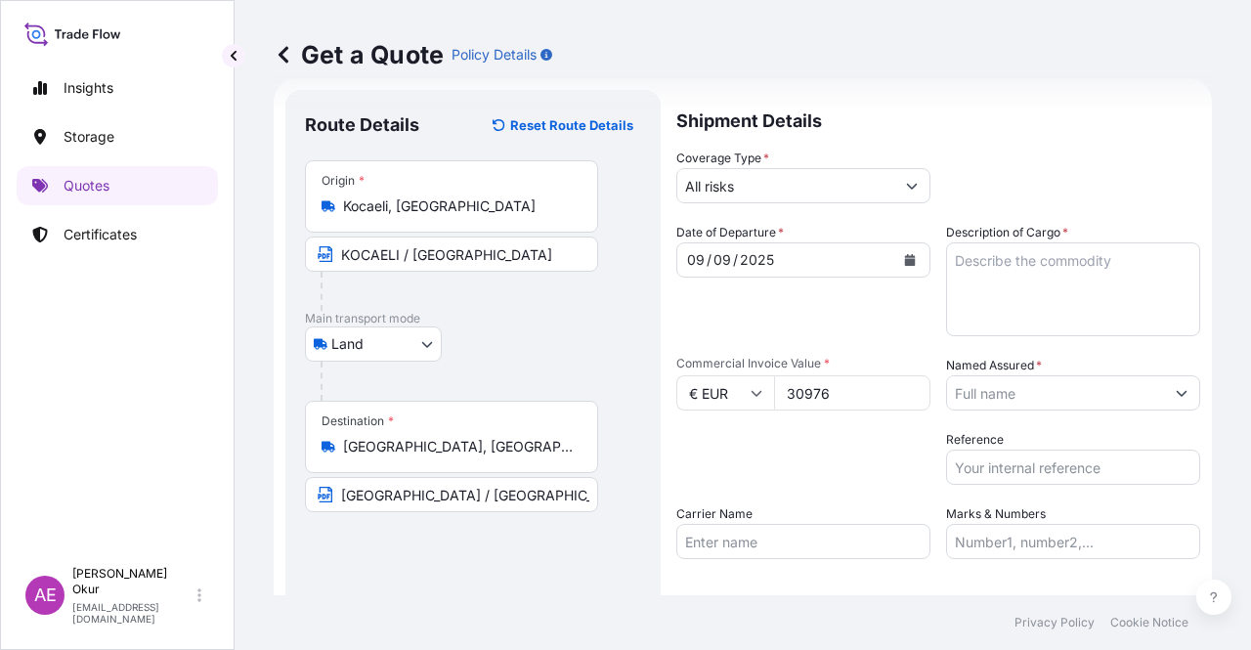
click at [1079, 258] on textarea "Description of Cargo *" at bounding box center [1073, 289] width 254 height 94
paste textarea "DIOCTYL TEREPHTHALATE"
type textarea "DIOCTYL TEREPHTHALATE"
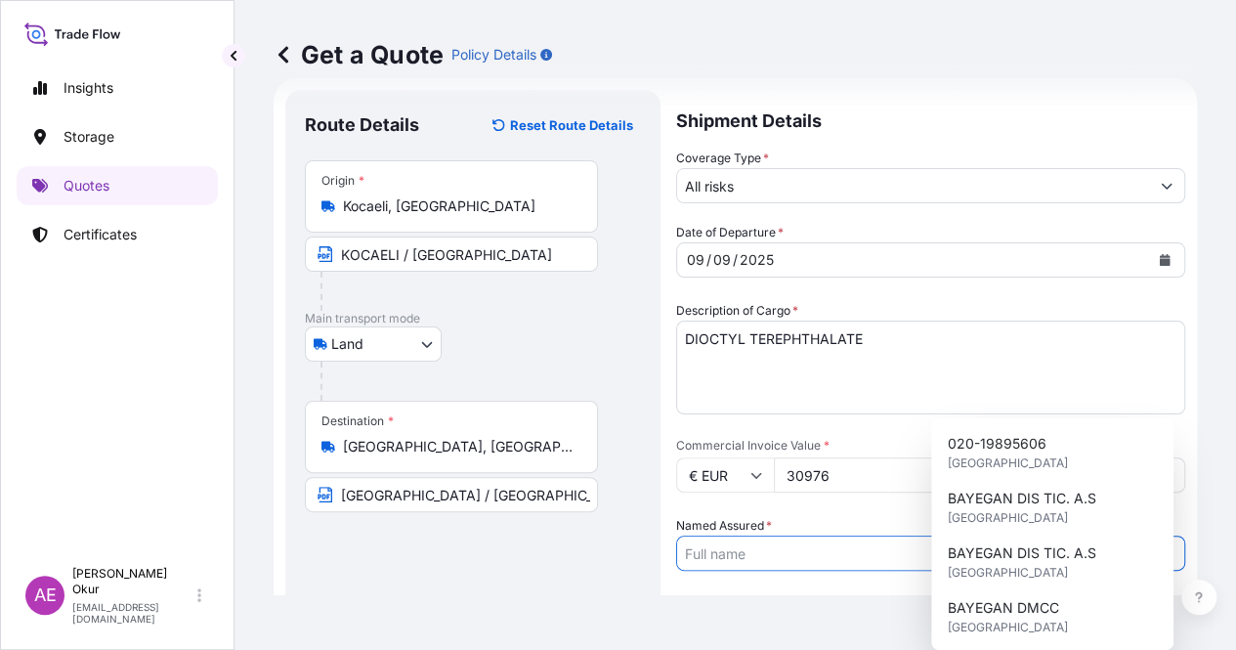
click at [1045, 535] on input "Named Assured *" at bounding box center [913, 552] width 472 height 35
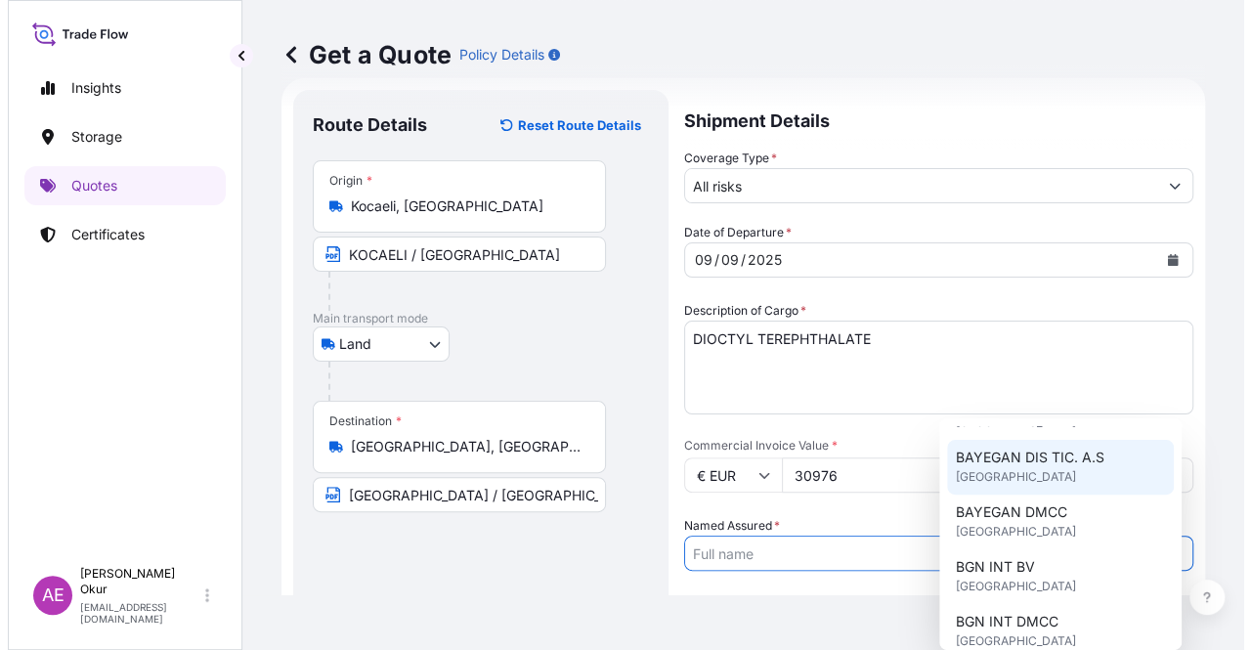
scroll to position [391, 0]
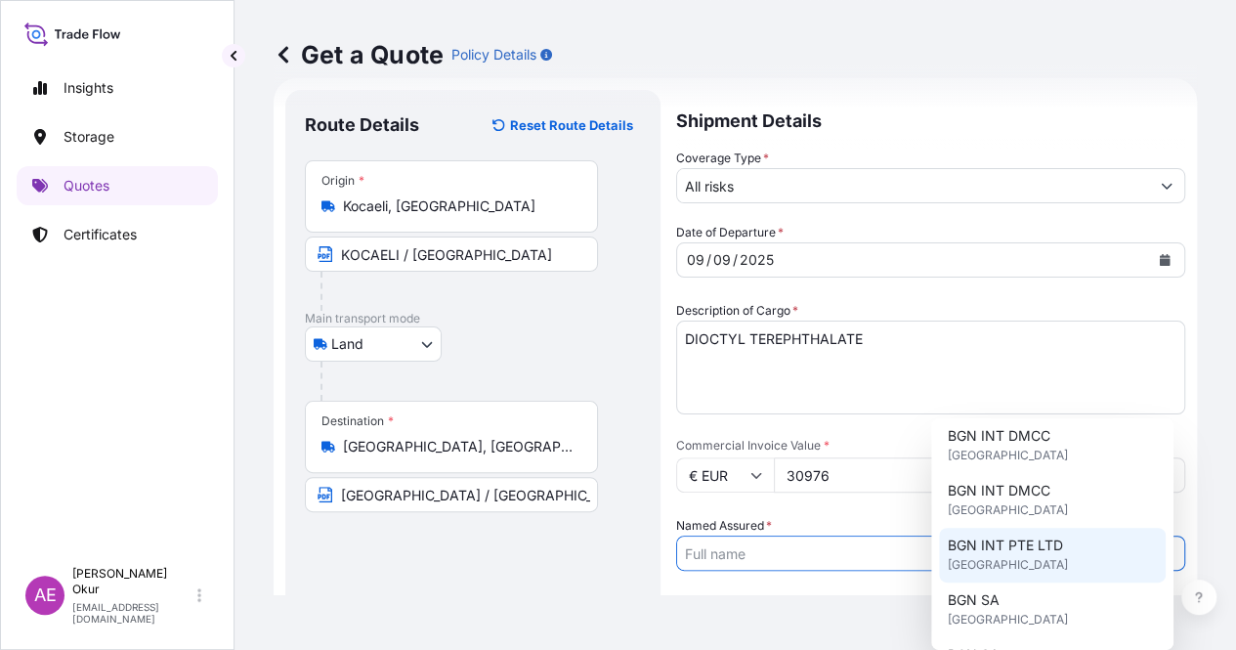
click at [1014, 591] on div "BGN SA [GEOGRAPHIC_DATA]" at bounding box center [1052, 609] width 227 height 55
type input "BGN SA"
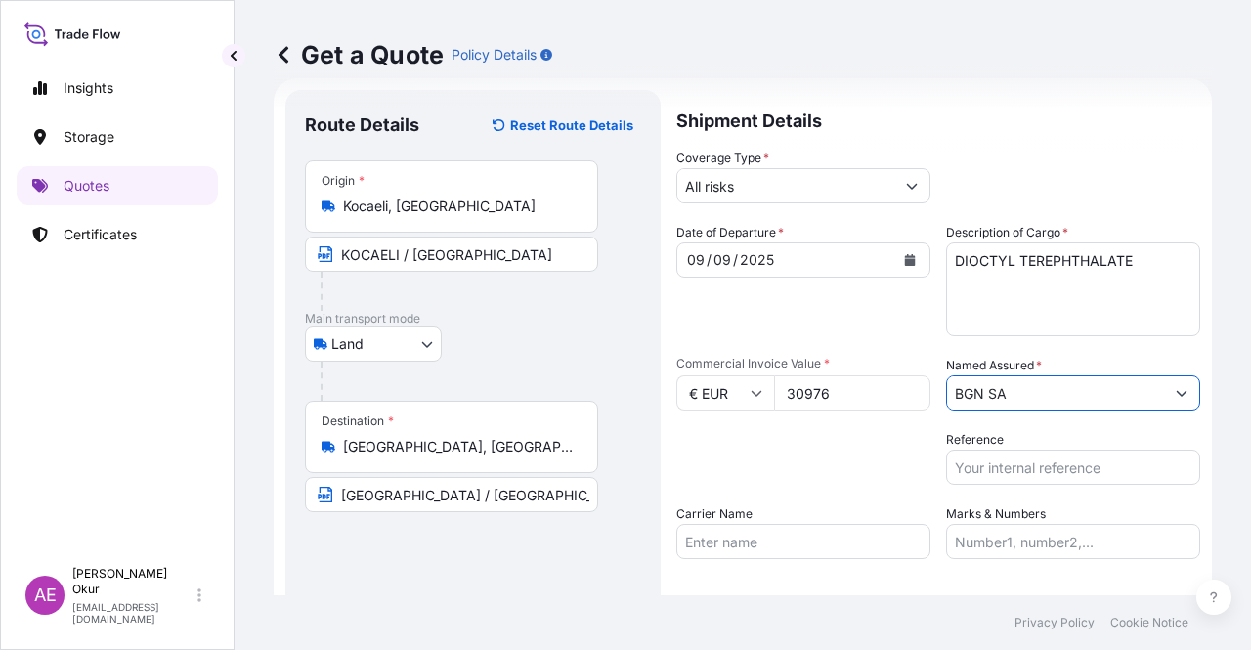
click at [1021, 546] on input "Marks & Numbers" at bounding box center [1073, 541] width 254 height 35
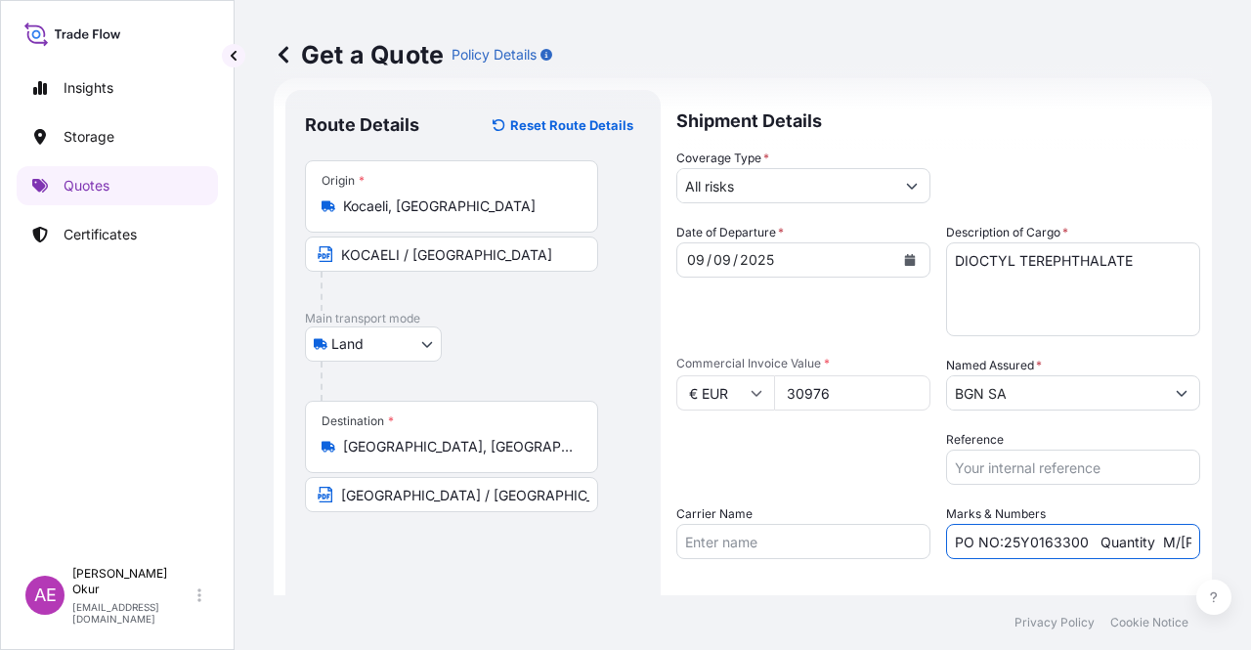
drag, startPoint x: 994, startPoint y: 546, endPoint x: 1079, endPoint y: 541, distance: 85.1
click at [1079, 541] on input "PO NO:25Y0163300 Quantity M/[PERSON_NAME]: 3.259,00 Premium: USD 105,35" at bounding box center [1073, 541] width 254 height 35
paste input "0800008"
drag, startPoint x: 1120, startPoint y: 534, endPoint x: 1211, endPoint y: 531, distance: 90.9
click at [1212, 531] on div "Get a Quote Policy Details Route Details Reset Route Details Place of loading R…" at bounding box center [742, 297] width 1016 height 595
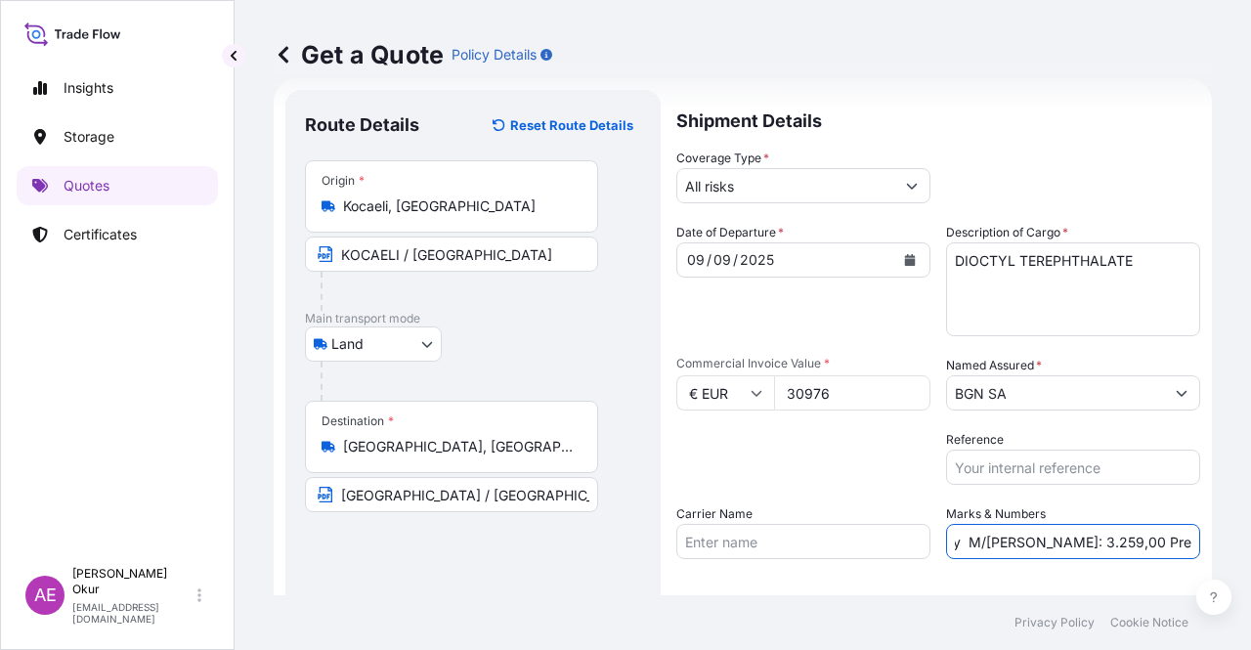
scroll to position [0, 234]
click at [1053, 536] on input "PO NO:2508000080 Quantity M/[PERSON_NAME]: 3.259,00 Premium: USD 105,35" at bounding box center [1073, 541] width 254 height 35
drag, startPoint x: 975, startPoint y: 546, endPoint x: 1032, endPoint y: 543, distance: 56.7
click at [1032, 543] on input "PO NO:2508000080 Quantity M/[PERSON_NAME]: 3.259,00 Premium: USD 105,35" at bounding box center [1073, 541] width 254 height 35
paste input "22,0"
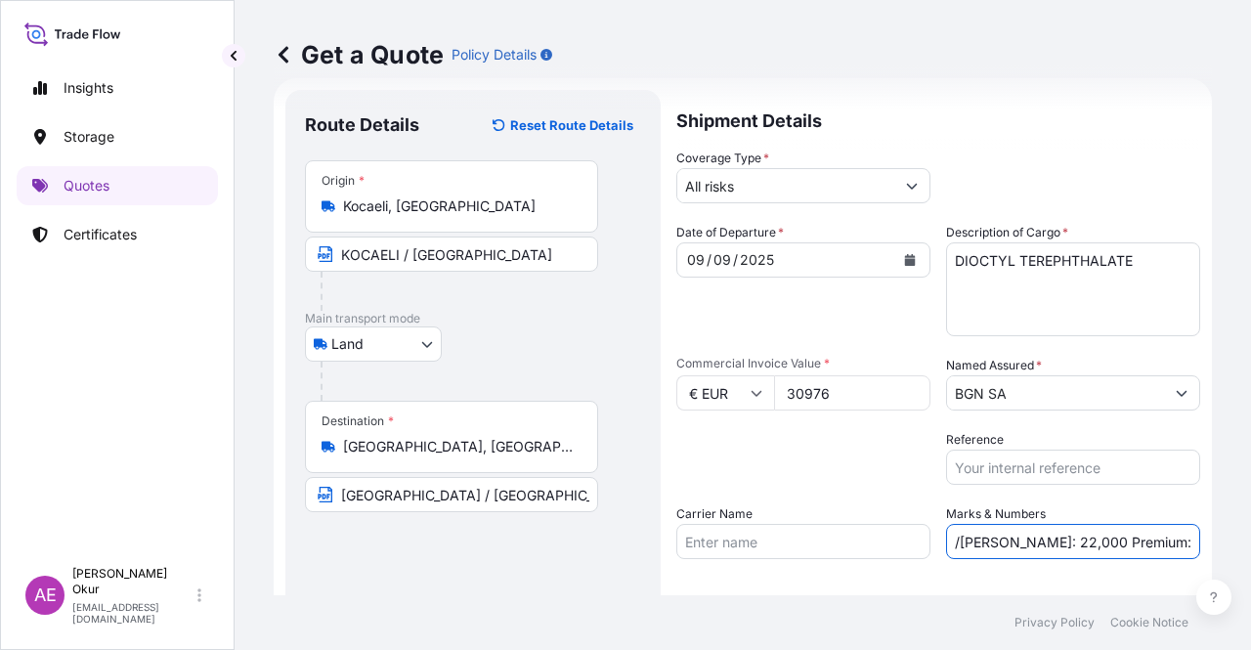
scroll to position [0, 0]
drag, startPoint x: 1115, startPoint y: 562, endPoint x: 1250, endPoint y: 564, distance: 134.8
click at [1250, 564] on div "Get a Quote Policy Details Route Details Reset Route Details Place of loading R…" at bounding box center [742, 297] width 1016 height 595
drag, startPoint x: 1130, startPoint y: 551, endPoint x: 1250, endPoint y: 554, distance: 119.2
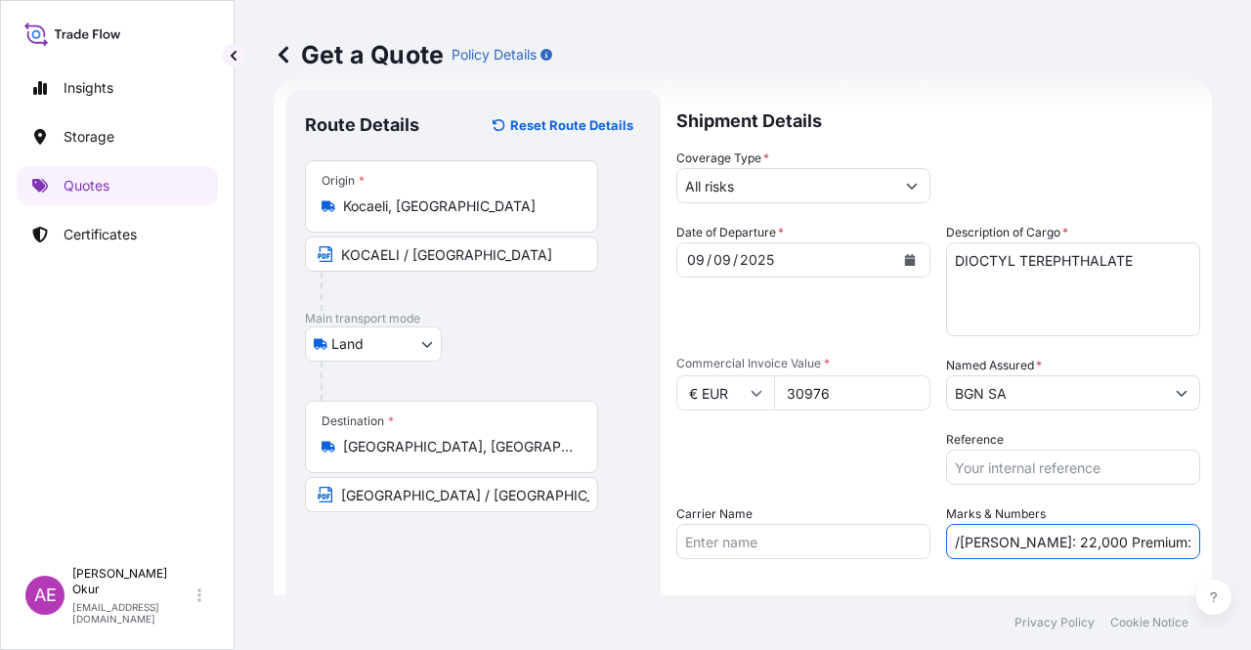
click at [1250, 554] on div "Get a Quote Policy Details Route Details Reset Route Details Place of loading R…" at bounding box center [742, 297] width 1016 height 595
click at [1038, 549] on input "PO NO:2508000080 Quantity M/[PERSON_NAME]: 22,000 Premium: USD 105,35" at bounding box center [1073, 541] width 254 height 35
drag, startPoint x: 1133, startPoint y: 542, endPoint x: 1250, endPoint y: 553, distance: 116.8
click at [1250, 553] on div "Get a Quote Policy Details Route Details Reset Route Details Place of loading R…" at bounding box center [742, 297] width 1016 height 595
paste input "3,41"
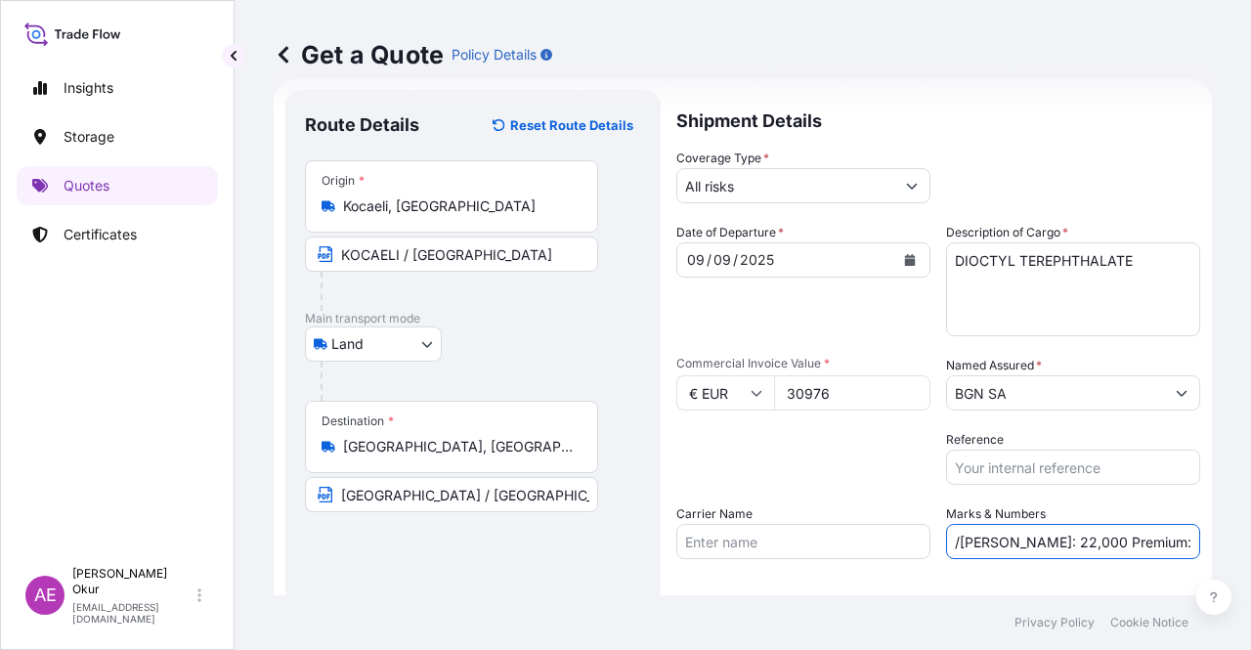
scroll to position [0, 207]
drag, startPoint x: 1150, startPoint y: 539, endPoint x: 1117, endPoint y: 541, distance: 33.3
click at [1117, 541] on input "PO NO:2508000080 Quantity M/[PERSON_NAME]: 22,000 Premium: USD 3,41" at bounding box center [1073, 541] width 254 height 35
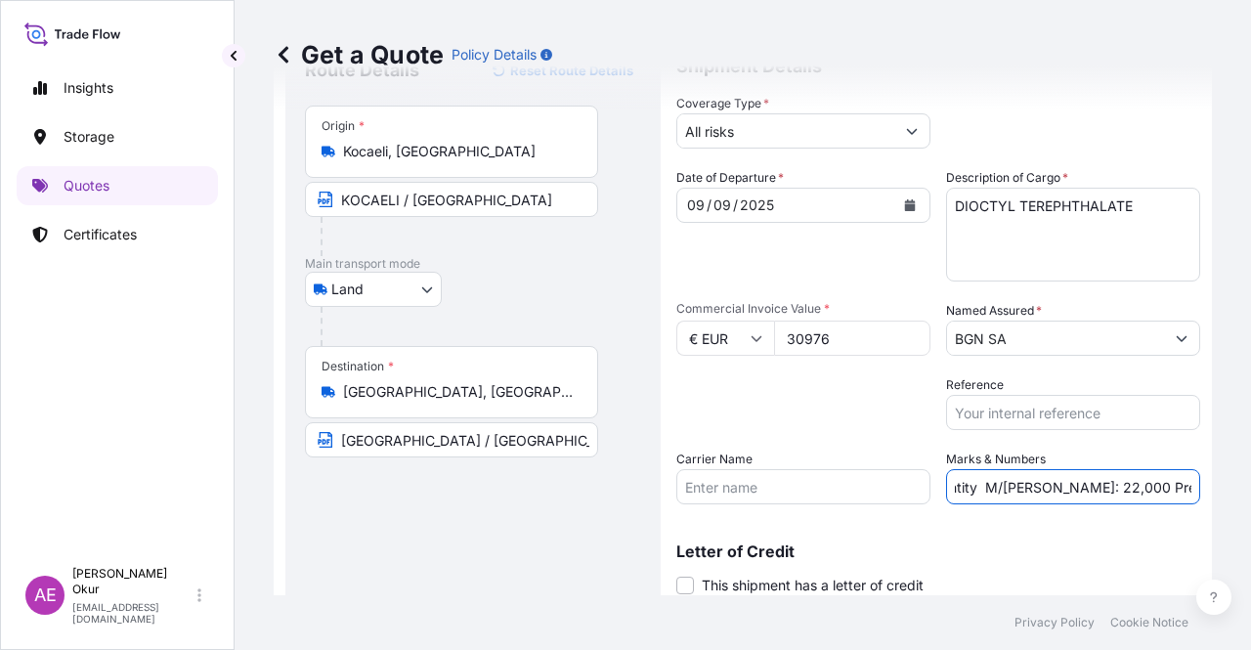
scroll to position [151, 0]
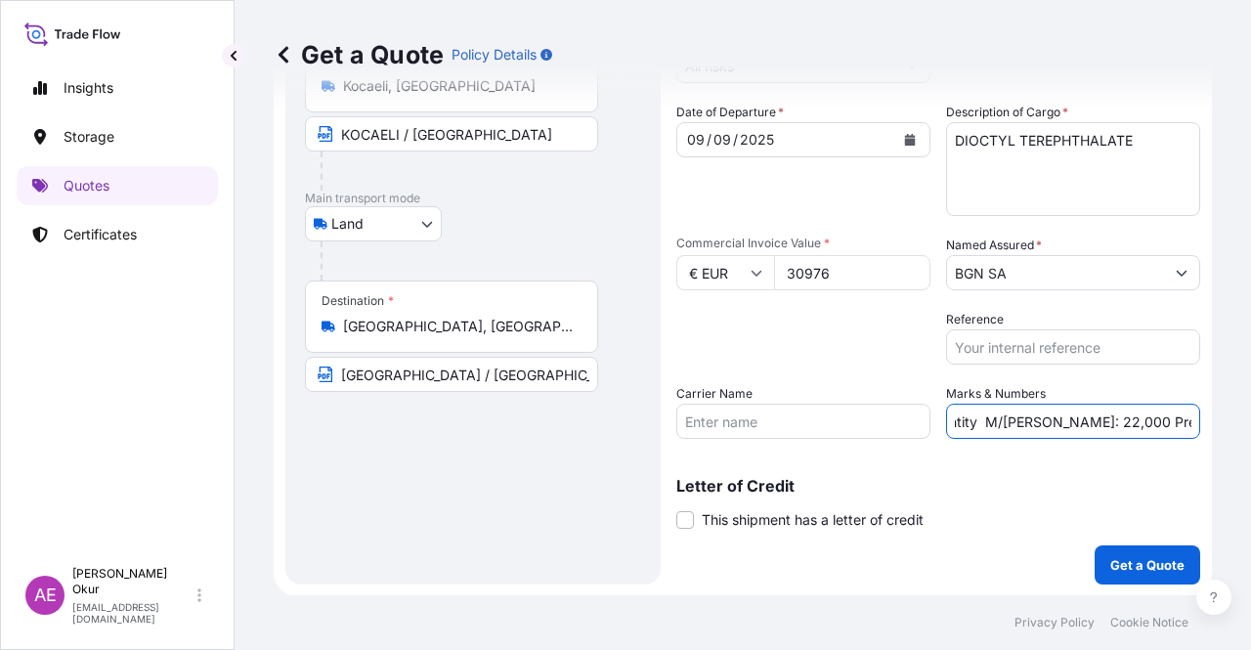
type input "PO NO:2508000080 Quantity M/[PERSON_NAME]: 22,000 Premium: EUR 3,41"
click at [1178, 553] on button "Get a Quote" at bounding box center [1147, 564] width 106 height 39
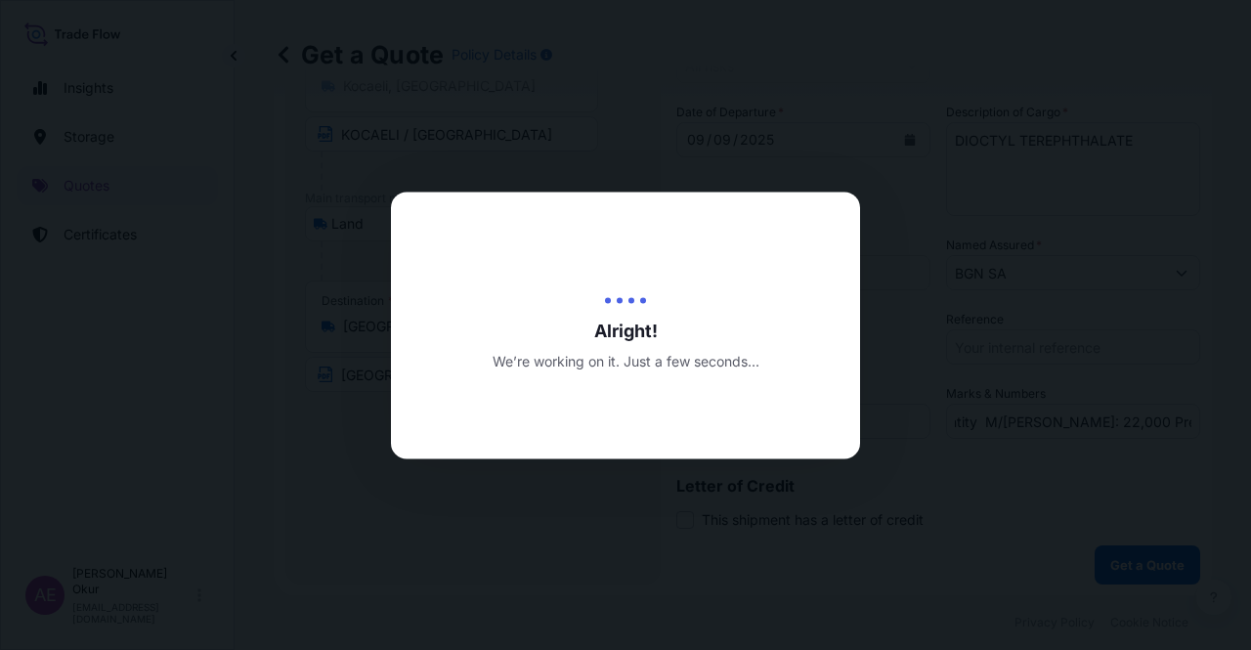
scroll to position [0, 0]
select select "Land"
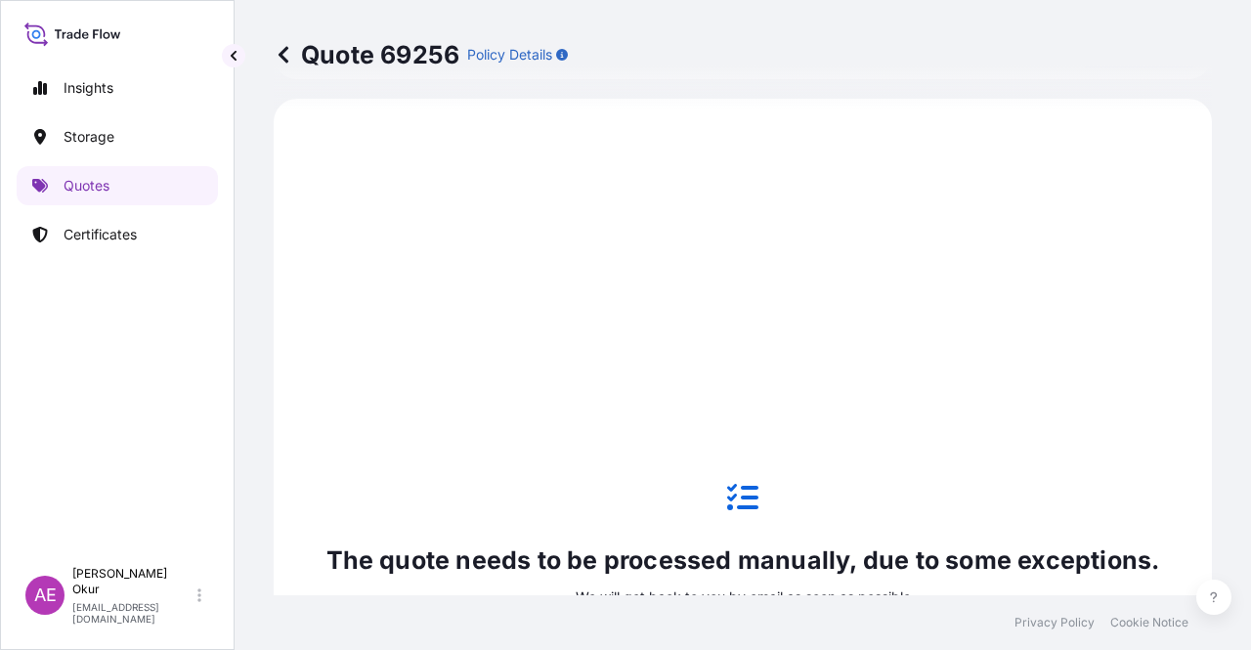
scroll to position [961, 0]
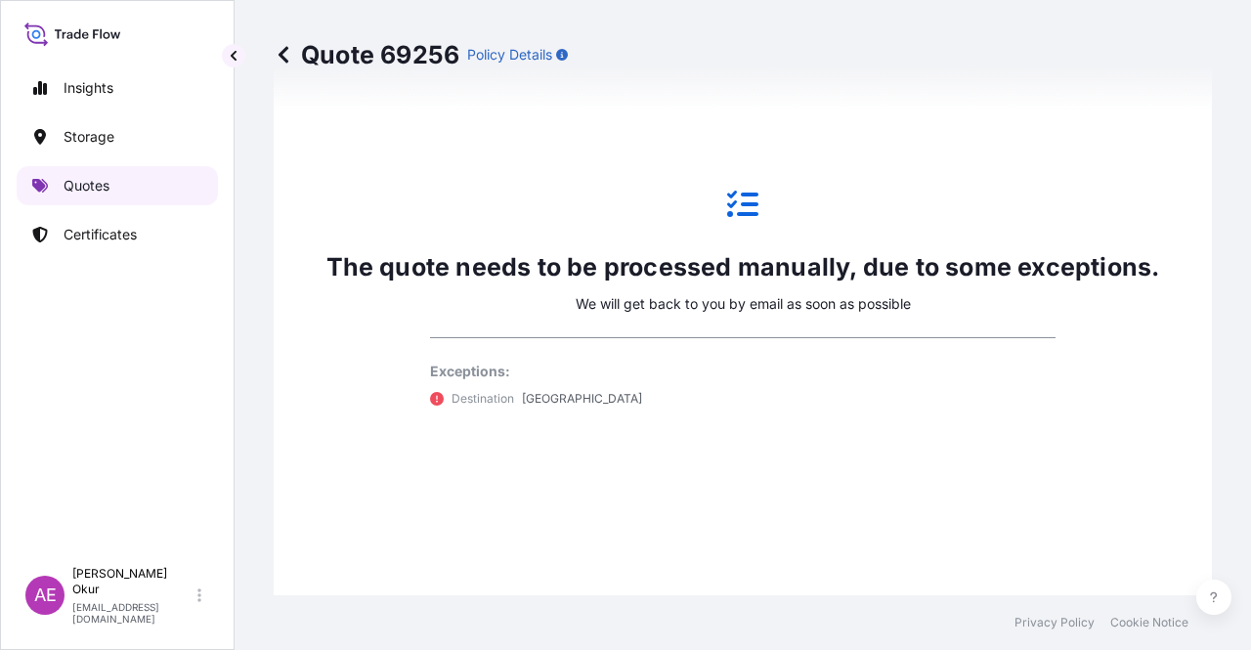
click at [106, 181] on p "Quotes" at bounding box center [87, 186] width 46 height 20
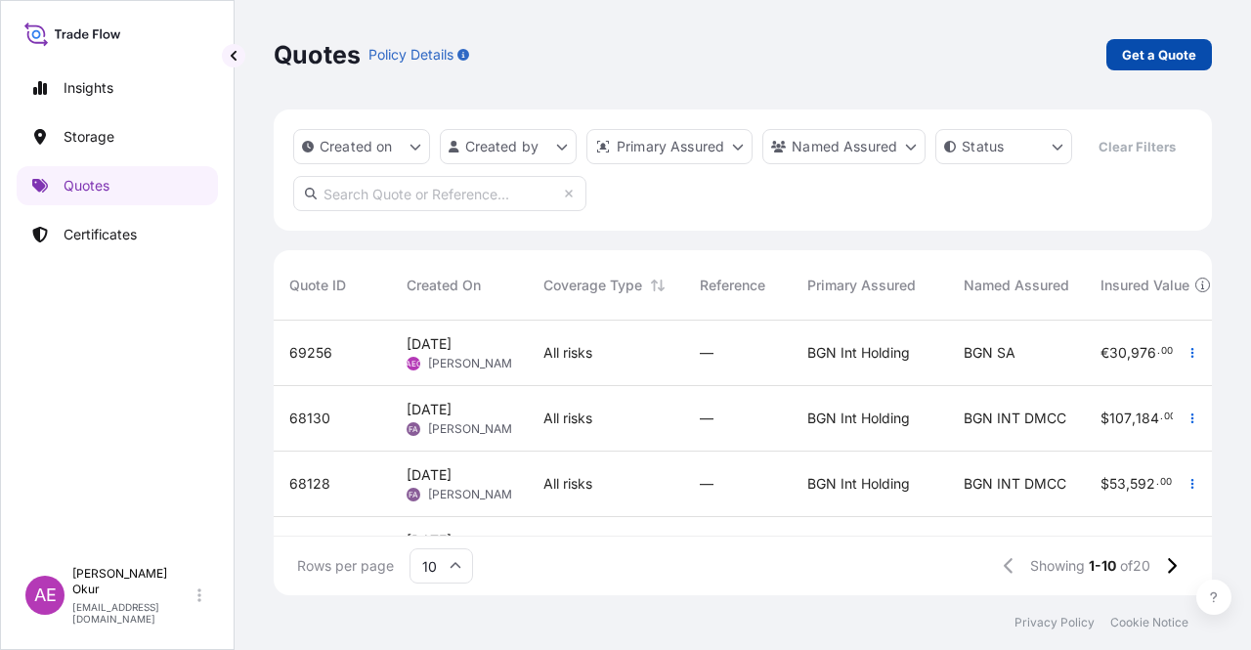
click at [1149, 39] on link "Get a Quote" at bounding box center [1159, 54] width 106 height 31
select select "Ocean Vessel"
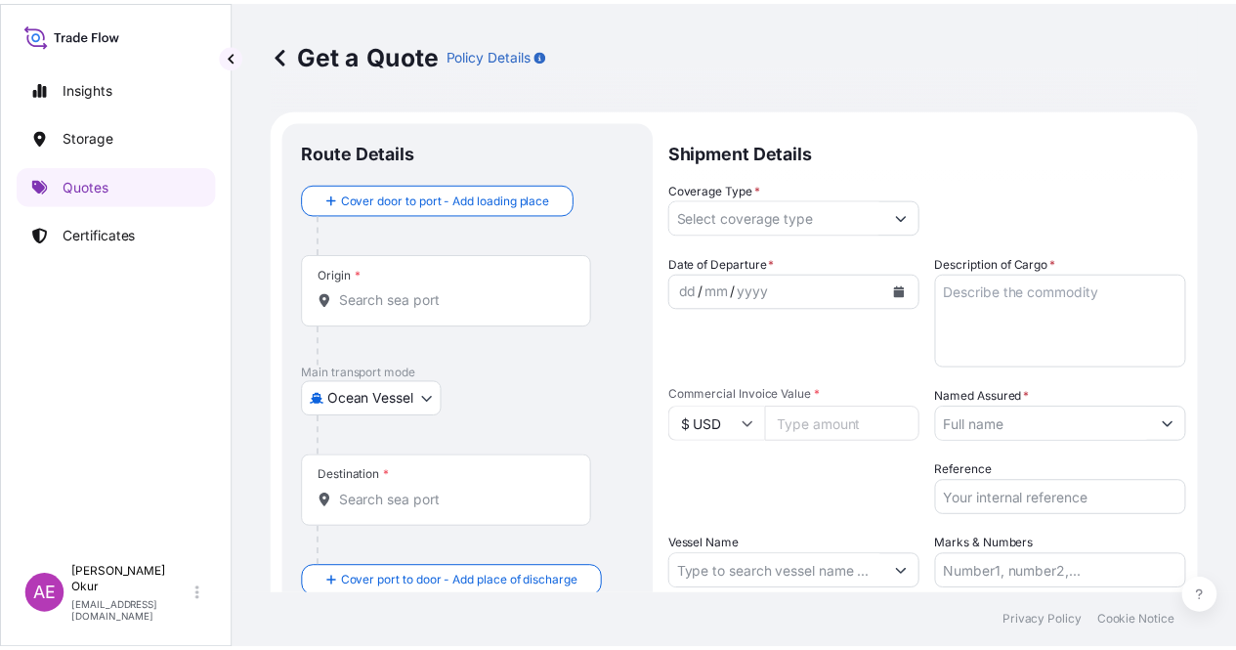
scroll to position [31, 0]
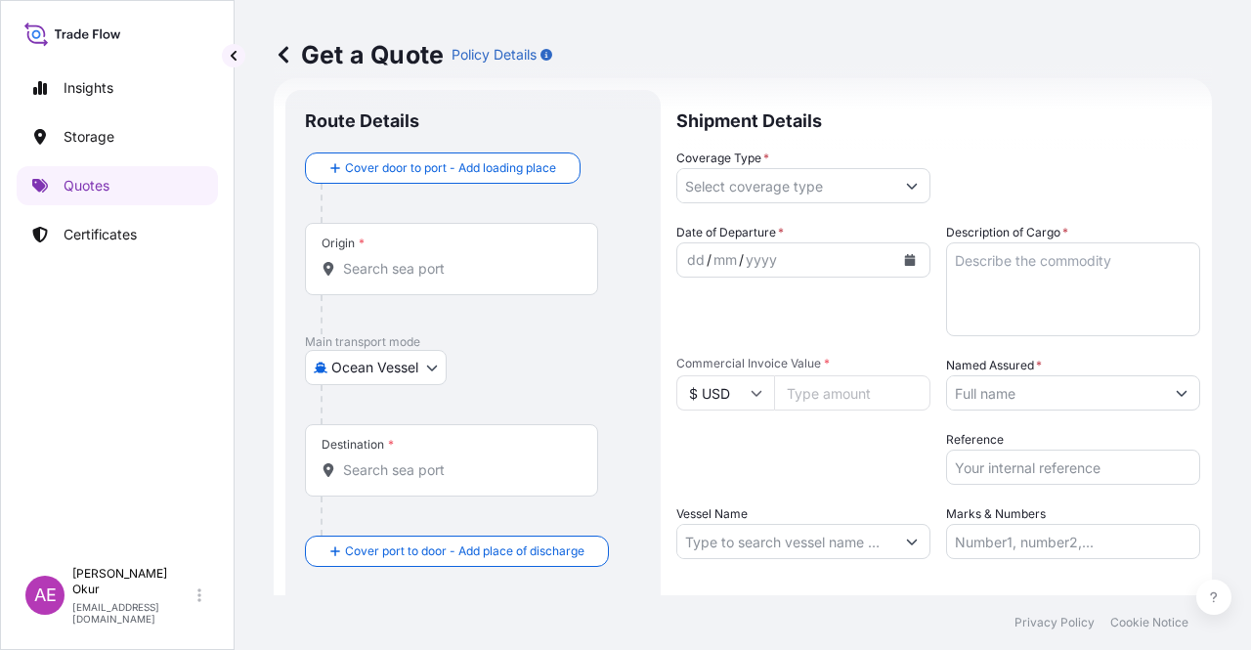
click at [475, 250] on div "Origin *" at bounding box center [451, 259] width 293 height 72
click at [475, 259] on input "Origin *" at bounding box center [458, 269] width 231 height 20
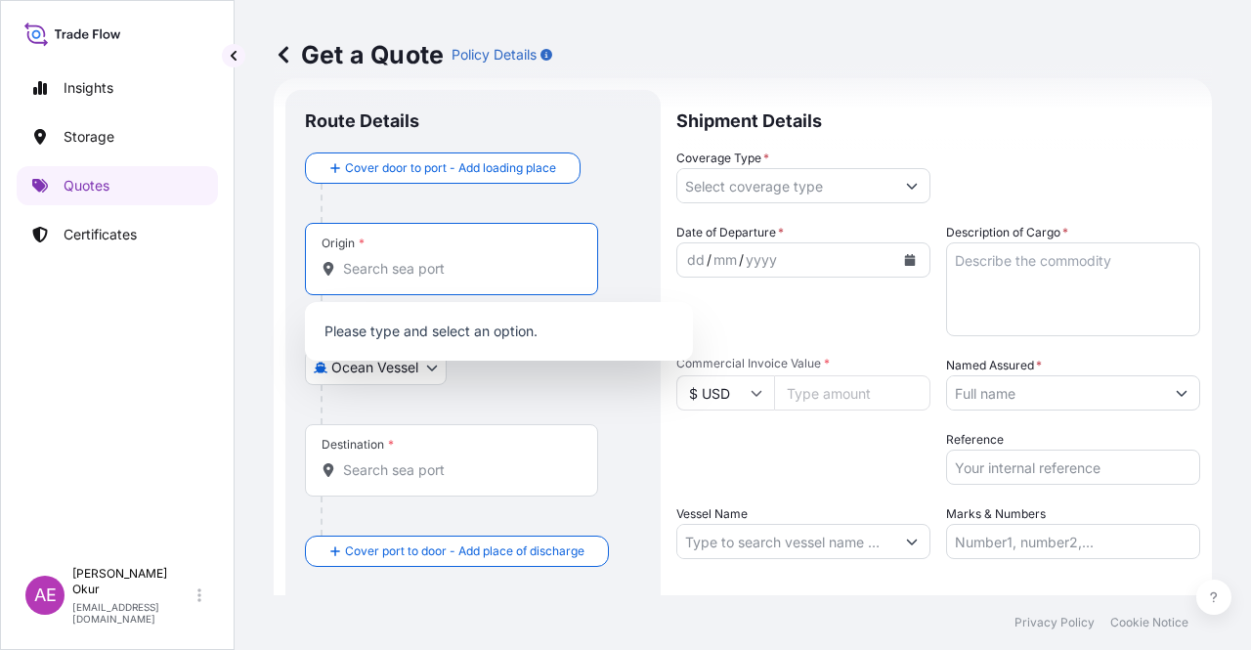
paste input "KOCAELI"
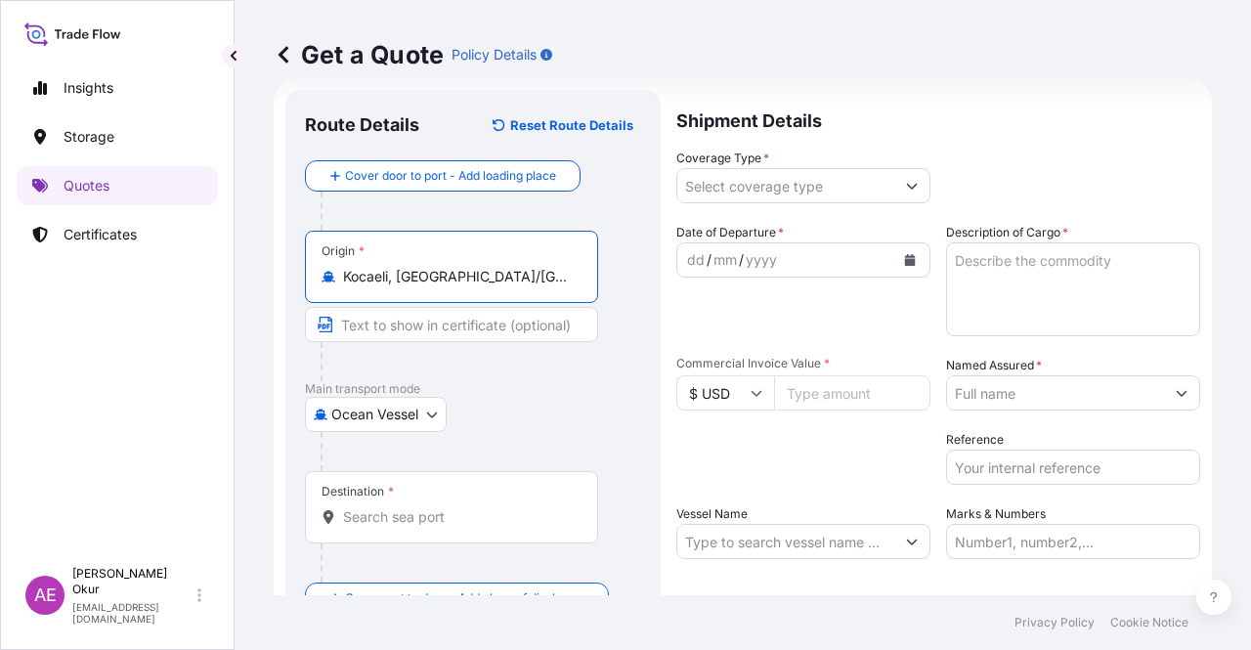
type input "Kocaeli, [GEOGRAPHIC_DATA]/[GEOGRAPHIC_DATA], [GEOGRAPHIC_DATA]"
click at [418, 316] on input "Text to appear on certificate" at bounding box center [451, 324] width 293 height 35
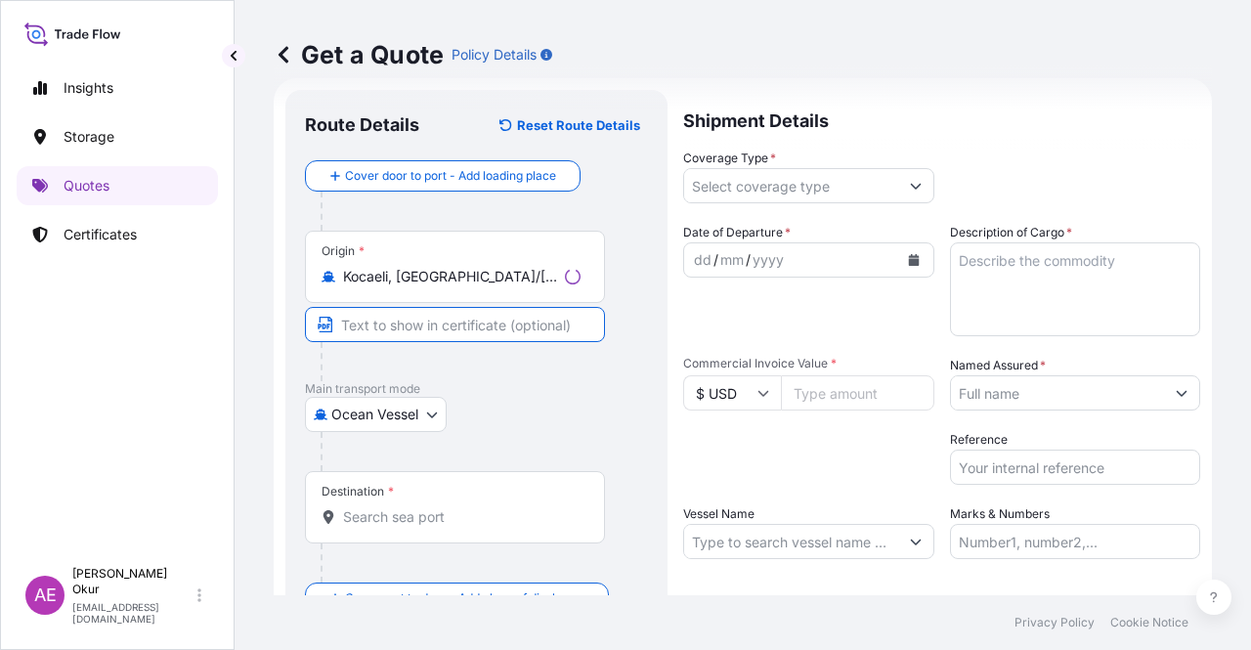
paste input "KOCAELI"
type input "KOCAELI / [GEOGRAPHIC_DATA]"
click at [482, 520] on input "Destination *" at bounding box center [458, 517] width 231 height 20
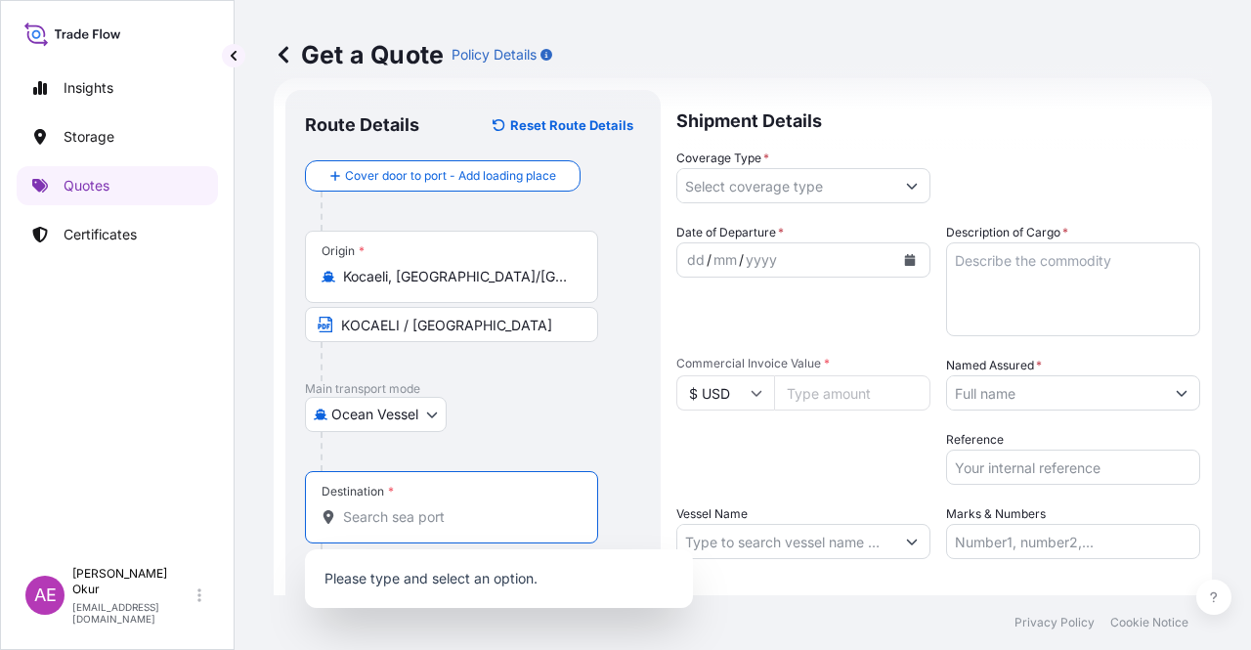
paste input "LIVERPOOL"
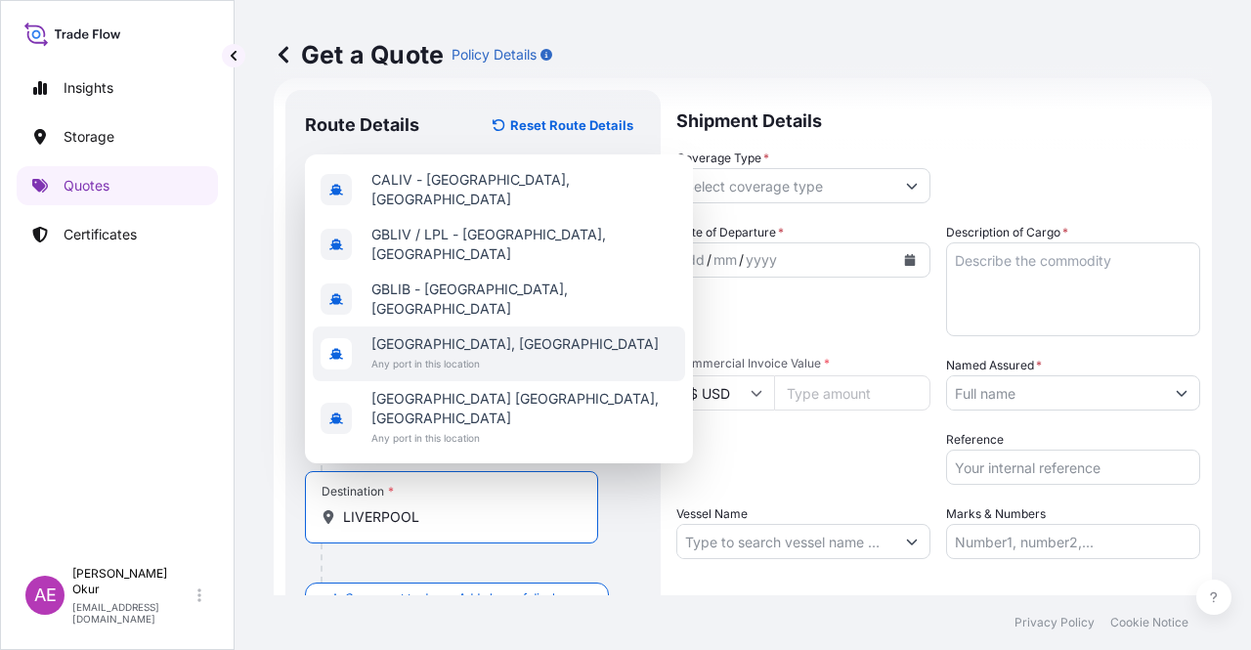
click at [457, 354] on span "[GEOGRAPHIC_DATA], [GEOGRAPHIC_DATA]" at bounding box center [514, 344] width 287 height 20
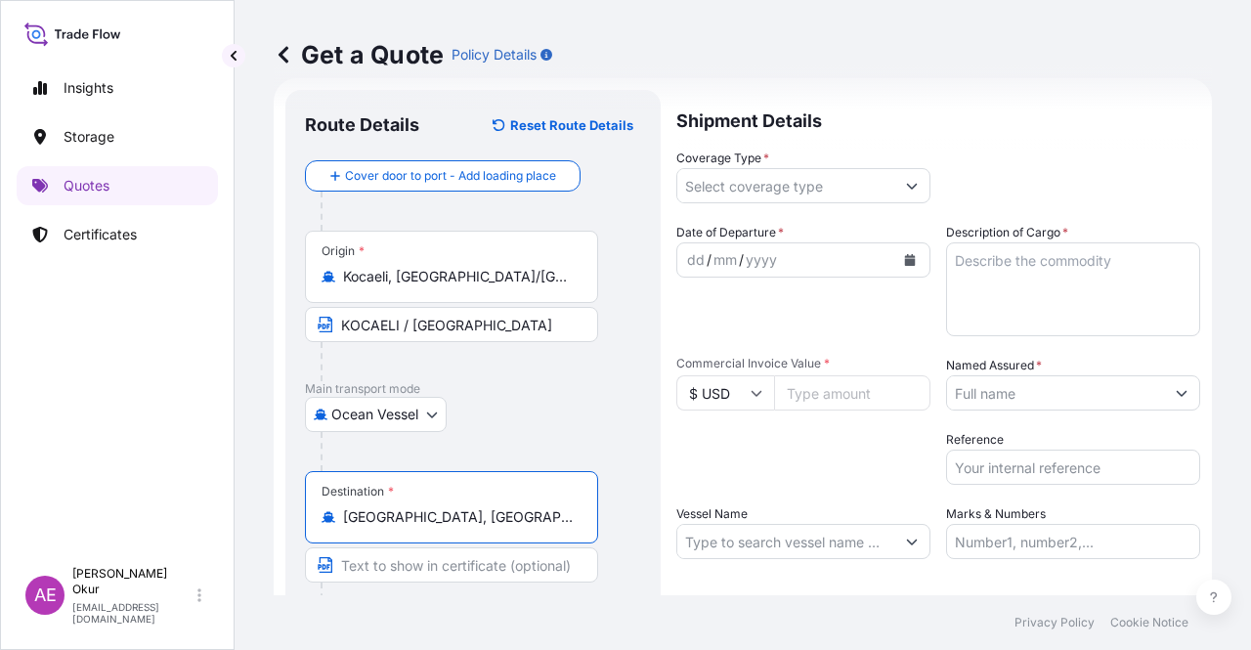
type input "[GEOGRAPHIC_DATA], [GEOGRAPHIC_DATA]"
click at [412, 565] on input "Text to appear on certificate" at bounding box center [451, 564] width 293 height 35
paste input "LIVERPOOL"
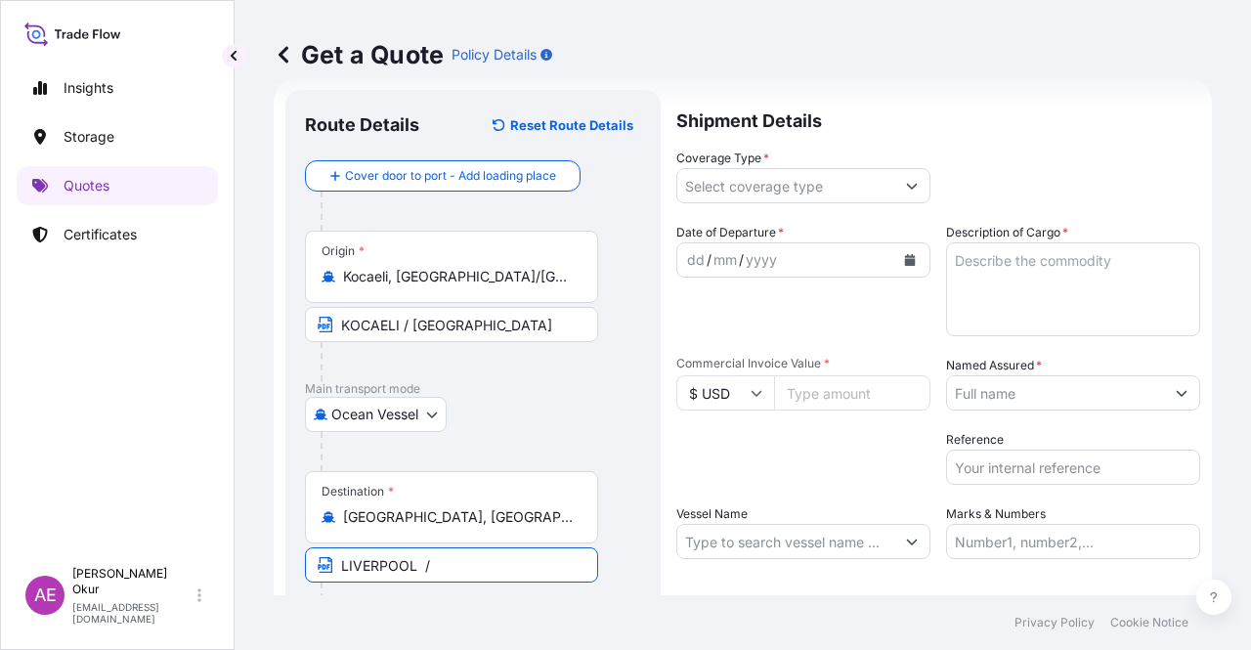
paste input "[GEOGRAPHIC_DATA]"
type input "LIVERPOOL / [GEOGRAPHIC_DATA]"
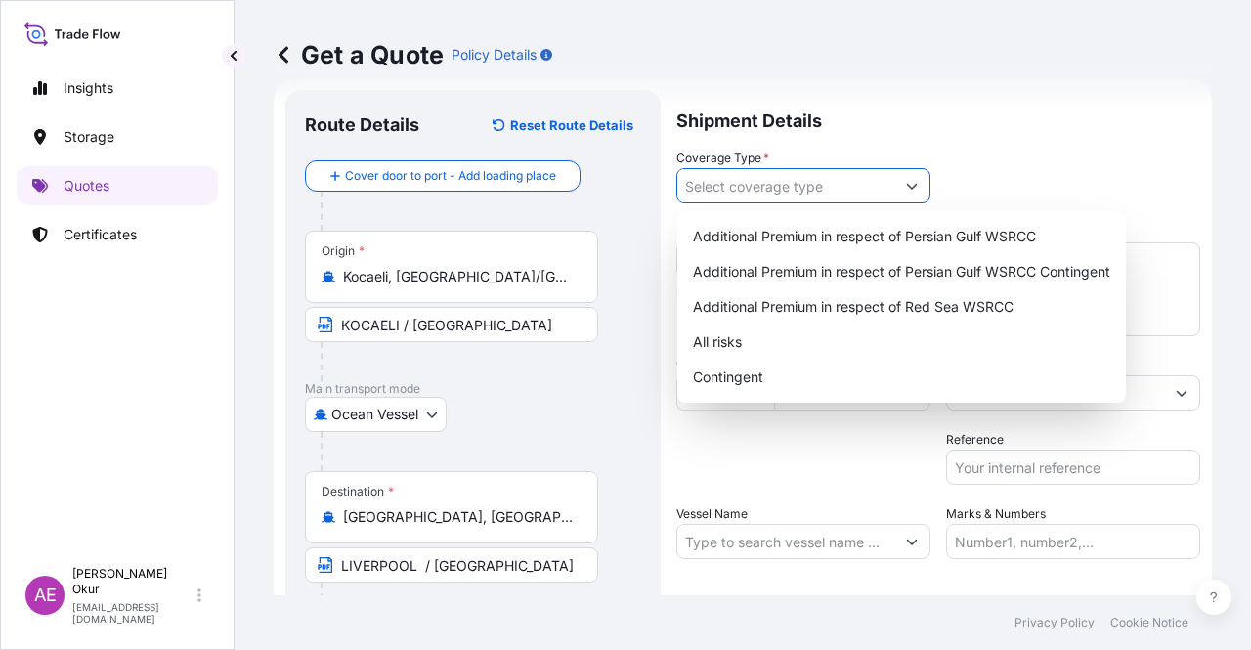
click at [752, 187] on input "Coverage Type *" at bounding box center [785, 185] width 217 height 35
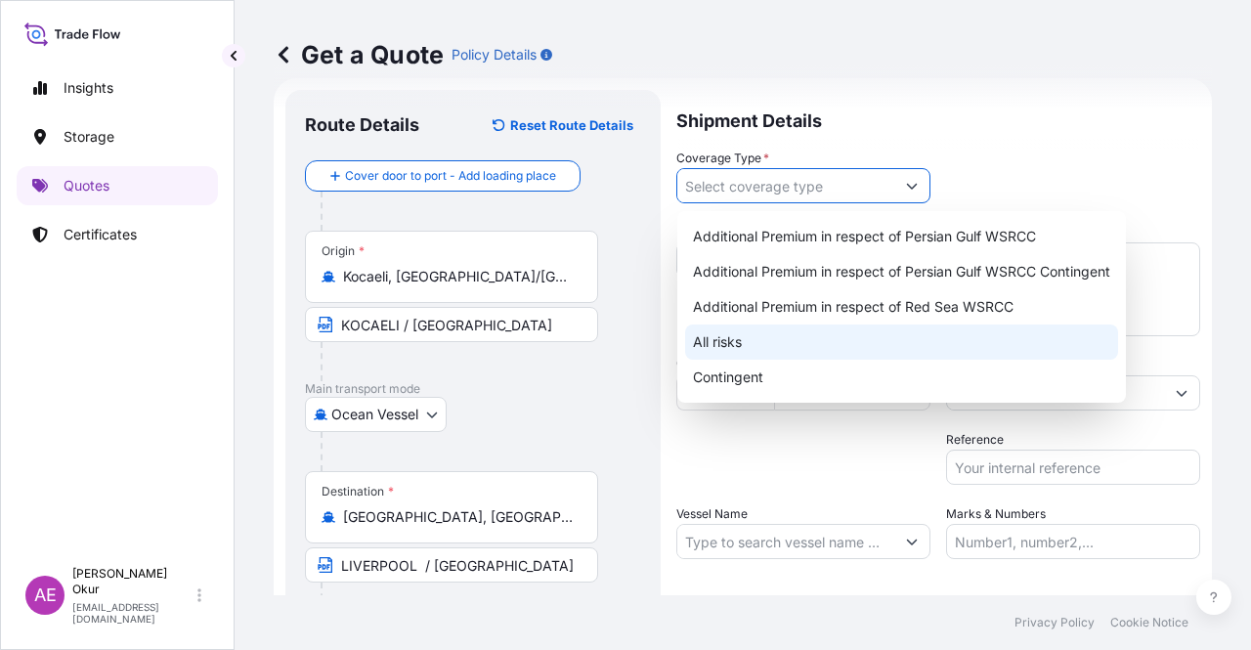
click at [732, 343] on div "All risks" at bounding box center [901, 341] width 433 height 35
type input "All risks"
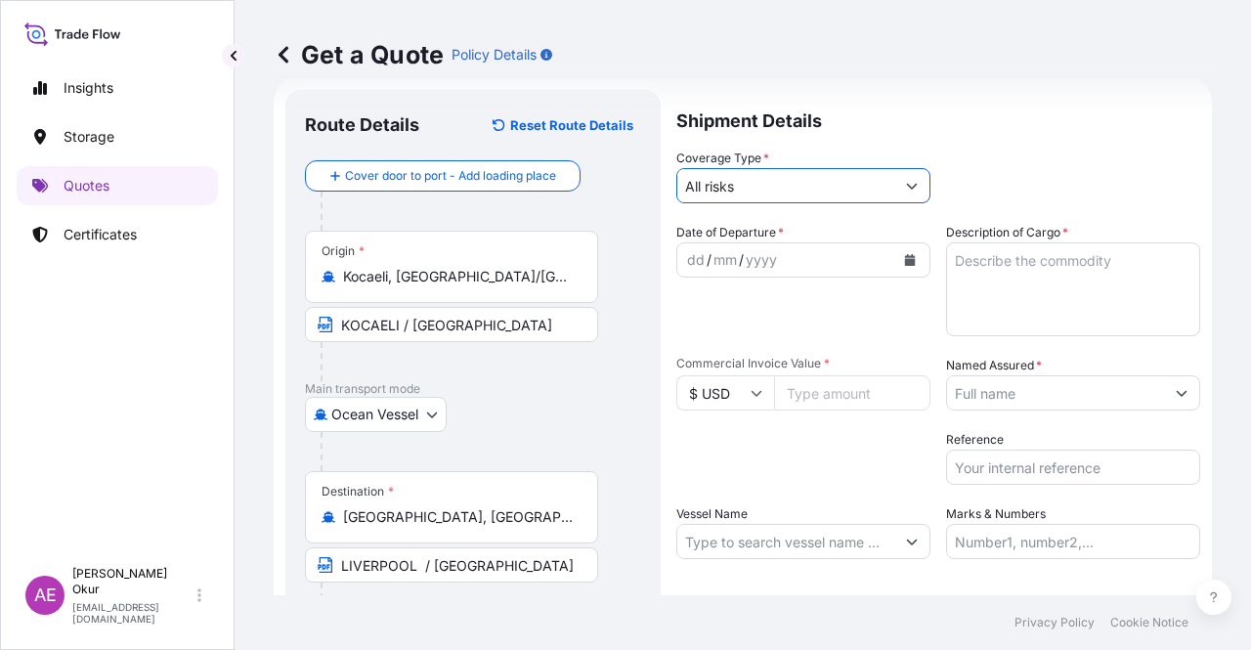
click at [688, 249] on div "dd" at bounding box center [695, 259] width 21 height 23
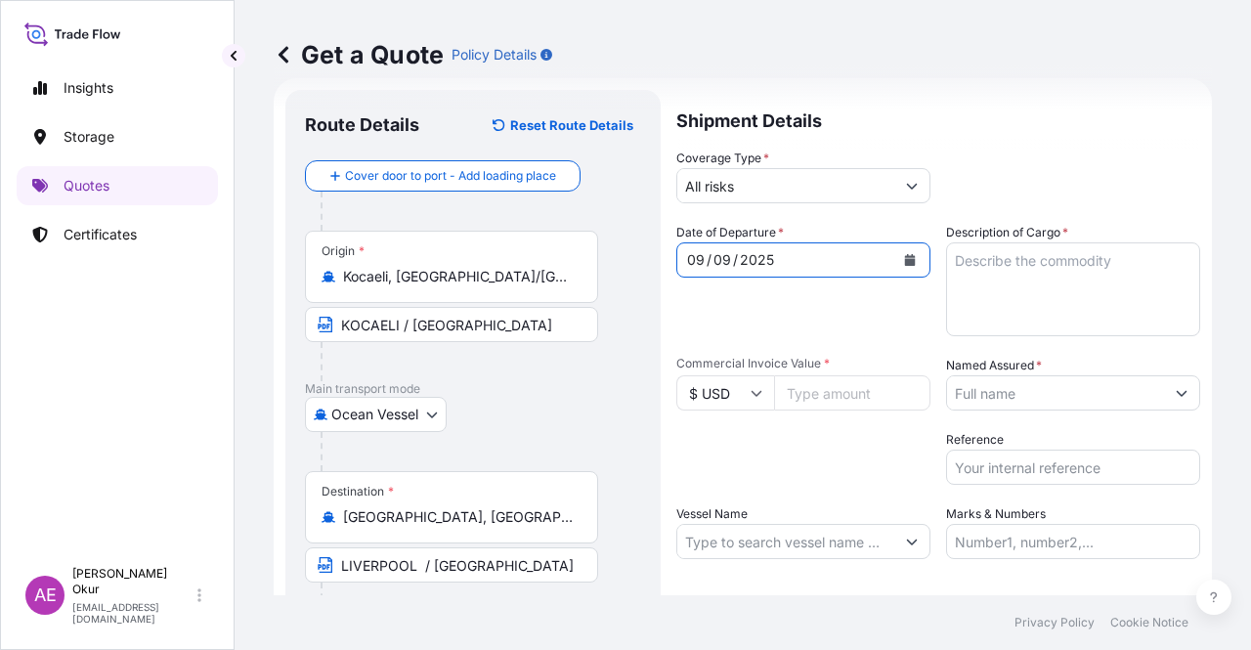
click at [724, 388] on input "$ USD" at bounding box center [725, 392] width 98 height 35
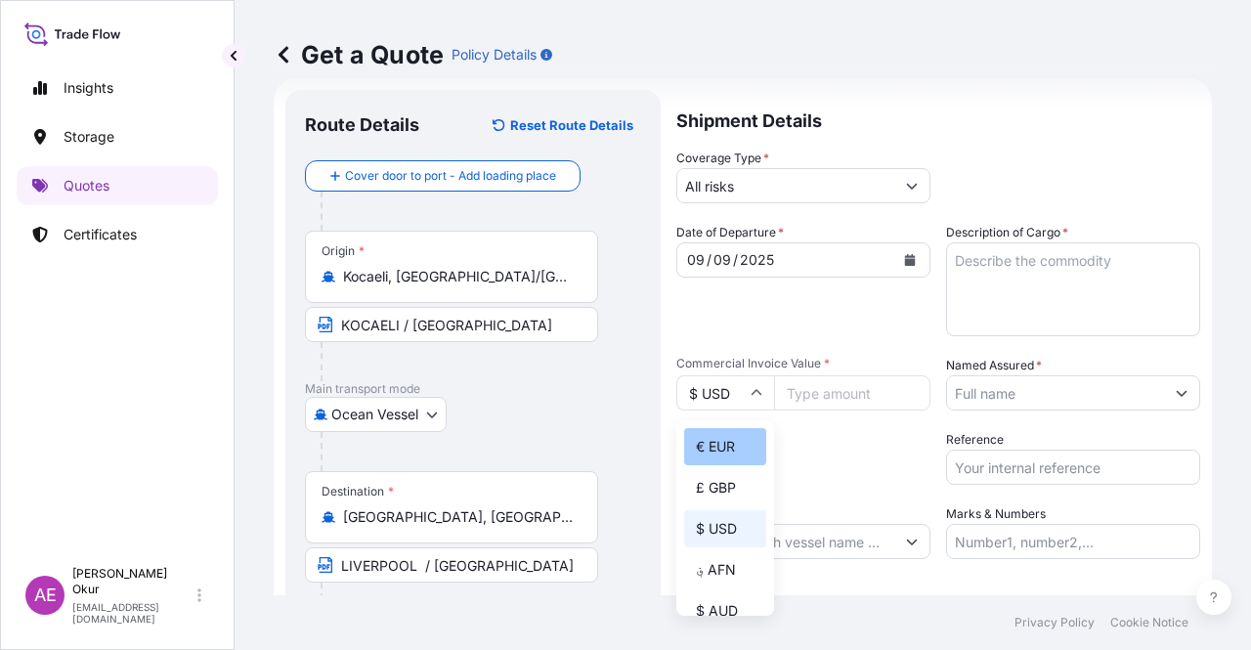
click at [717, 443] on div "€ EUR" at bounding box center [725, 446] width 82 height 37
type input "€ EUR"
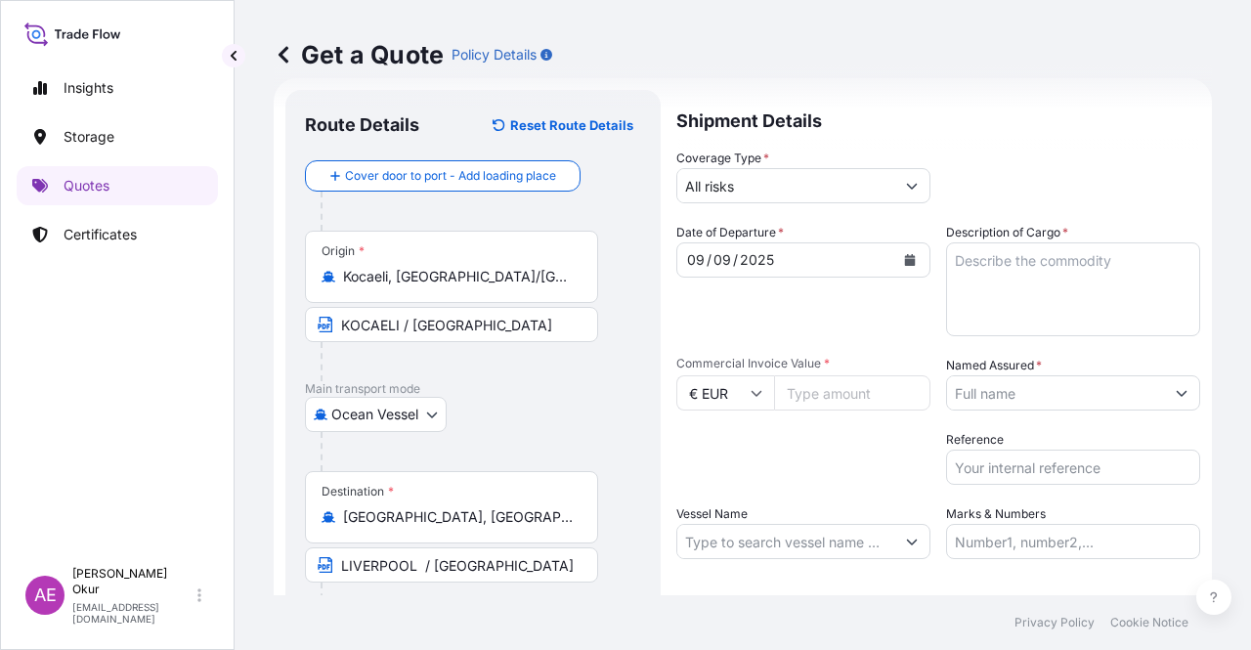
click at [819, 386] on input "Commercial Invoice Value *" at bounding box center [852, 392] width 156 height 35
paste input "63888"
type input "63888"
click at [1021, 331] on textarea "Description of Cargo *" at bounding box center [1073, 289] width 254 height 94
paste textarea "DIOCTYL TEREPHTHALATE"
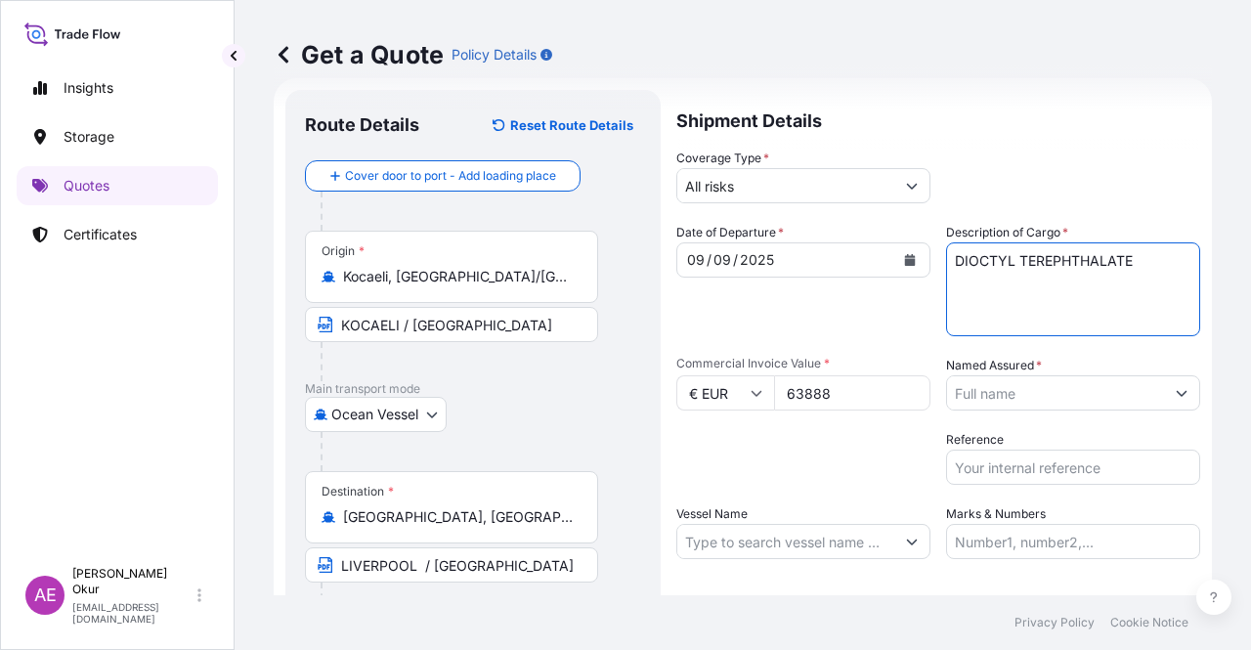
type textarea "DIOCTYL TEREPHTHALATE"
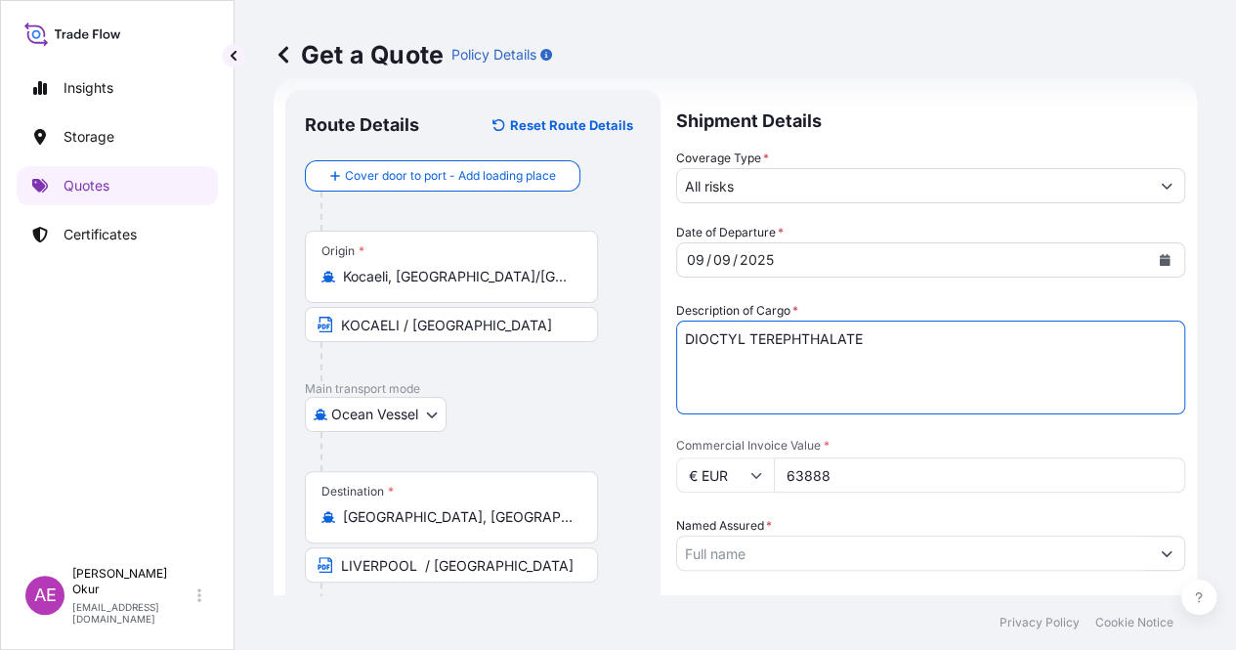
click at [993, 535] on input "Named Assured *" at bounding box center [913, 552] width 472 height 35
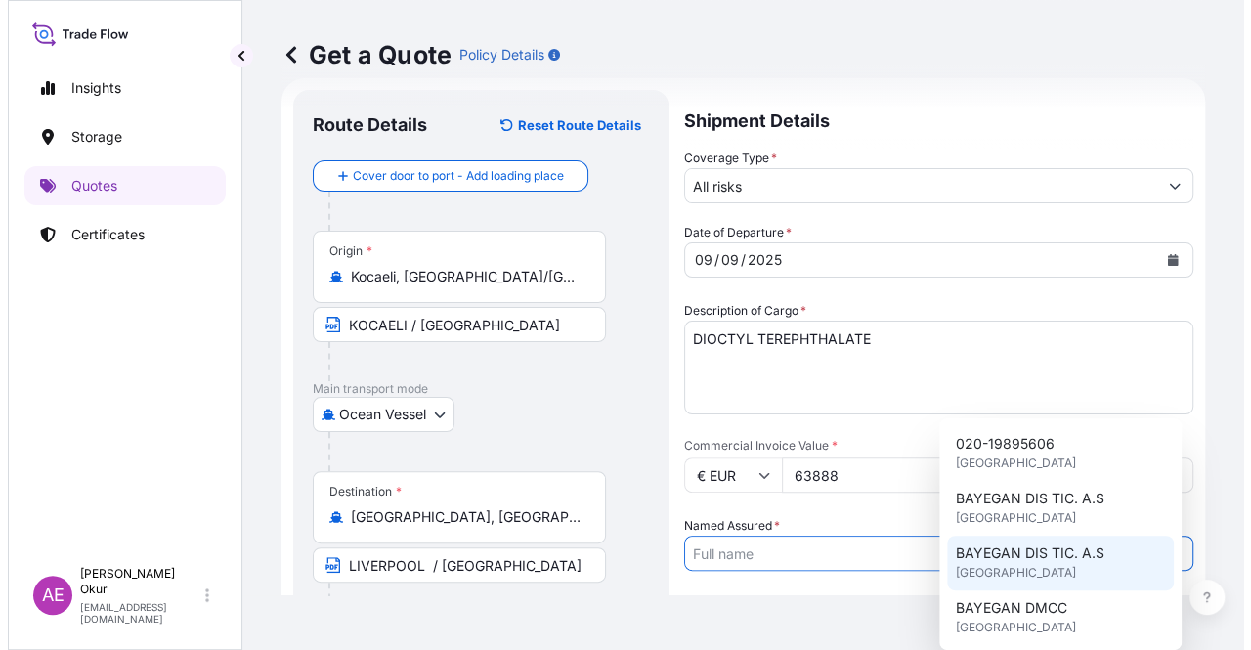
scroll to position [391, 0]
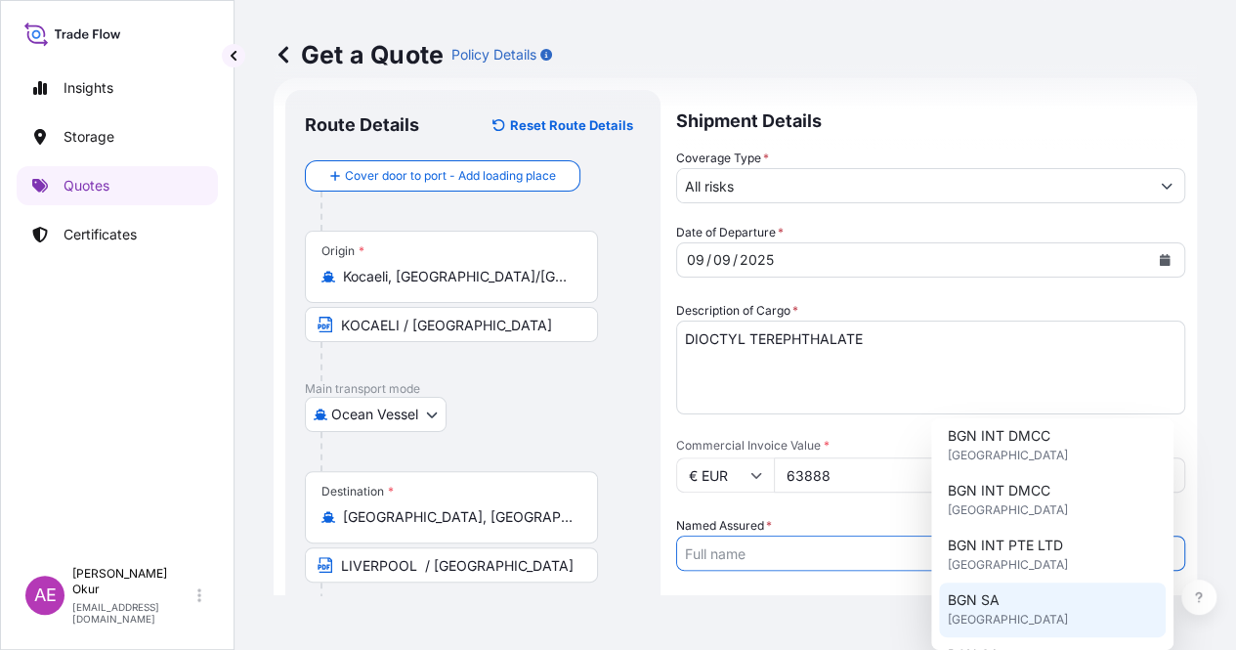
click at [1006, 632] on div "BGN SA [GEOGRAPHIC_DATA]" at bounding box center [1052, 609] width 227 height 55
type input "BGN SA"
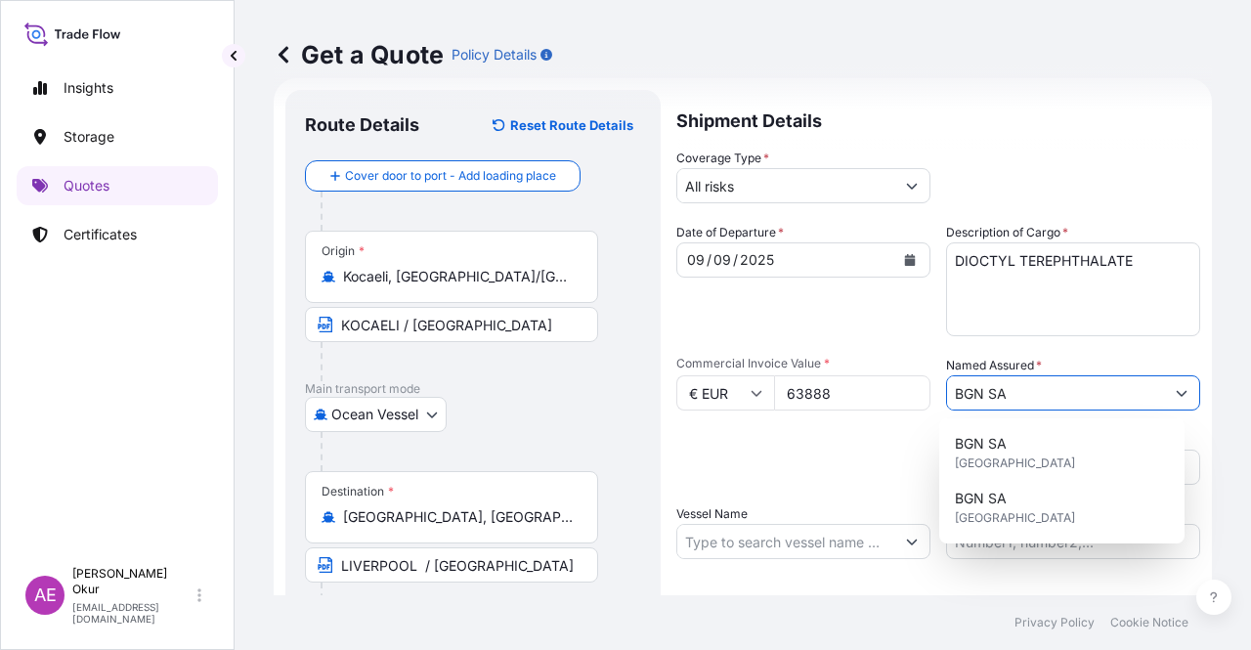
click at [770, 544] on input "Vessel Name" at bounding box center [785, 541] width 217 height 35
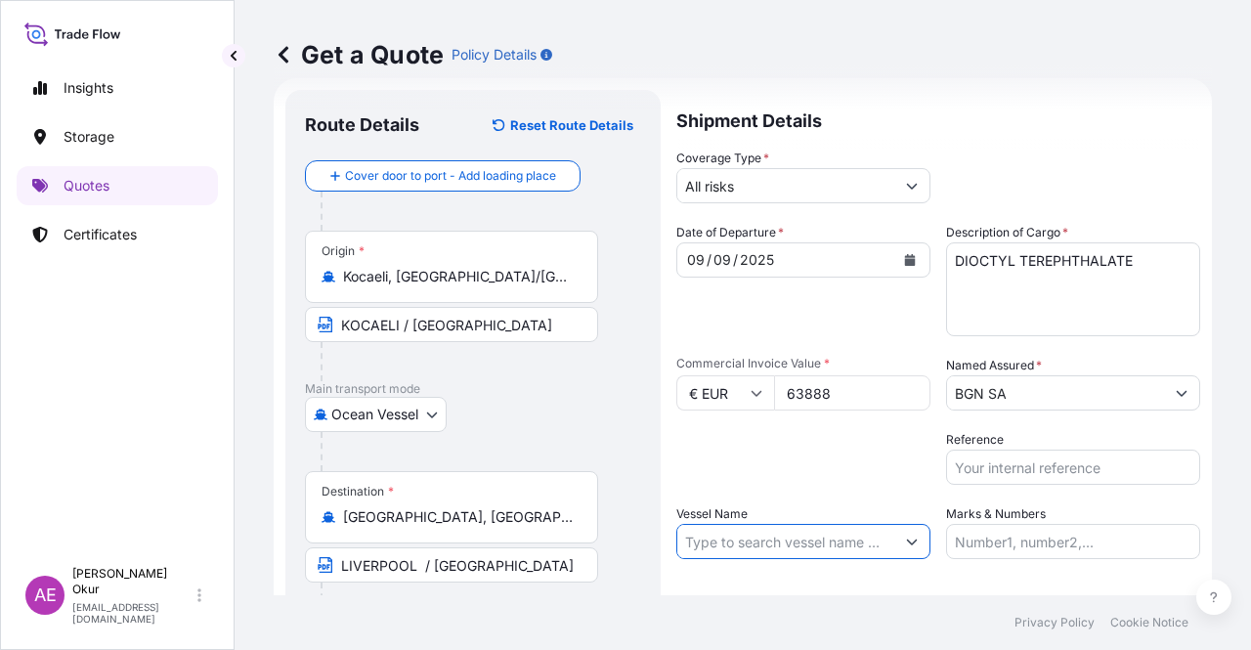
paste input "MSC SINGAPORE IV"
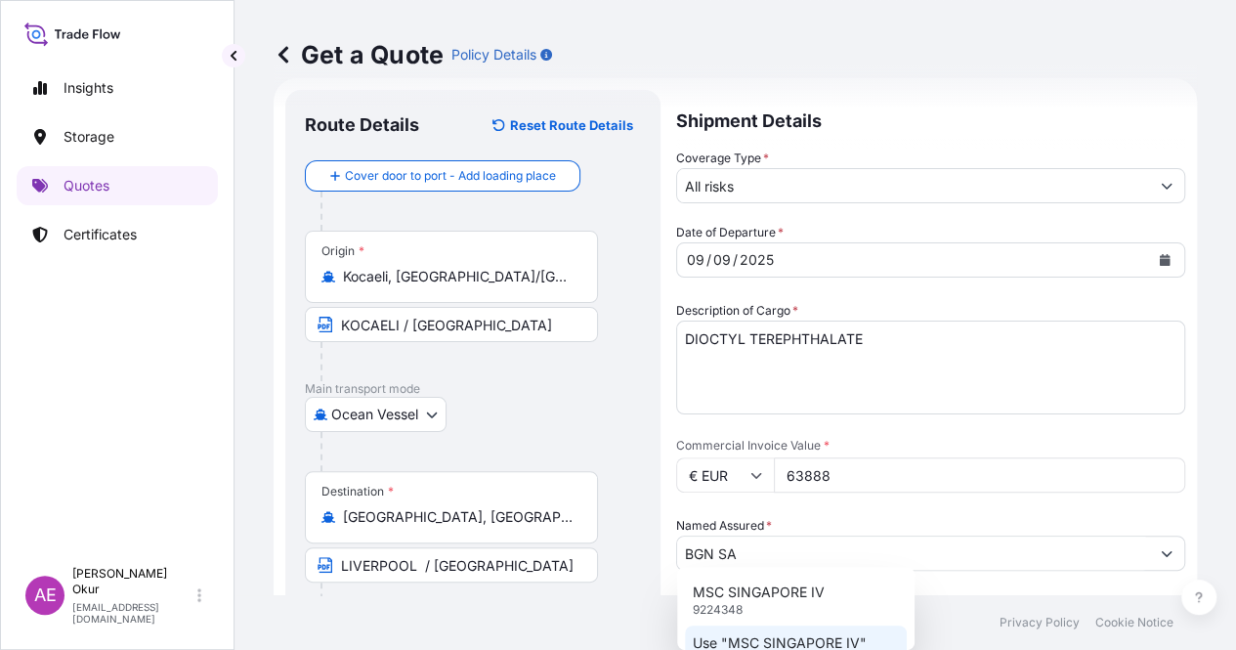
click at [786, 634] on p "Use "MSC SINGAPORE IV"" at bounding box center [780, 643] width 174 height 20
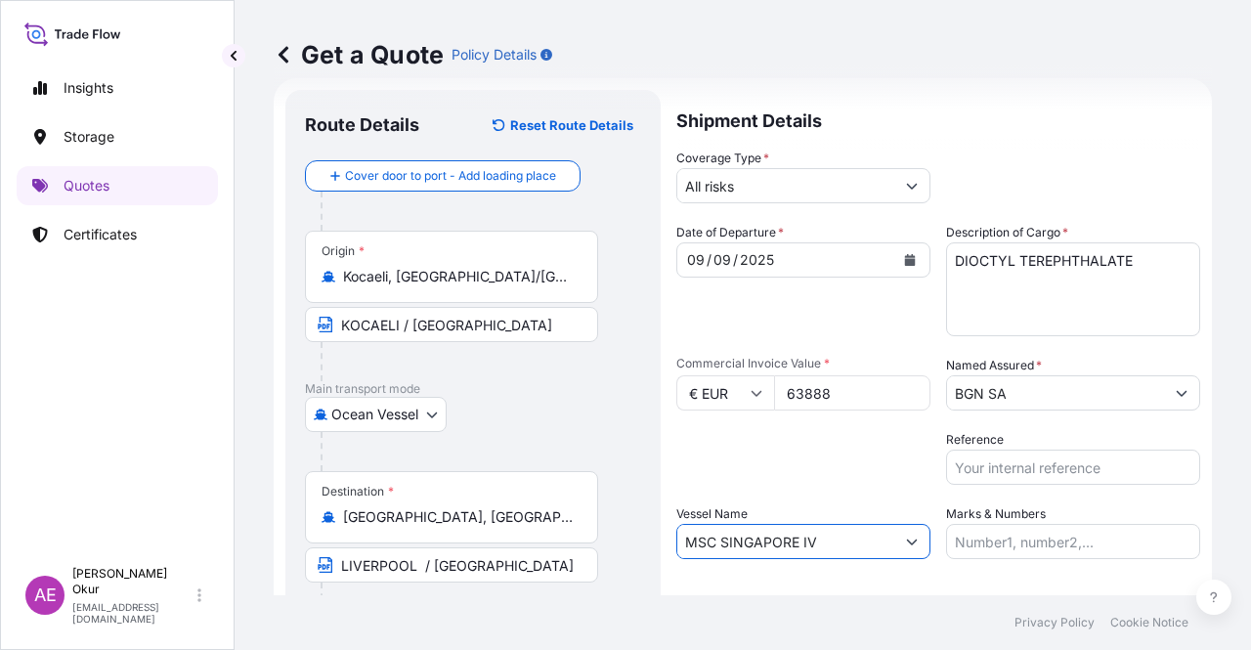
type input "MSC SINGAPORE IV"
click at [992, 540] on input "Marks & Numbers" at bounding box center [1073, 541] width 254 height 35
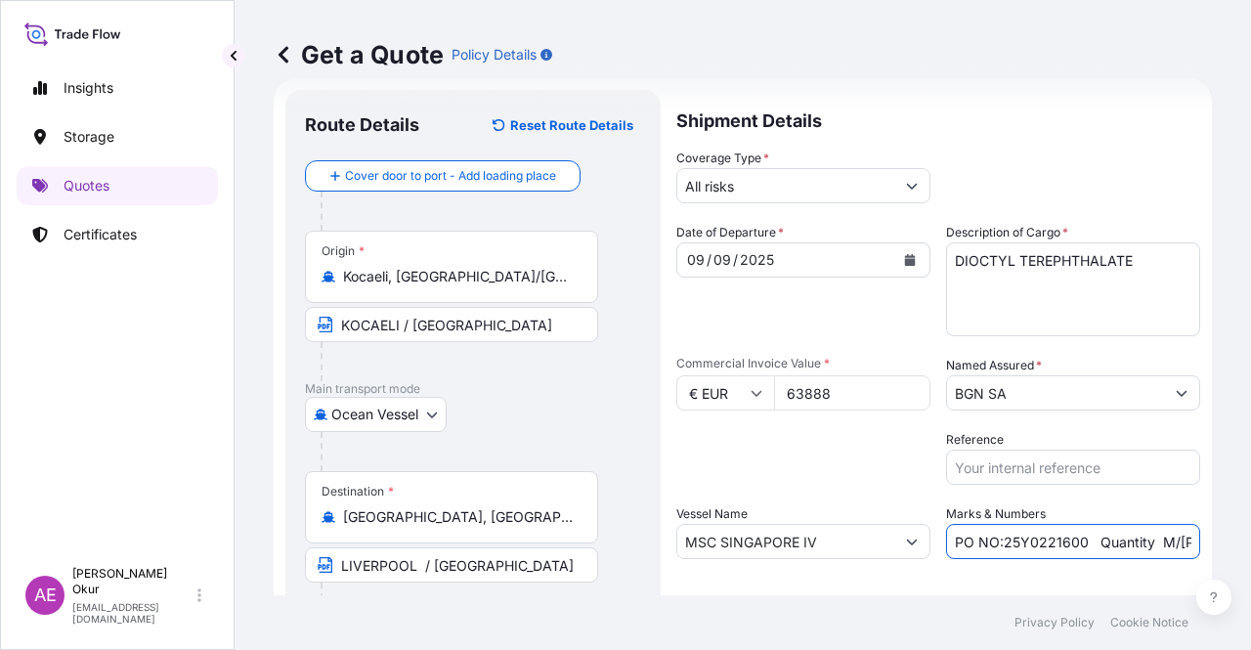
drag, startPoint x: 997, startPoint y: 542, endPoint x: 1073, endPoint y: 542, distance: 76.2
click at [1073, 542] on input "PO NO:25Y0221600 Quantity M/[PERSON_NAME]: 25.042,46 Premium: USD 1.705,97" at bounding box center [1073, 541] width 254 height 35
paste input "08000071 - 2508000070"
drag, startPoint x: 1118, startPoint y: 537, endPoint x: 1227, endPoint y: 538, distance: 109.4
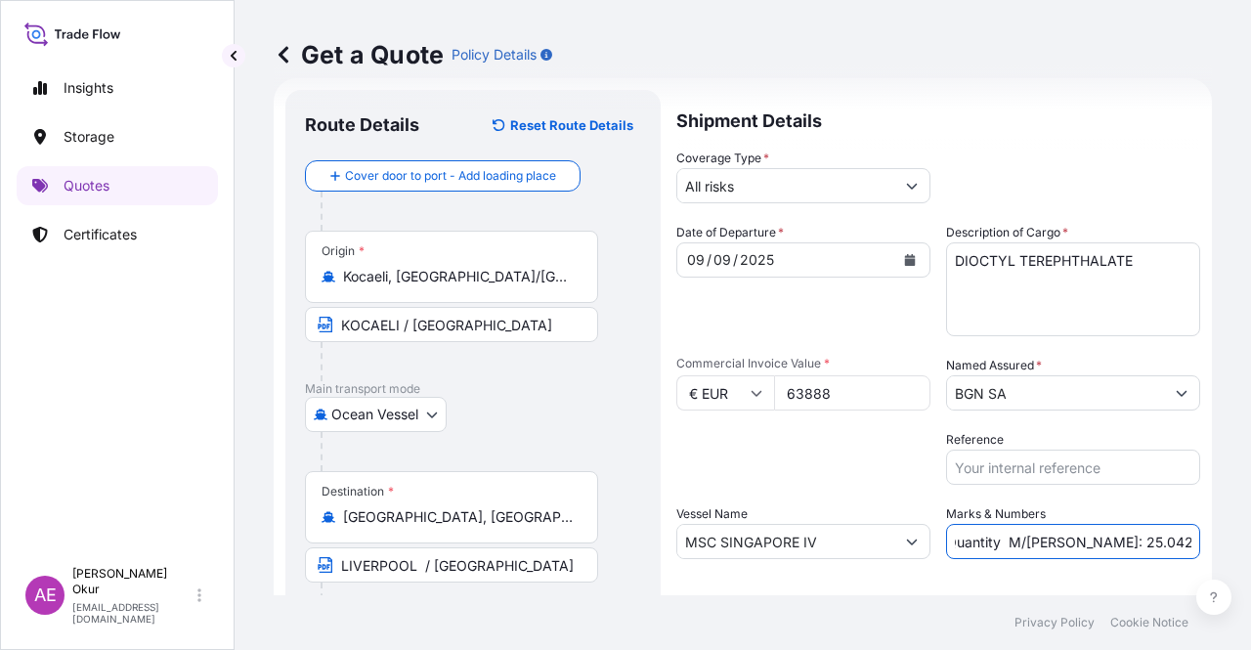
click at [1250, 537] on div "Get a Quote Policy Details Route Details Reset Route Details Cover door to port…" at bounding box center [742, 297] width 1016 height 595
click at [1076, 541] on input "PO NO:2508000071 - 2508000070 Quantity M/[PERSON_NAME]: 25.042,46 Premium: USD …" at bounding box center [1073, 541] width 254 height 35
drag, startPoint x: 956, startPoint y: 542, endPoint x: 1020, endPoint y: 540, distance: 64.5
click at [1020, 540] on input "PO NO:2508000071 - 2508000070 Quantity M/[PERSON_NAME]: 25.042,46 Premium: USD …" at bounding box center [1073, 541] width 254 height 35
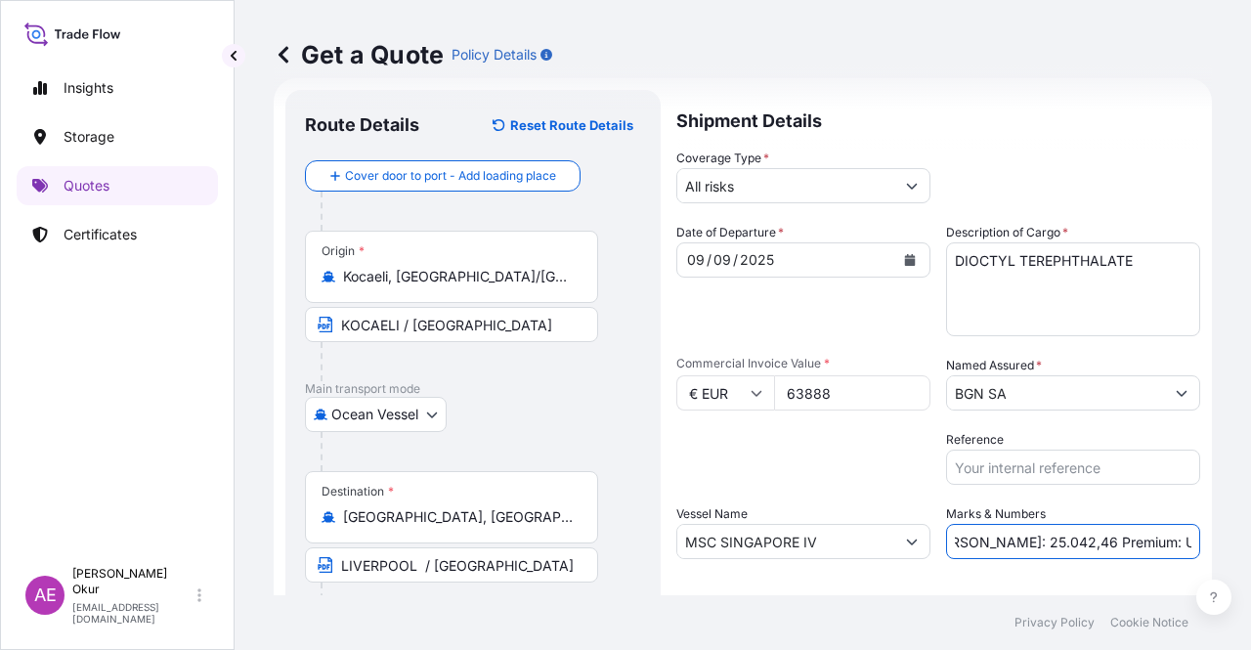
paste input "48,000"
drag, startPoint x: 1141, startPoint y: 538, endPoint x: 1250, endPoint y: 545, distance: 108.7
click at [1250, 545] on div "Get a Quote Policy Details Route Details Reset Route Details Cover door to port…" at bounding box center [742, 297] width 1016 height 595
click at [1122, 545] on input "PO NO:2508000071 - 2508000070 Quantity M/[PERSON_NAME]: 48,000 Premium: USD 1.7…" at bounding box center [1073, 541] width 254 height 35
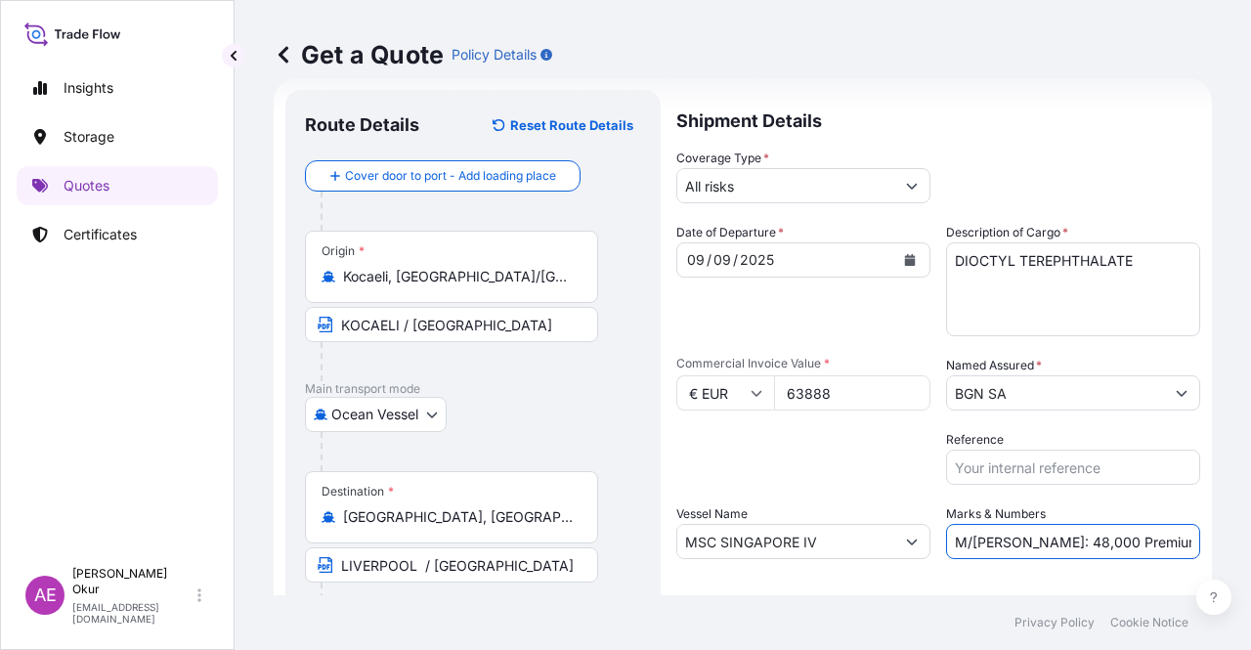
scroll to position [0, 299]
drag, startPoint x: 1153, startPoint y: 541, endPoint x: 1250, endPoint y: 568, distance: 100.3
click at [1250, 568] on div "Get a Quote Policy Details Route Details Reset Route Details Cover door to port…" at bounding box center [742, 297] width 1016 height 595
paste input "7,03"
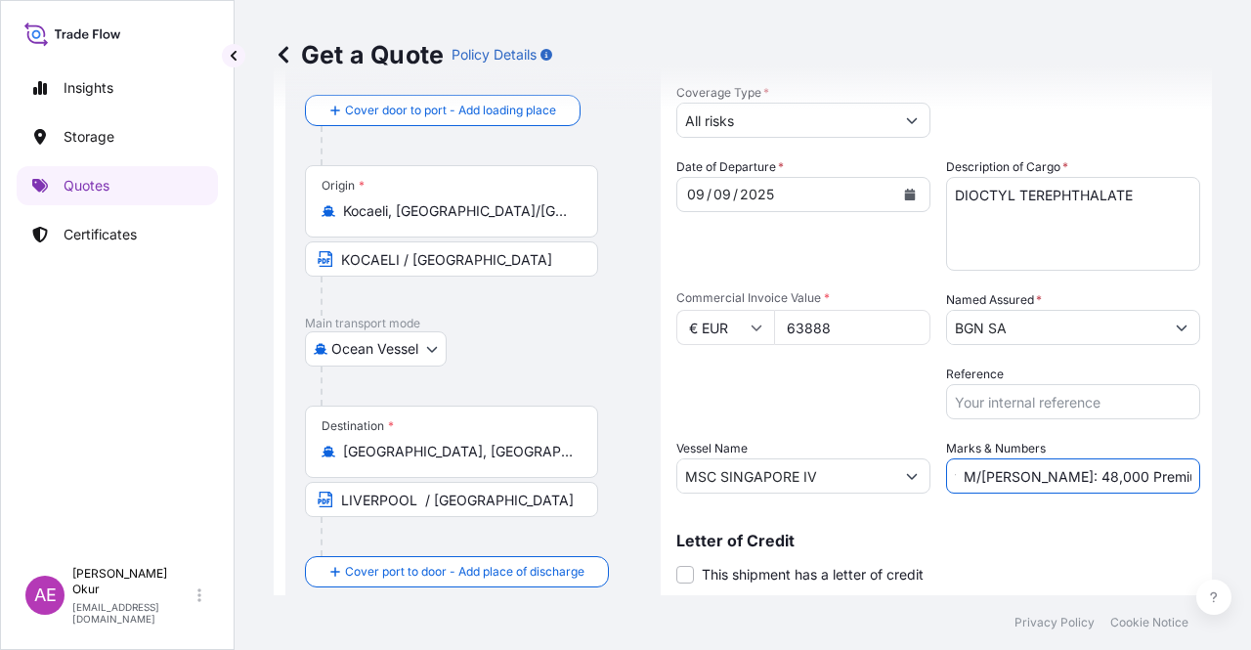
scroll to position [151, 0]
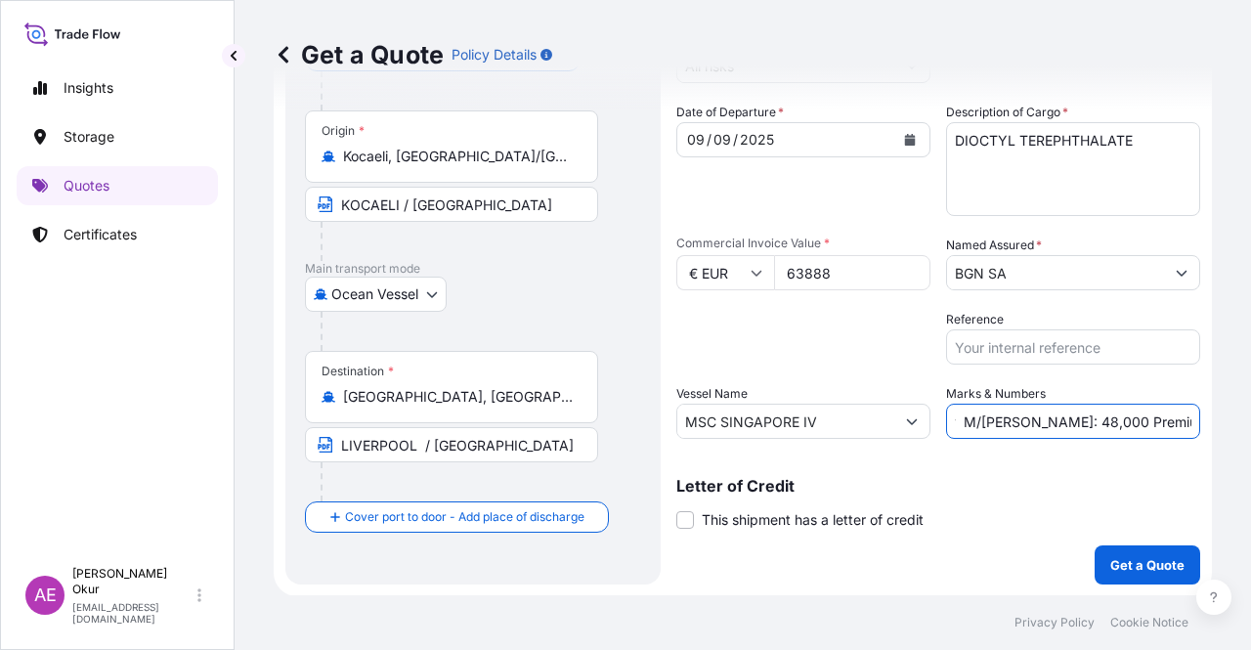
click at [1151, 415] on input "PO NO:2508000071 - 2508000070 Quantity M/[PERSON_NAME]: 48,000 Premium: EUR7,03" at bounding box center [1073, 421] width 254 height 35
type input "PO NO:2508000071 - 2508000070 Quantity M/[PERSON_NAME]: 48,000 Premium: EUR 7,03"
click at [1132, 564] on p "Get a Quote" at bounding box center [1147, 565] width 74 height 20
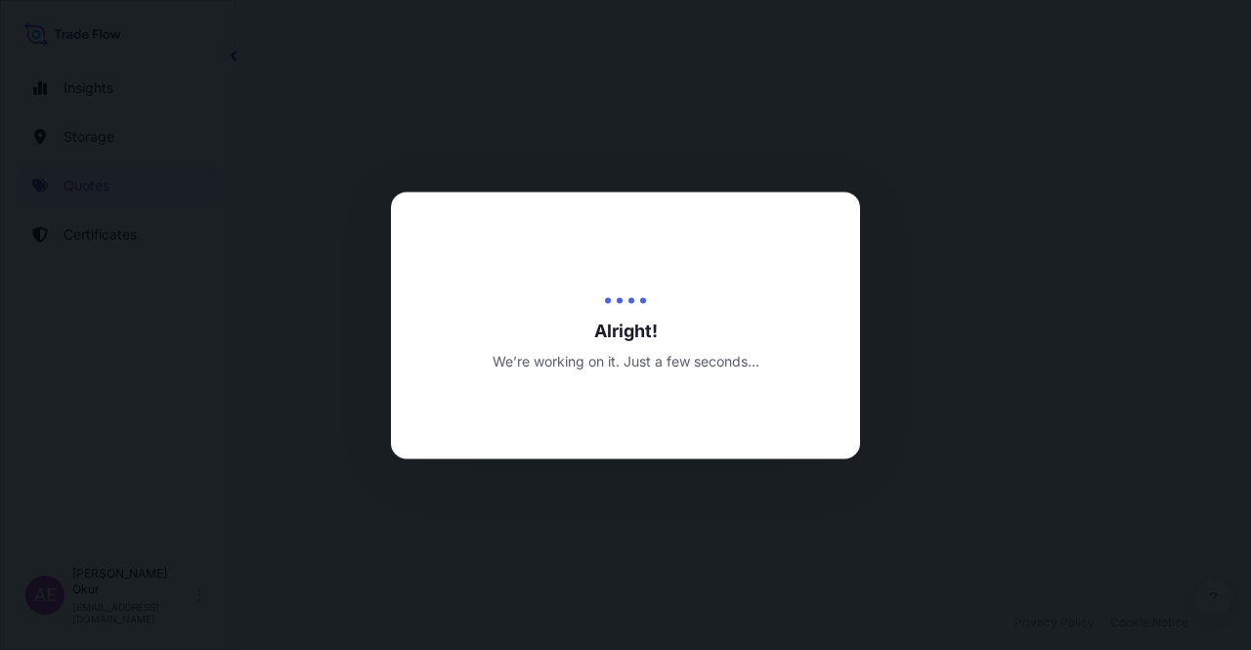
select select "Ocean Vessel"
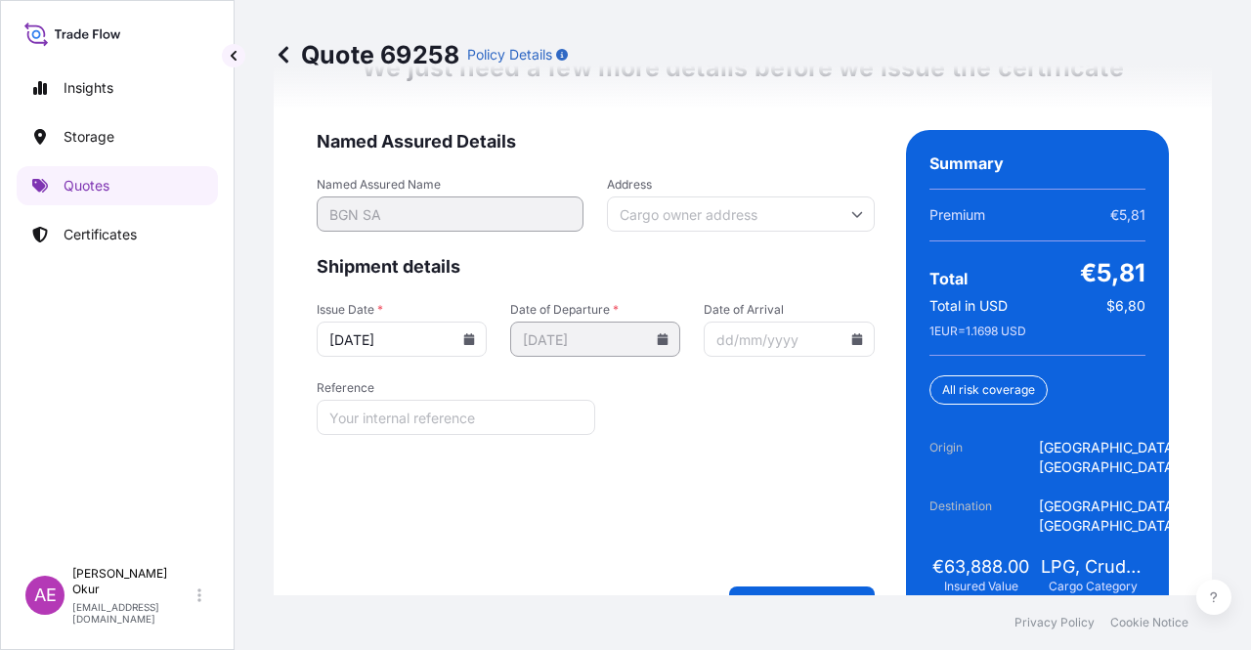
scroll to position [2638, 0]
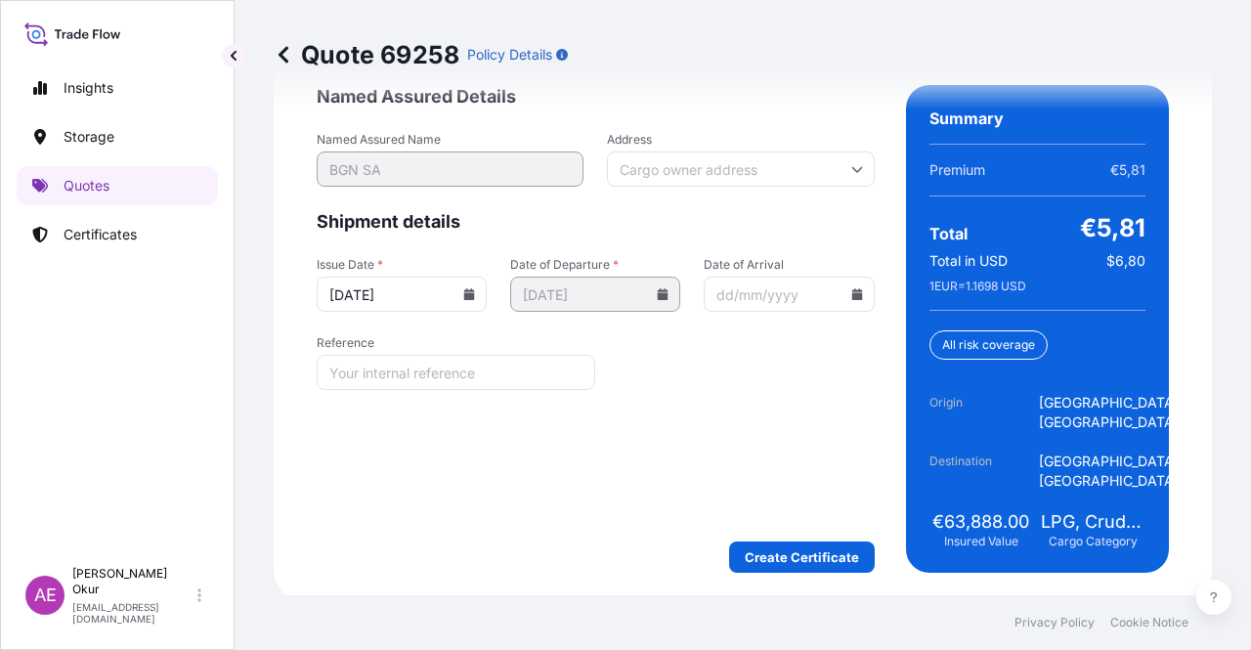
click at [782, 534] on form "Named Assured Details Named Assured Name BGN SA Address Shipment details Issue …" at bounding box center [596, 329] width 558 height 488
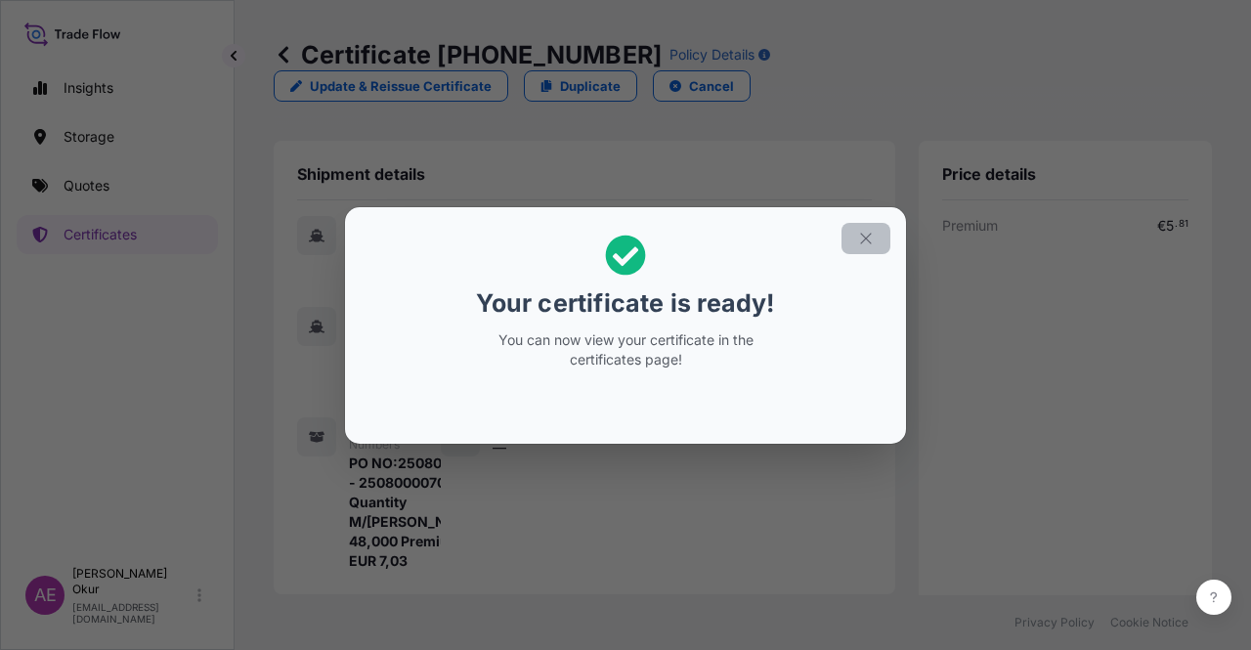
click at [849, 195] on div "Your certificate is ready! You can now view your certificate in the certificate…" at bounding box center [625, 325] width 1251 height 650
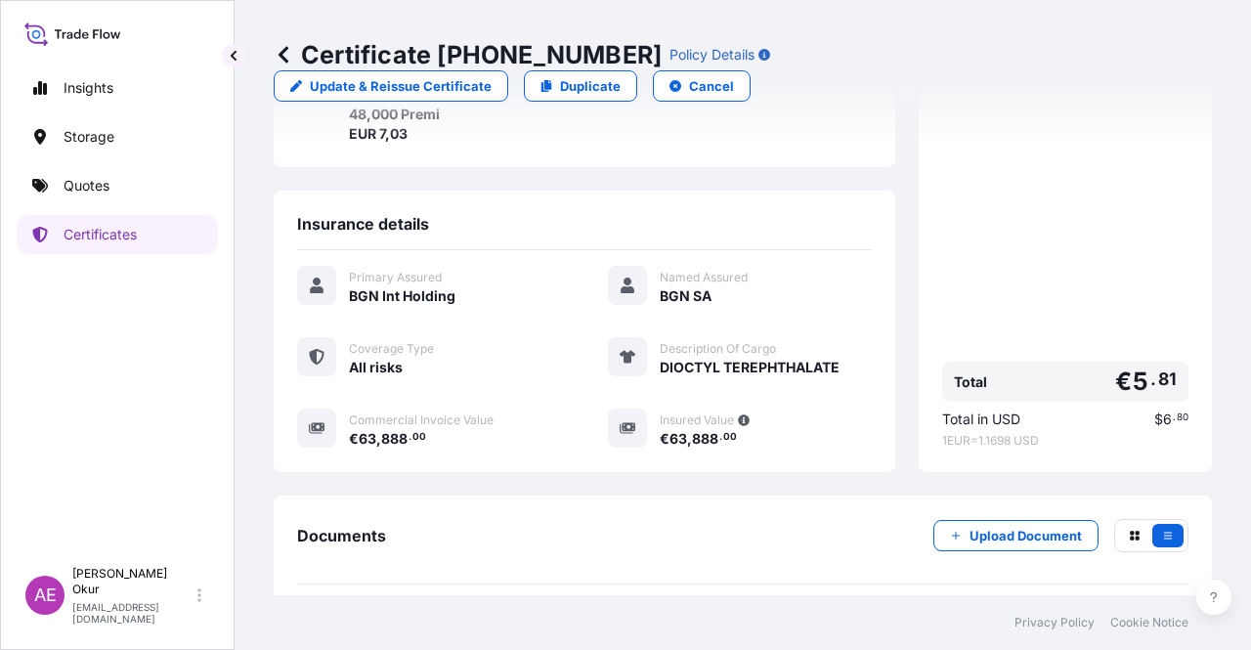
scroll to position [513, 0]
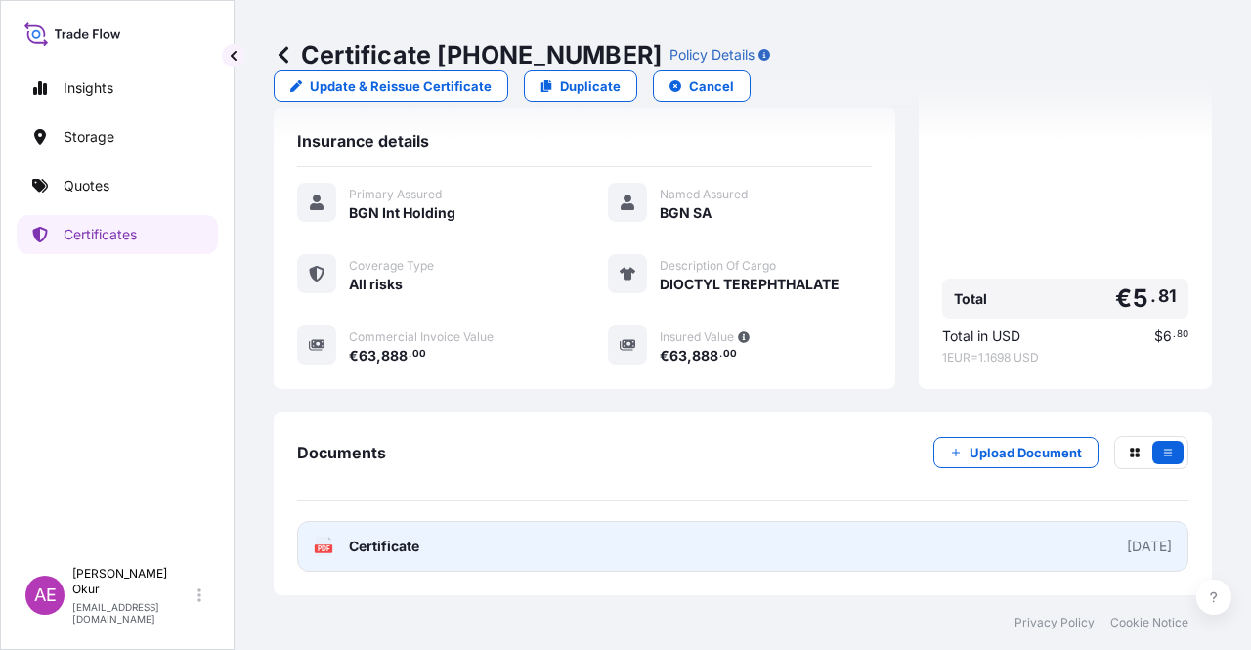
click at [432, 527] on link "PDF Certificate [DATE]" at bounding box center [742, 546] width 891 height 51
